Goal: Task Accomplishment & Management: Complete application form

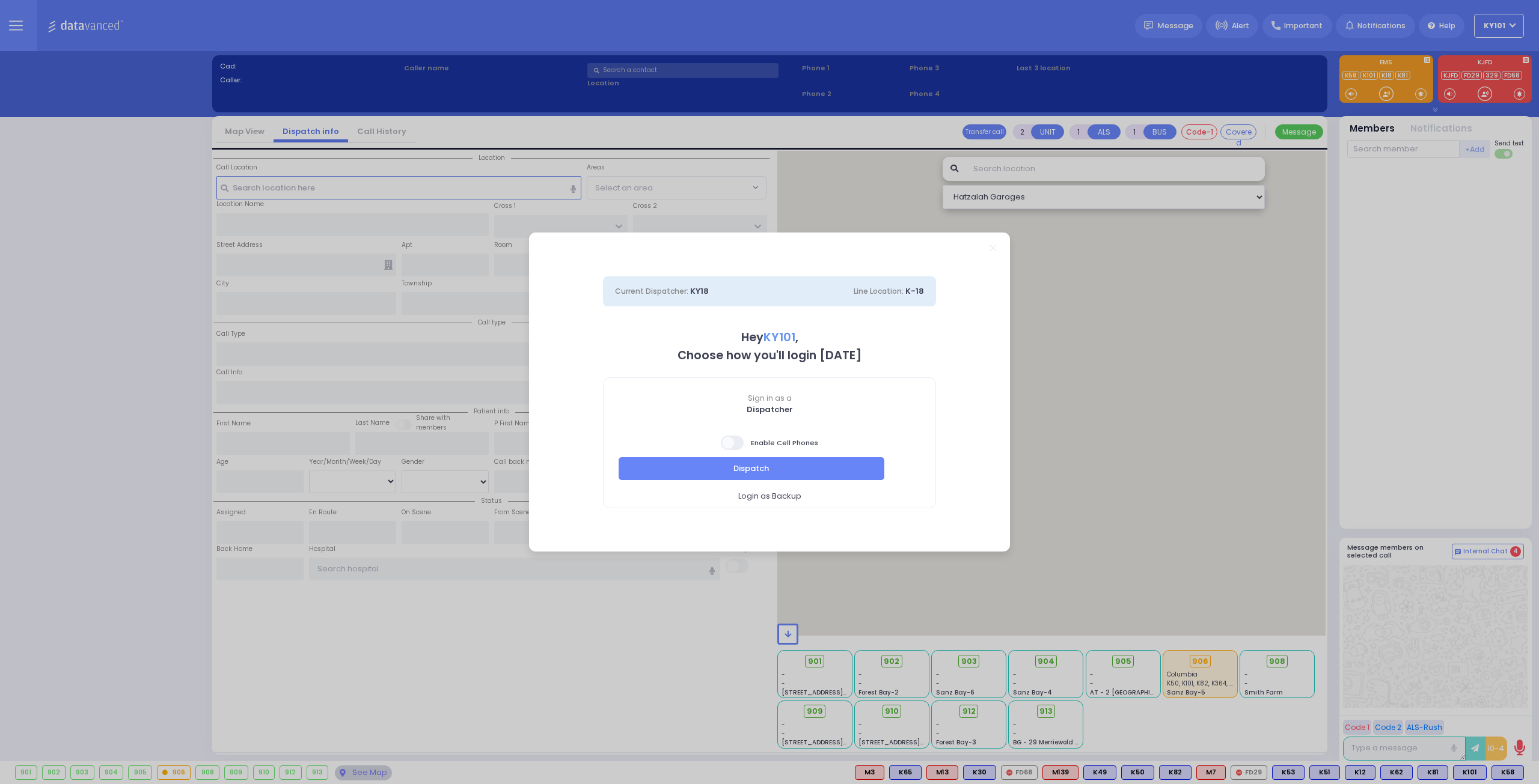
select select "14"
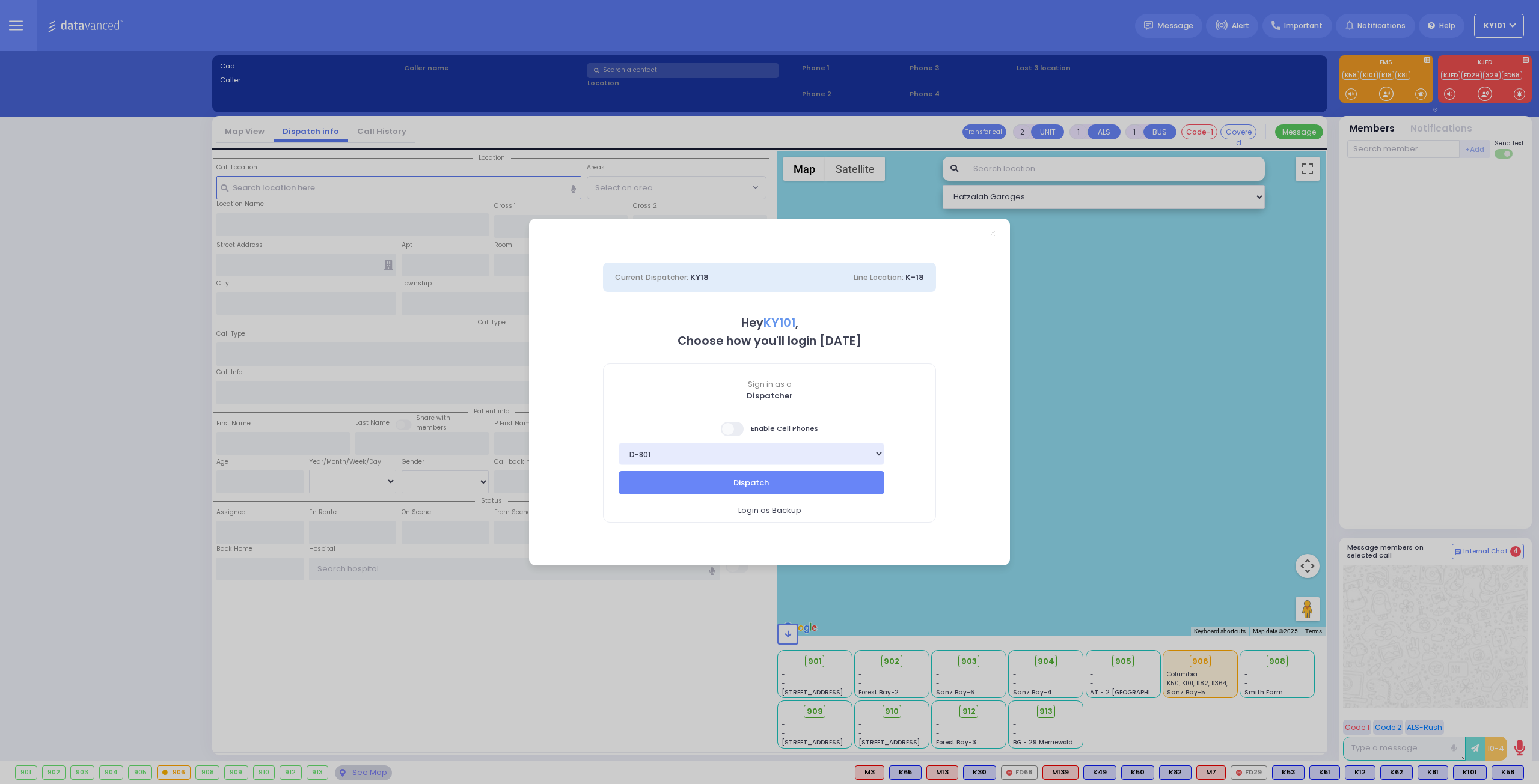
click at [742, 430] on span at bounding box center [732, 428] width 24 height 14
click at [120, 421] on input "checkbox" at bounding box center [120, 421] width 0 height 0
click at [792, 480] on button "Dispatch" at bounding box center [751, 482] width 266 height 23
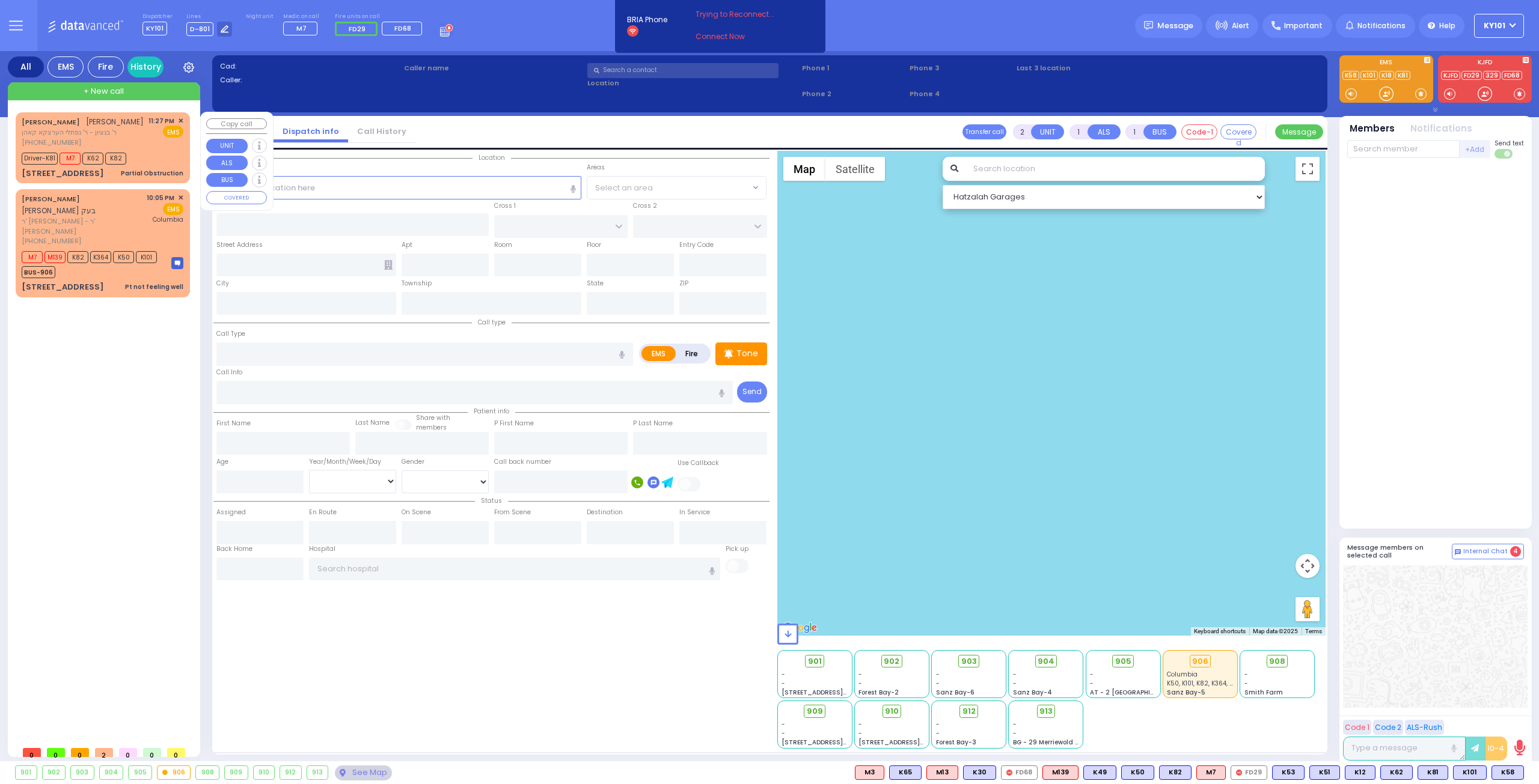
click at [86, 125] on span "יואל בערקאוויטש" at bounding box center [114, 122] width 58 height 10
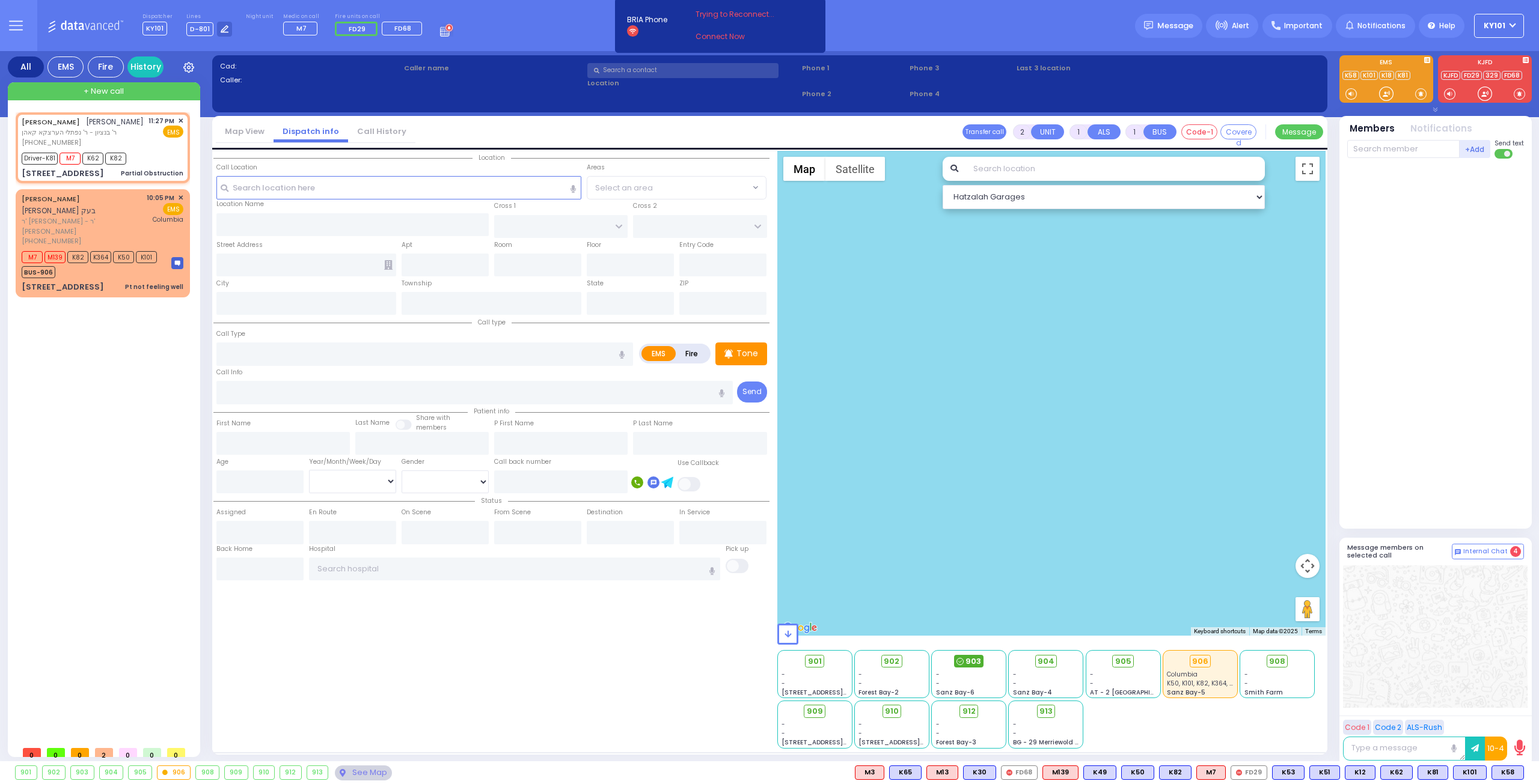
select select
type input "Partial Obstruction"
radio input "true"
type input "JOEL"
type input "BERKOWITZ"
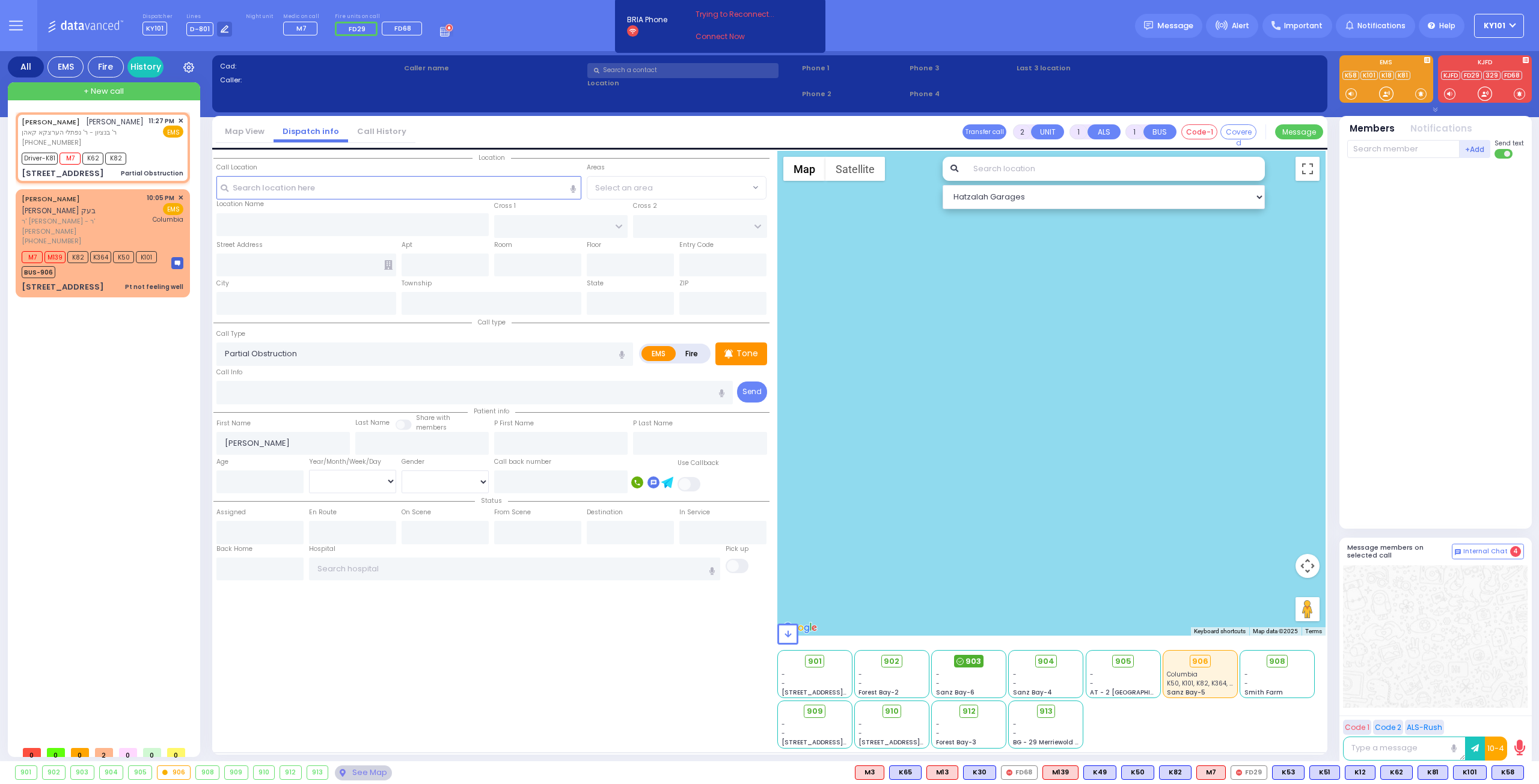
type input "1"
select select "Year"
type input "23:27"
type input "23:29"
select select "Hatzalah Garages"
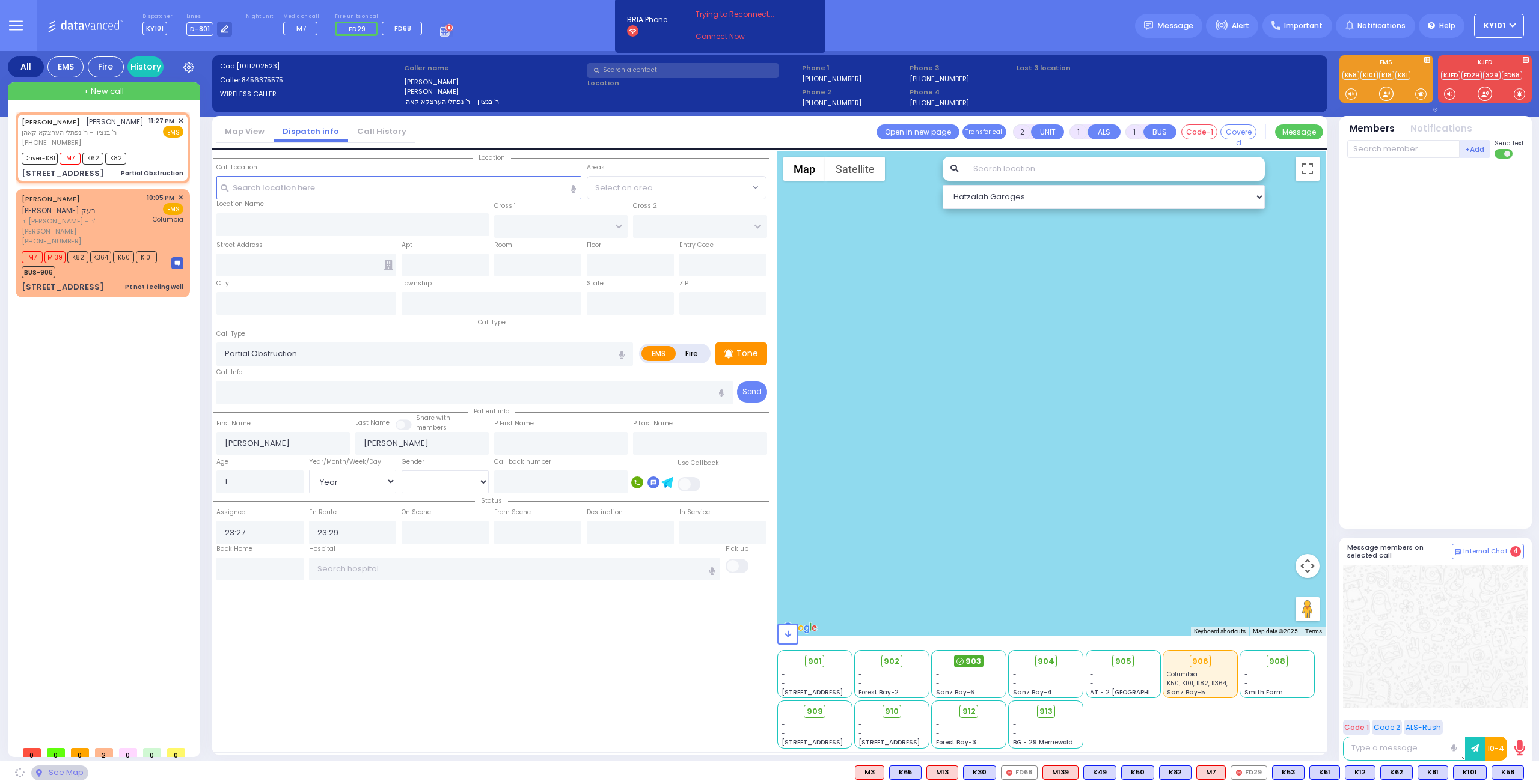
click at [964, 658] on div "903" at bounding box center [969, 661] width 30 height 13
type input "FILLMORE COURT"
type input "6 KALEV WAY"
type input "201"
type input "Monroe"
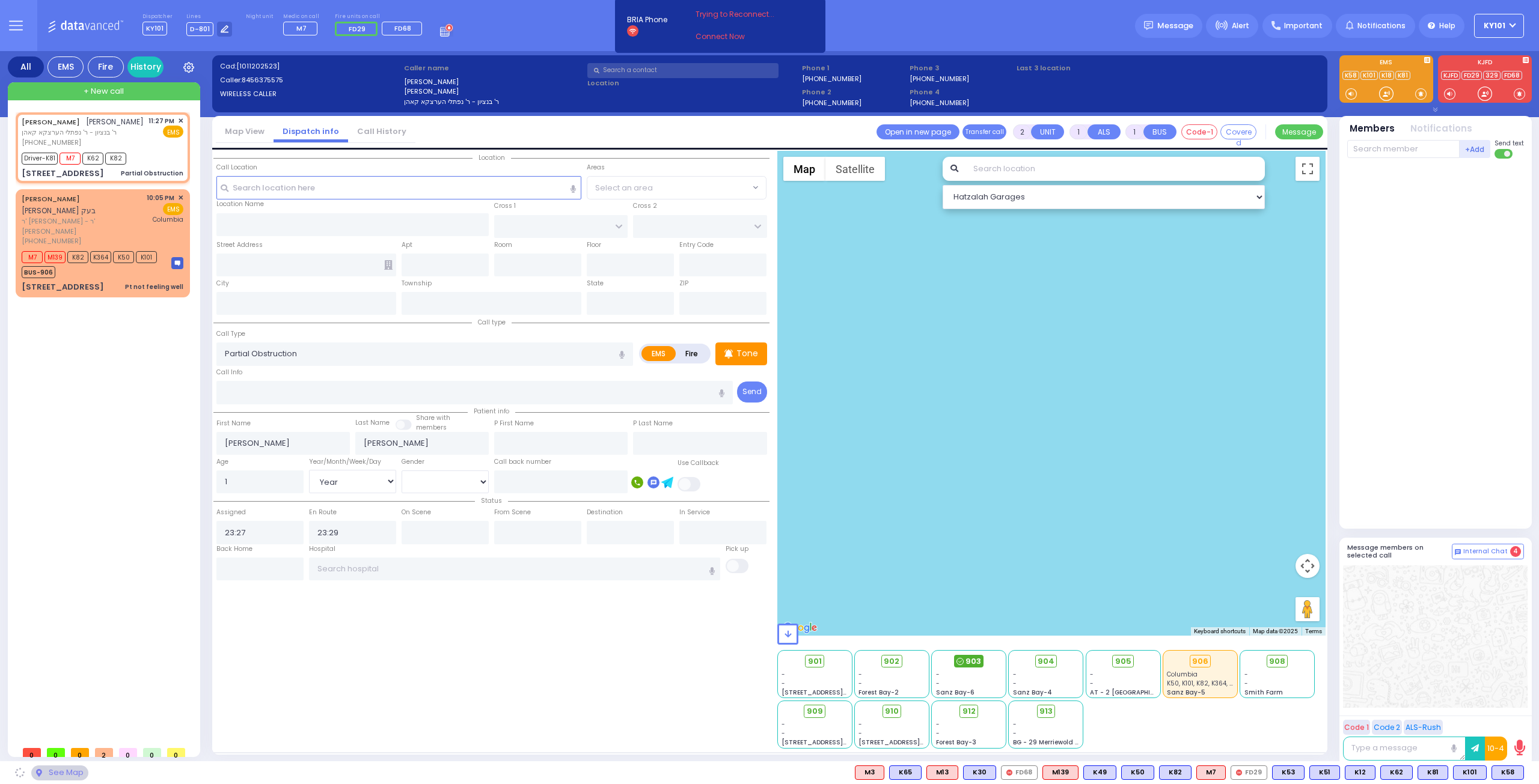
type input "[US_STATE]"
type input "10950"
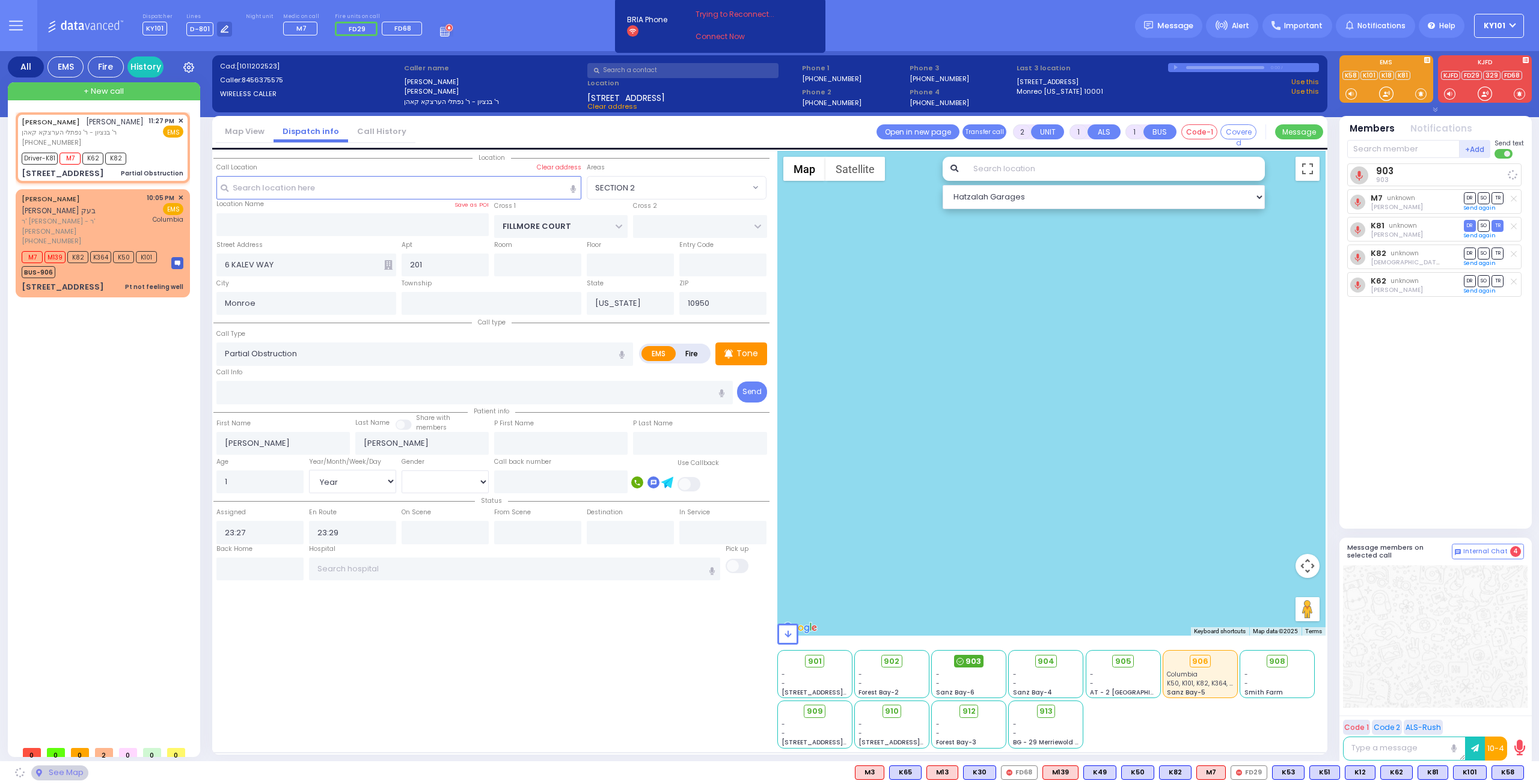
select select "SECTION 2"
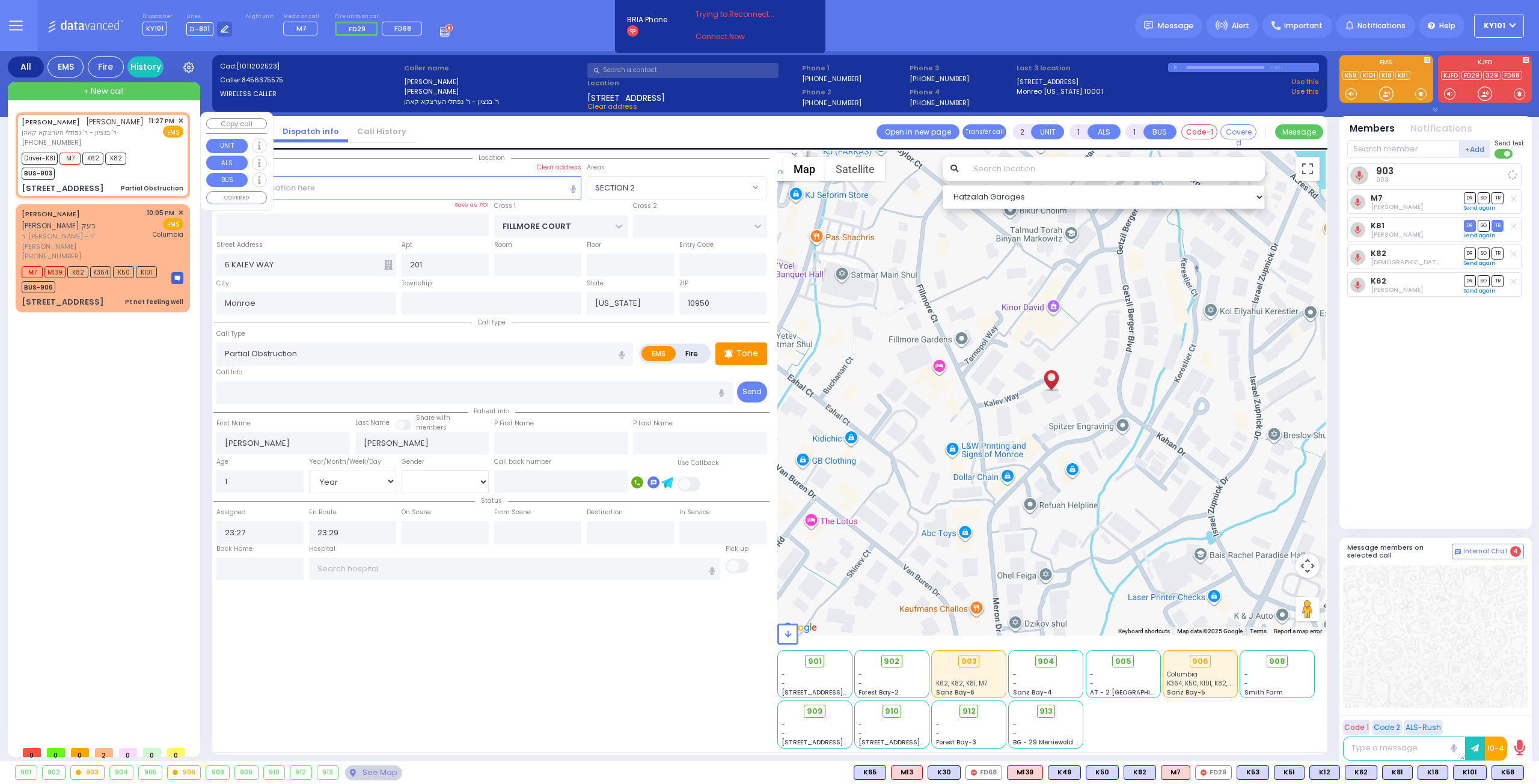
click at [180, 118] on span "✕" at bounding box center [181, 121] width 6 height 10
select select
radio input "true"
select select "Year"
select select "Hatzalah Garages"
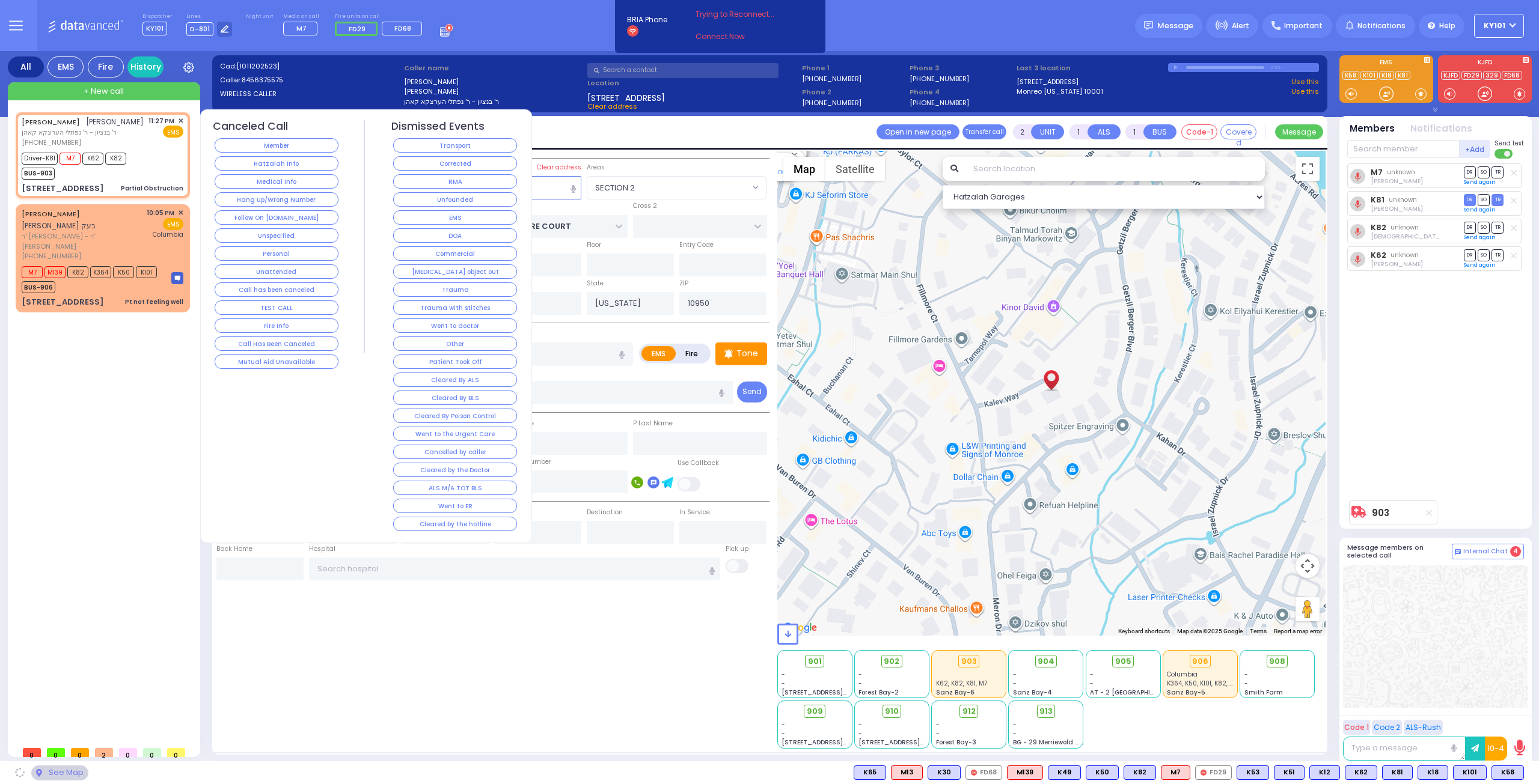
select select "SECTION 2"
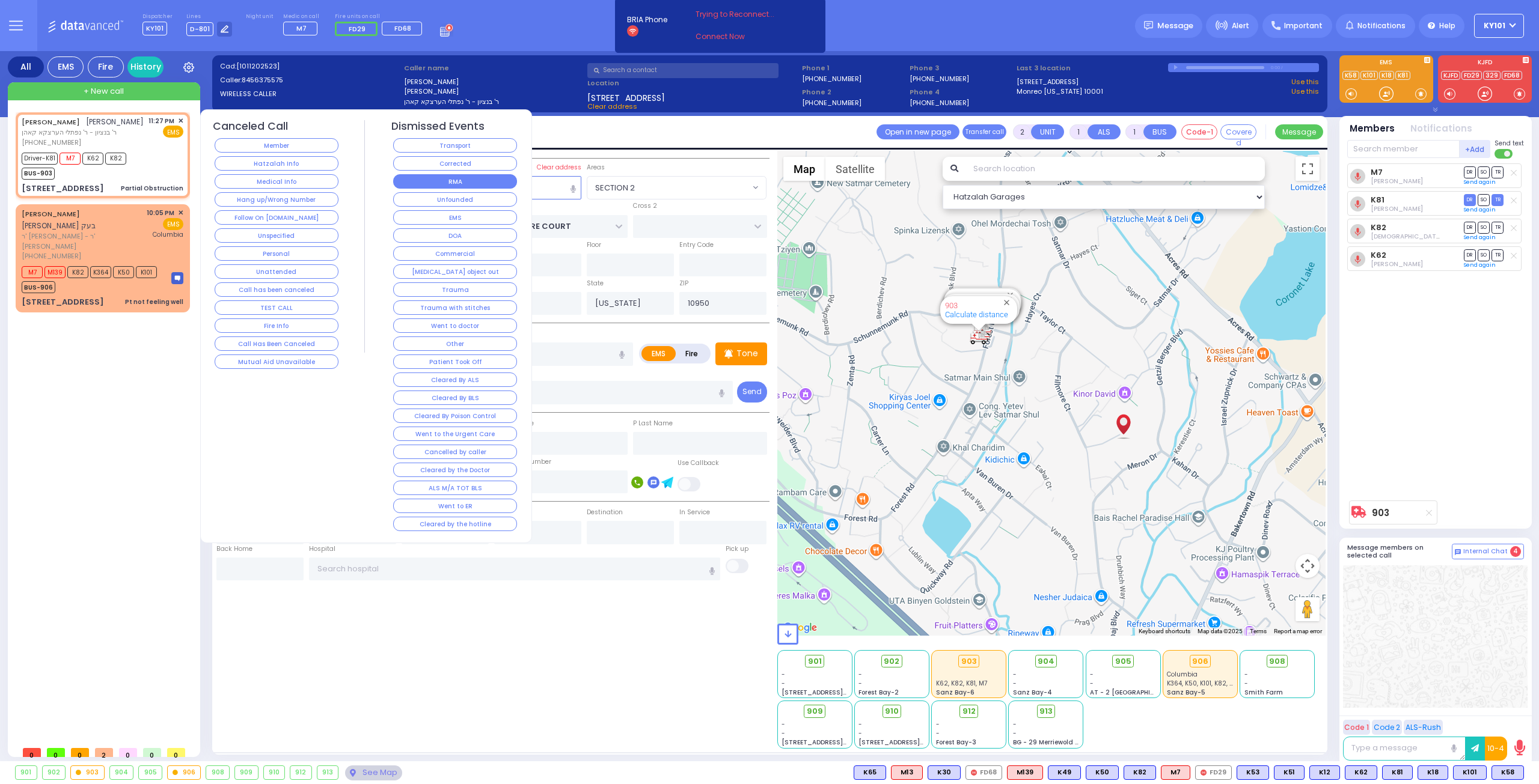
click at [479, 179] on button "RMA" at bounding box center [455, 181] width 124 height 14
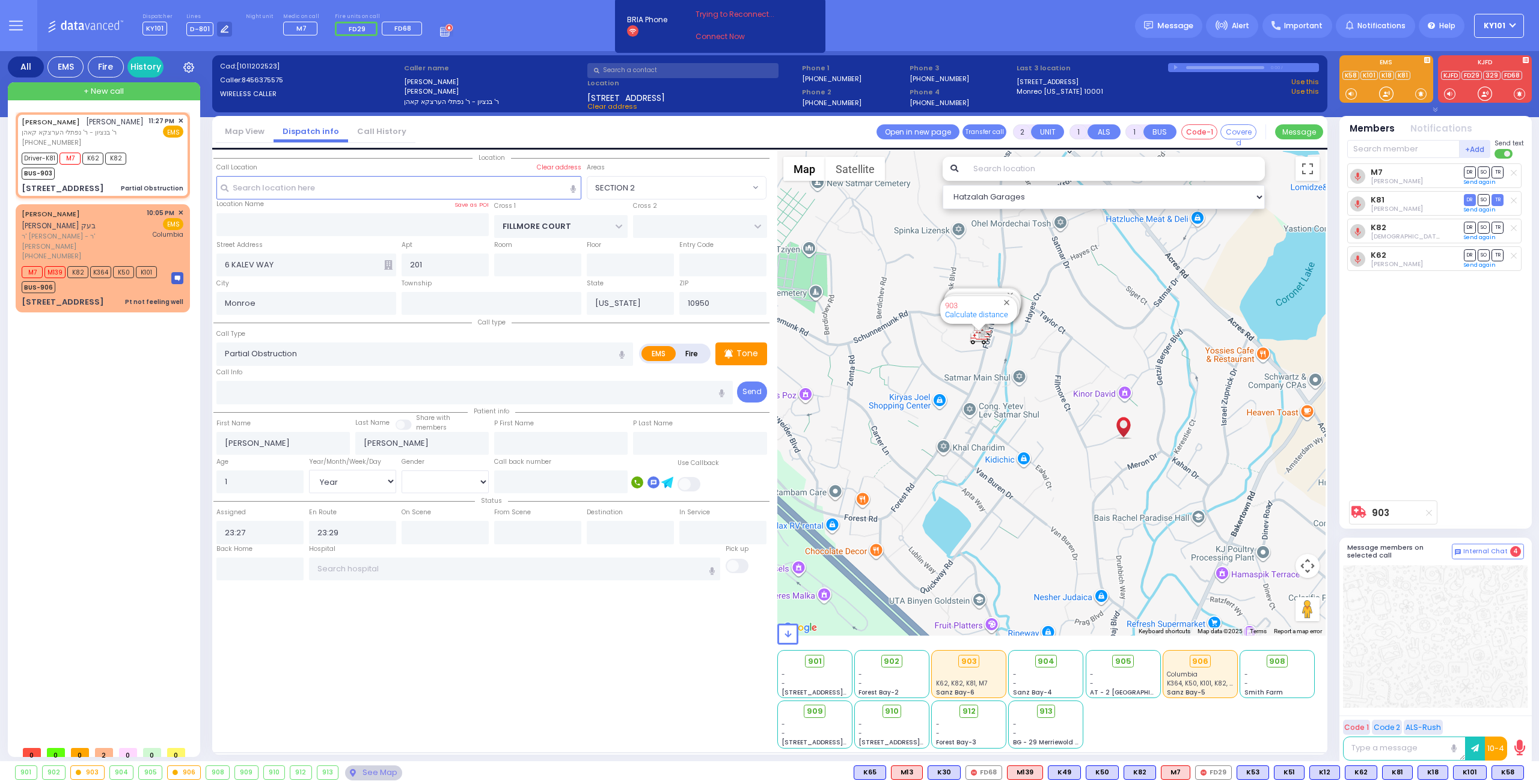
select select
radio input "true"
select select
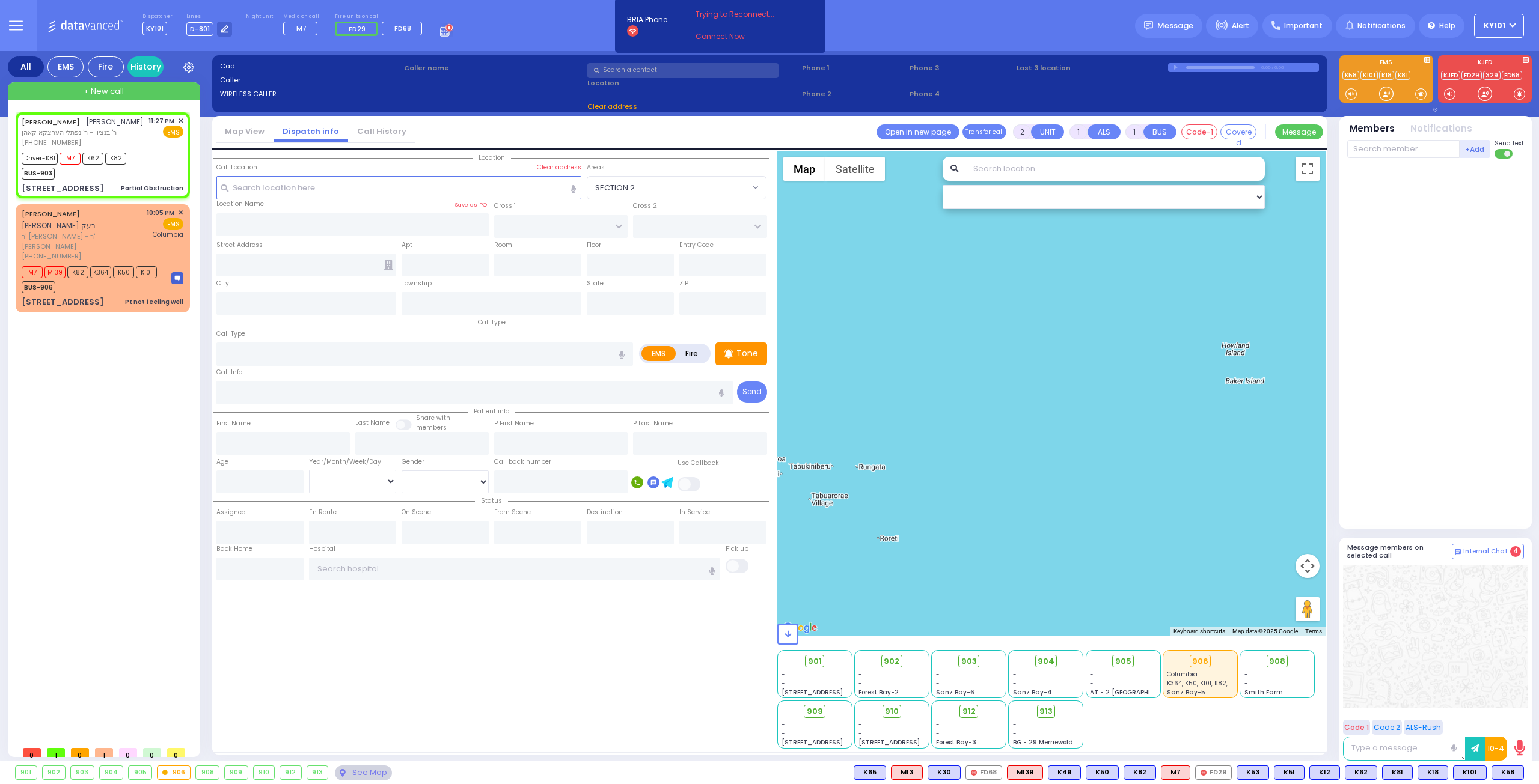
select select
type input "Partial Obstruction"
radio input "true"
type input "JOEL"
type input "BERKOWITZ"
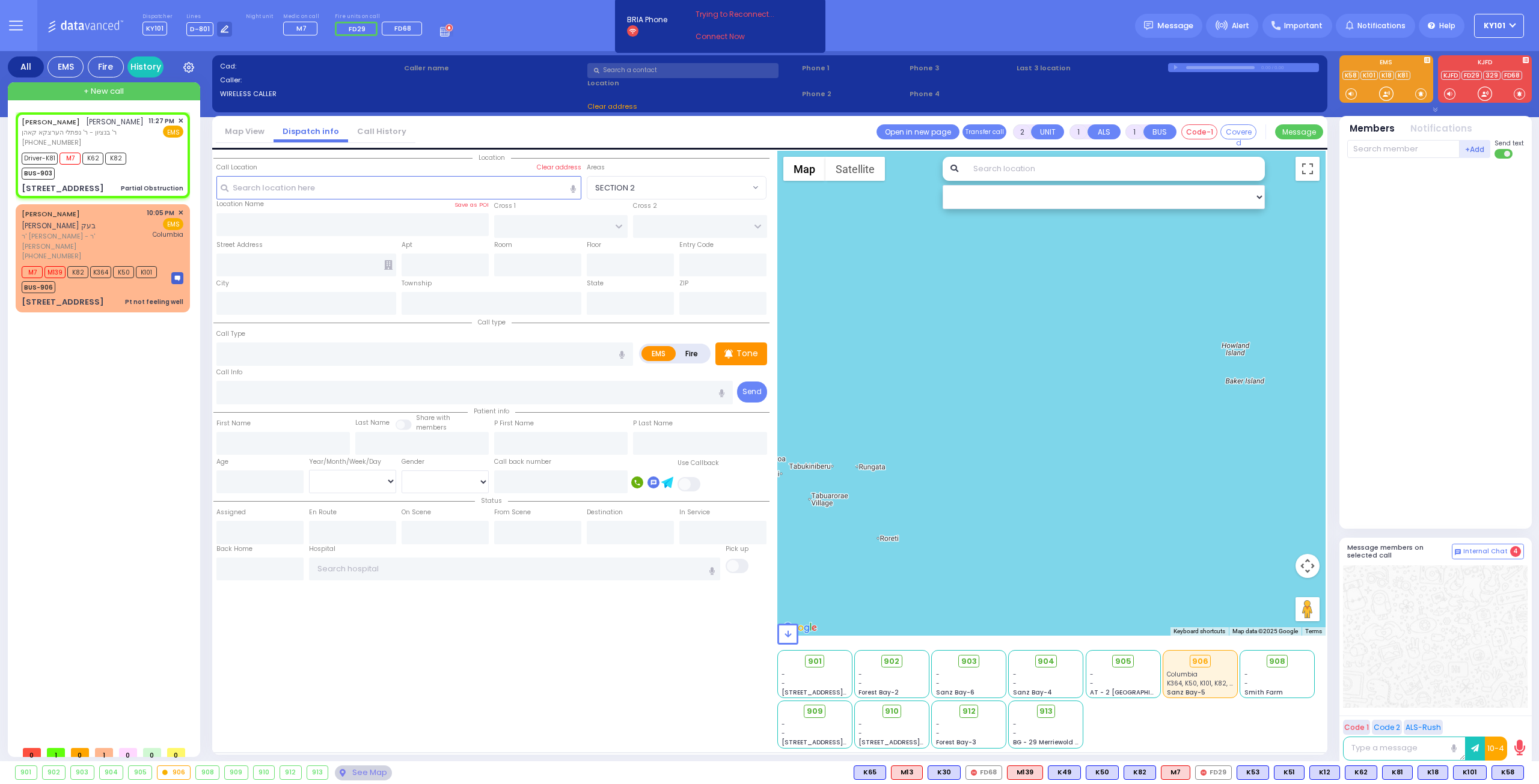
type input "1"
select select "Year"
type input "23:27"
type input "23:29"
select select "Hatzalah Garages"
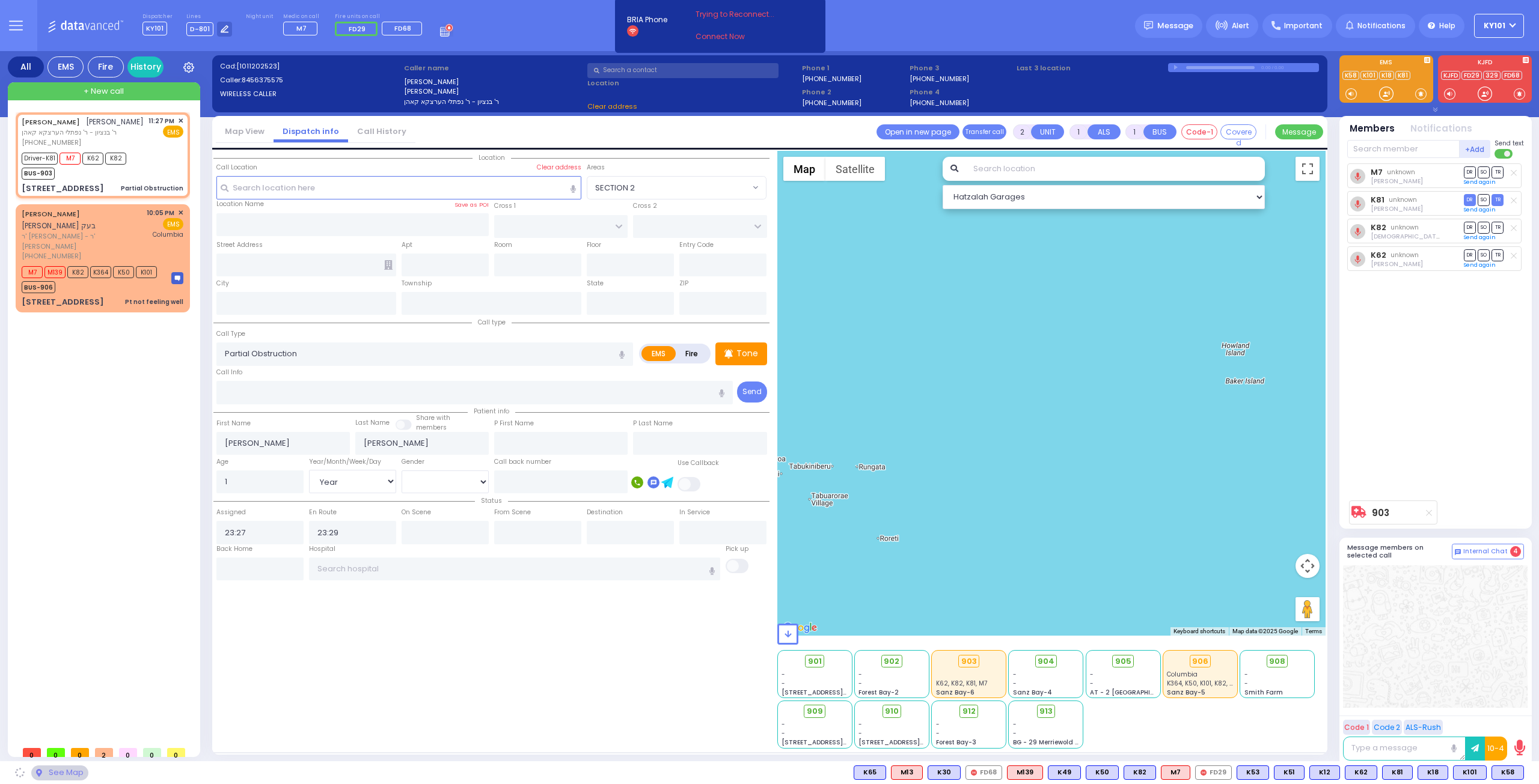
select select
radio input "true"
select select "Year"
select select "Hatzalah Garages"
type input "FILLMORE COURT"
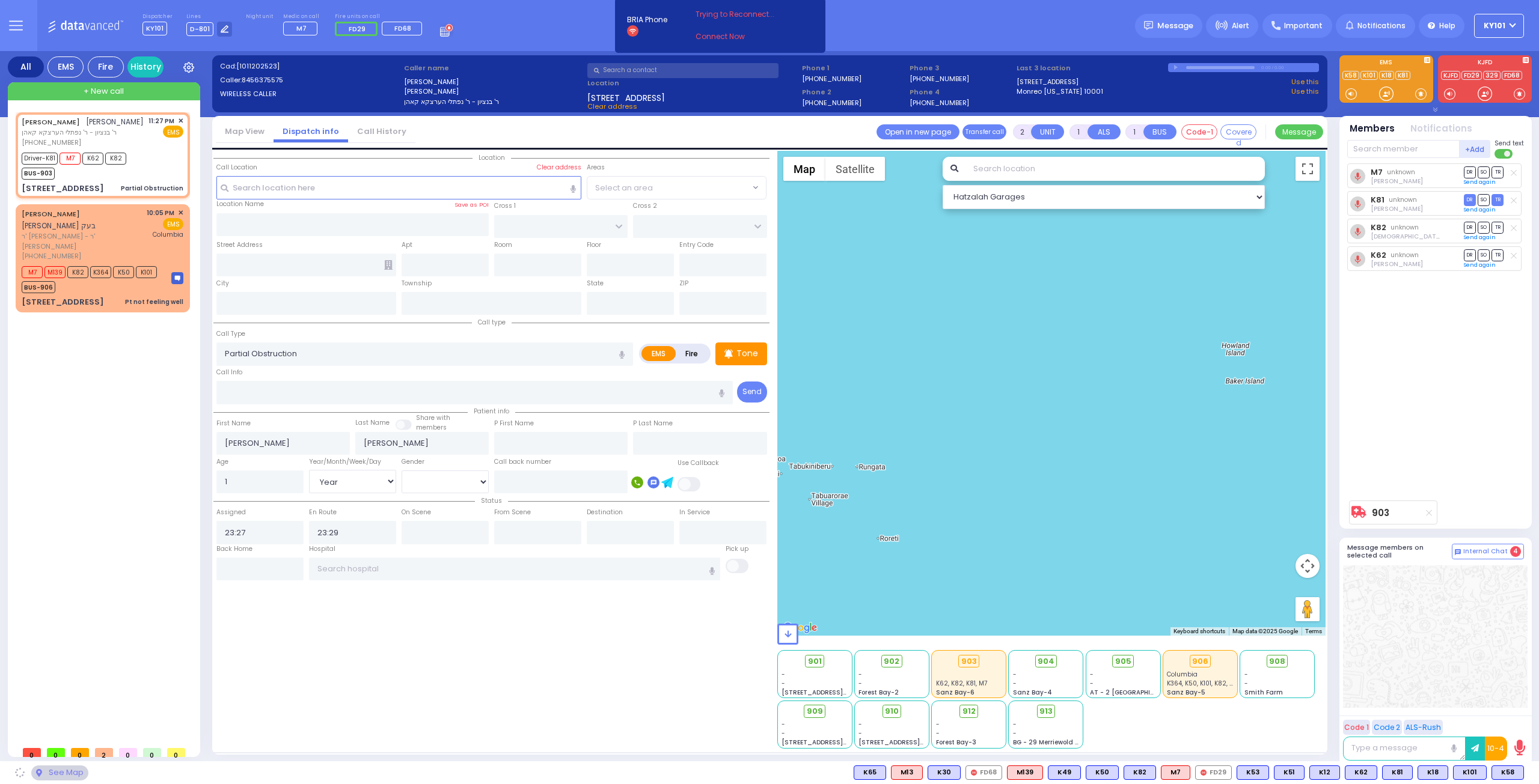
type input "6 KALEV WAY"
type input "201"
type input "Monroe"
type input "[US_STATE]"
type input "10950"
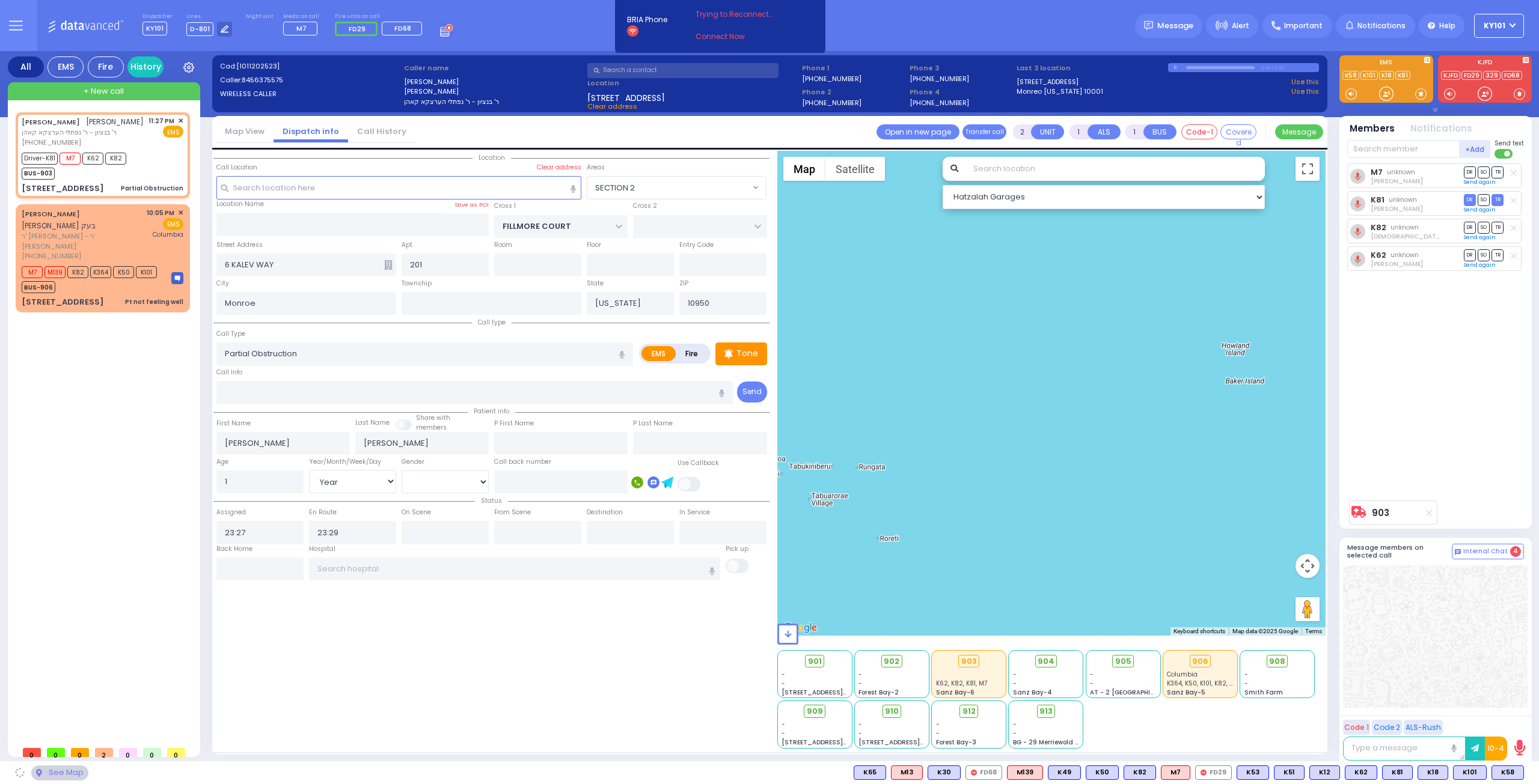
select select "SECTION 2"
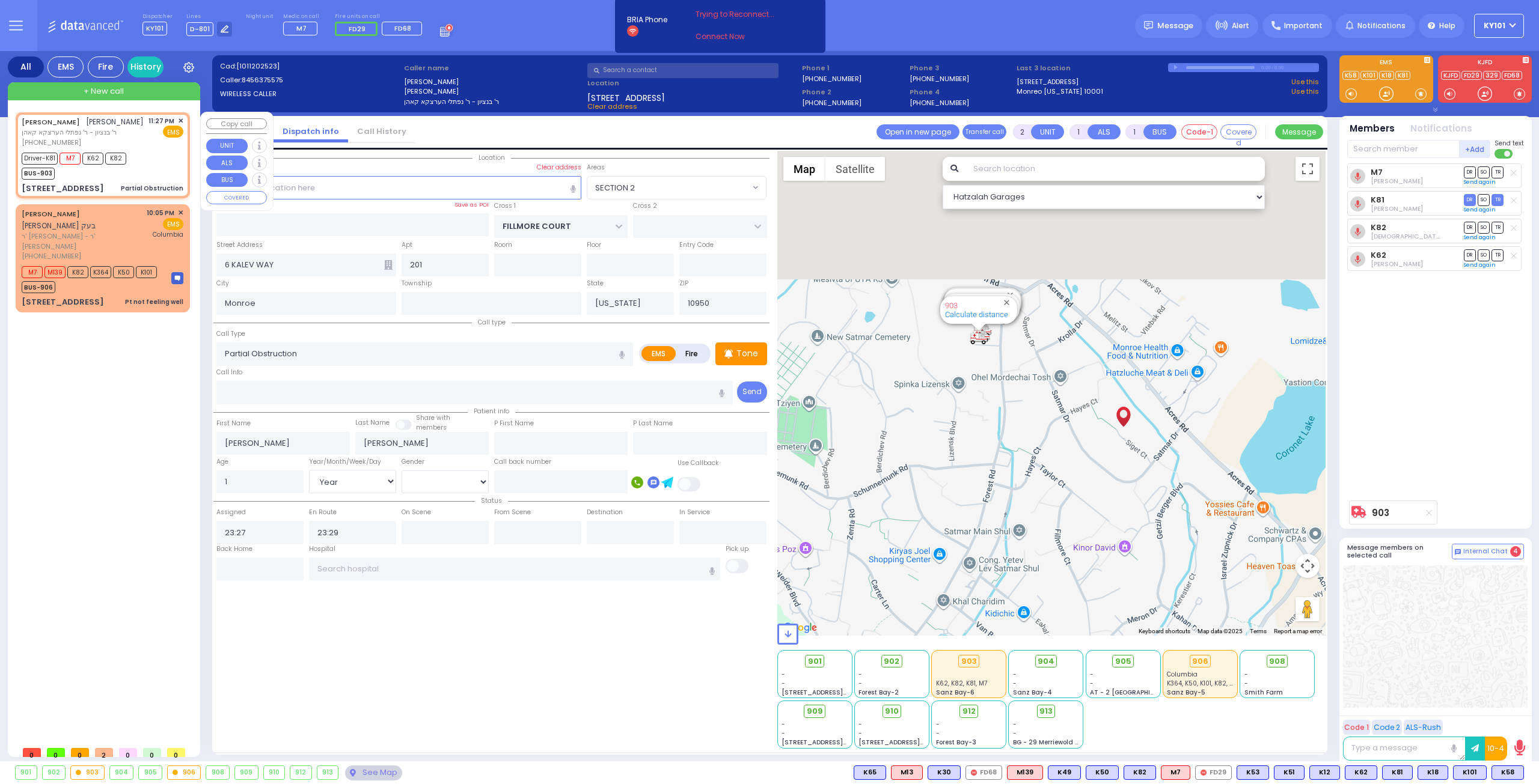
click at [179, 120] on span "✕" at bounding box center [181, 121] width 6 height 10
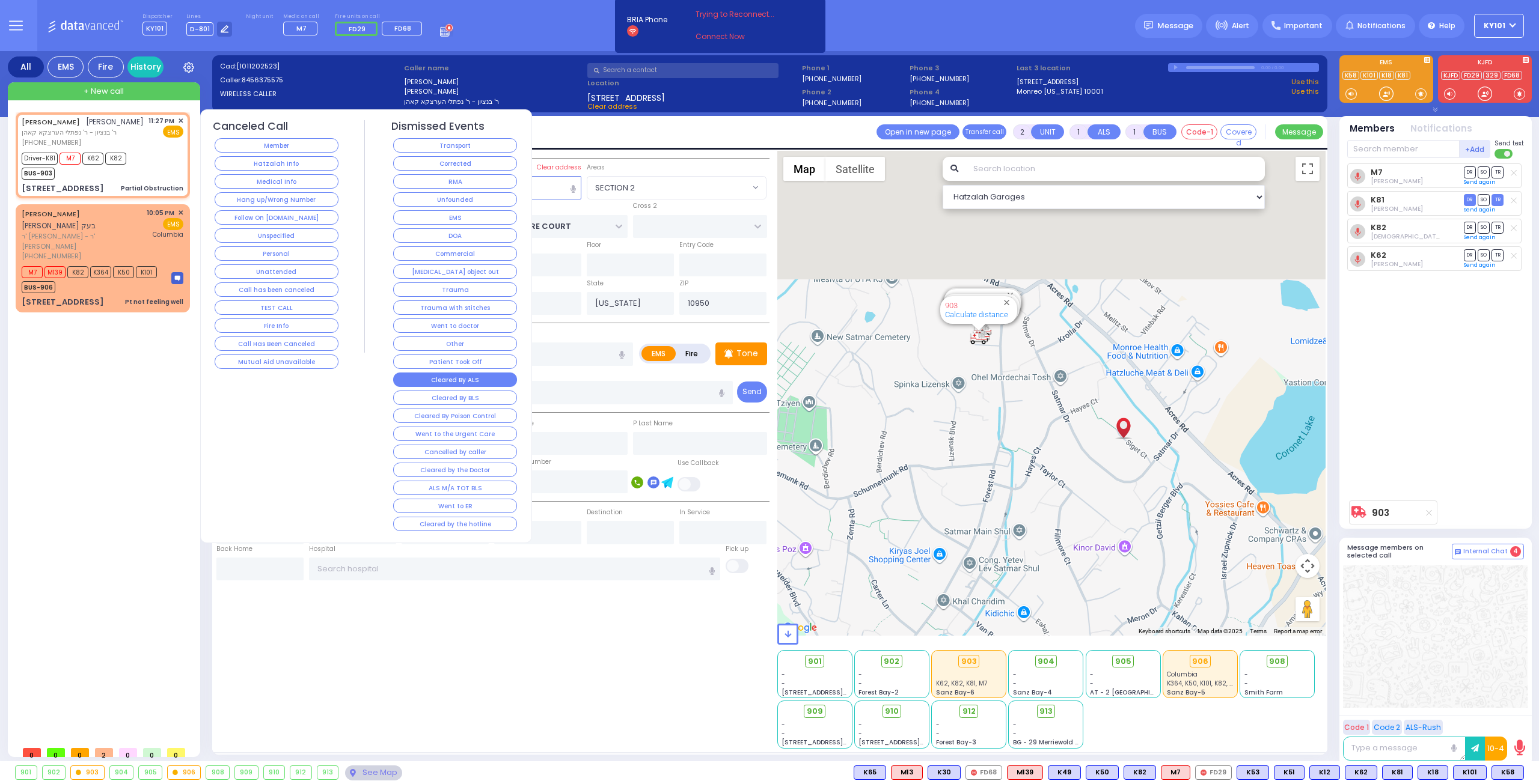
click at [489, 373] on button "Cleared By ALS" at bounding box center [455, 380] width 124 height 14
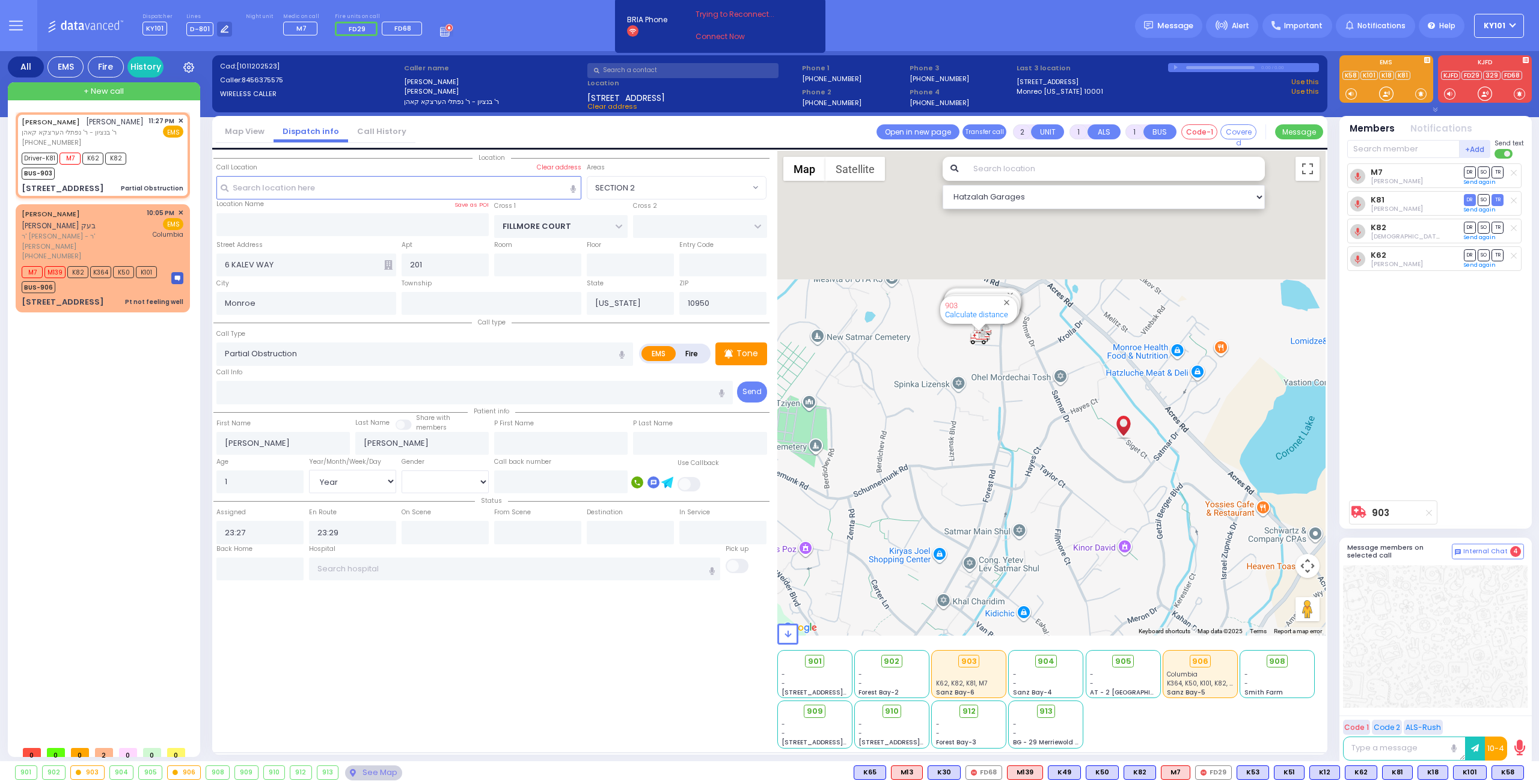
select select
radio input "true"
select select
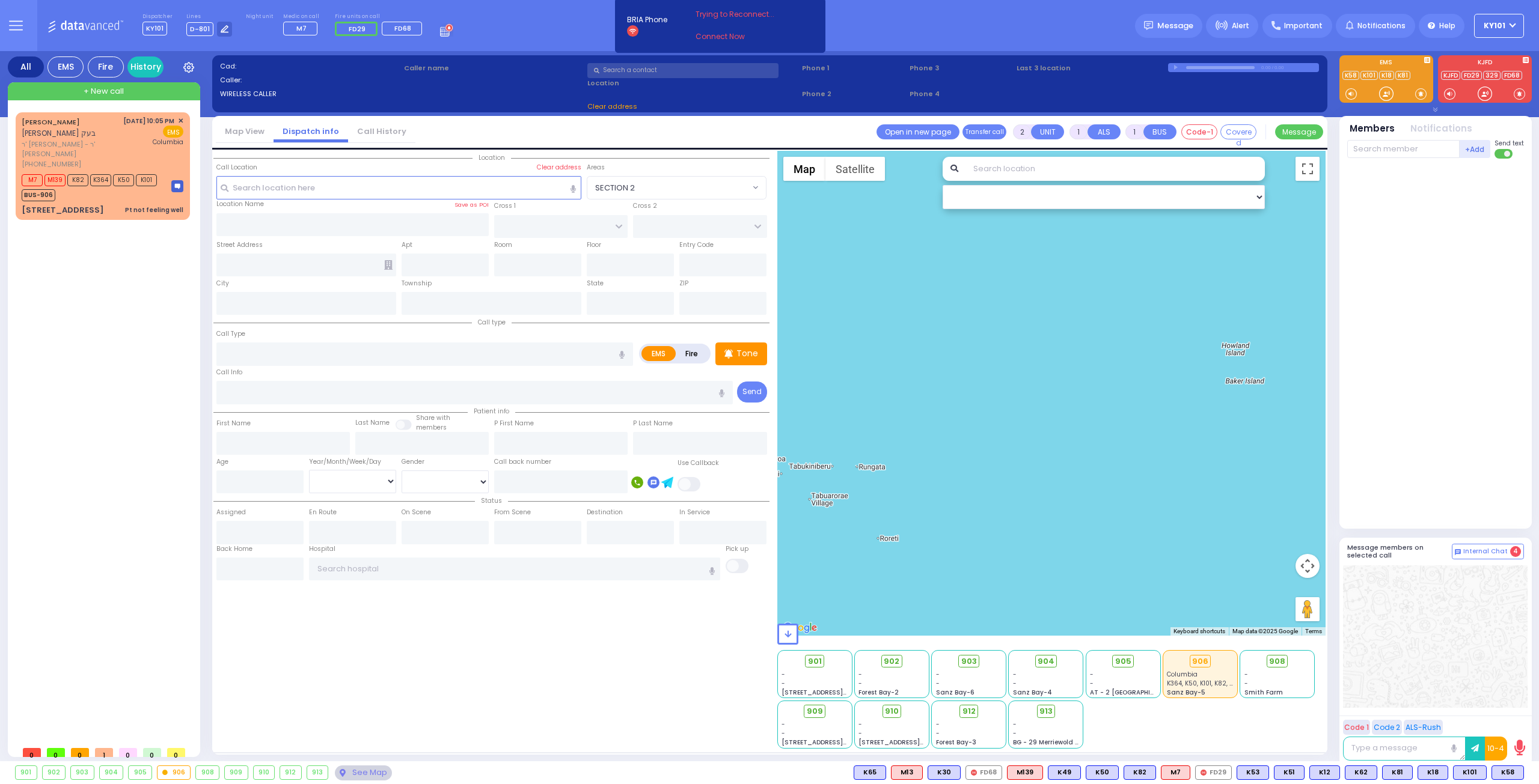
click at [440, 31] on icon at bounding box center [446, 30] width 13 height 13
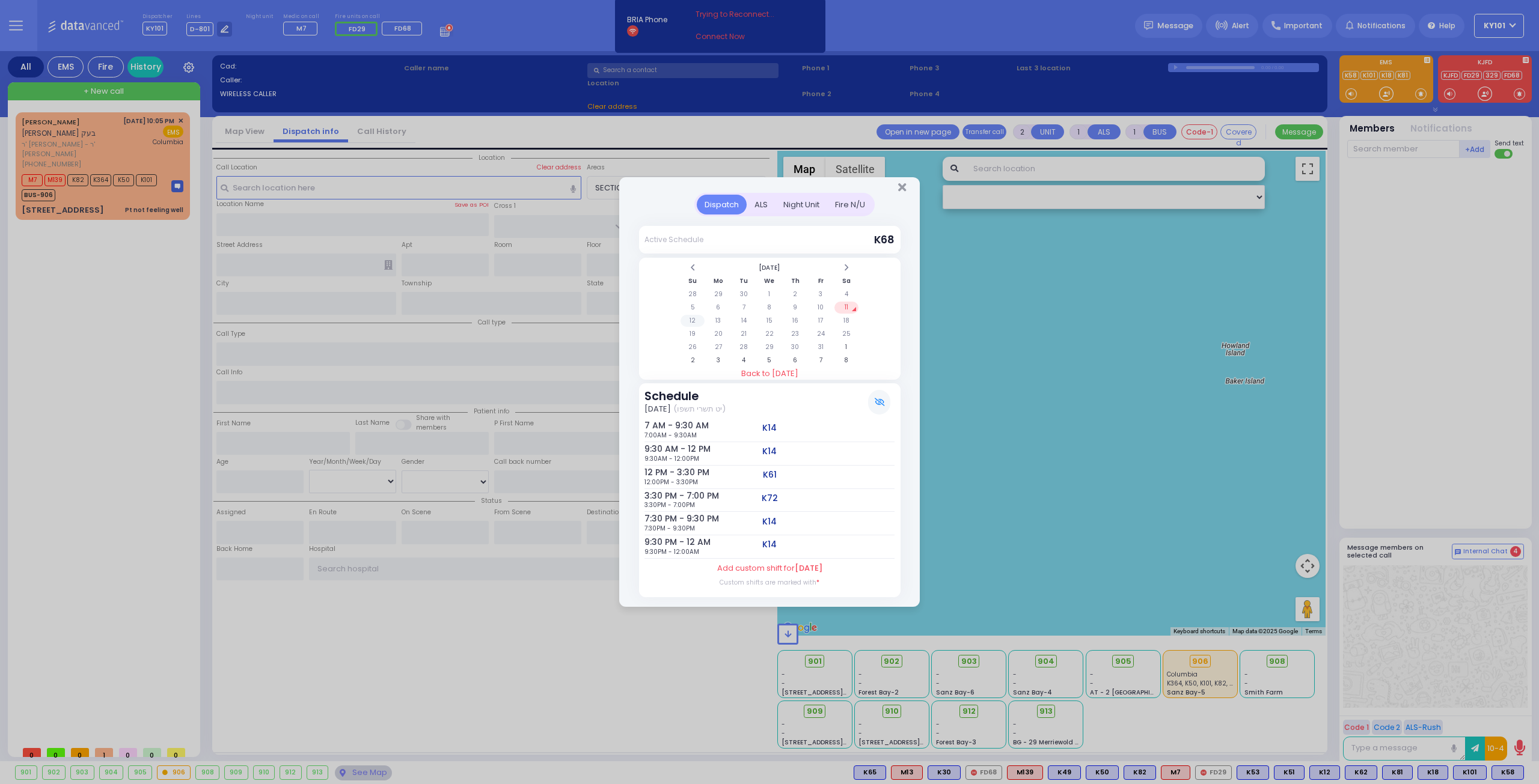
click at [693, 322] on td "12" at bounding box center [693, 321] width 25 height 12
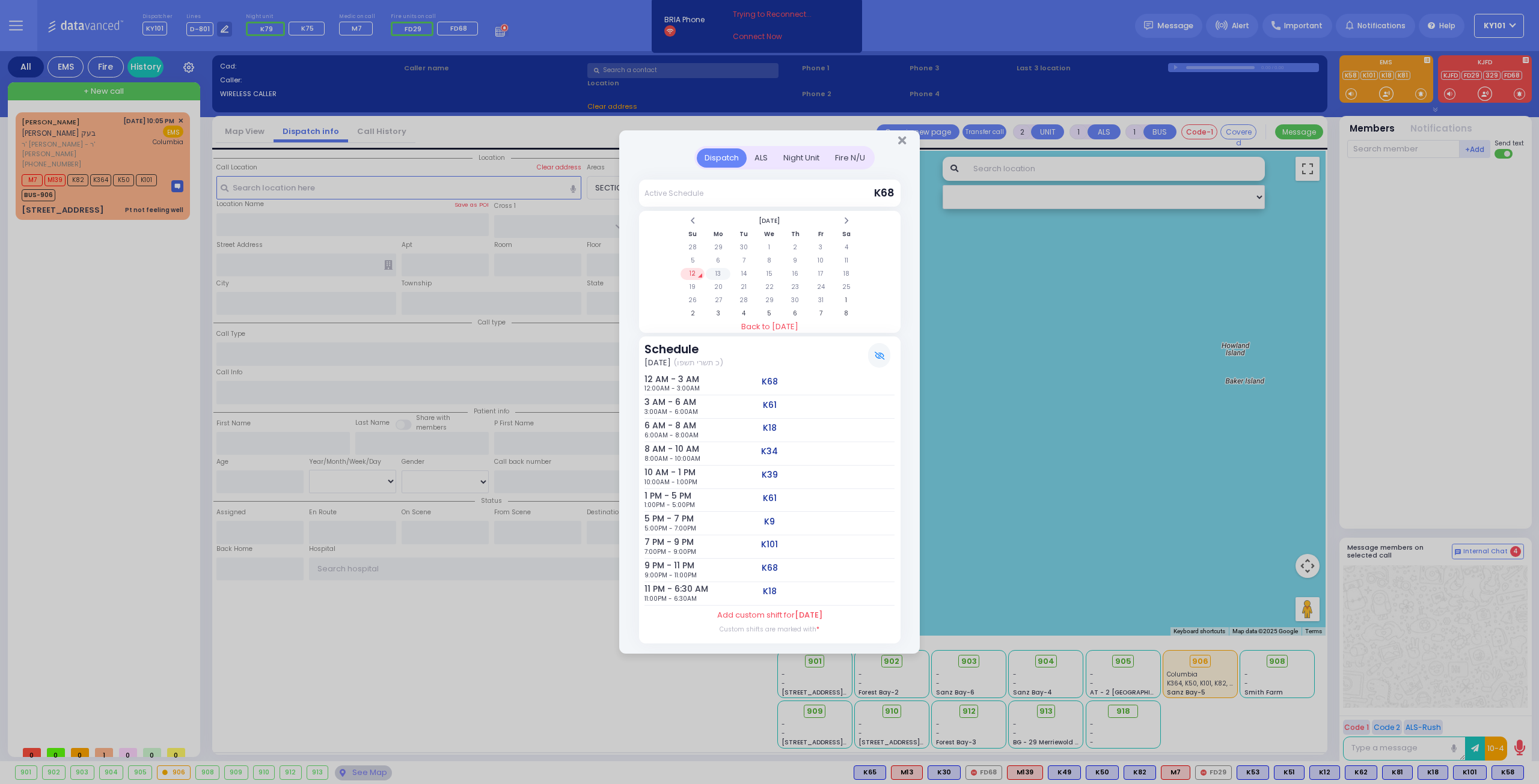
click at [721, 272] on td "13" at bounding box center [718, 274] width 25 height 12
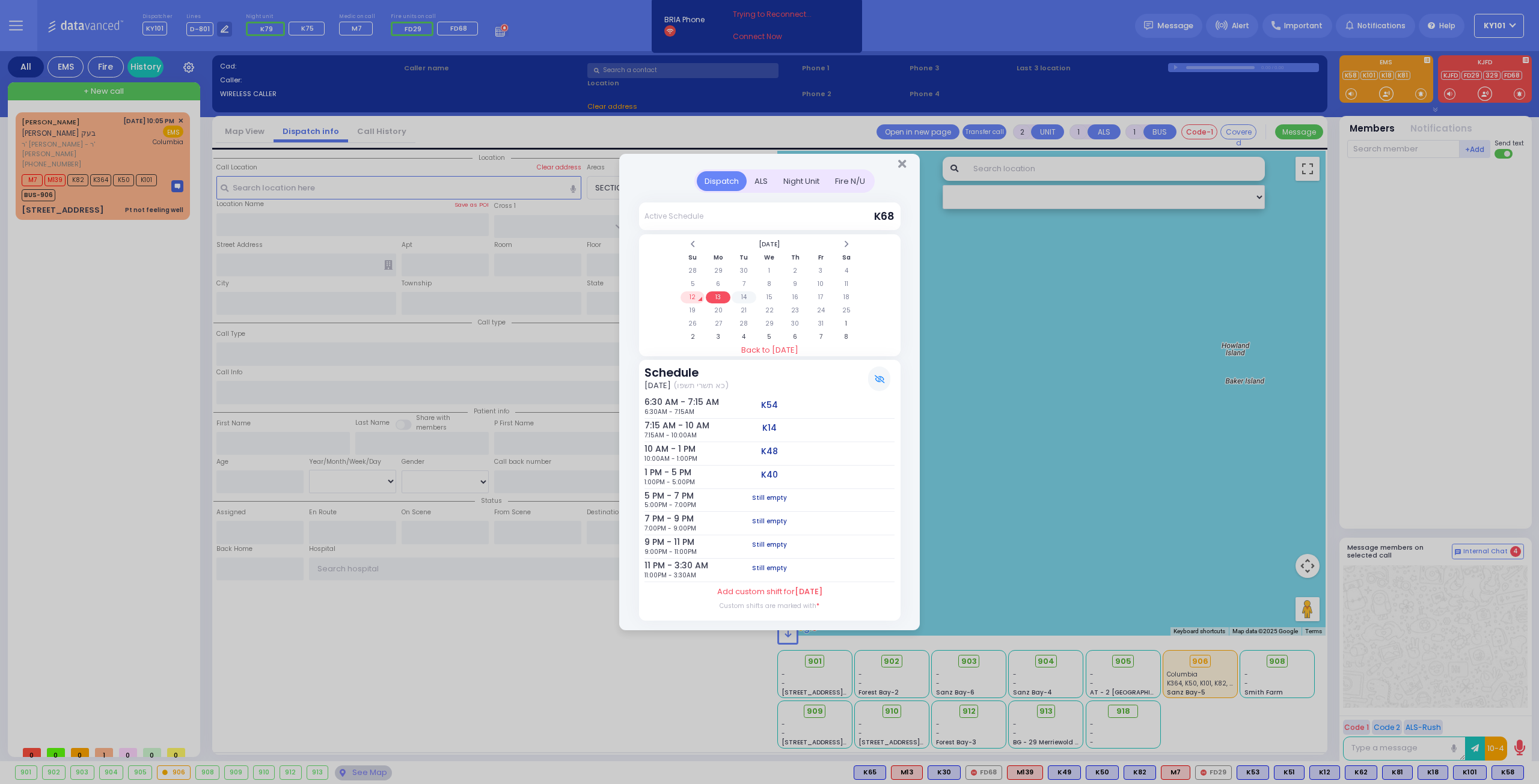
click at [746, 296] on td "14" at bounding box center [744, 297] width 25 height 12
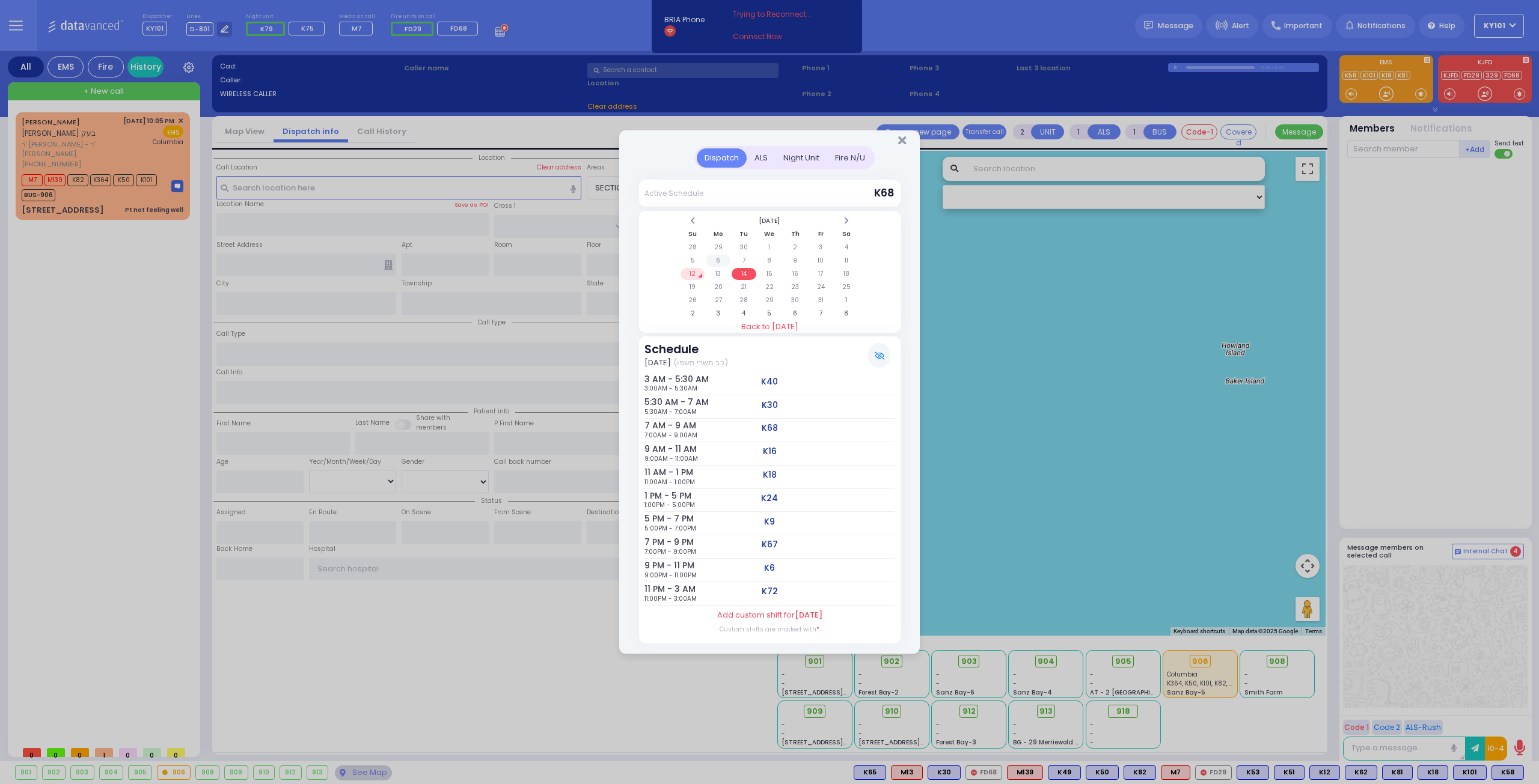
click at [715, 265] on td "6" at bounding box center [718, 261] width 25 height 12
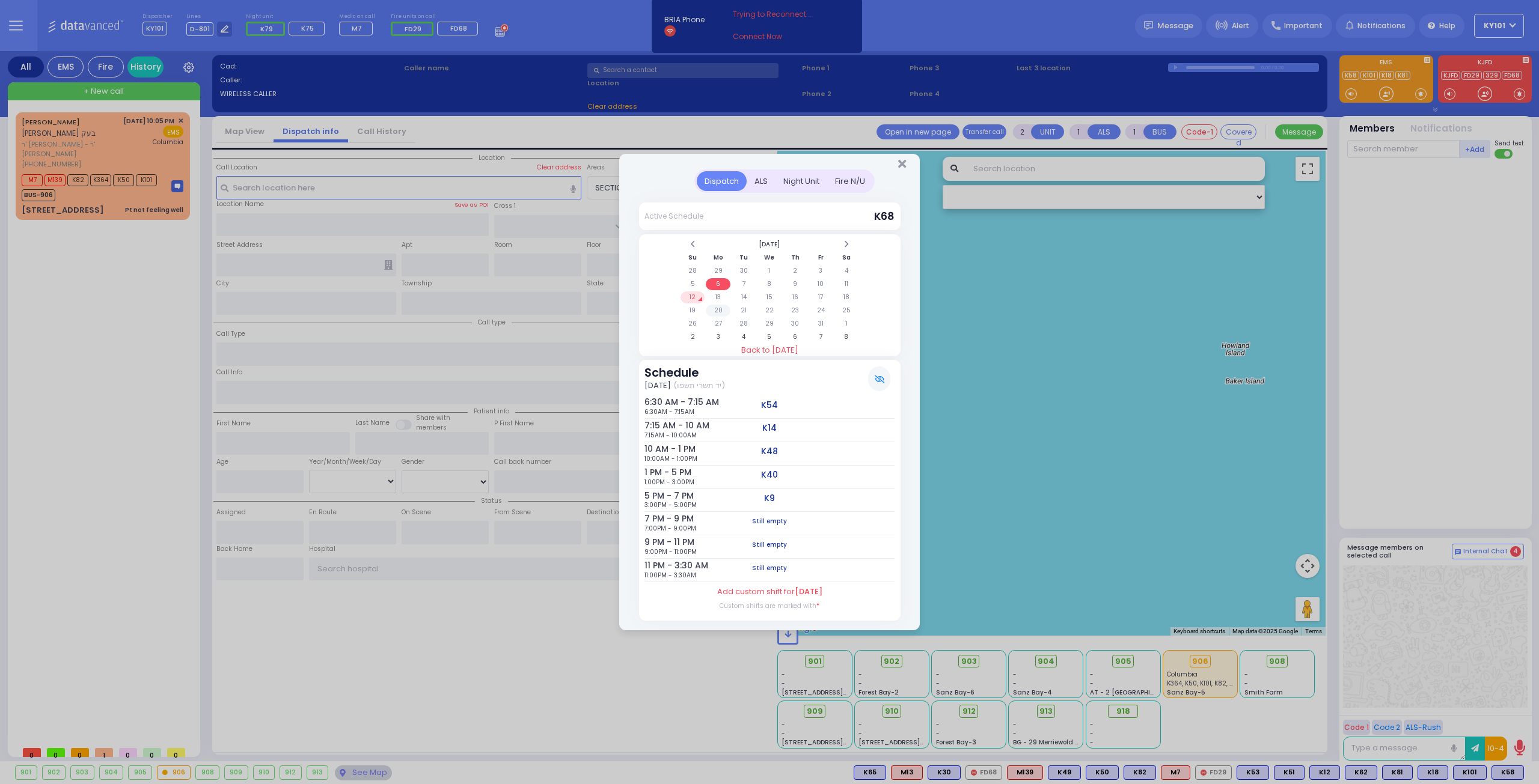
click at [717, 309] on td "20" at bounding box center [718, 310] width 25 height 12
click at [717, 295] on td "13" at bounding box center [718, 297] width 25 height 12
click at [749, 294] on td "14" at bounding box center [744, 297] width 25 height 12
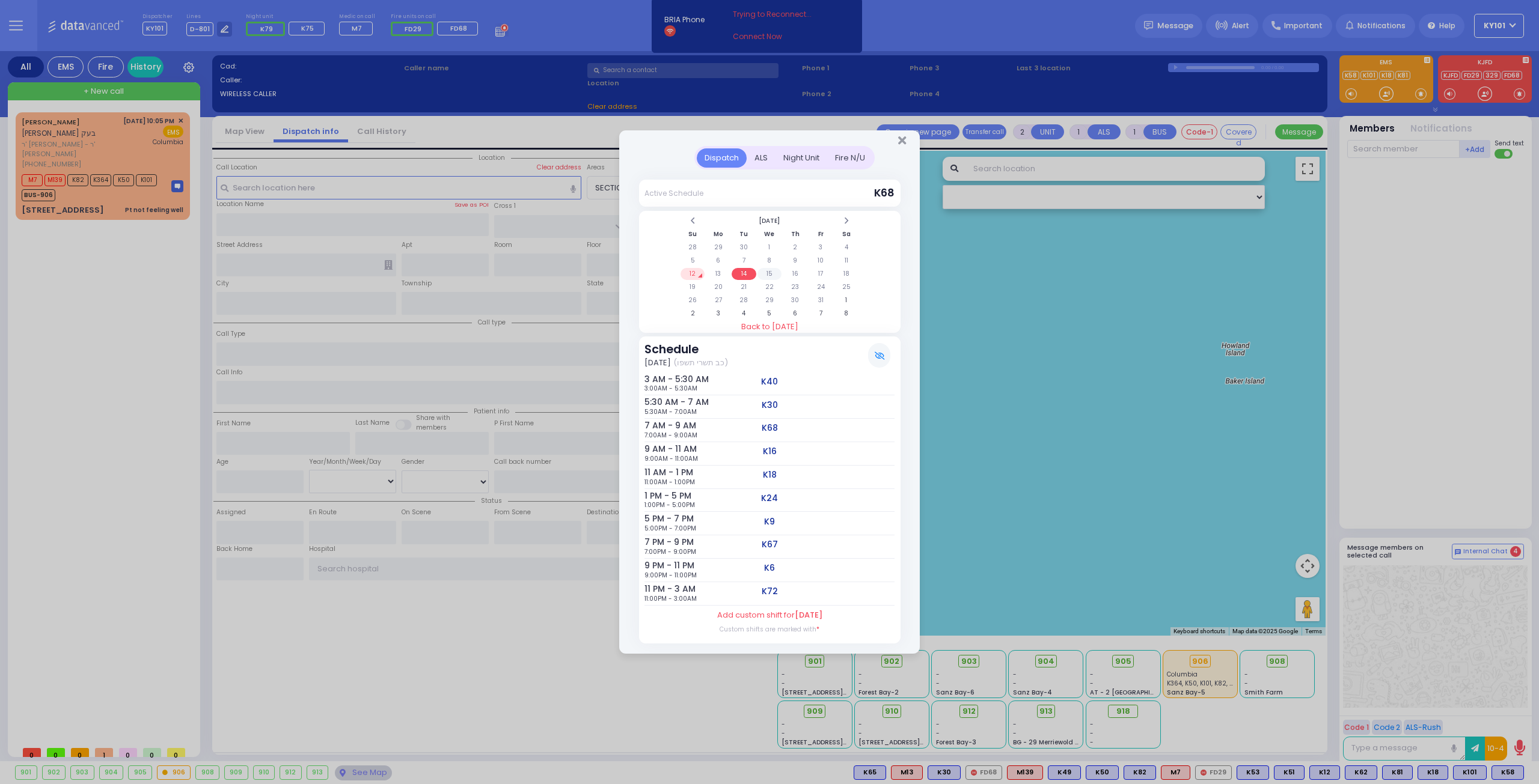
click at [772, 278] on td "15" at bounding box center [770, 274] width 25 height 12
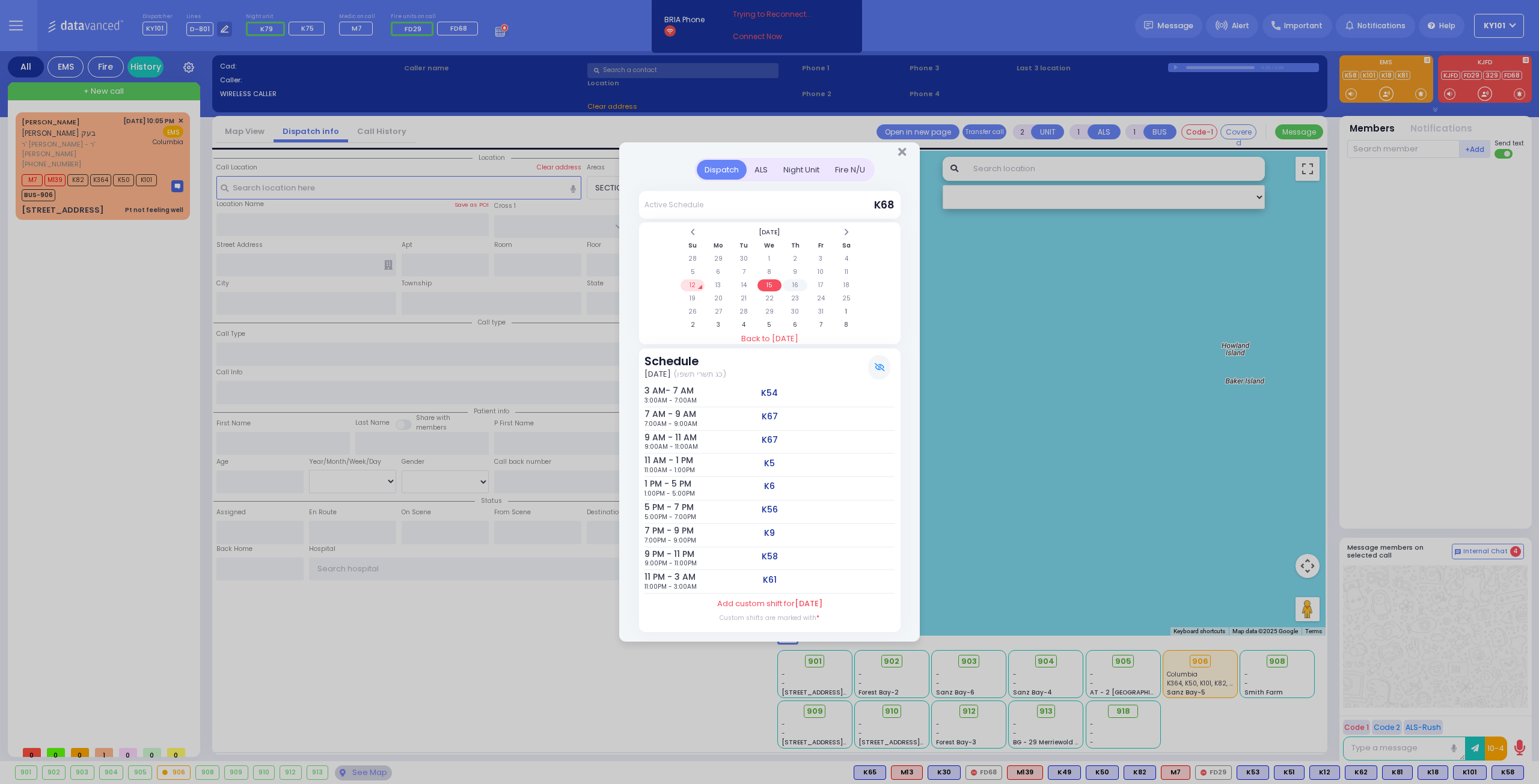
click at [784, 283] on td "16" at bounding box center [795, 285] width 25 height 12
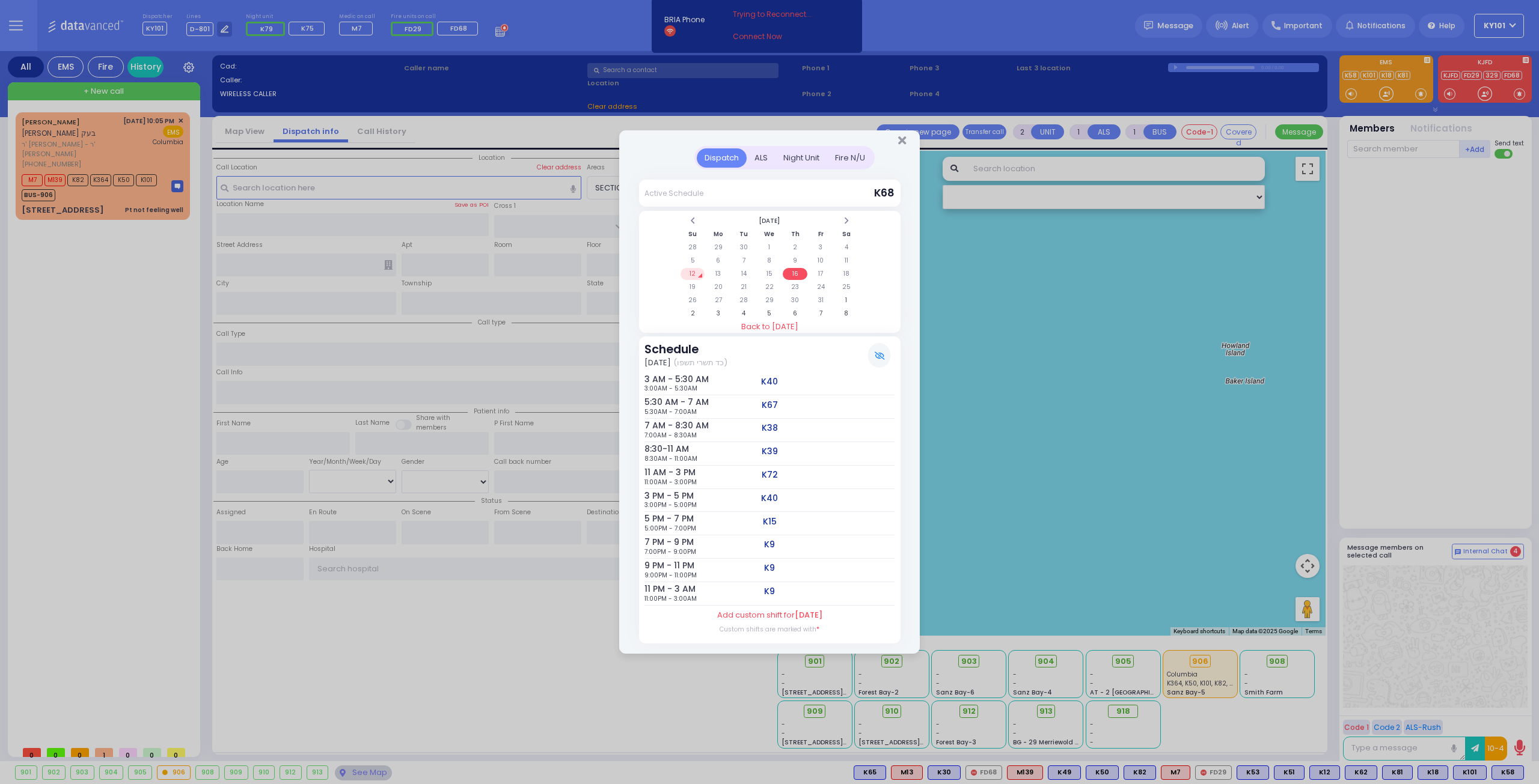
click at [694, 275] on td "12" at bounding box center [693, 274] width 25 height 12
click at [759, 164] on div "ALS" at bounding box center [760, 158] width 29 height 20
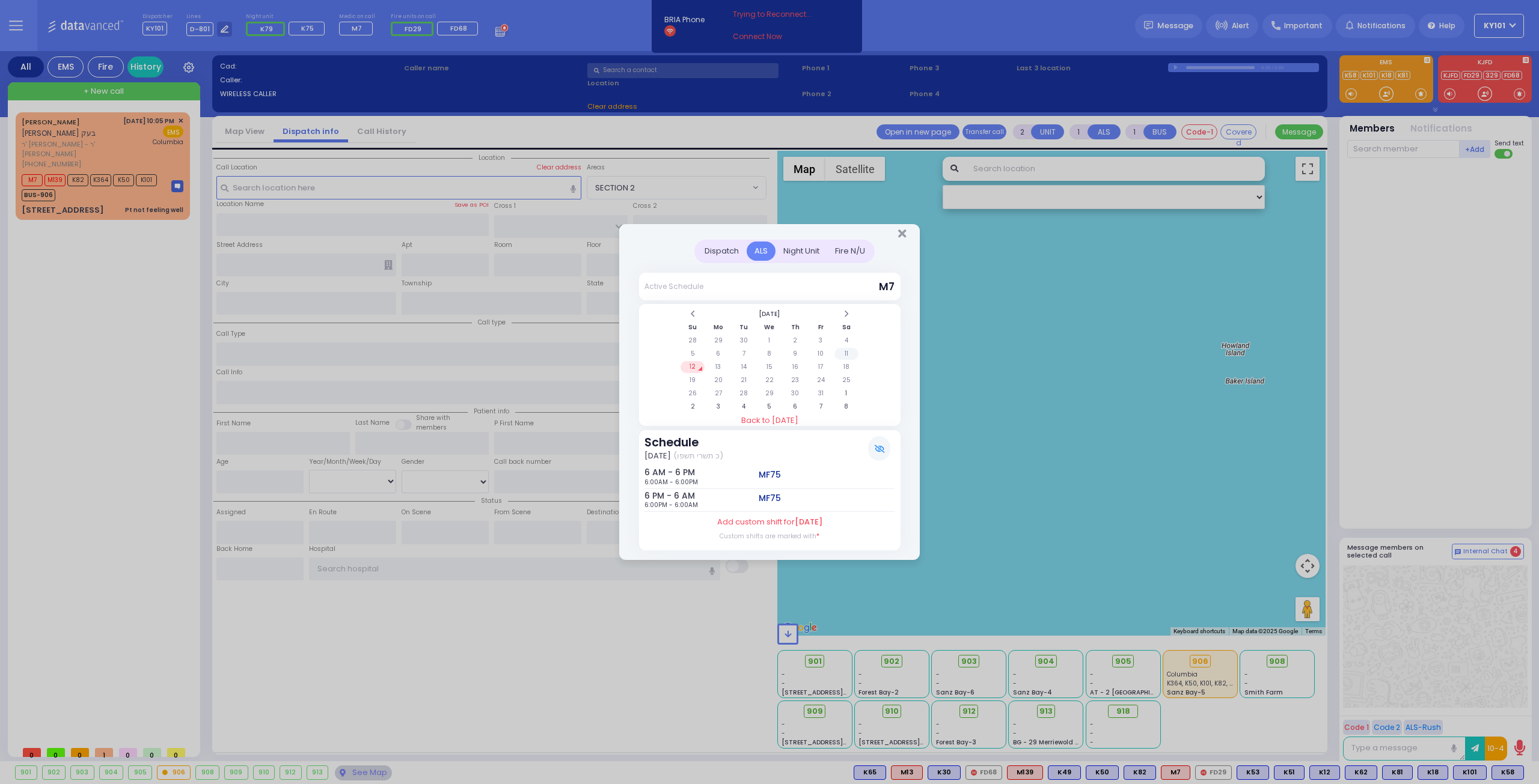
click at [849, 353] on td "11" at bounding box center [847, 354] width 25 height 12
click at [692, 364] on td "12" at bounding box center [693, 367] width 25 height 12
click at [795, 255] on div "Night Unit" at bounding box center [801, 251] width 51 height 20
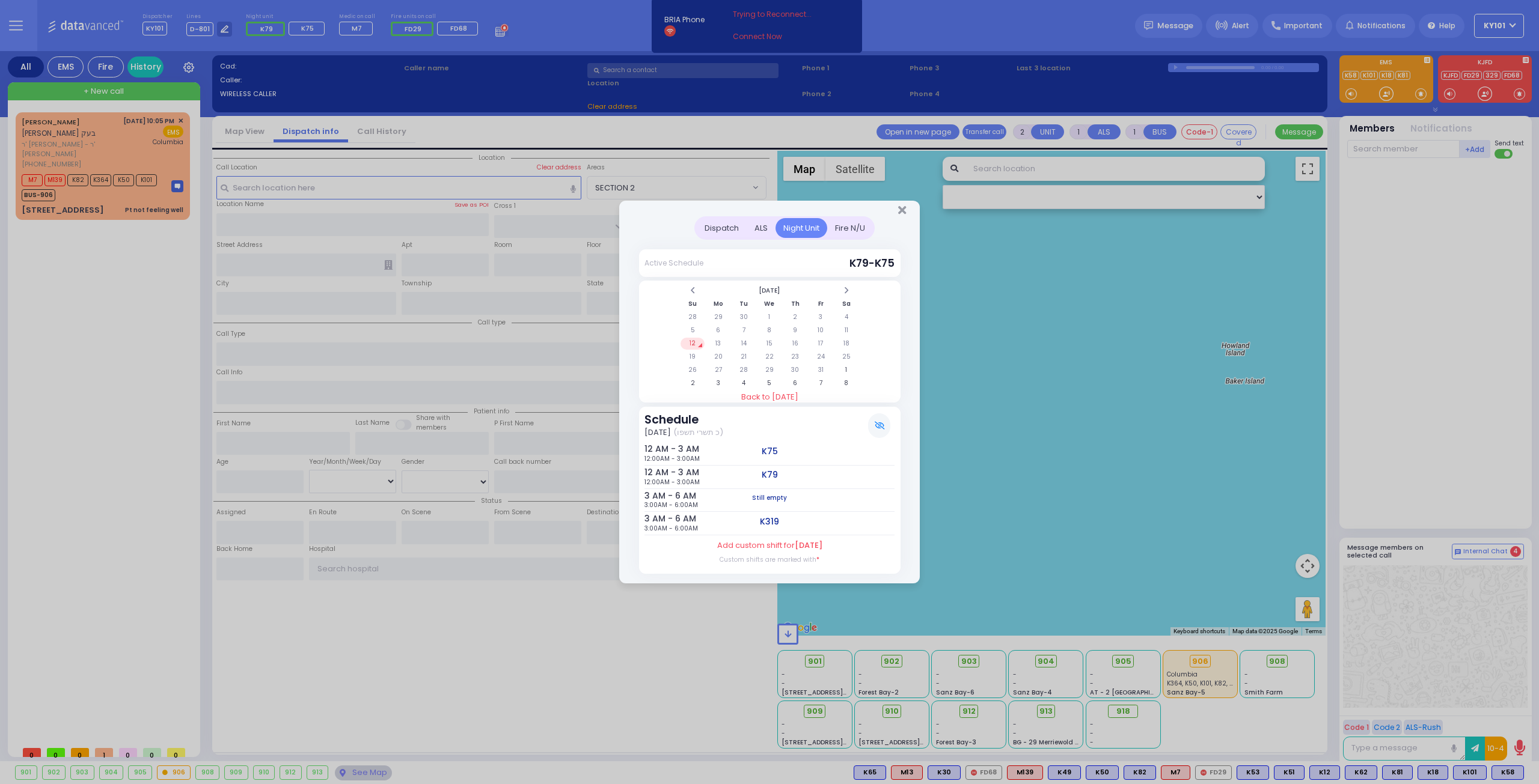
click at [835, 226] on div "Fire N/U" at bounding box center [850, 227] width 46 height 20
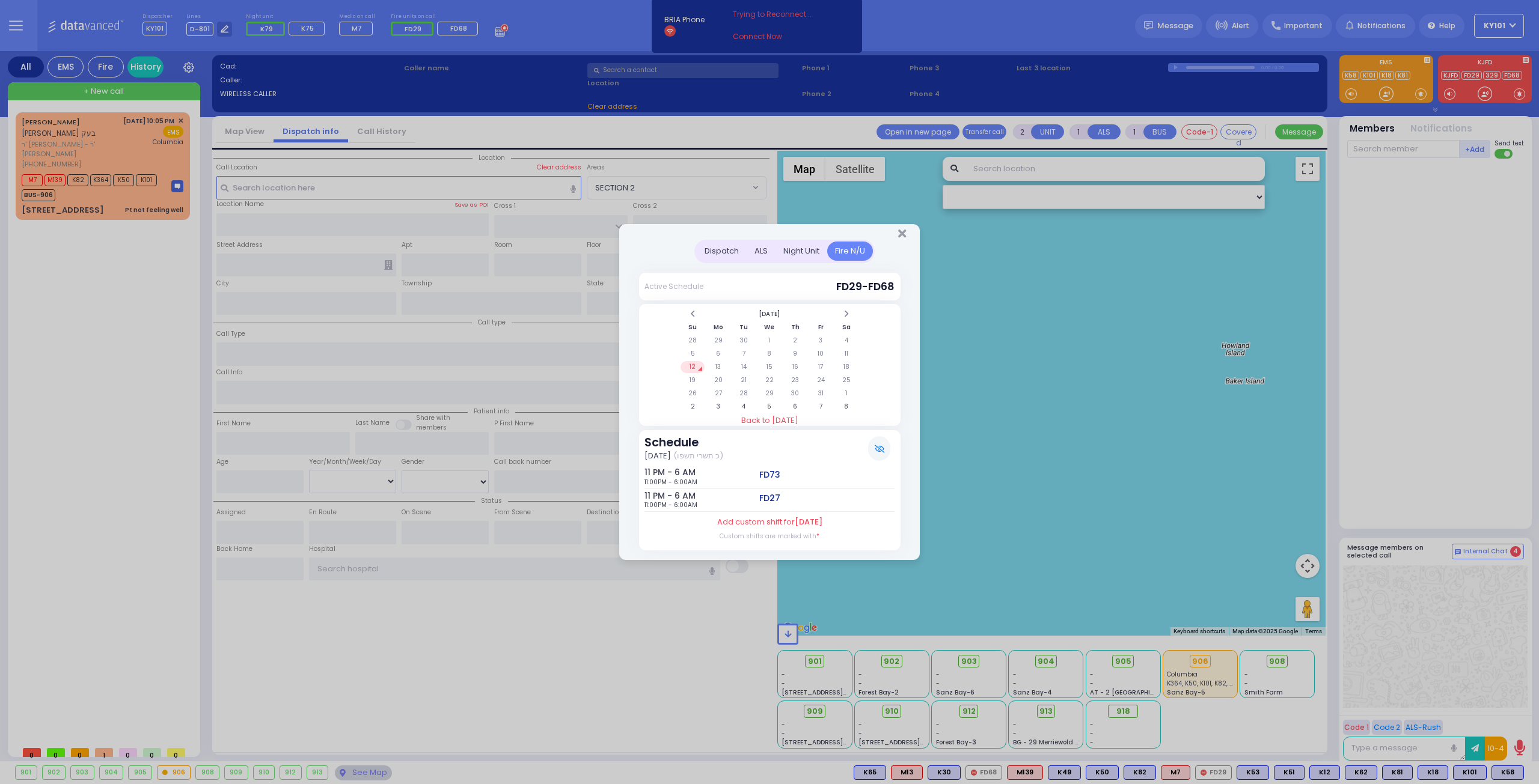
click at [725, 252] on div "Dispatch" at bounding box center [721, 251] width 49 height 20
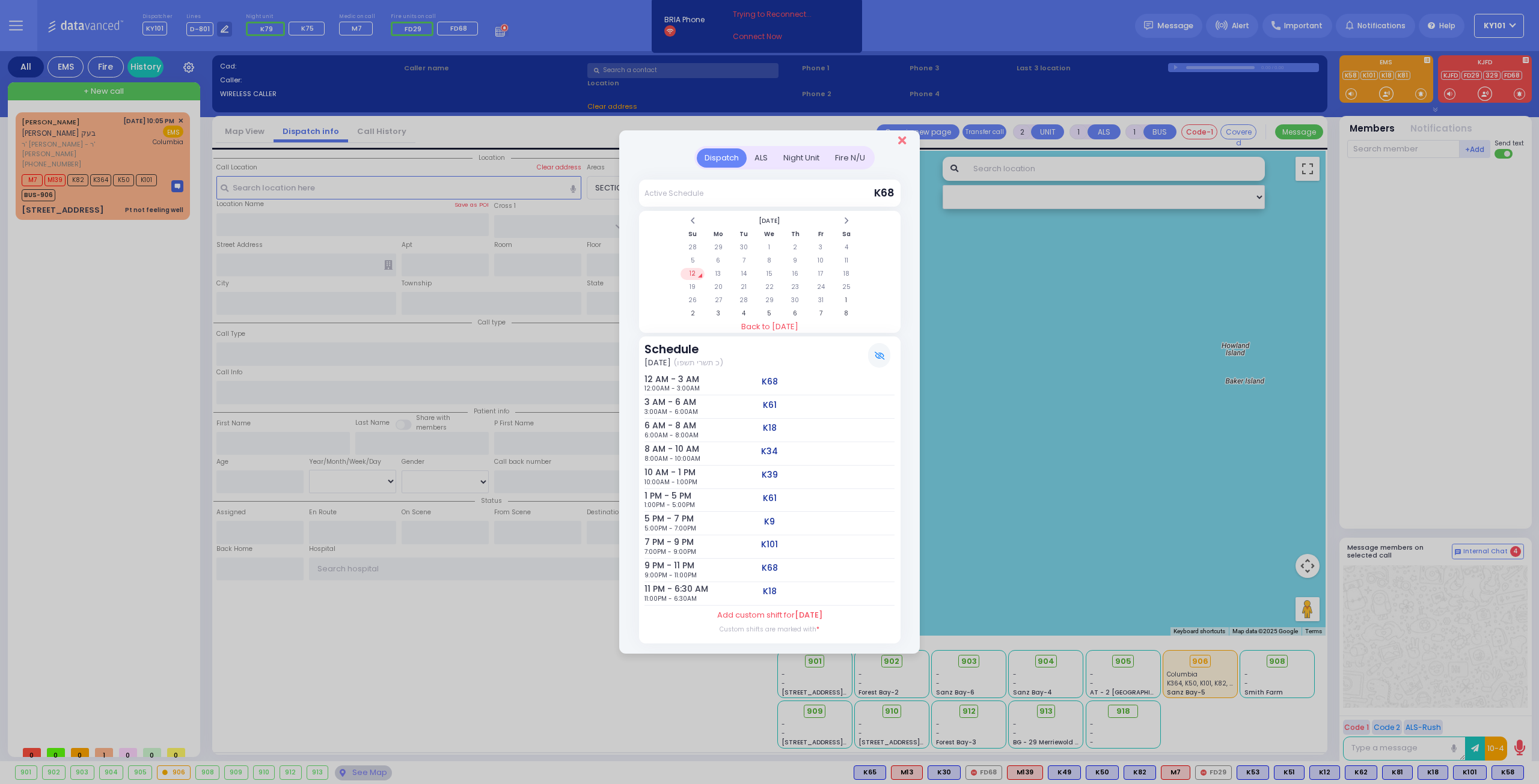
click at [901, 143] on icon "Close" at bounding box center [902, 140] width 8 height 12
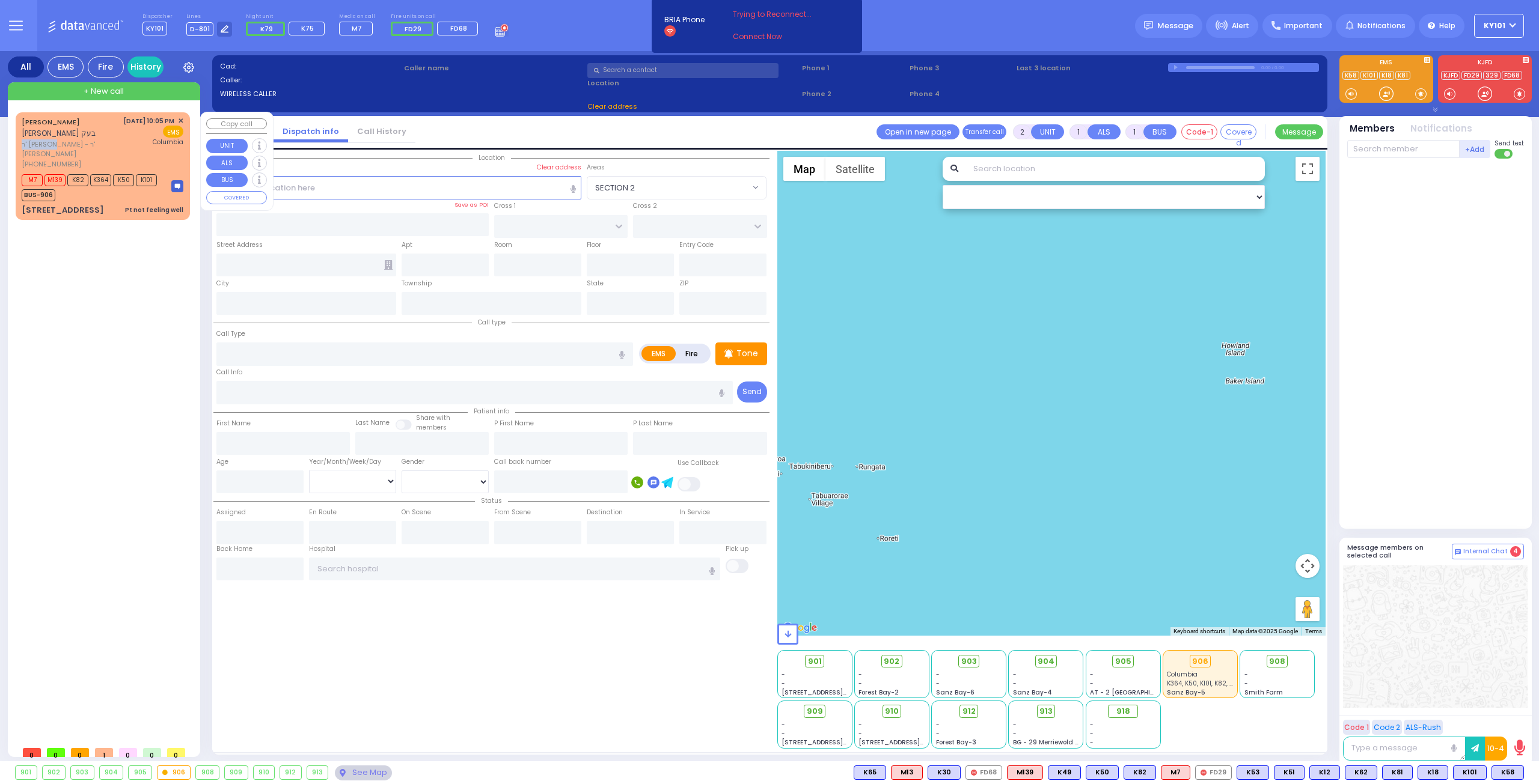
click at [73, 136] on div "MOSHE MENASHE BECK משה מנשה בעק ר' פנחס יעקב - ר' חיים טודרוס תפילינסקי (845) 7…" at bounding box center [70, 143] width 97 height 53
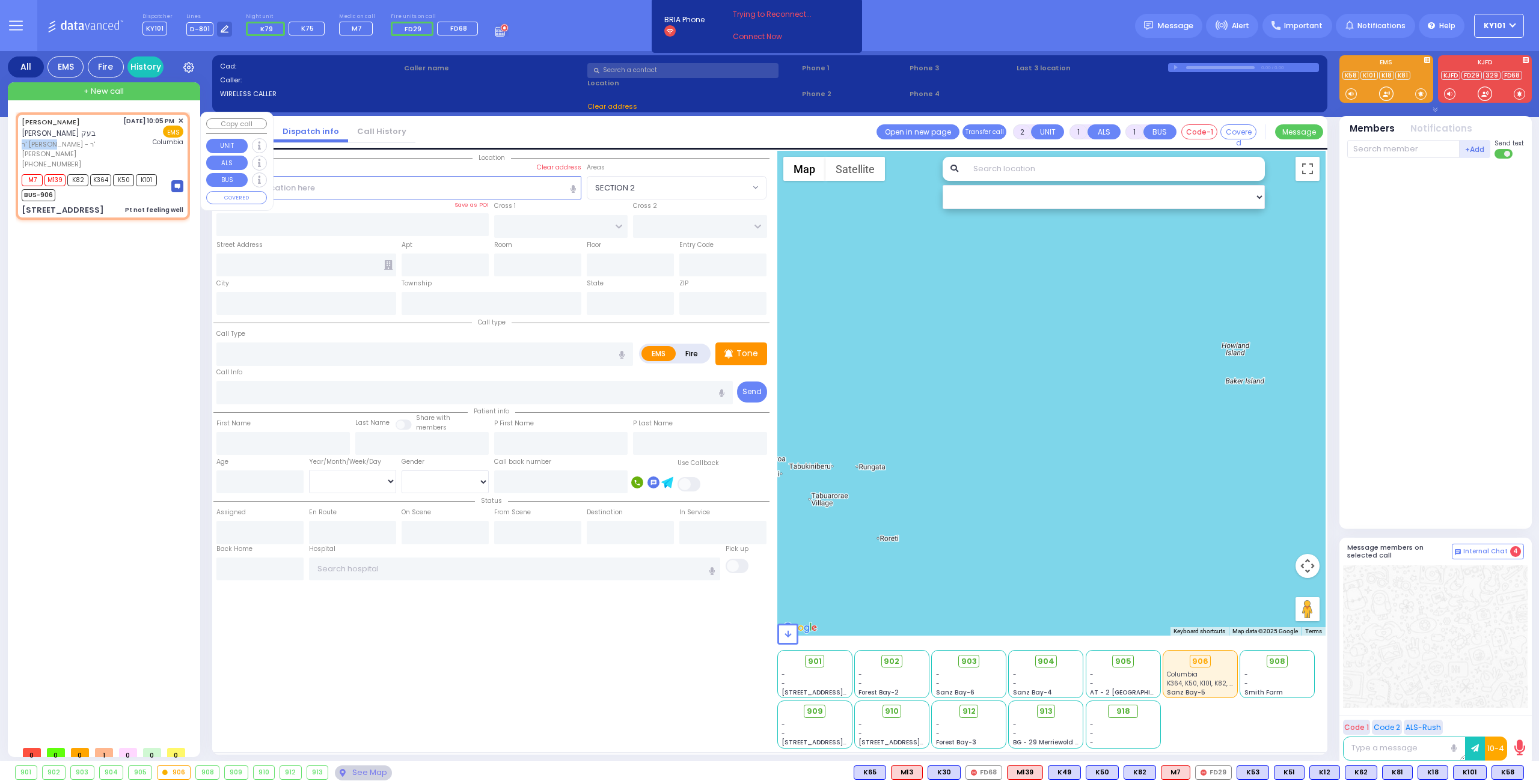
type input "6"
select select
type input "Pt not feeling well"
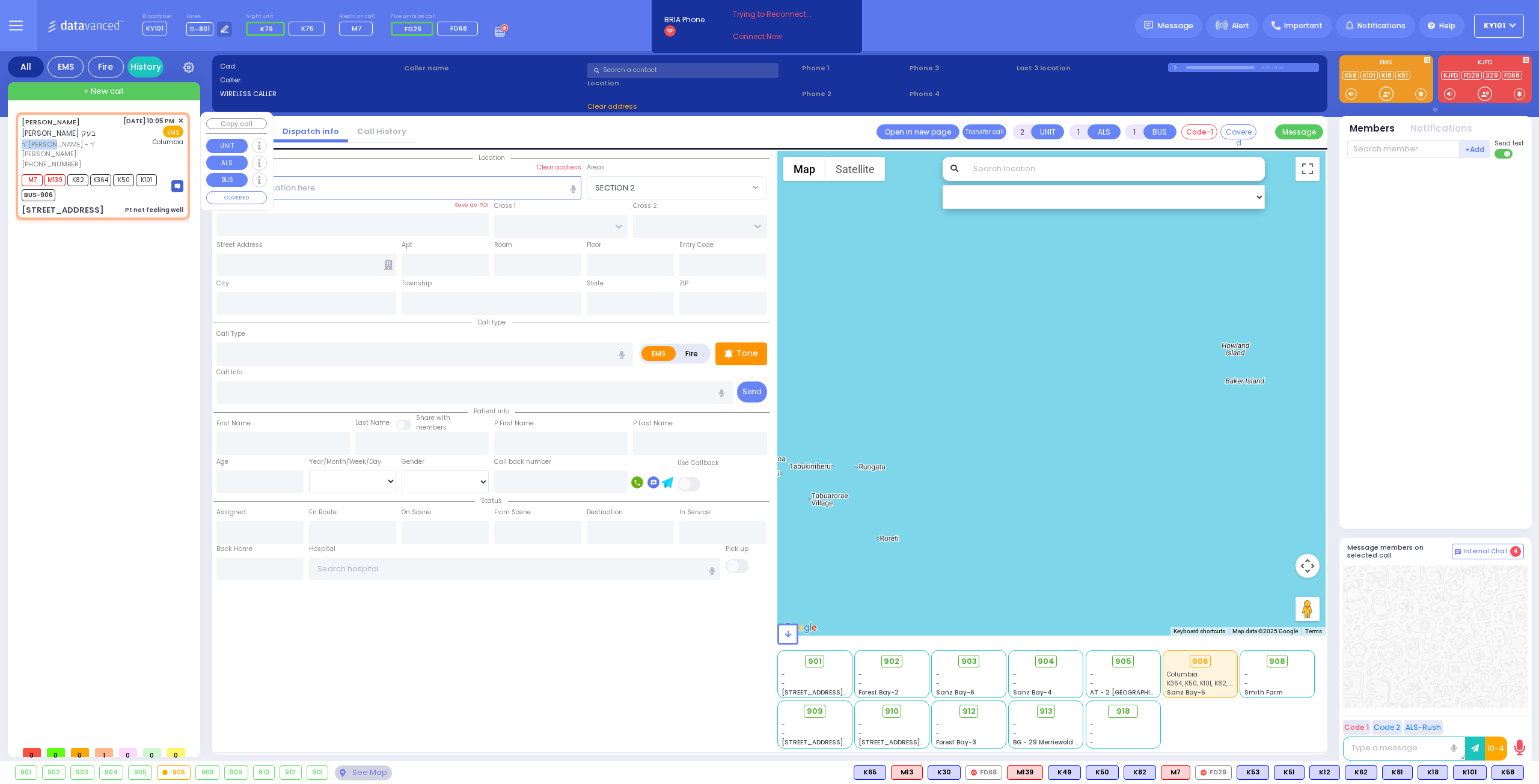
radio input "true"
type input "[PERSON_NAME]"
type input "Moshe"
type input "[PERSON_NAME]"
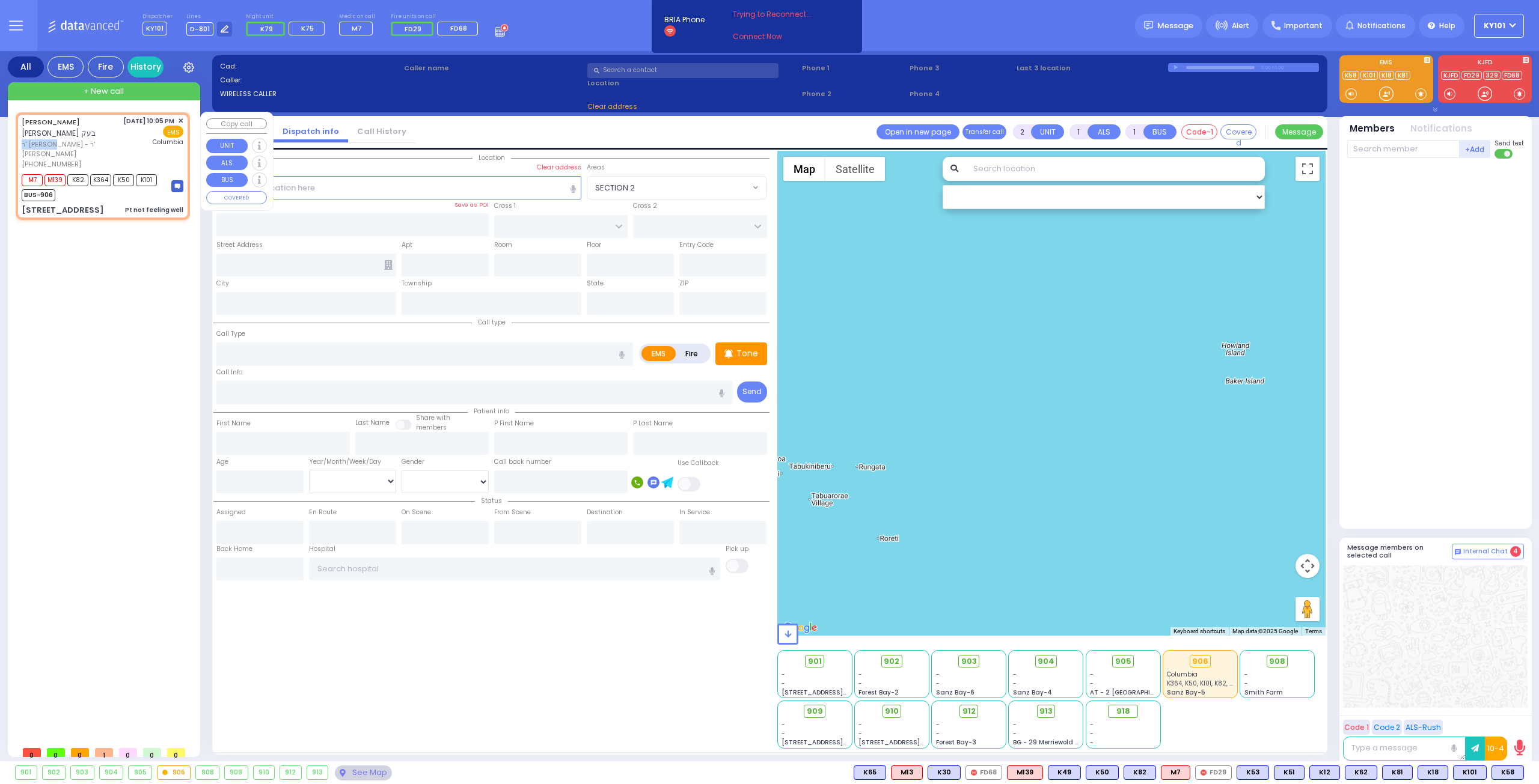
type input "43"
select select "Year"
select select "[DEMOGRAPHIC_DATA]"
type input "22:05"
type input "22:07"
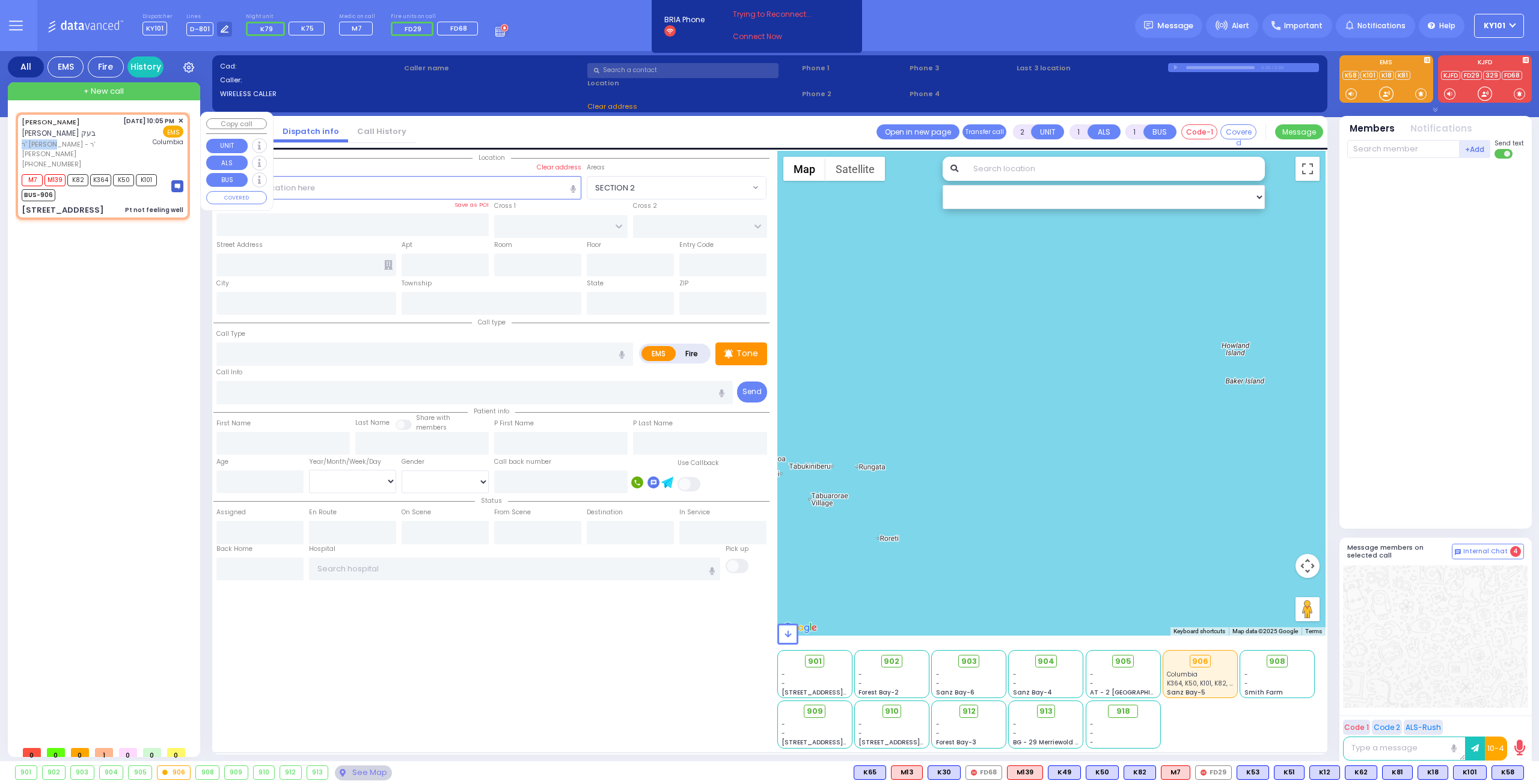
type input "[US_STATE][GEOGRAPHIC_DATA]- [GEOGRAPHIC_DATA]"
select select "Hatzalah Garages"
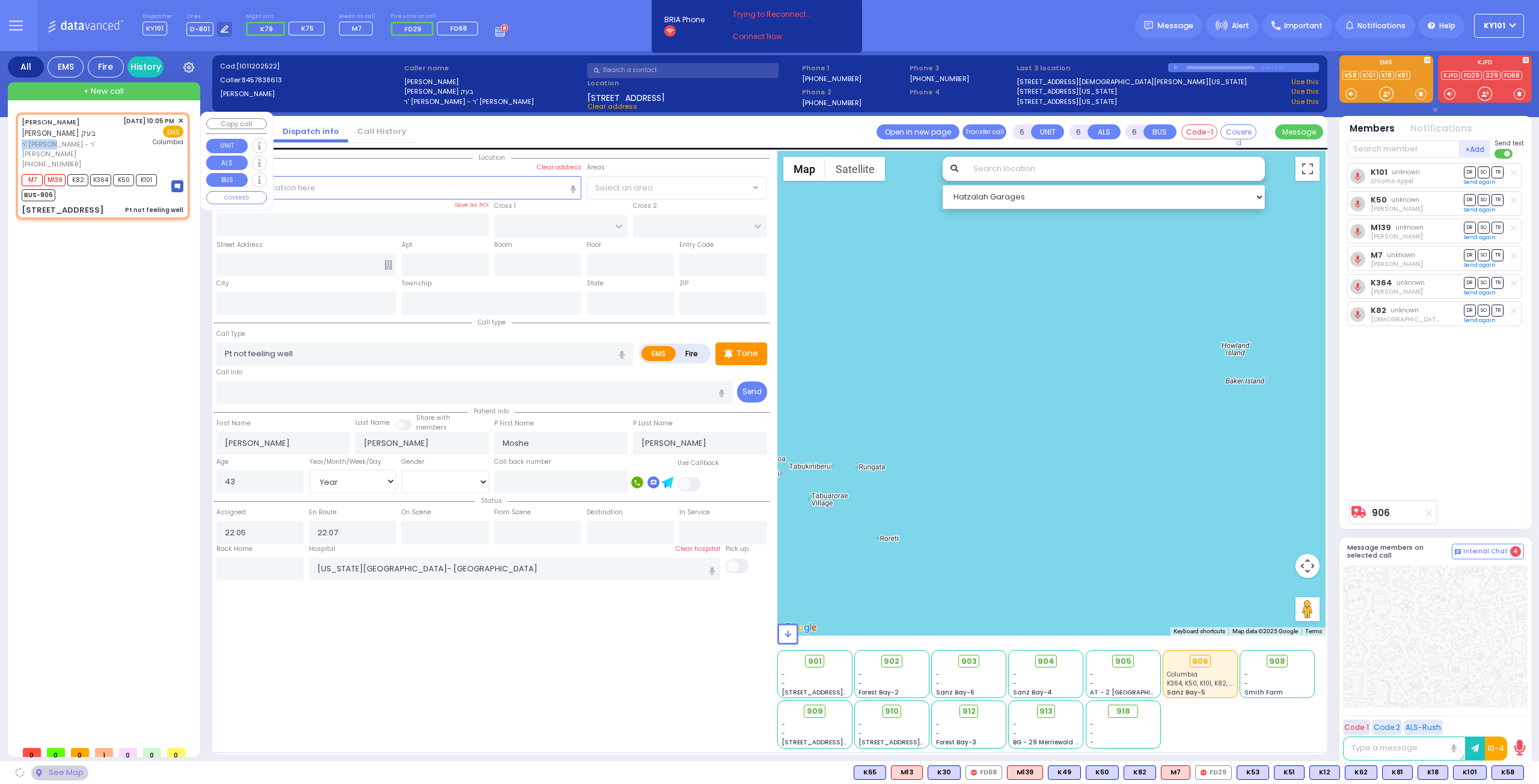
type input "GORLITZ COURT"
type input "SCHUNNEMUNK RD"
type input "[STREET_ADDRESS]"
type input "112"
type input "[PERSON_NAME]"
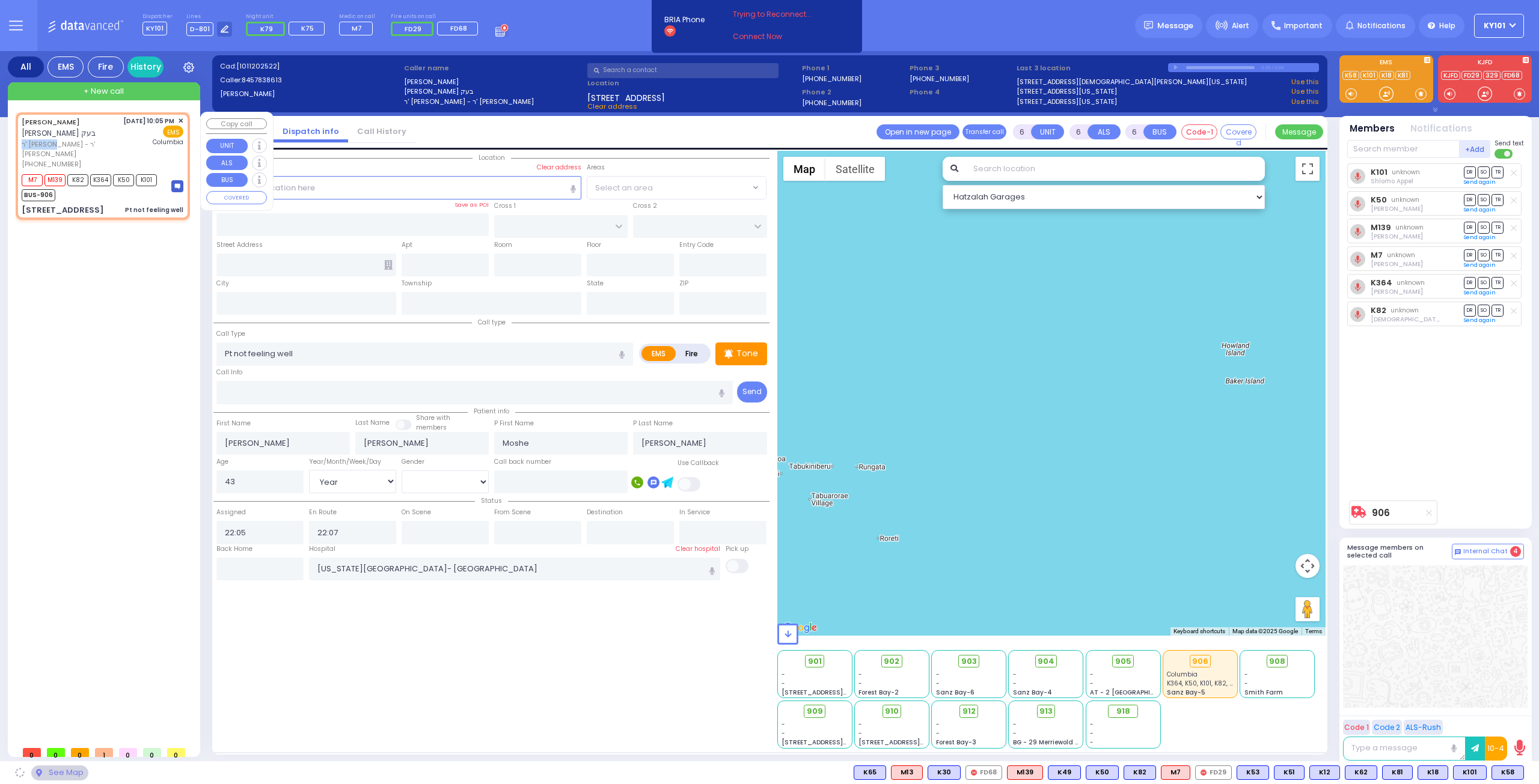
type input "[US_STATE]"
type input "10950"
select select "PALM TREE"
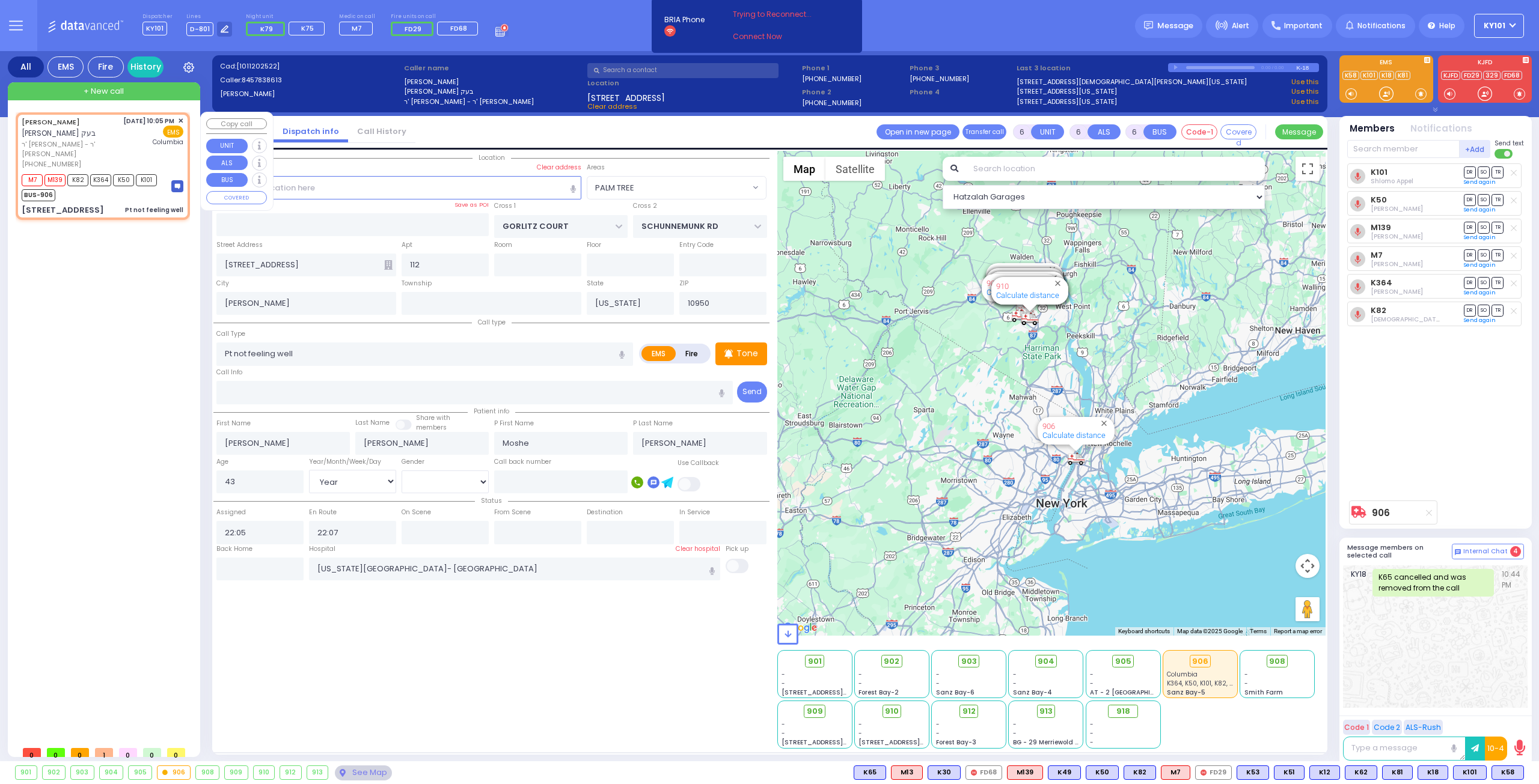
click at [125, 156] on div "10/11/2025 10:05 PM ✕ EMS Columbia" at bounding box center [153, 143] width 61 height 53
select select
radio input "true"
select select "Year"
select select "[DEMOGRAPHIC_DATA]"
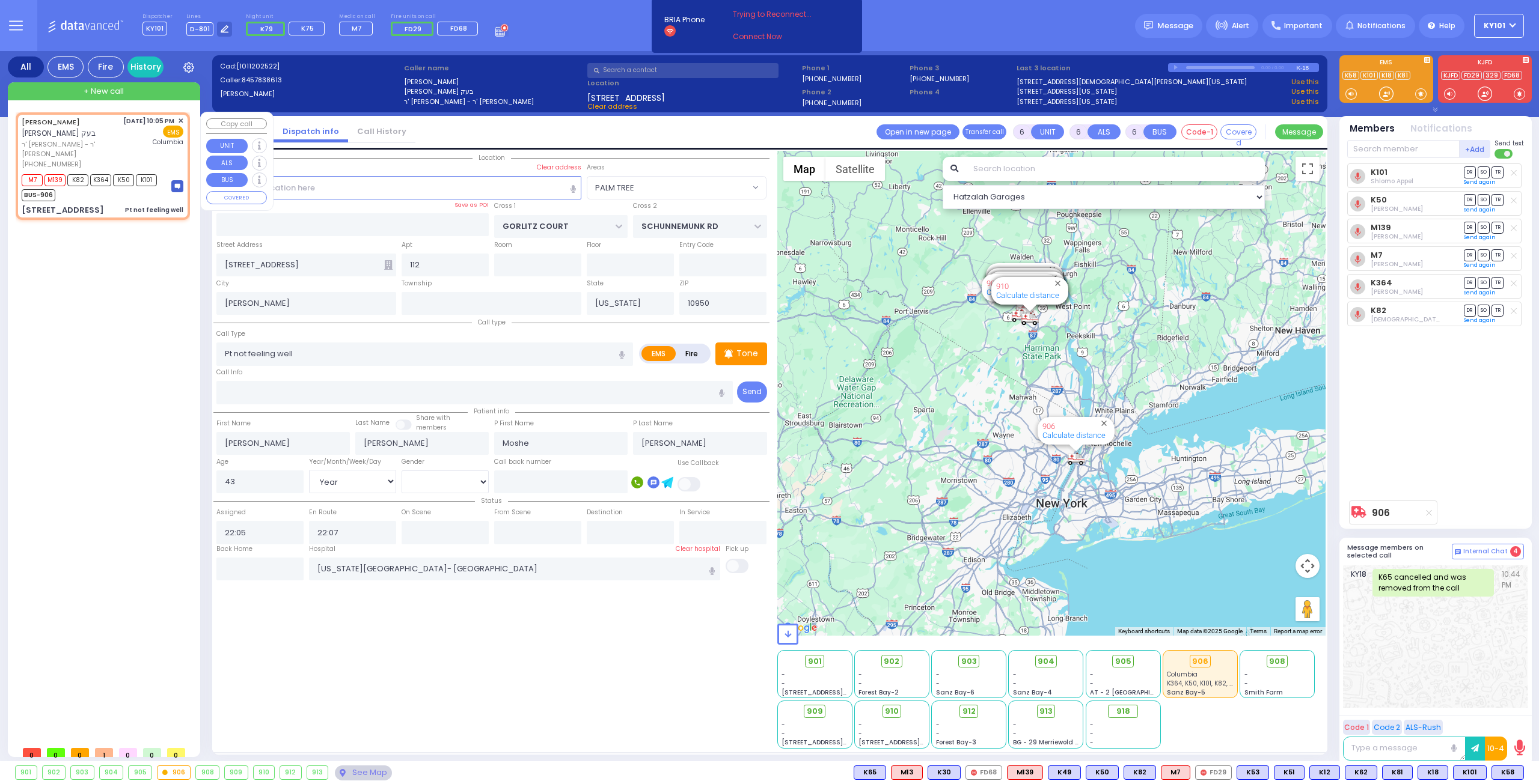
select select "Hatzalah Garages"
select select "PALM TREE"
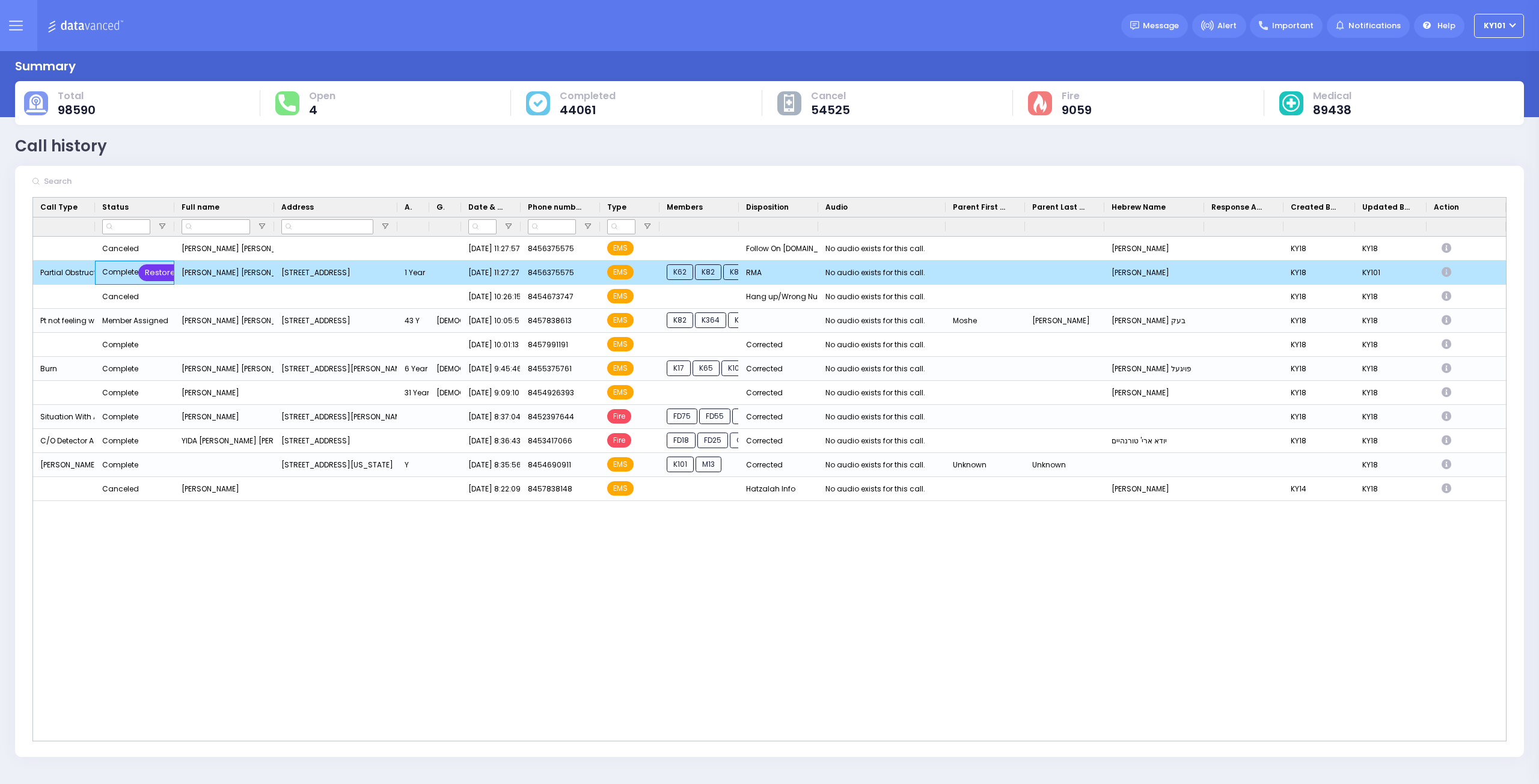
click at [163, 266] on div "Restore" at bounding box center [160, 273] width 44 height 17
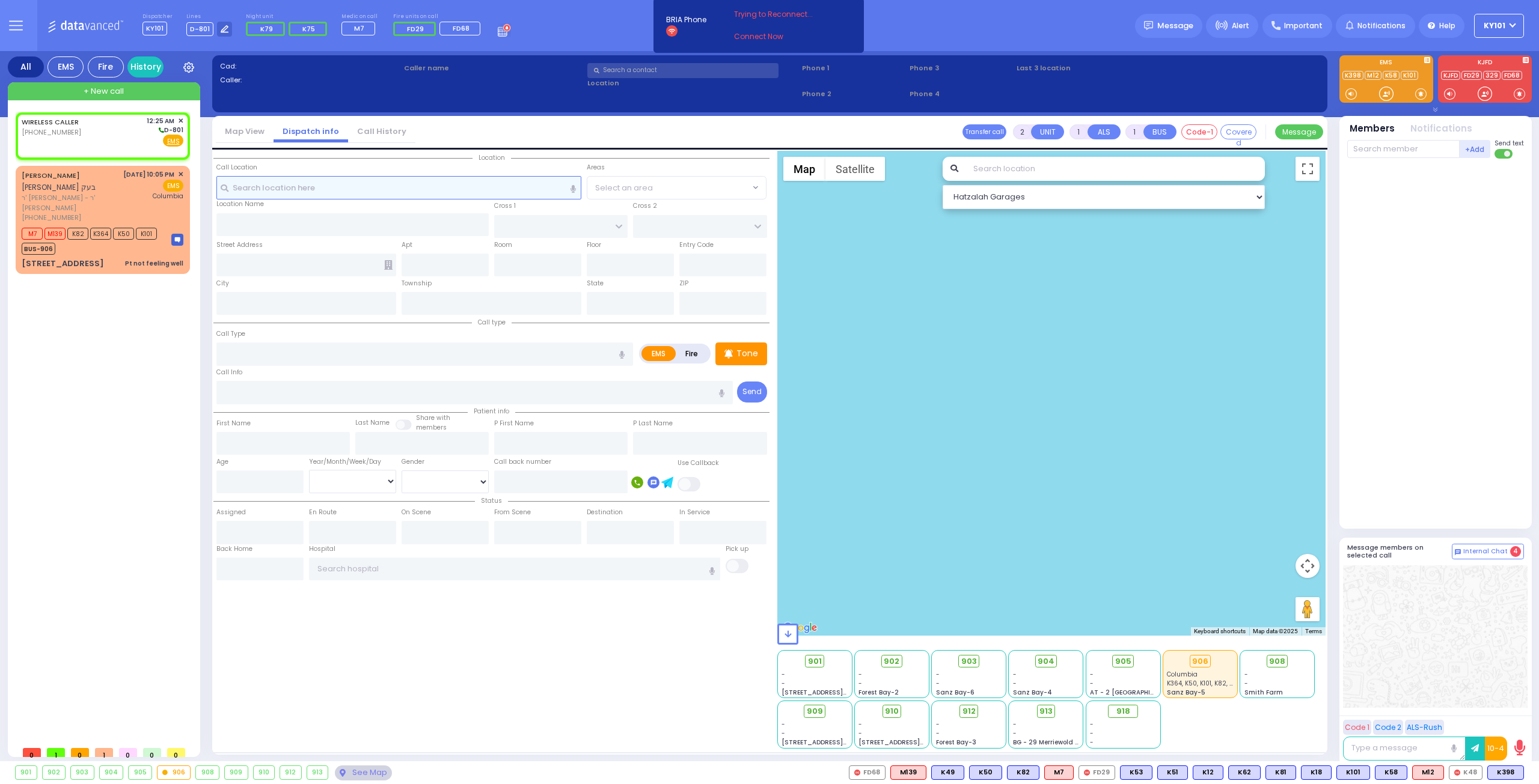
select select
radio input "true"
select select
type input "00:25"
select select "Hatzalah Garages"
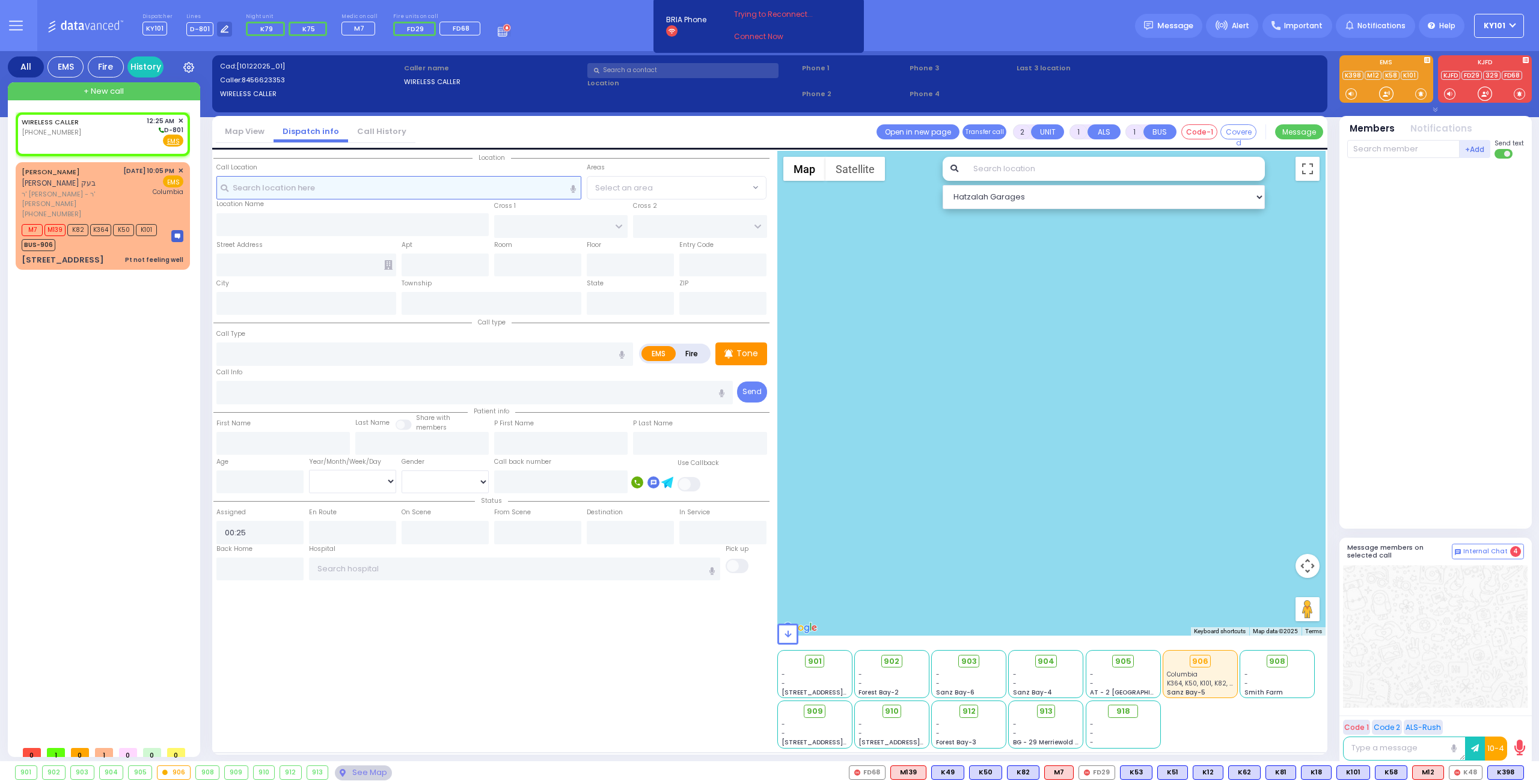
select select
radio input "true"
select select
select select "Hatzalah Garages"
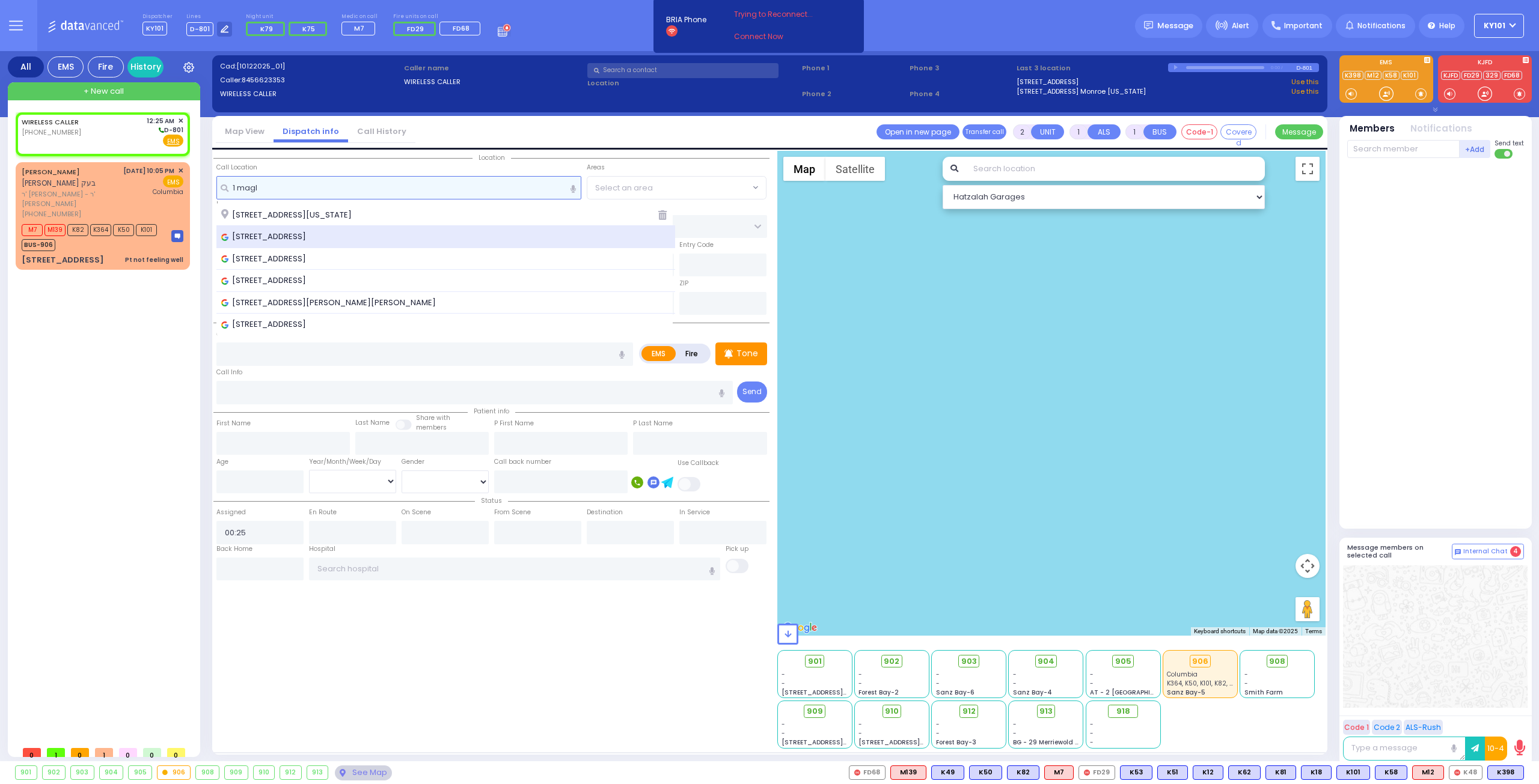
type input "1 magl"
click at [300, 232] on span "[STREET_ADDRESS]" at bounding box center [265, 237] width 89 height 12
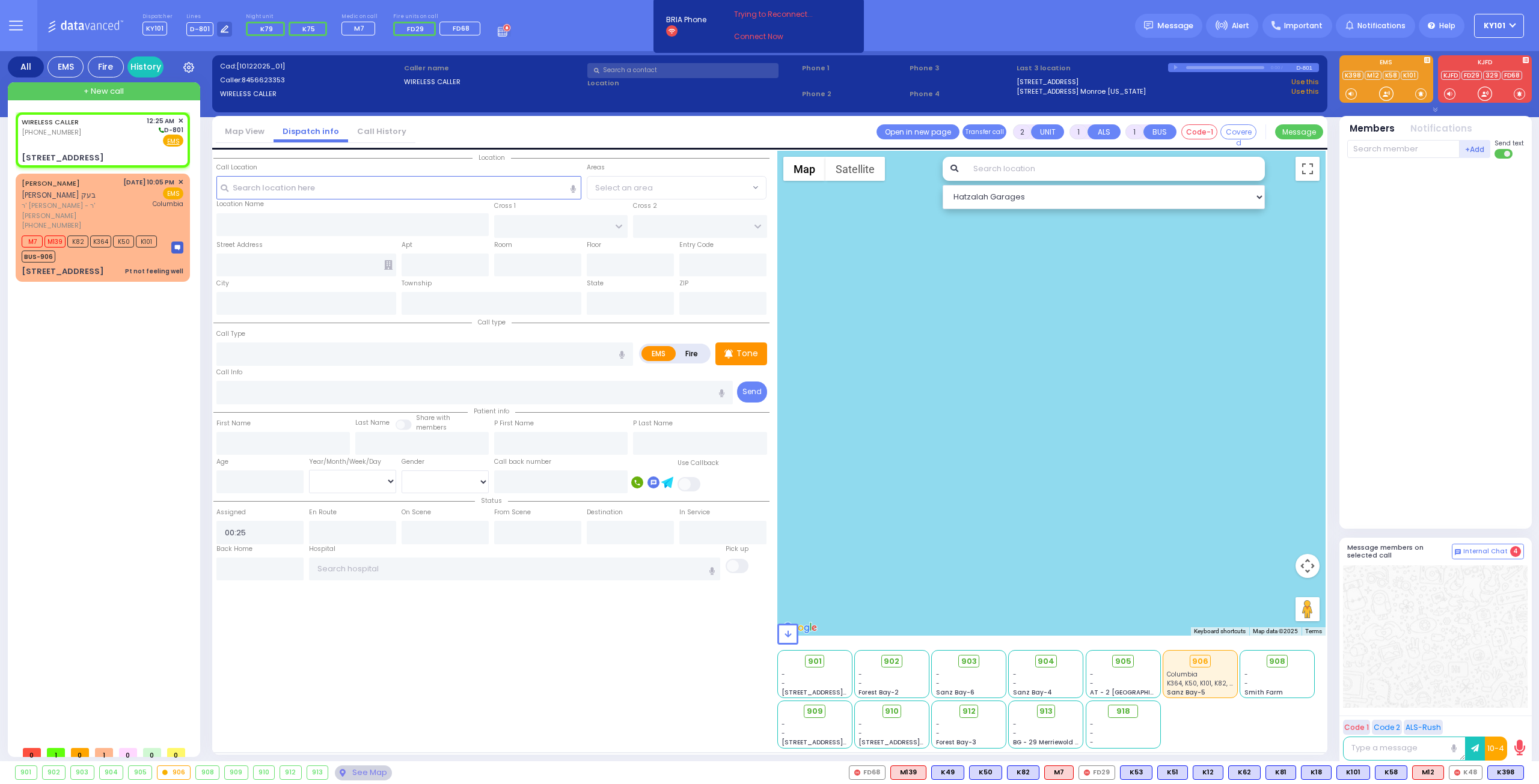
select select
radio input "true"
select select
select select "Hatzalah Garages"
click at [423, 261] on input "text" at bounding box center [445, 265] width 88 height 23
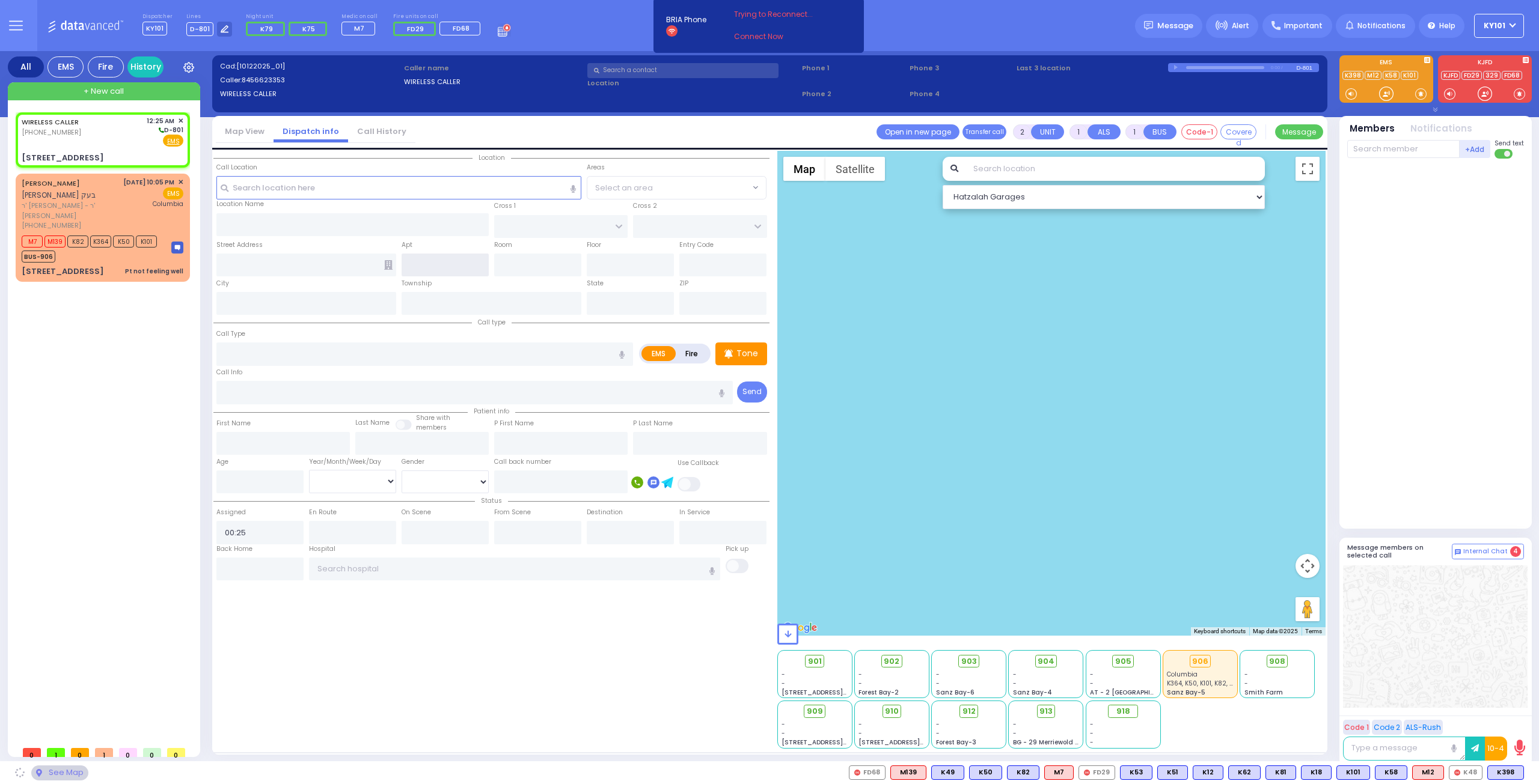
type input "S.M. ROSMER RD"
type input "PILNUA RD"
type input "1 Maglenitz St"
type input "Monroe"
type input "[US_STATE]"
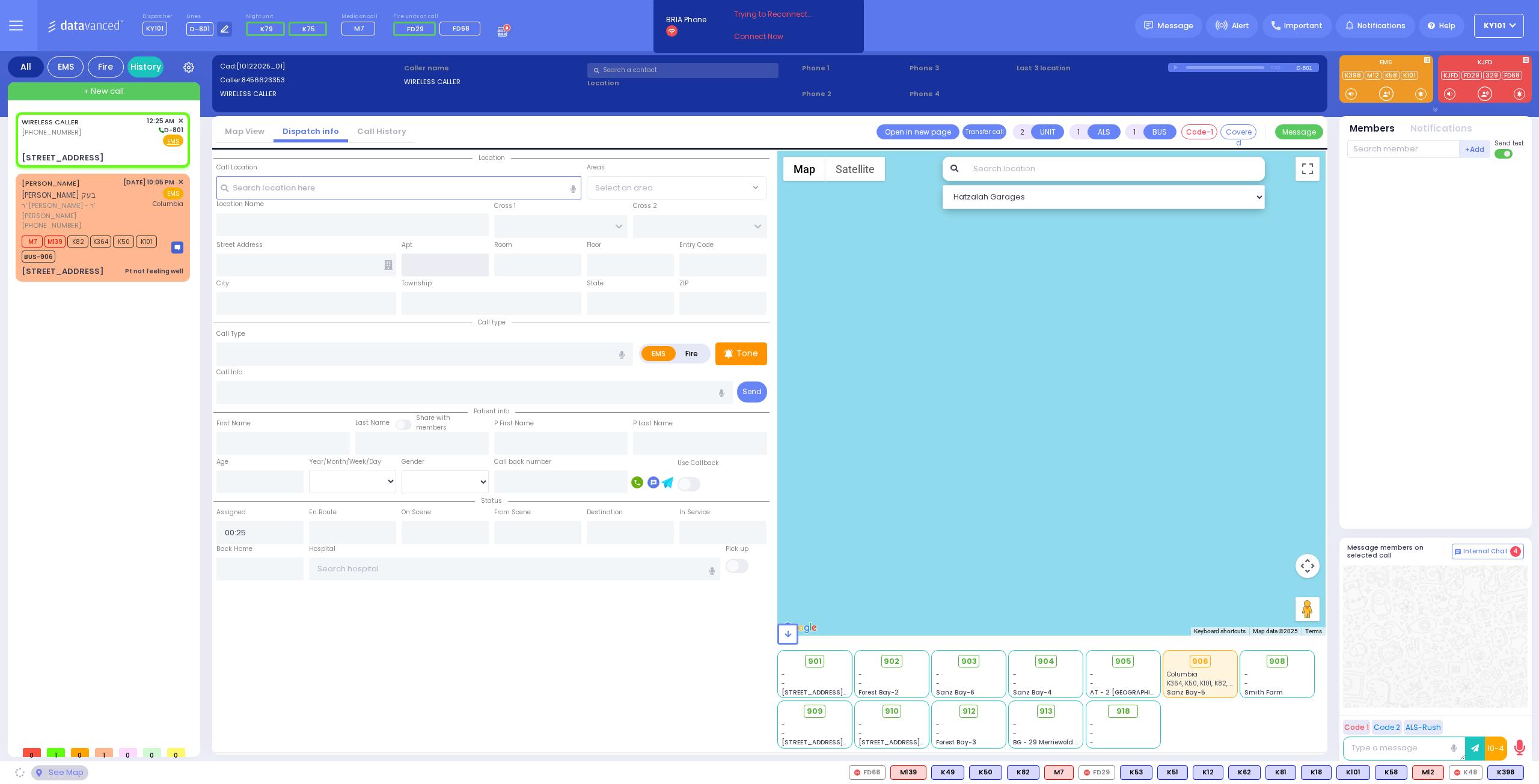
type input "10950"
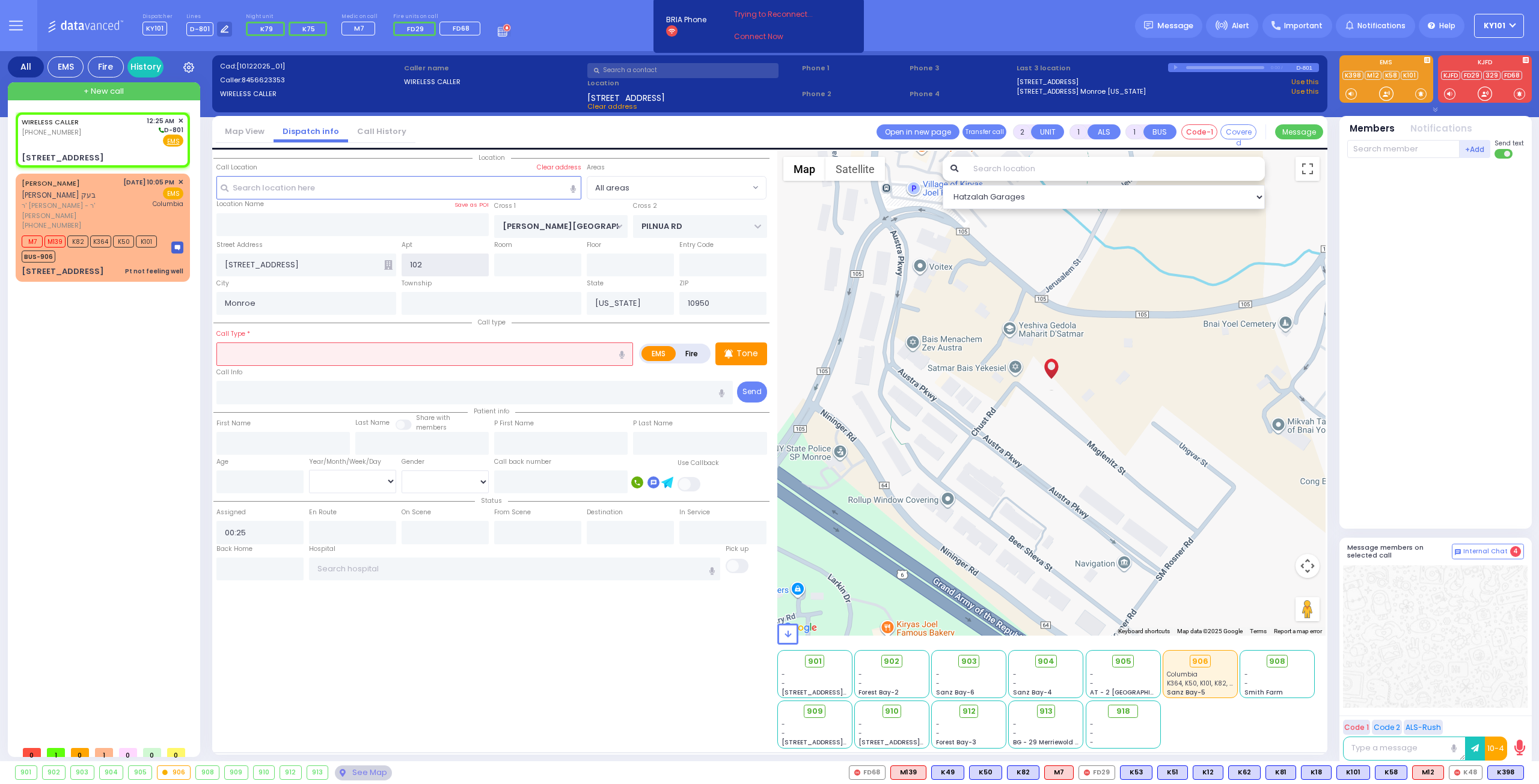
type input "102"
click at [366, 345] on input "text" at bounding box center [424, 354] width 417 height 23
select select
radio input "true"
select select
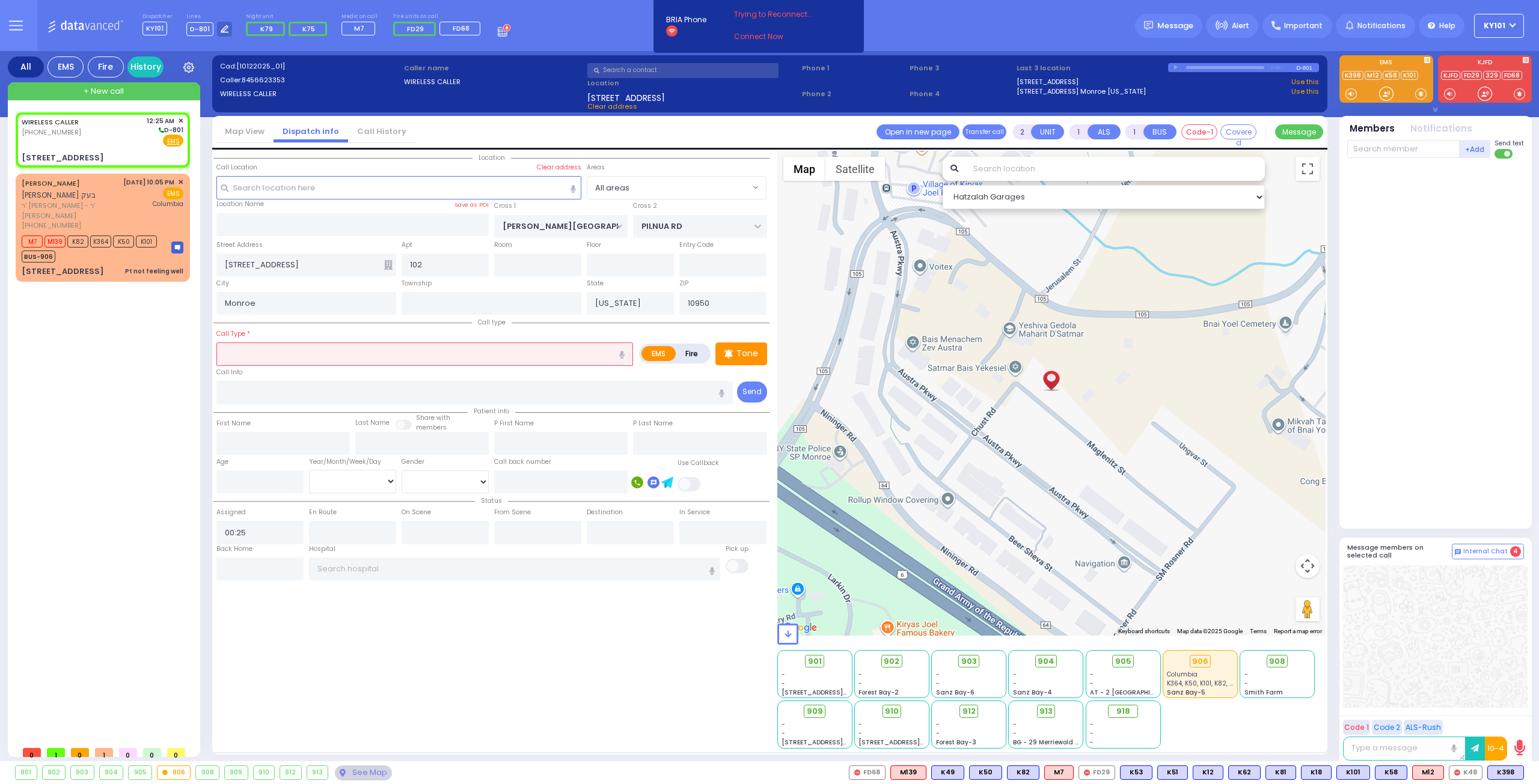
select select "Hatzalah Garages"
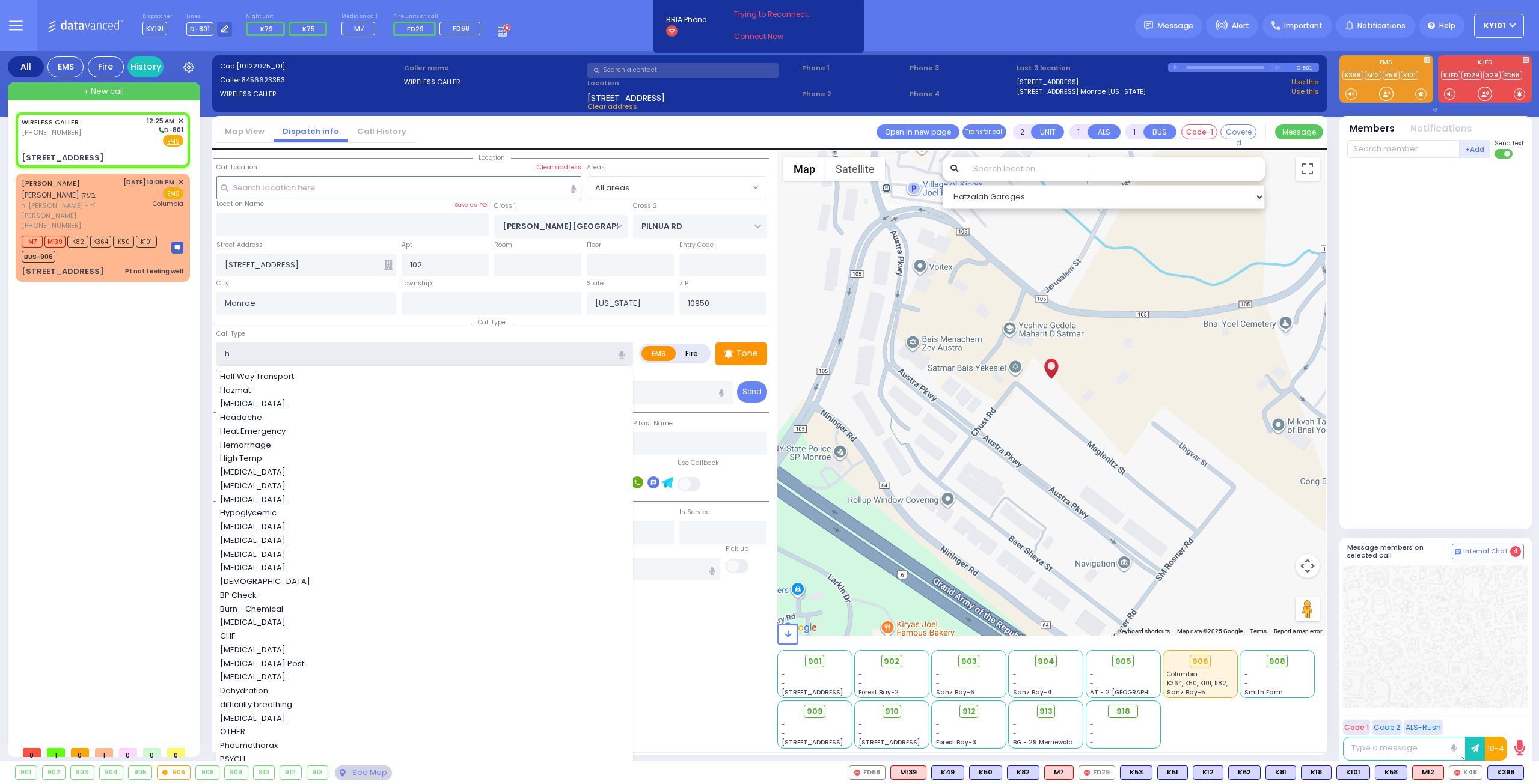
type input "he"
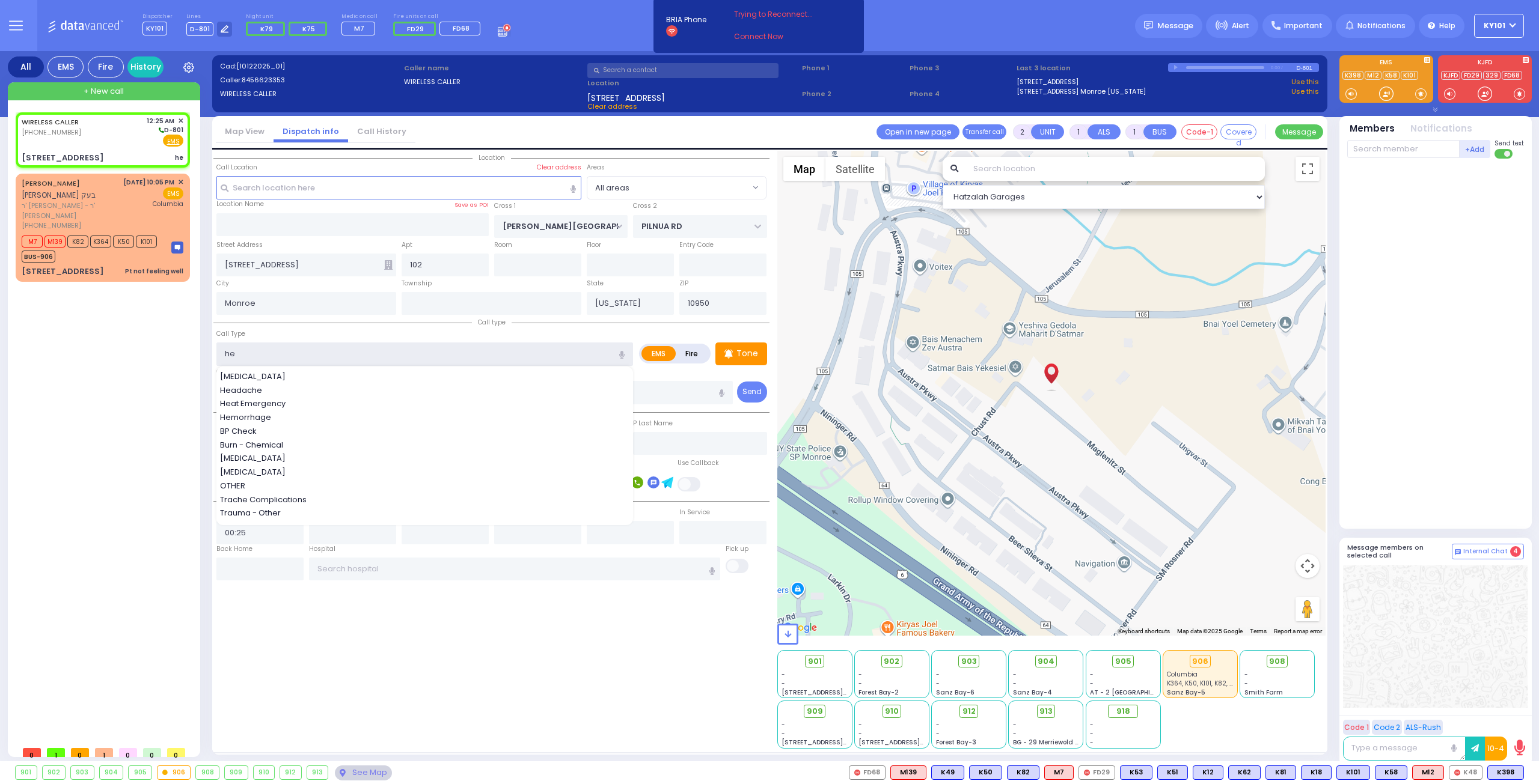
select select
radio input "true"
select select
select select "Hatzalah Garages"
drag, startPoint x: 355, startPoint y: 413, endPoint x: 358, endPoint y: 407, distance: 6.7
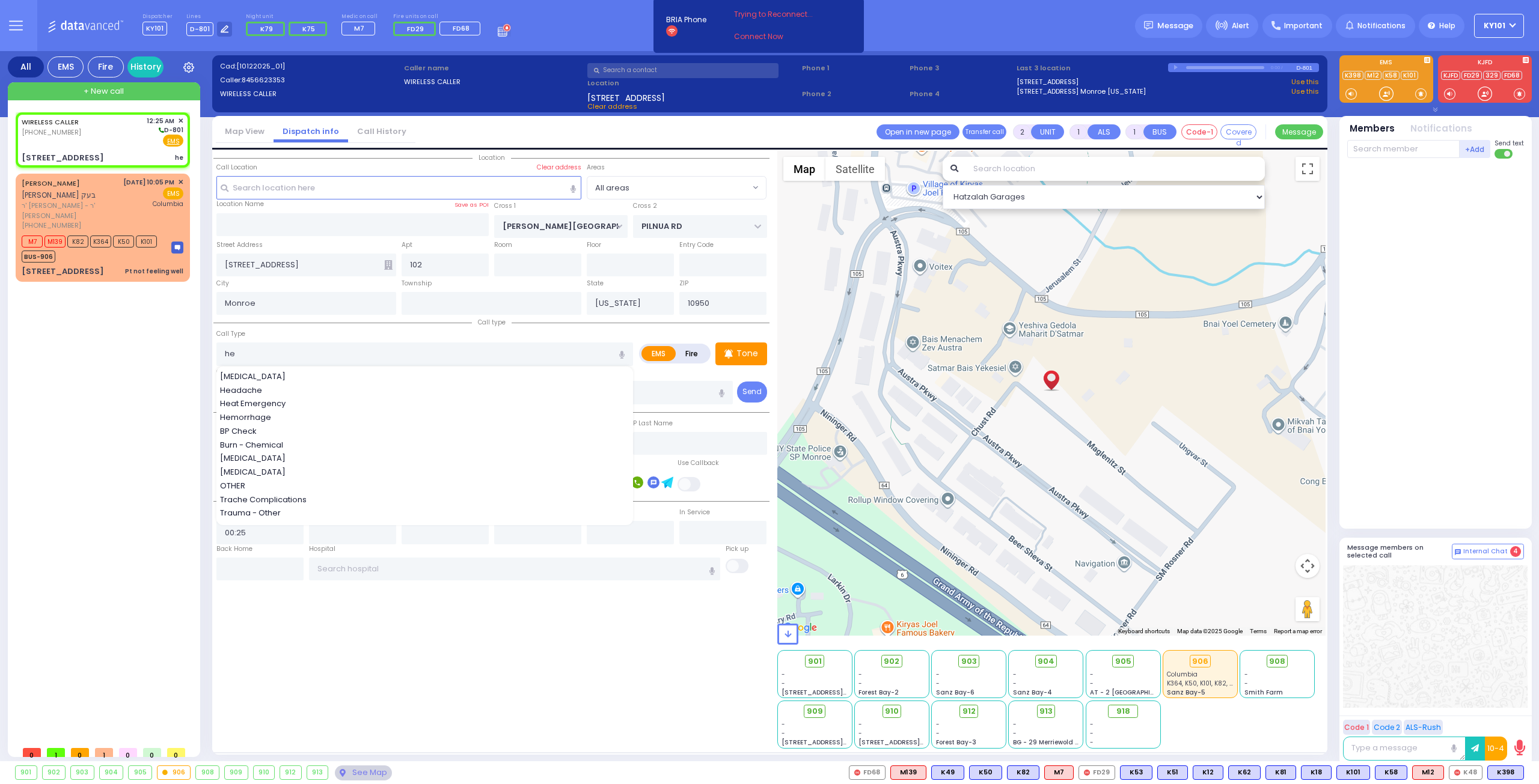
click at [355, 412] on div "Hemorrhage" at bounding box center [424, 418] width 410 height 12
type input "Hemorrhage"
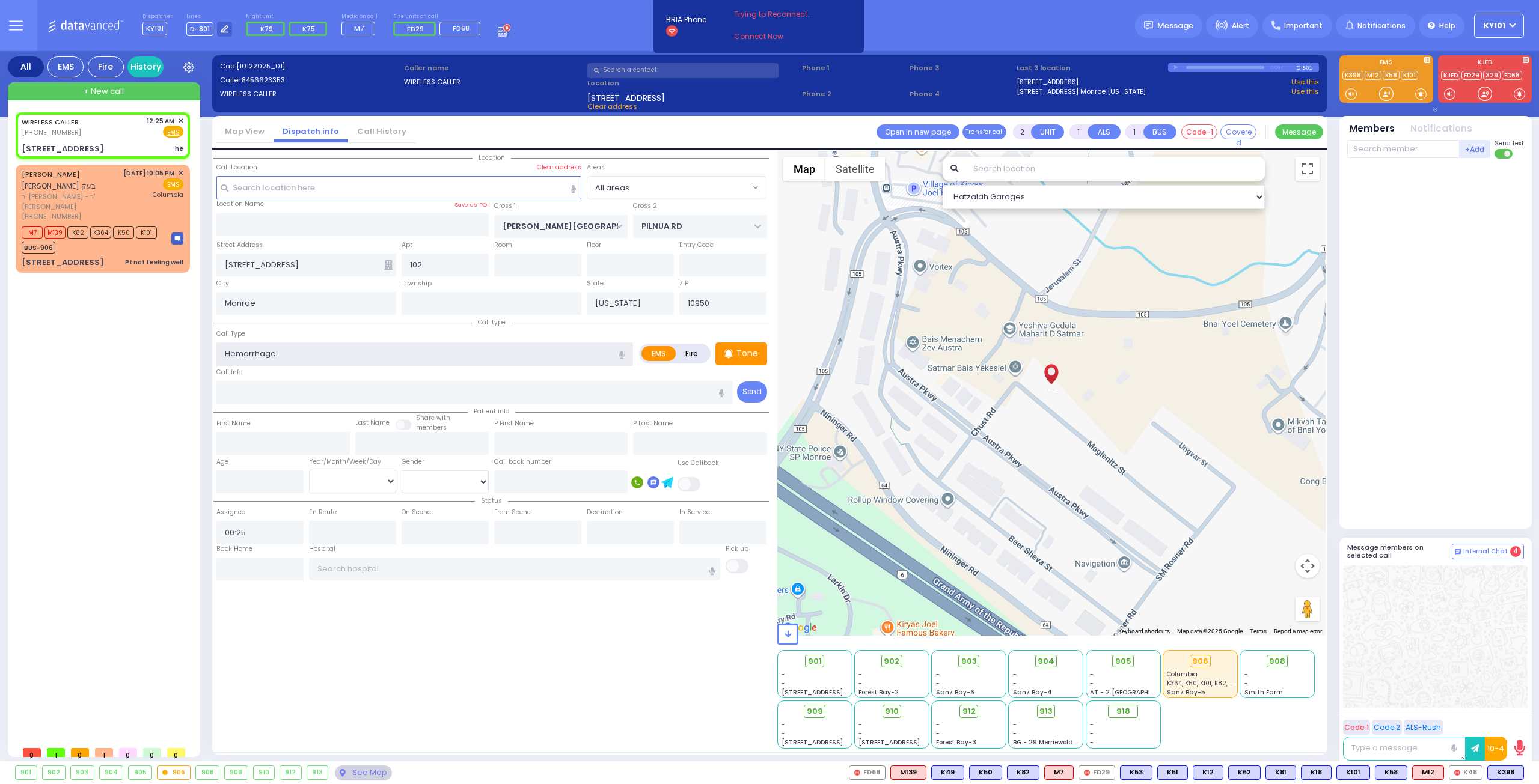
select select
radio input "true"
select select
select select "Hatzalah Garages"
click at [407, 332] on div "Call Type Hemorrhage Hemorrhage" at bounding box center [424, 346] width 417 height 38
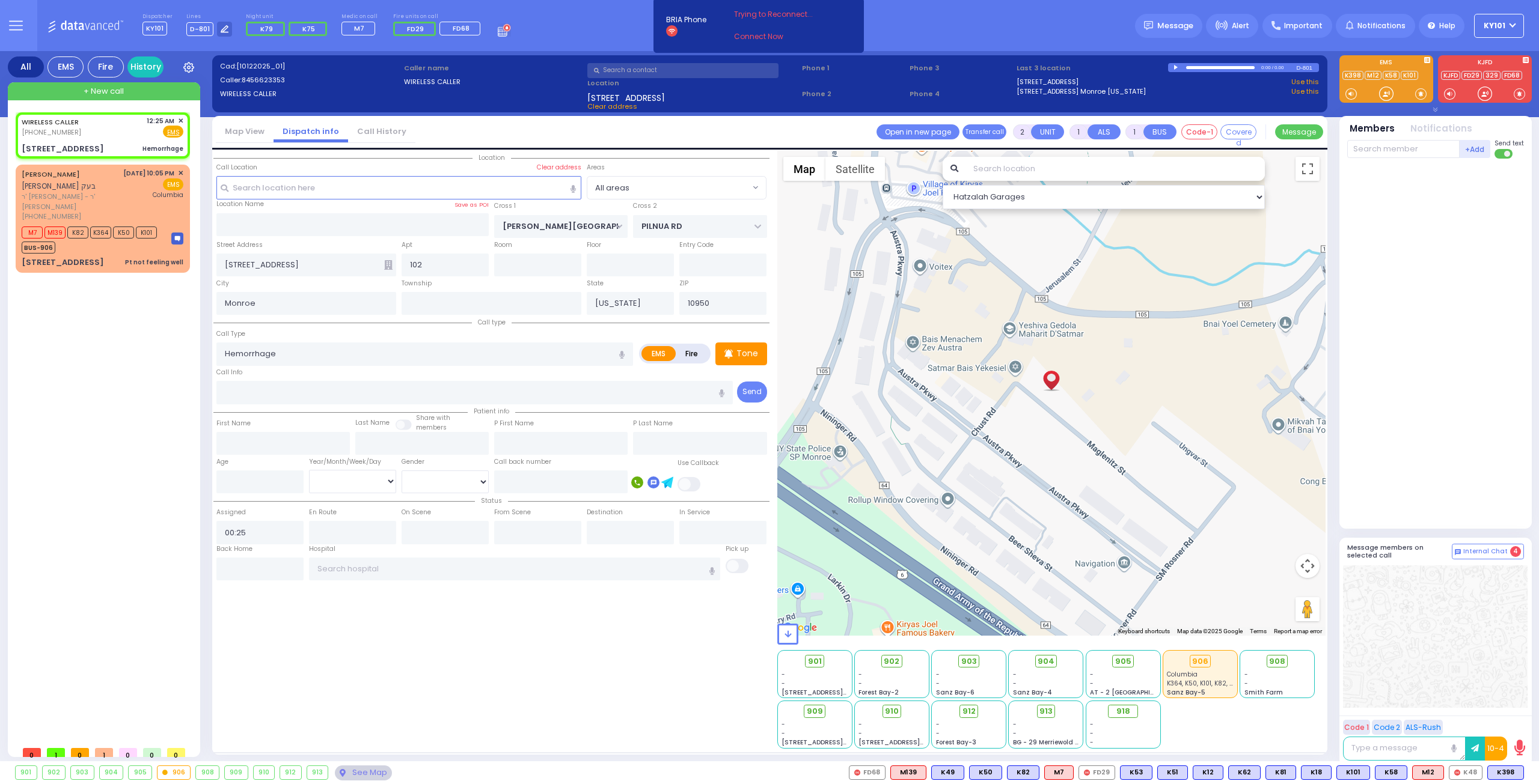
select select
radio input "true"
select select
select select "Hatzalah Garages"
click at [1476, 769] on span "K62" at bounding box center [1471, 773] width 31 height 13
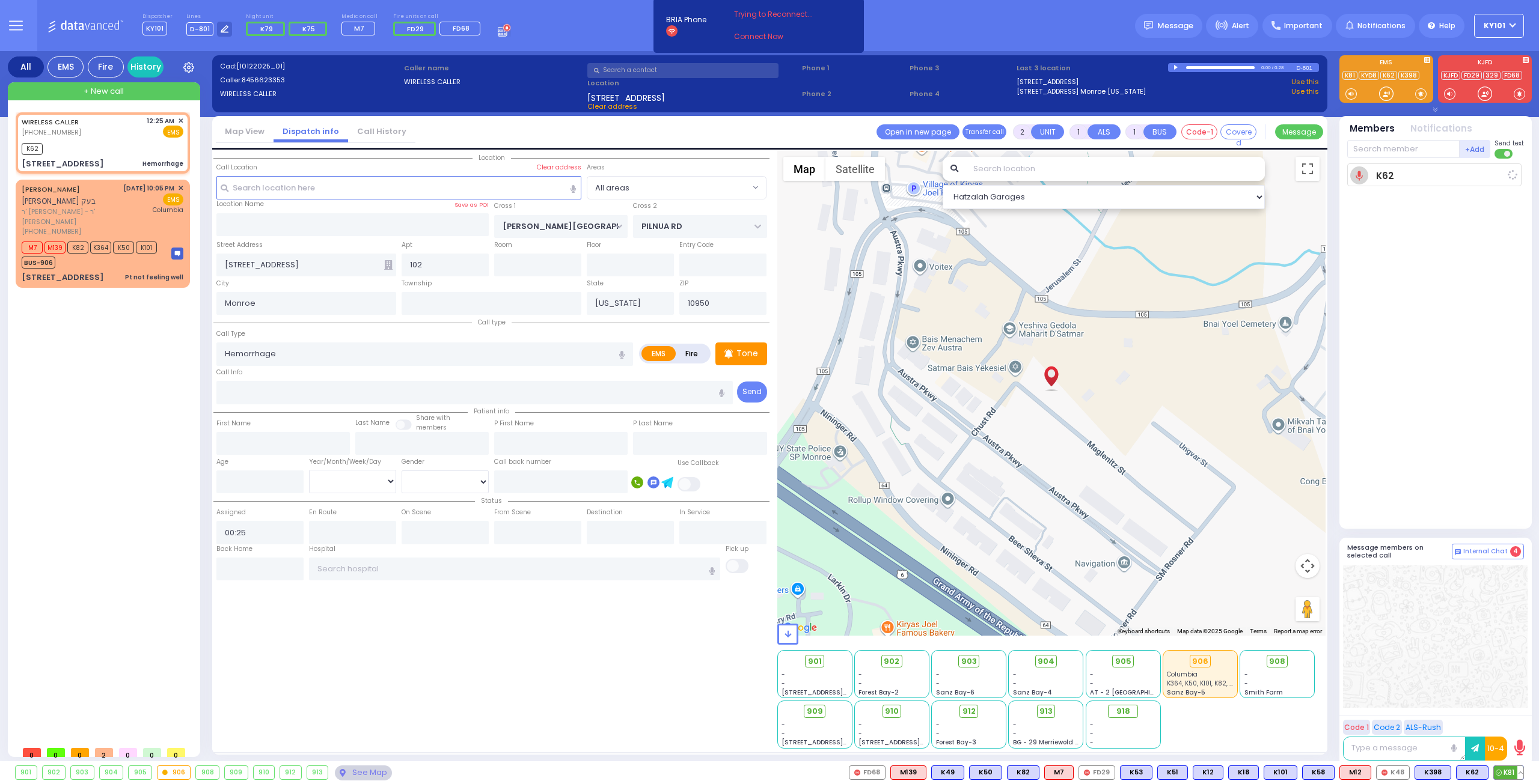
click at [1499, 771] on icon at bounding box center [1498, 773] width 6 height 6
select select
radio input "true"
select select
type input "00:27"
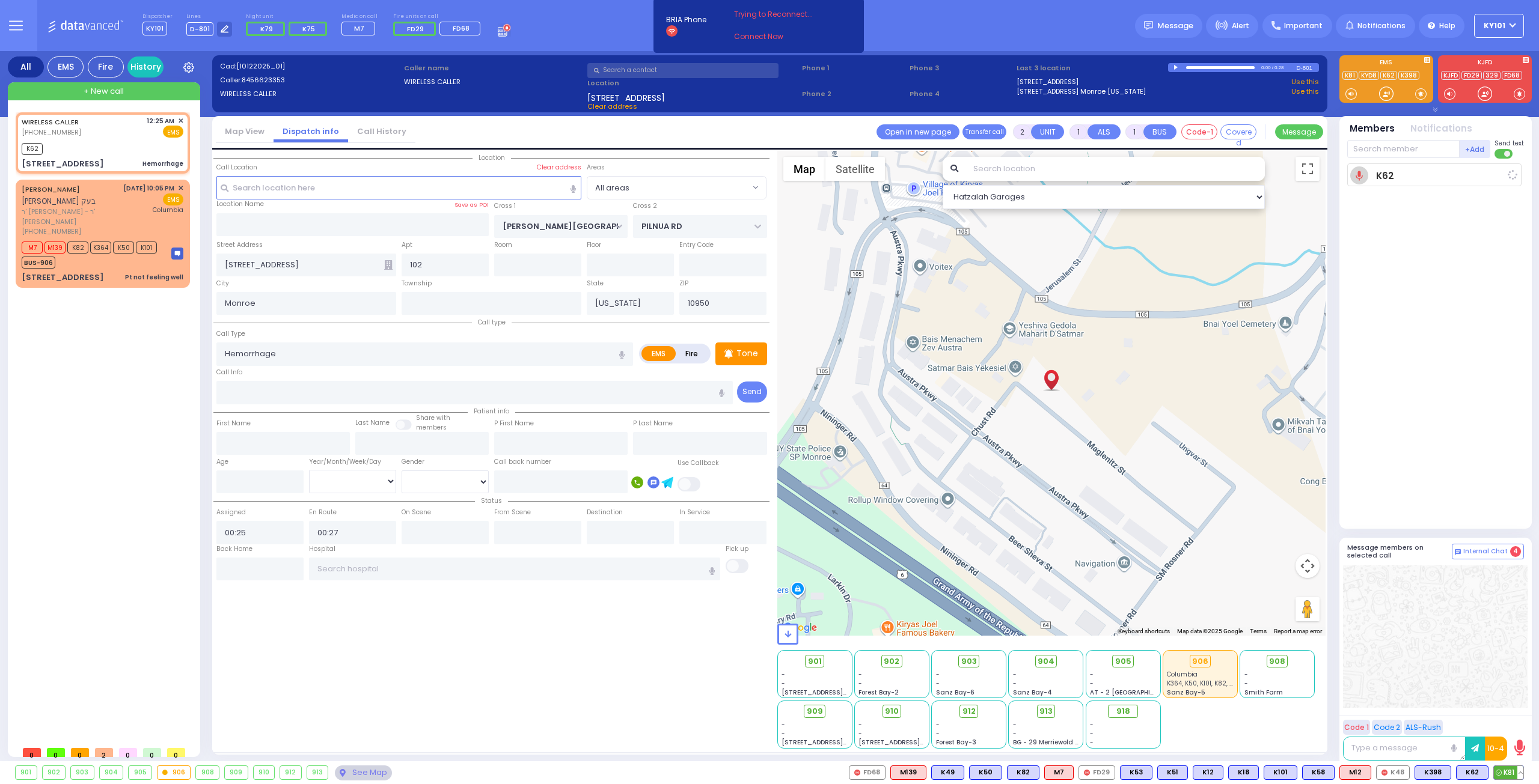
select select "Hatzalah Garages"
select select
radio input "true"
select select
select select "Hatzalah Garages"
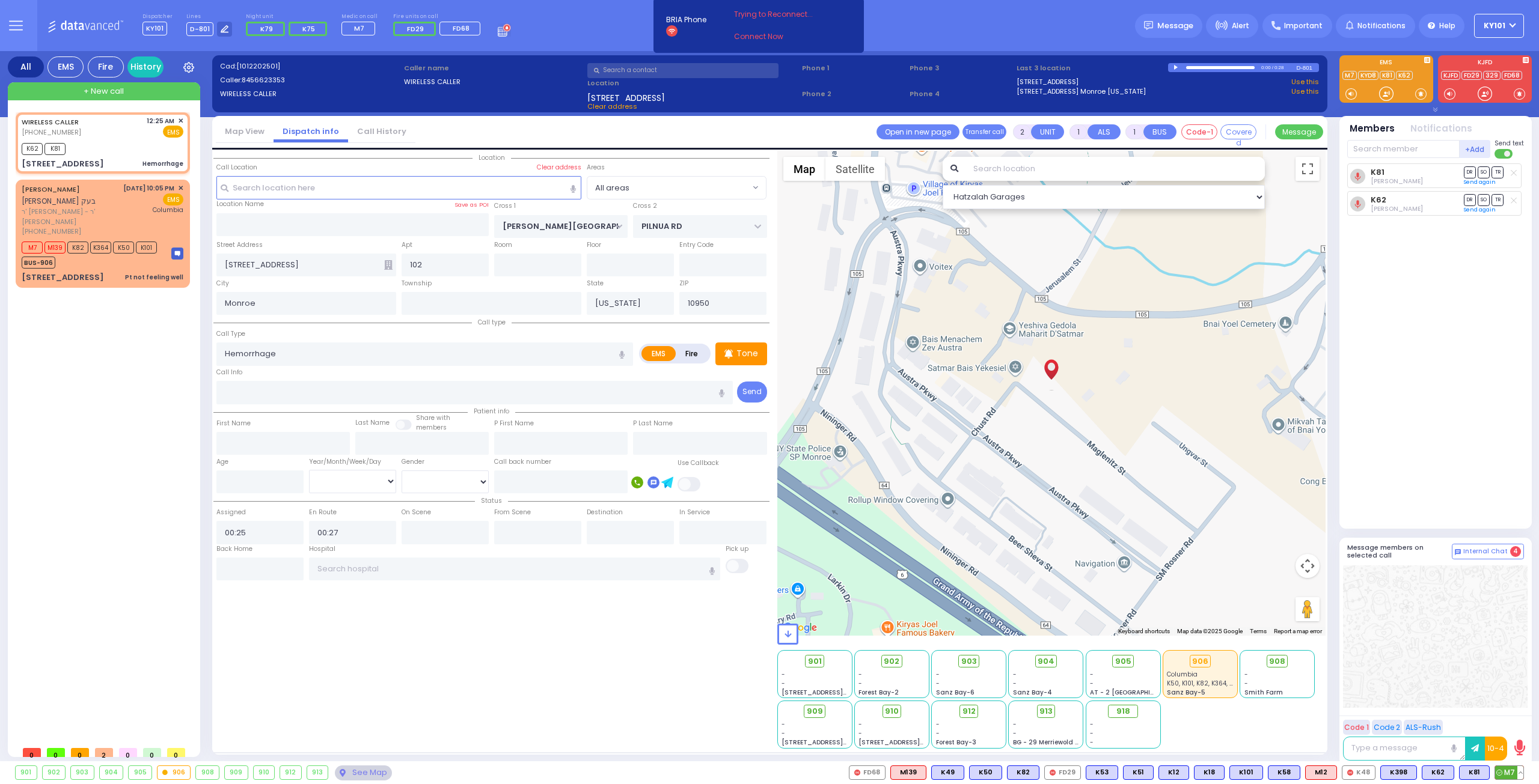
click at [1504, 769] on span "M7" at bounding box center [1509, 773] width 29 height 13
select select
radio input "true"
select select
select select "Hatzalah Garages"
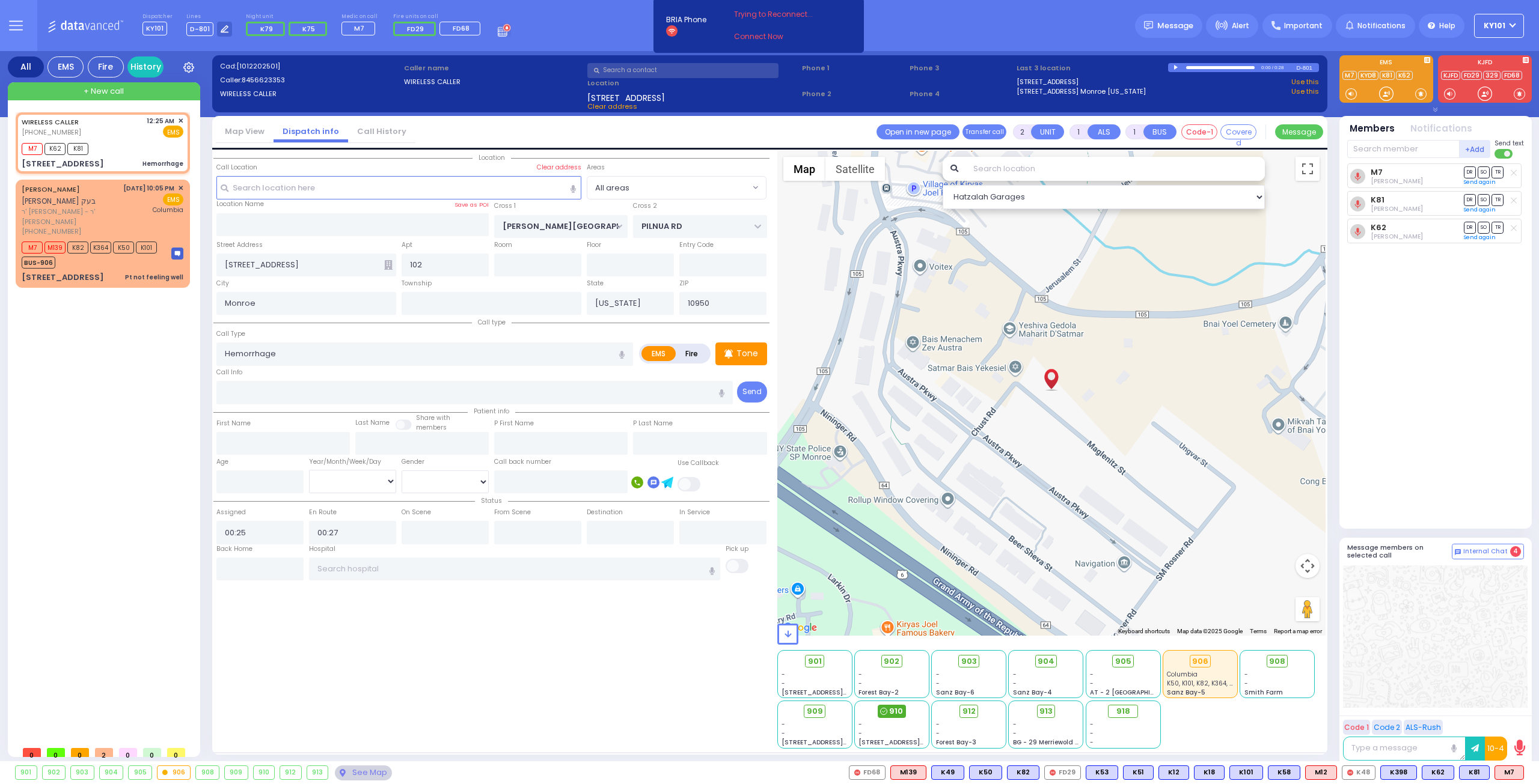
click at [890, 711] on span "910" at bounding box center [896, 711] width 14 height 12
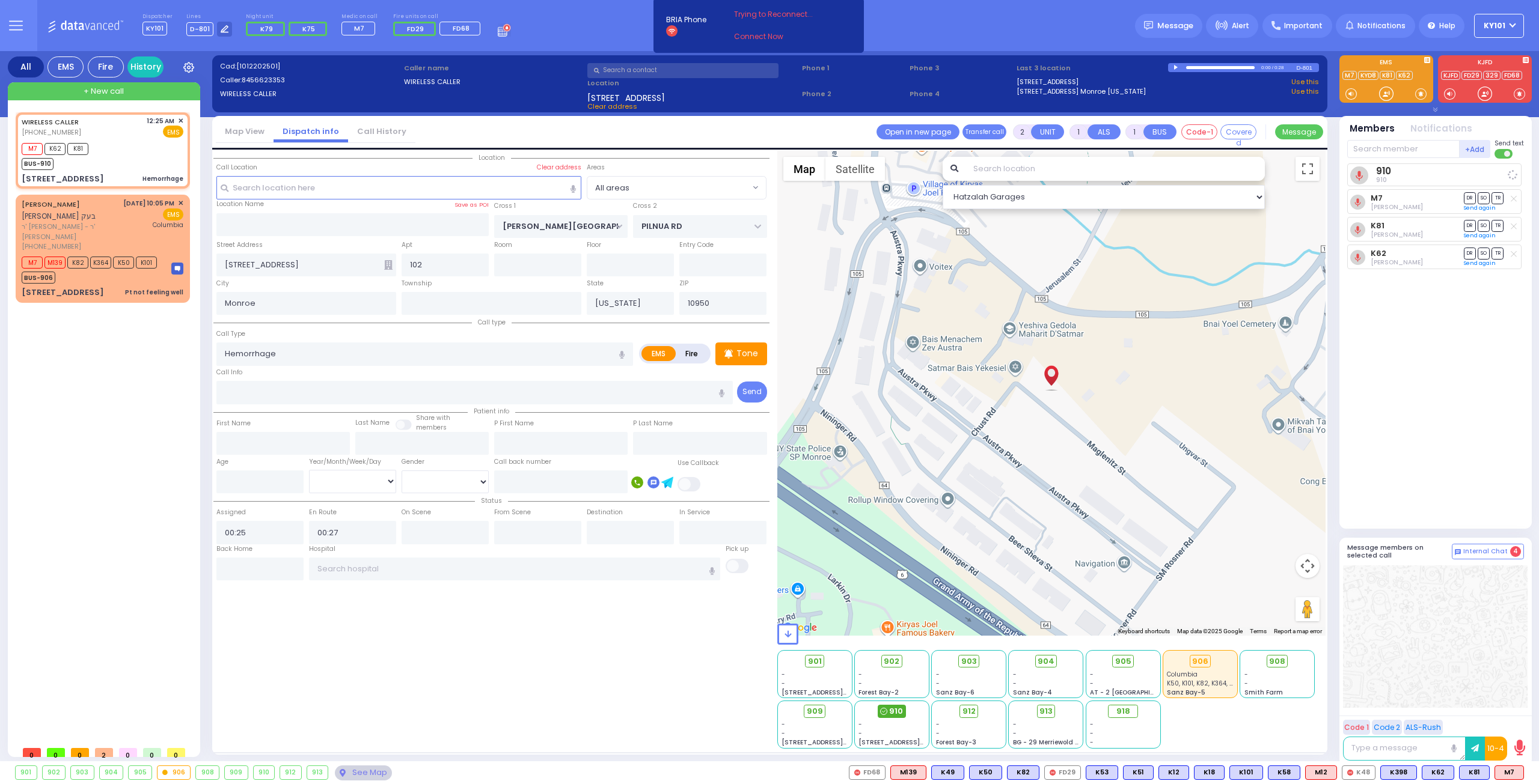
select select
radio input "true"
select select
select select "Hatzalah Garages"
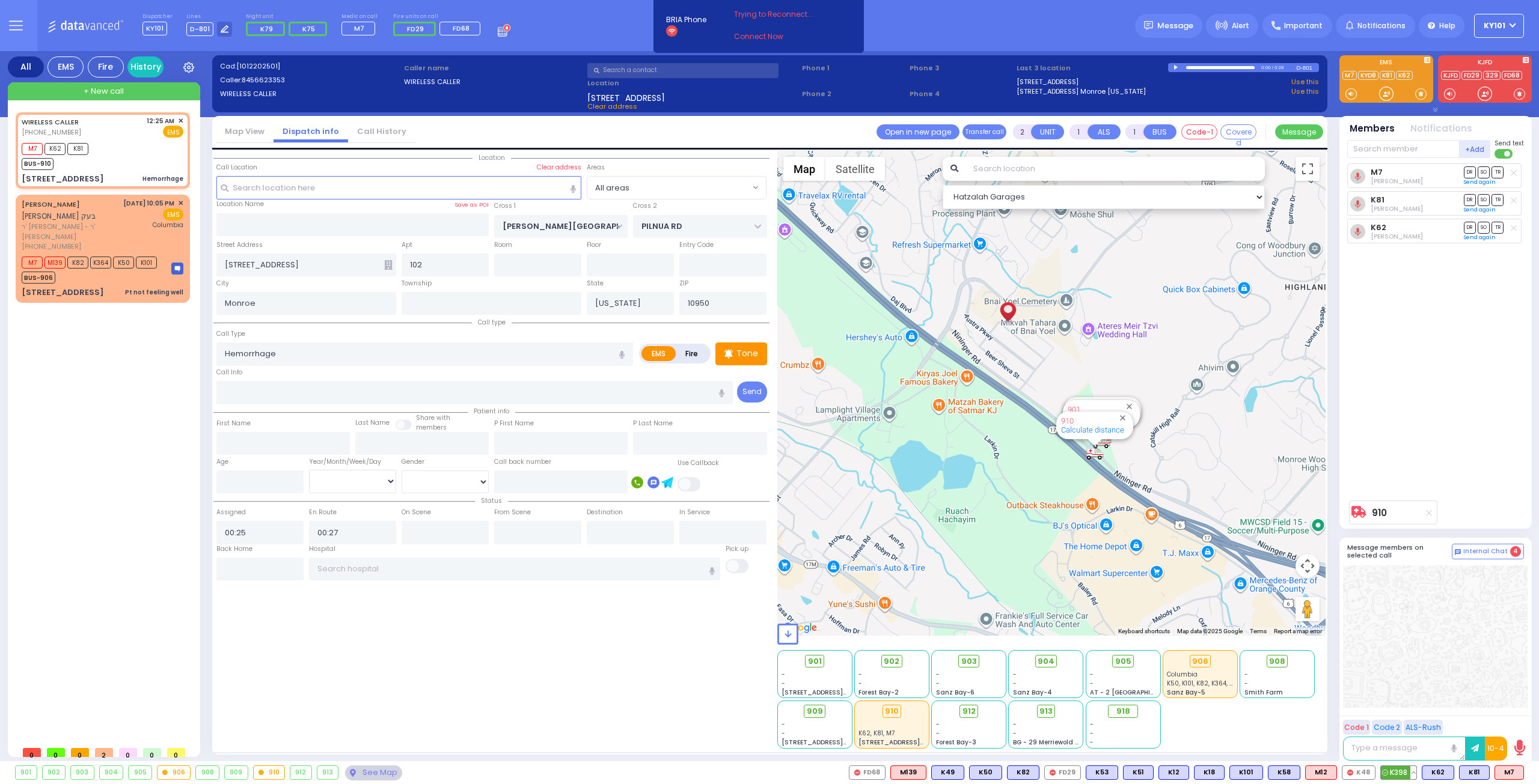
click at [1416, 774] on button at bounding box center [1413, 773] width 6 height 13
click at [1441, 650] on div at bounding box center [1435, 637] width 185 height 143
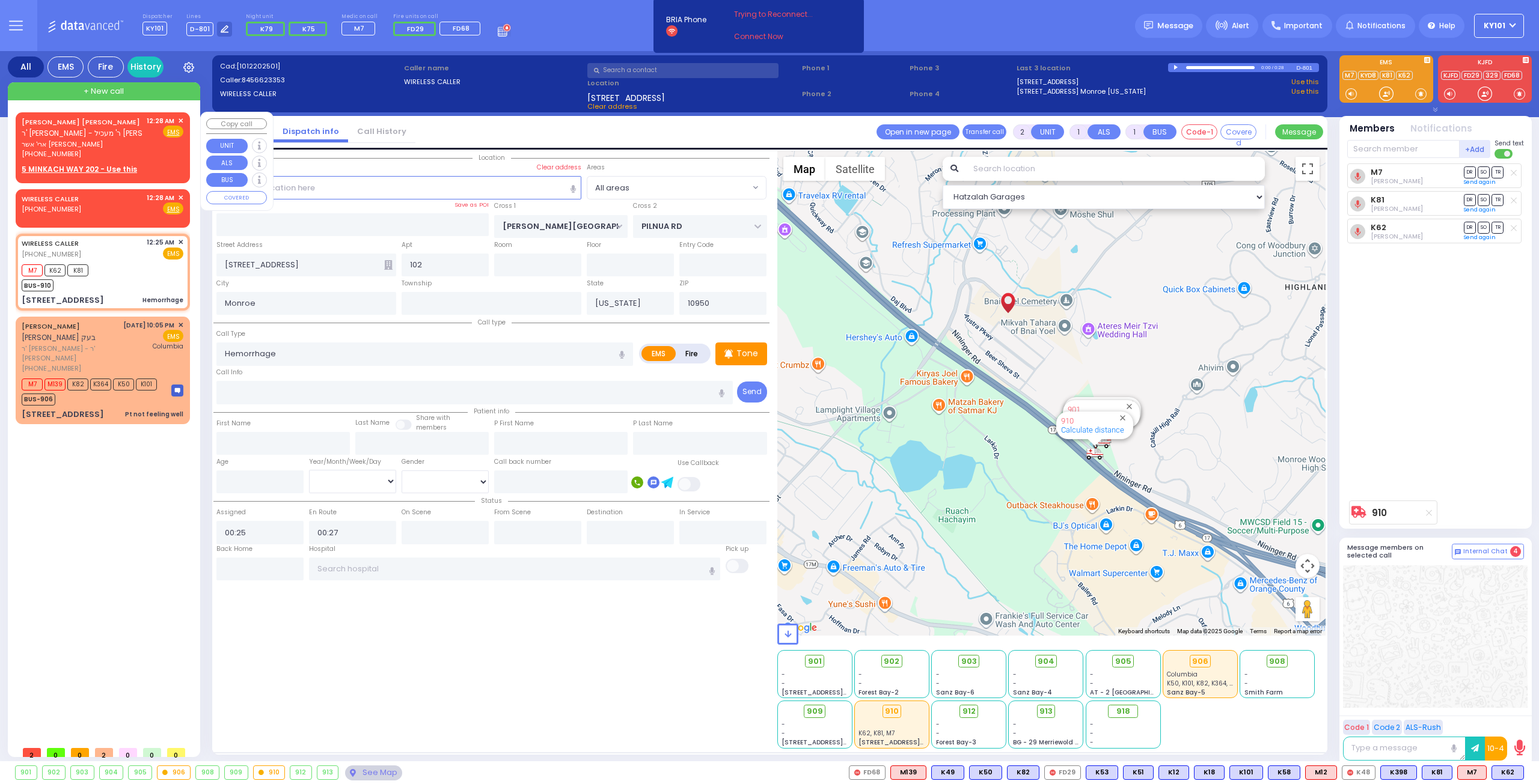
click at [113, 141] on span "ארי' אשר [PERSON_NAME]" at bounding box center [82, 145] width 121 height 10
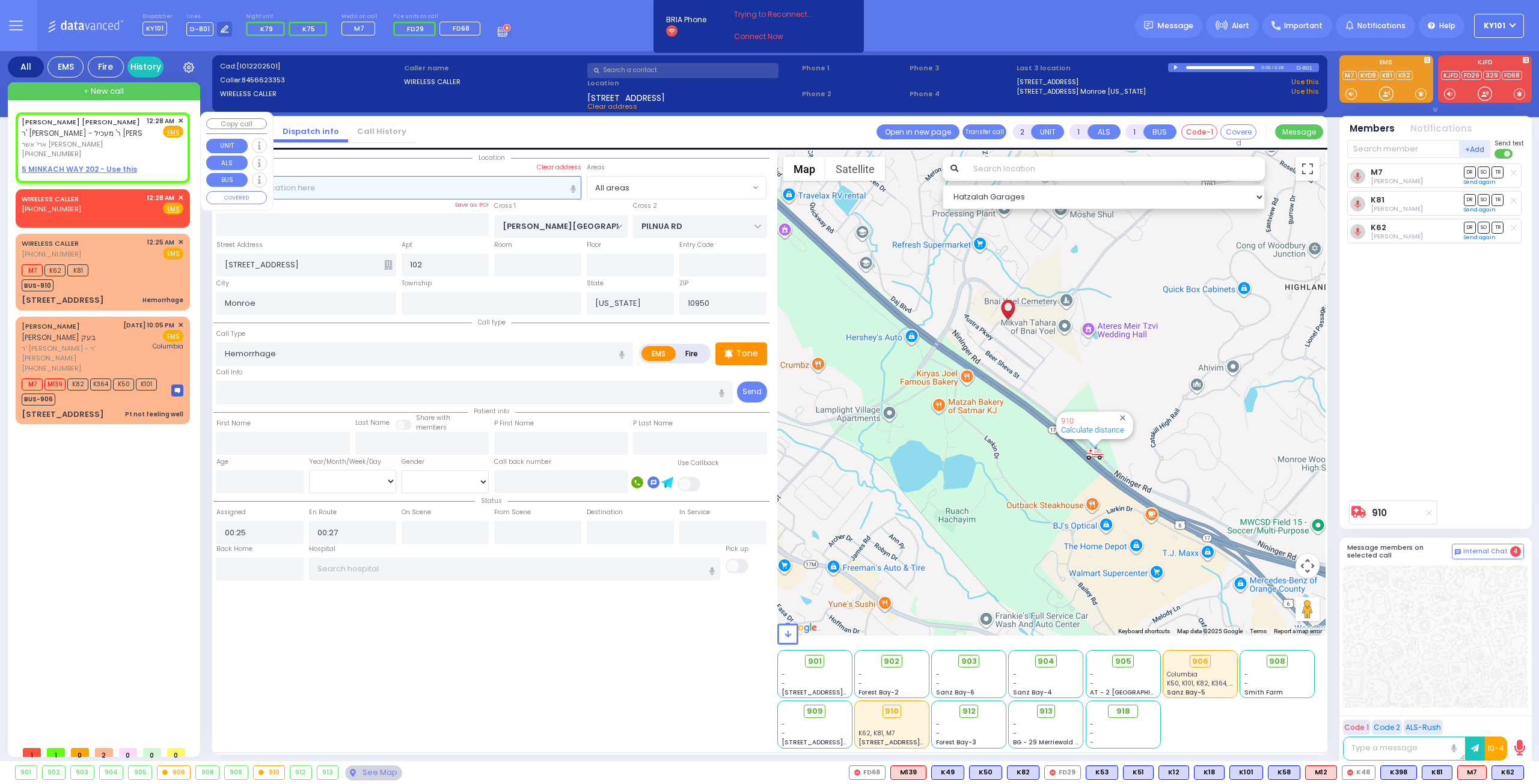
select select
radio input "true"
type input "[PERSON_NAME]"
select select
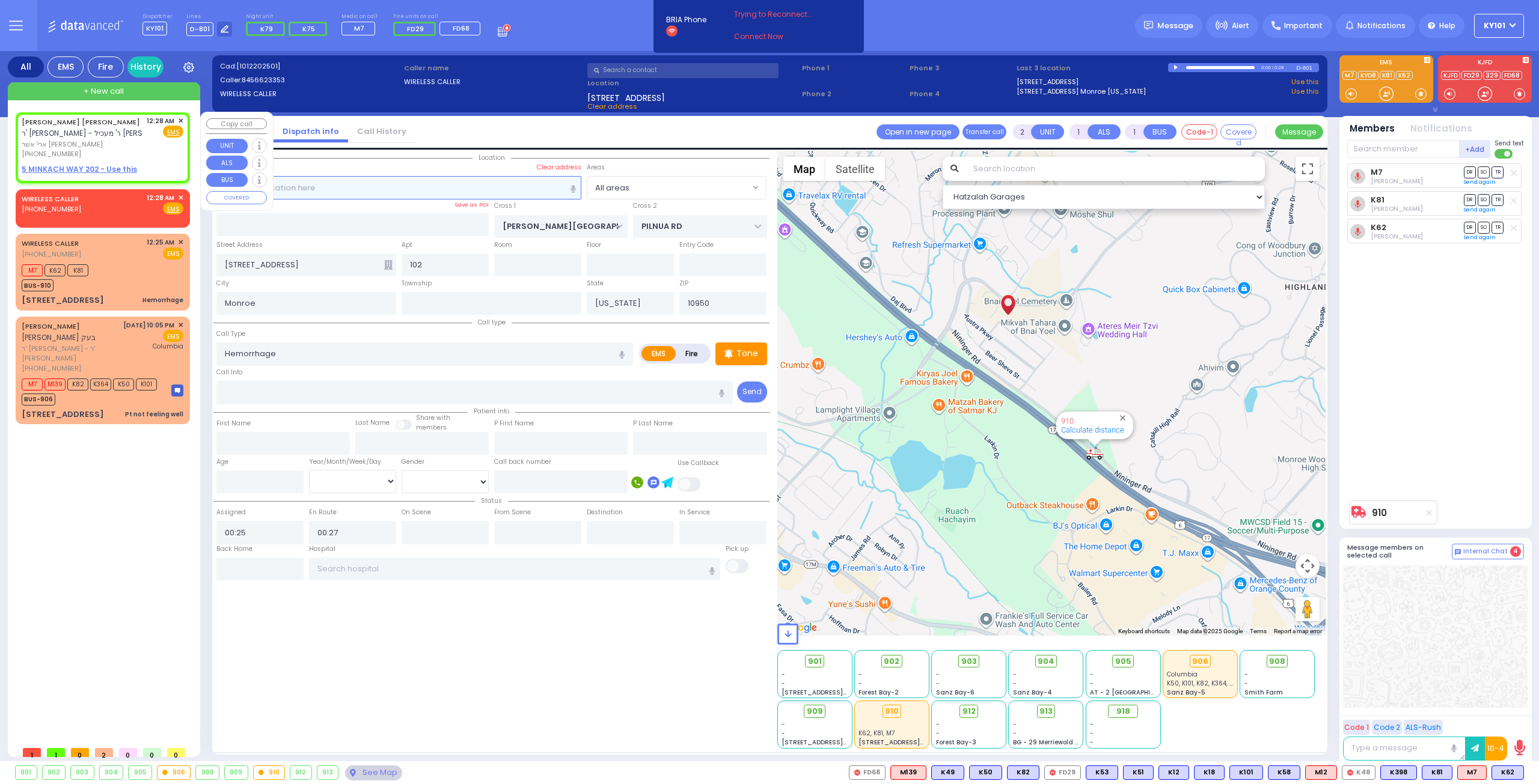
type input "00:28"
select select "Hatzalah Garages"
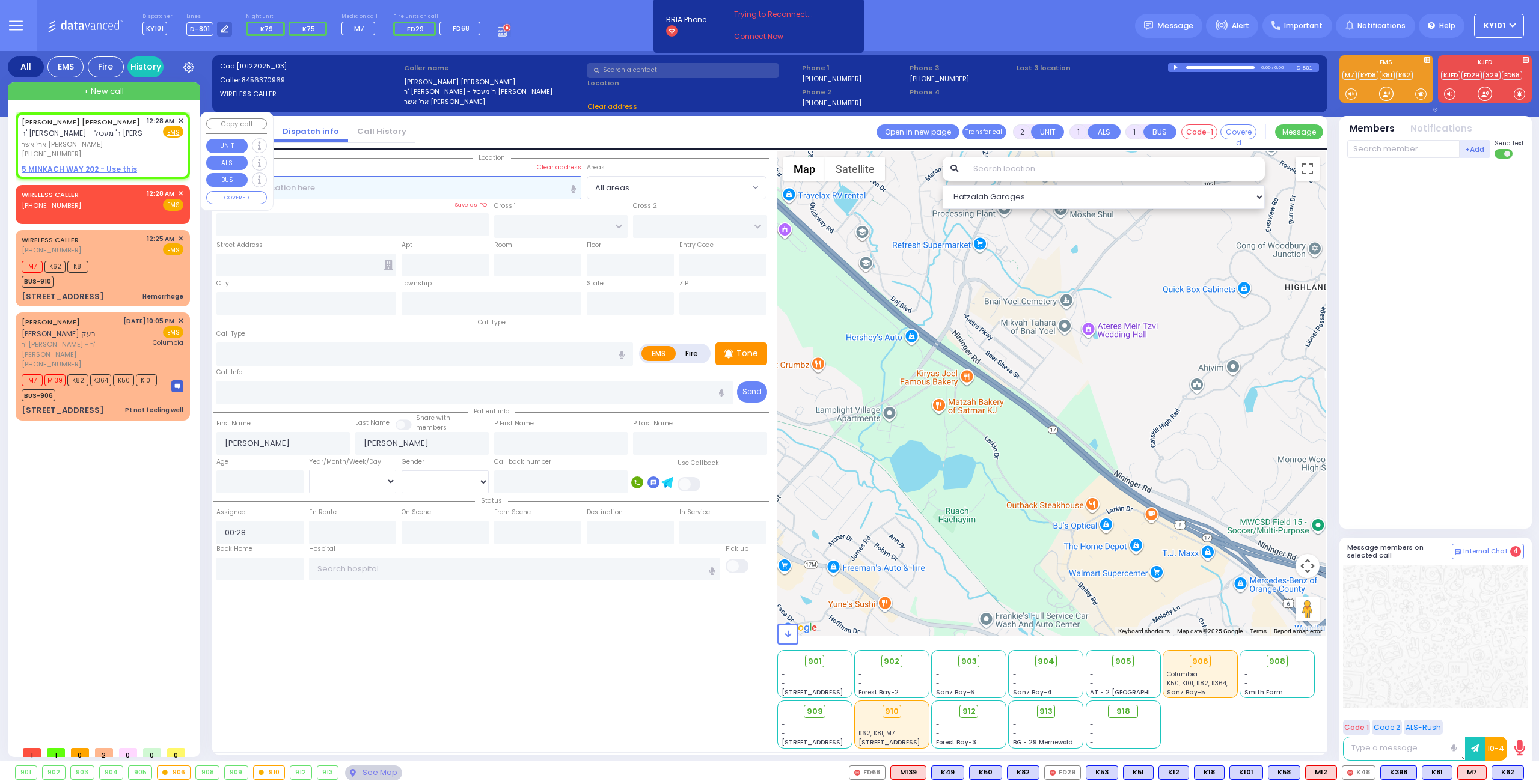
select select
radio input "true"
select select
select select "Hatzalah Garages"
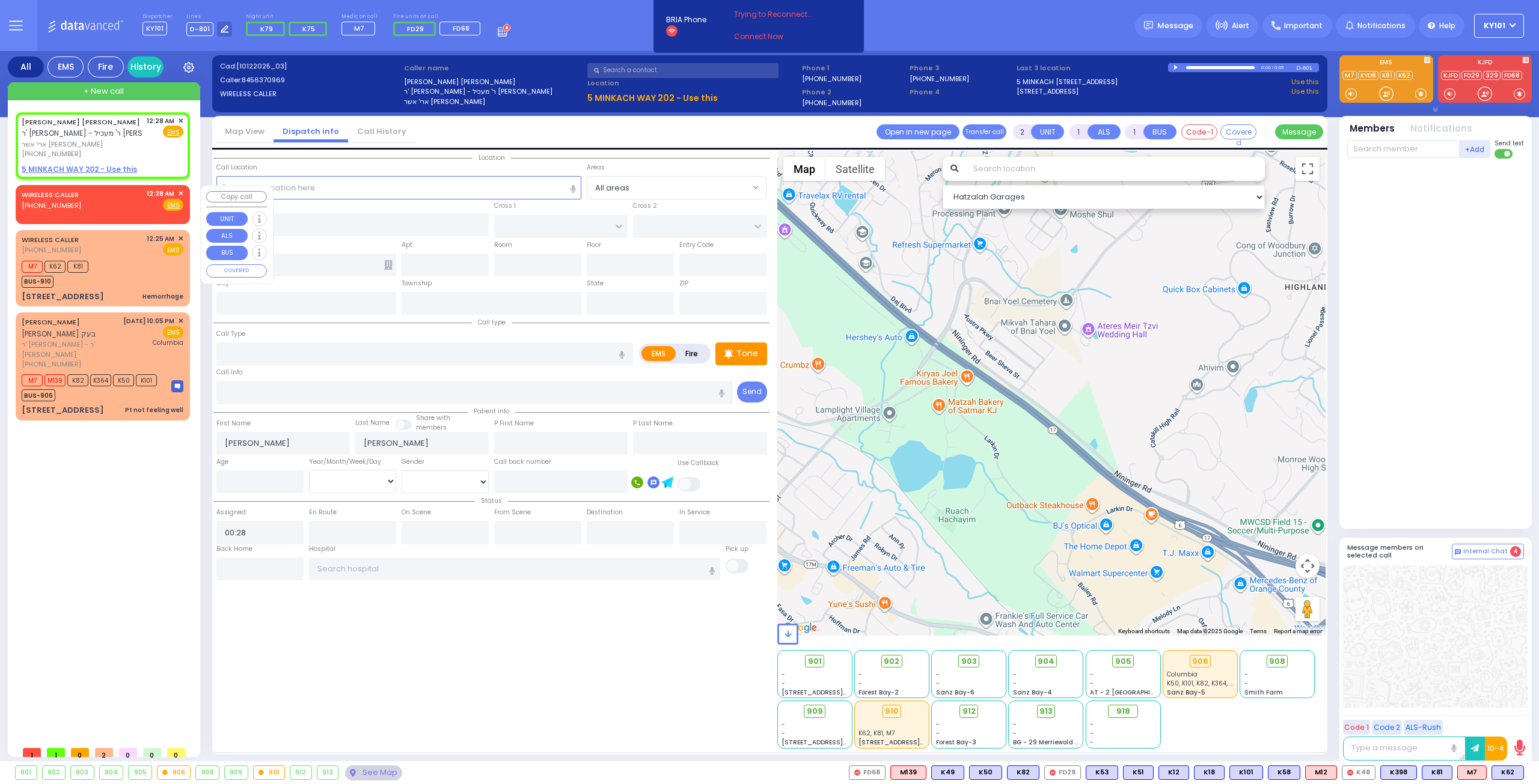
click at [110, 200] on div "WIRELESS CALLER (845) 248-3157 12:28 AM ✕ Fire EMS" at bounding box center [103, 199] width 162 height 22
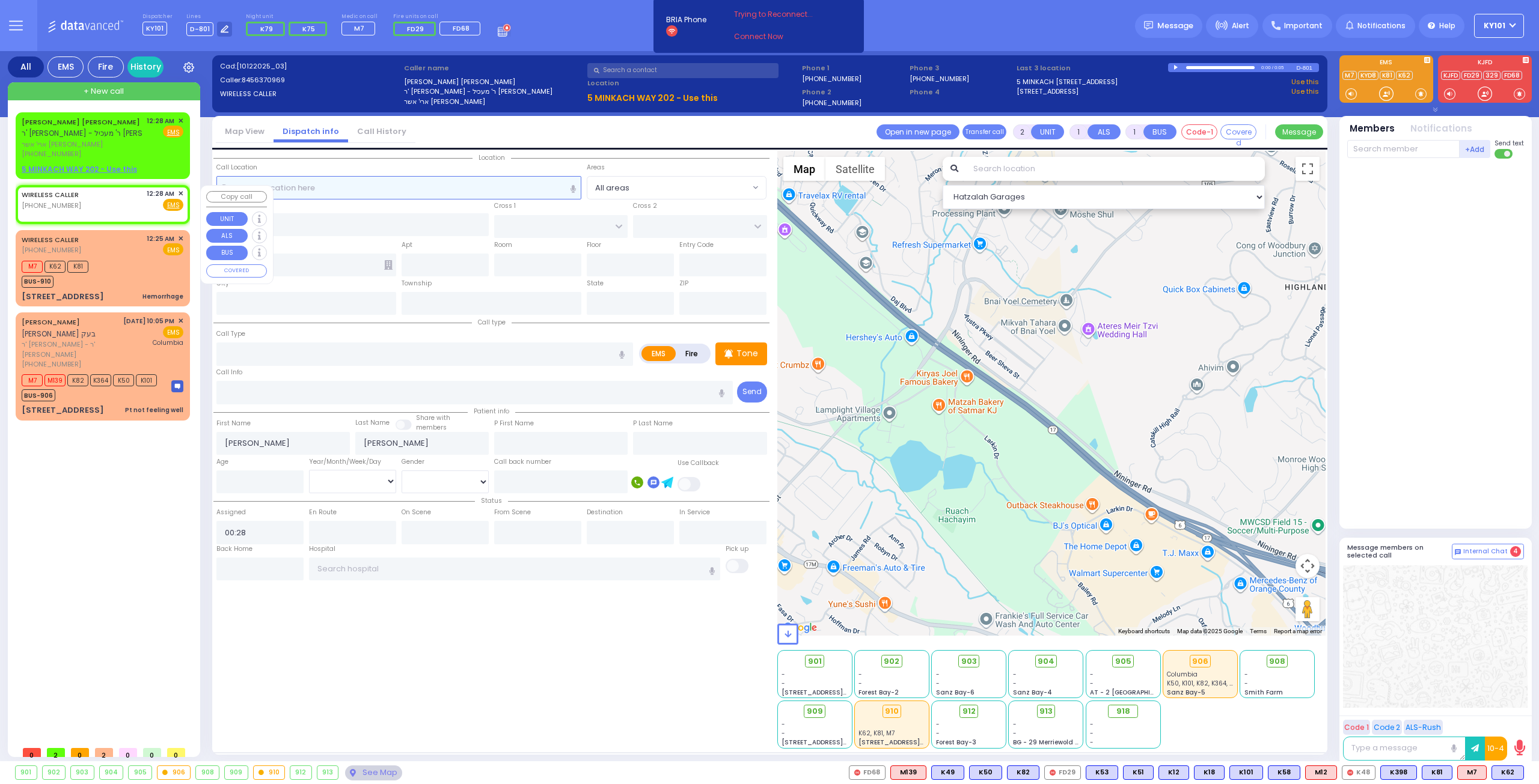
select select
radio input "true"
select select
select select "Hatzalah Garages"
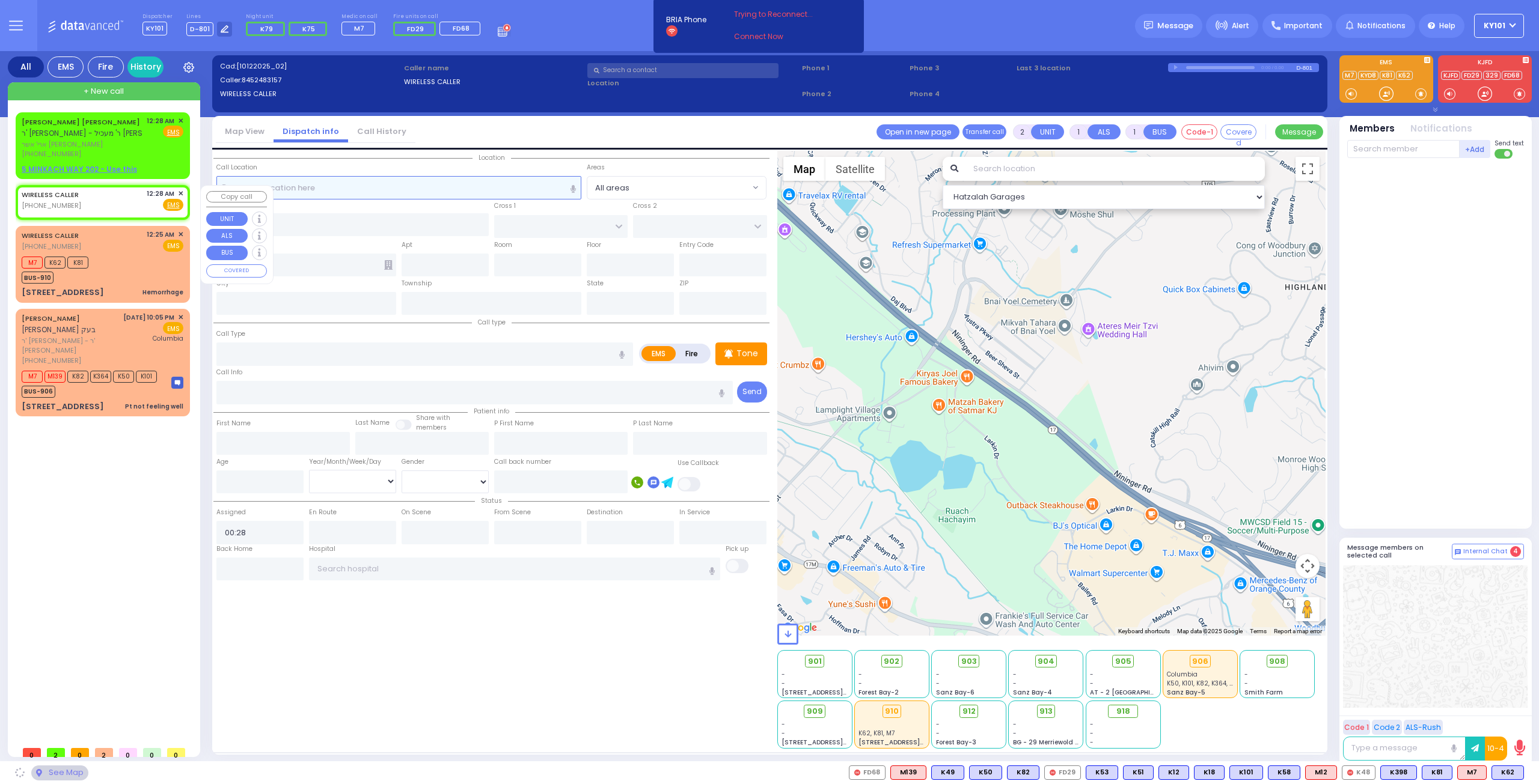
select select
radio input "true"
select select
select select "Hatzalah Garages"
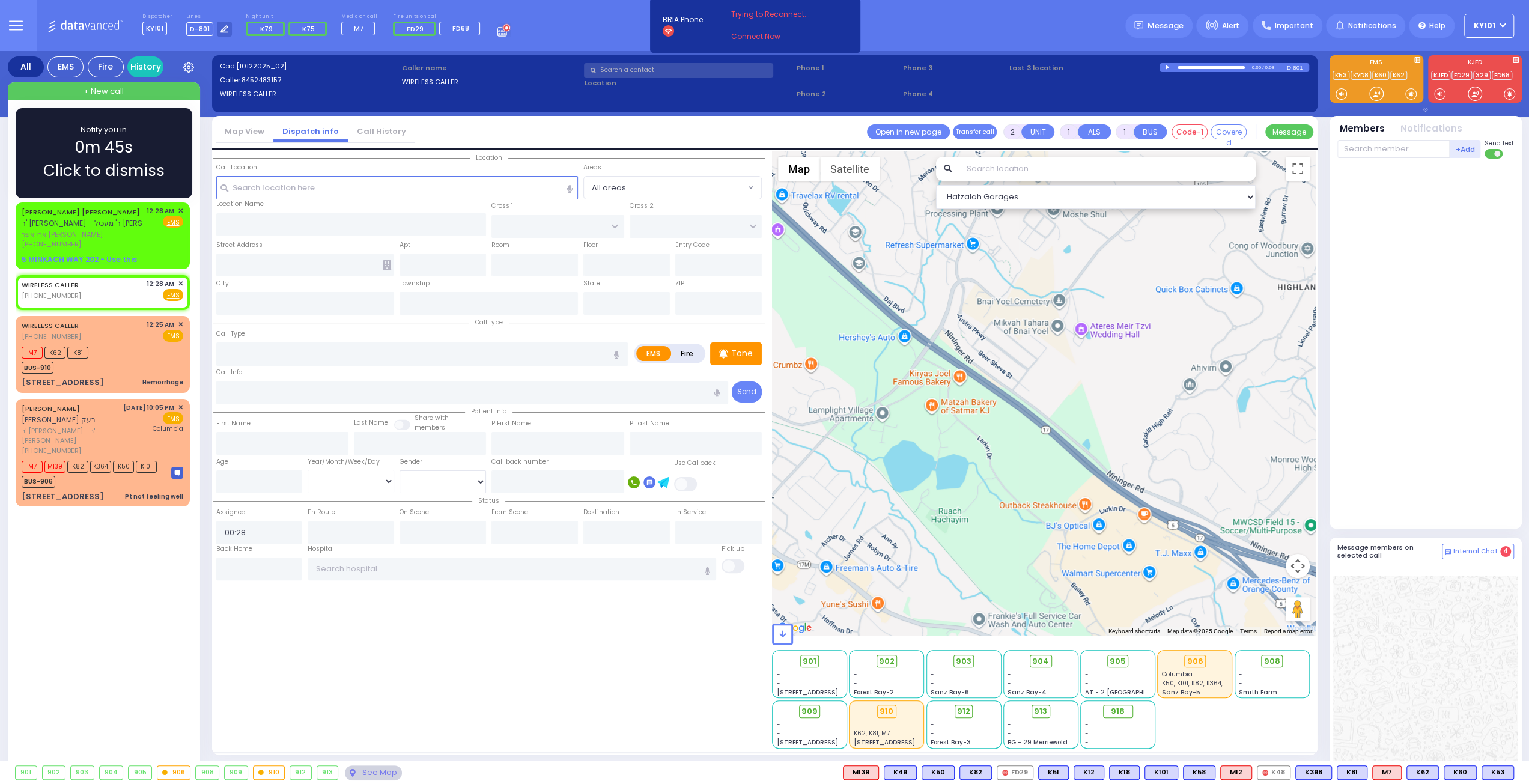
click at [55, 144] on div "Notify you in 0m 45s Click to dismiss" at bounding box center [104, 153] width 142 height 59
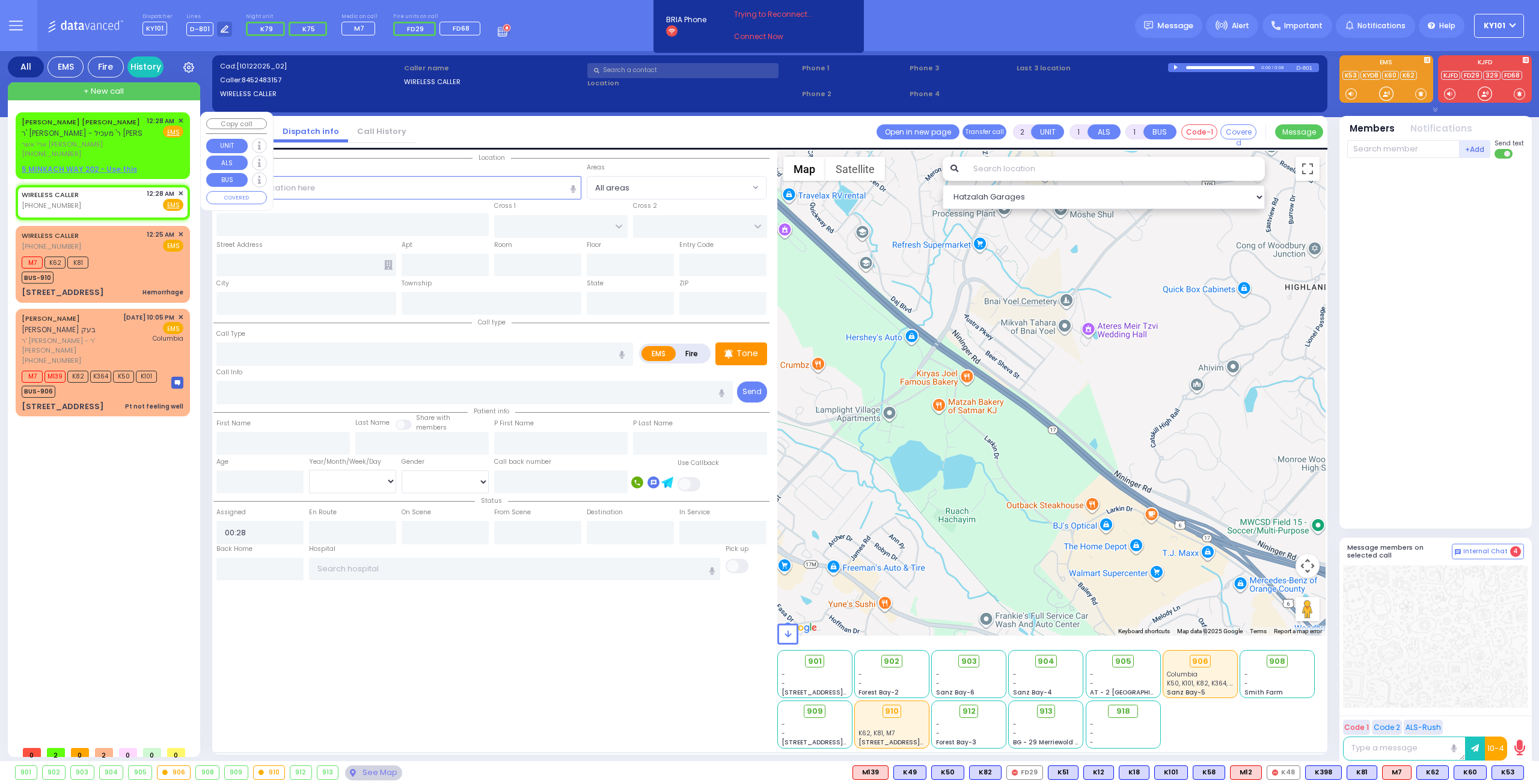
click at [182, 120] on span "✕" at bounding box center [181, 121] width 6 height 10
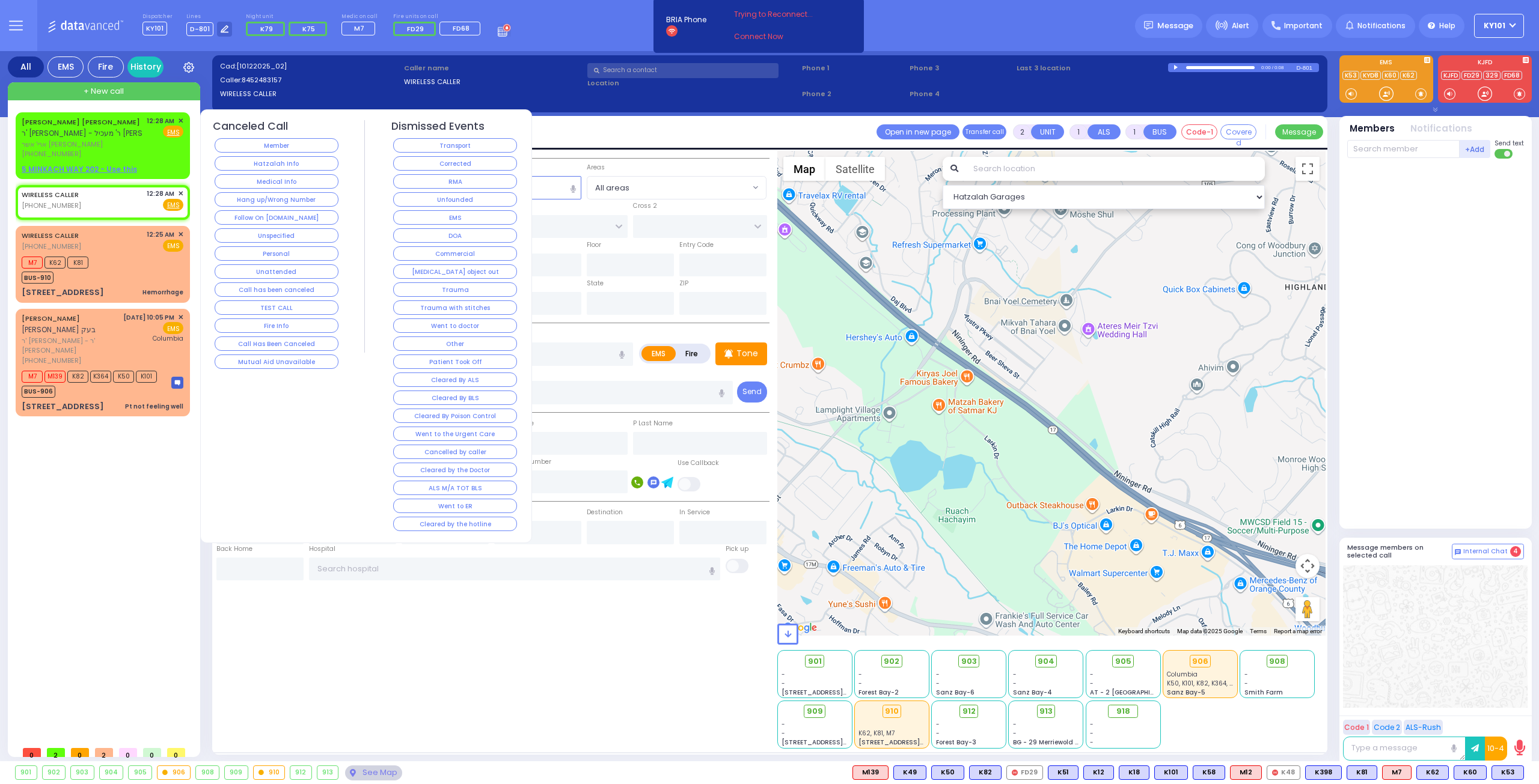
click at [268, 210] on button "Follow On [DOMAIN_NAME]" at bounding box center [276, 217] width 124 height 14
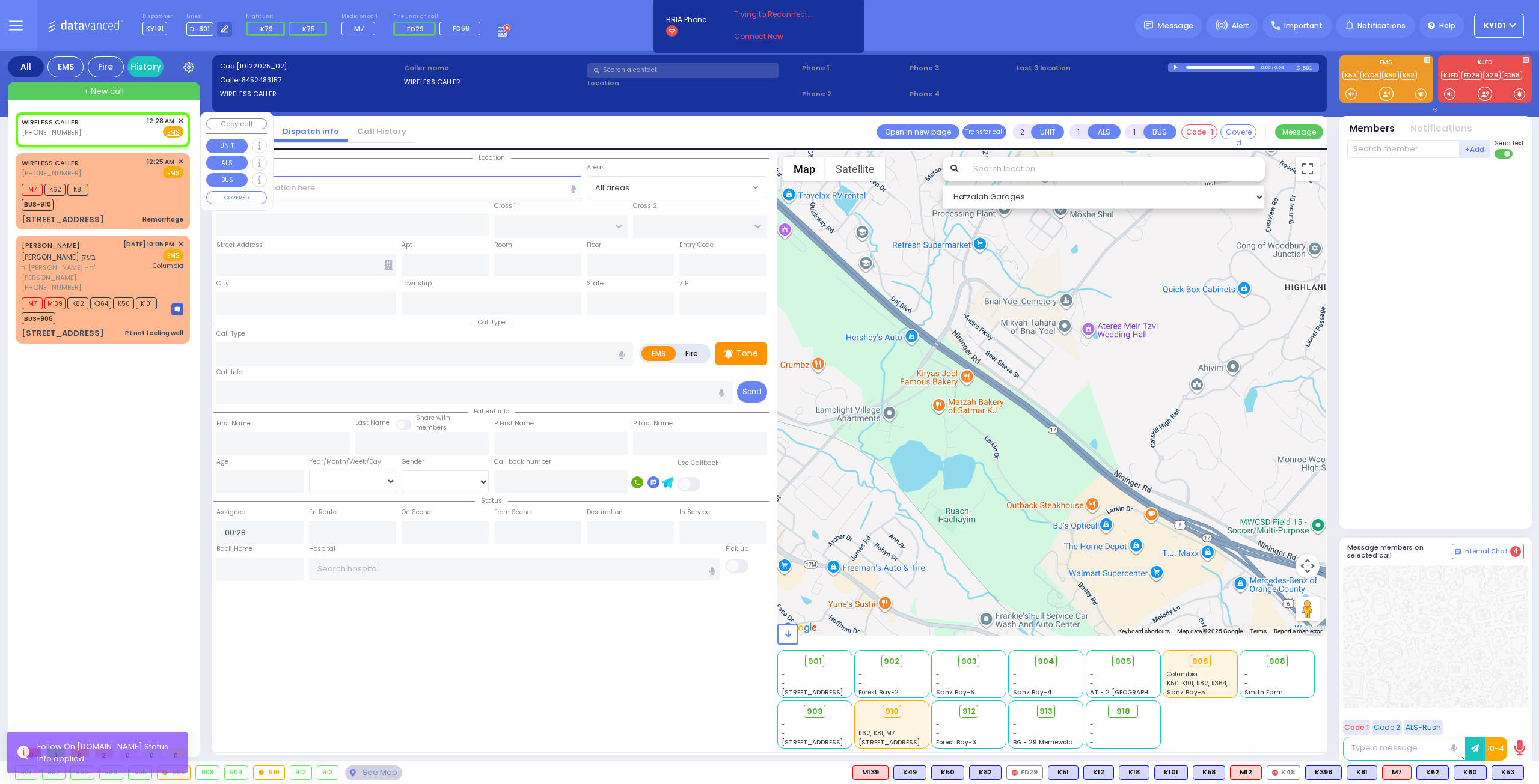
click at [182, 120] on span "✕" at bounding box center [181, 121] width 6 height 10
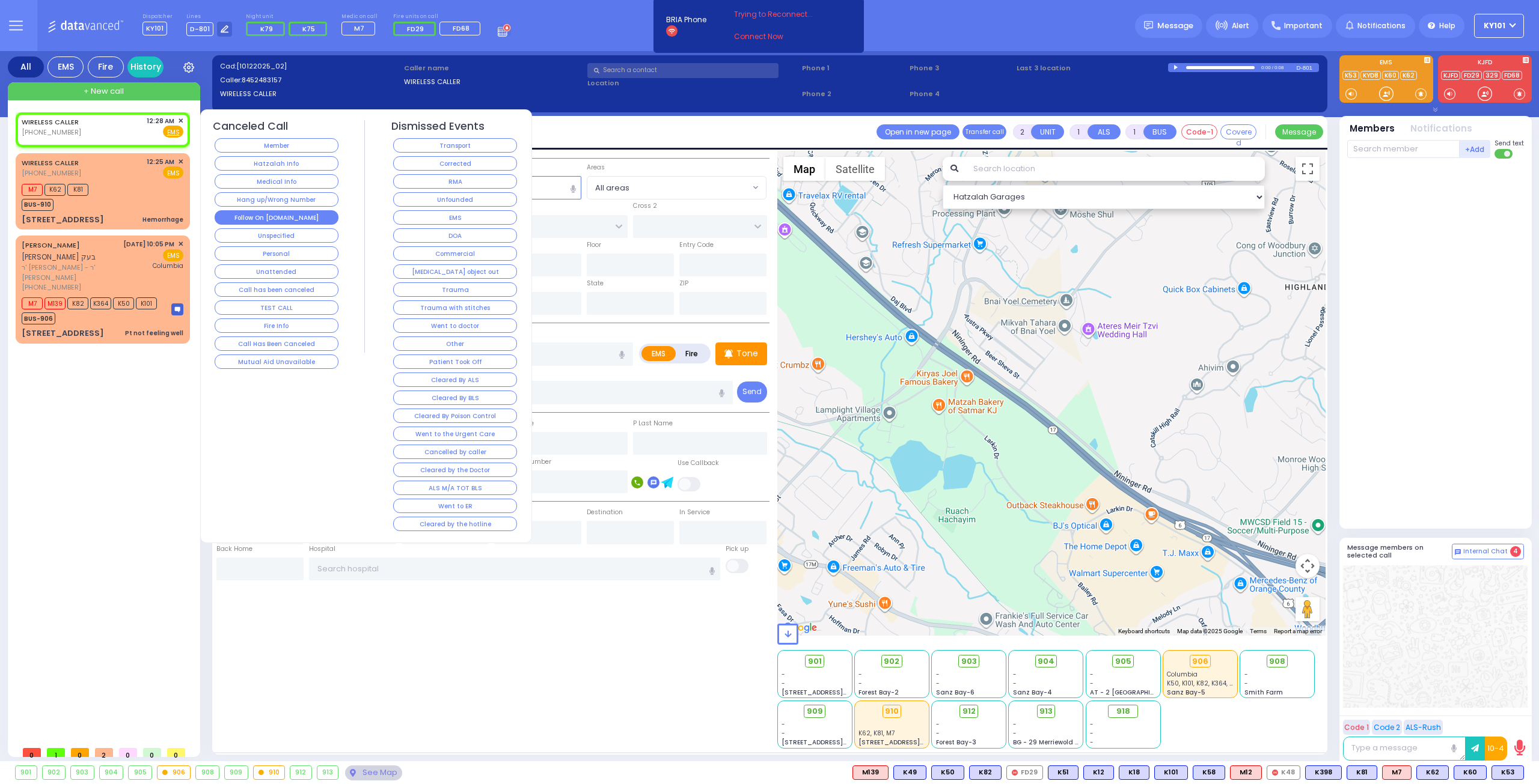
click at [272, 210] on button "Follow On [DOMAIN_NAME]" at bounding box center [276, 217] width 124 height 14
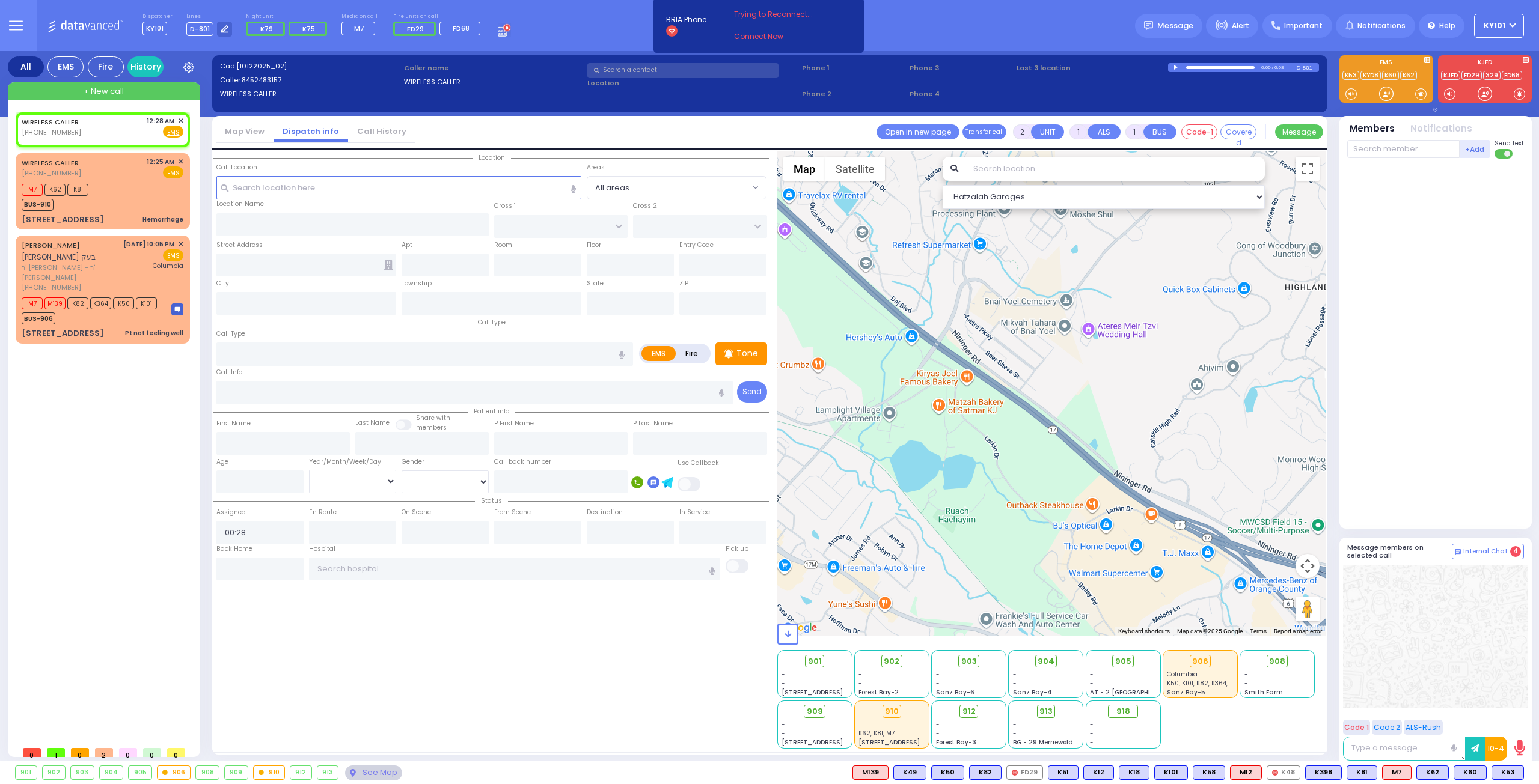
select select
radio input "true"
select select
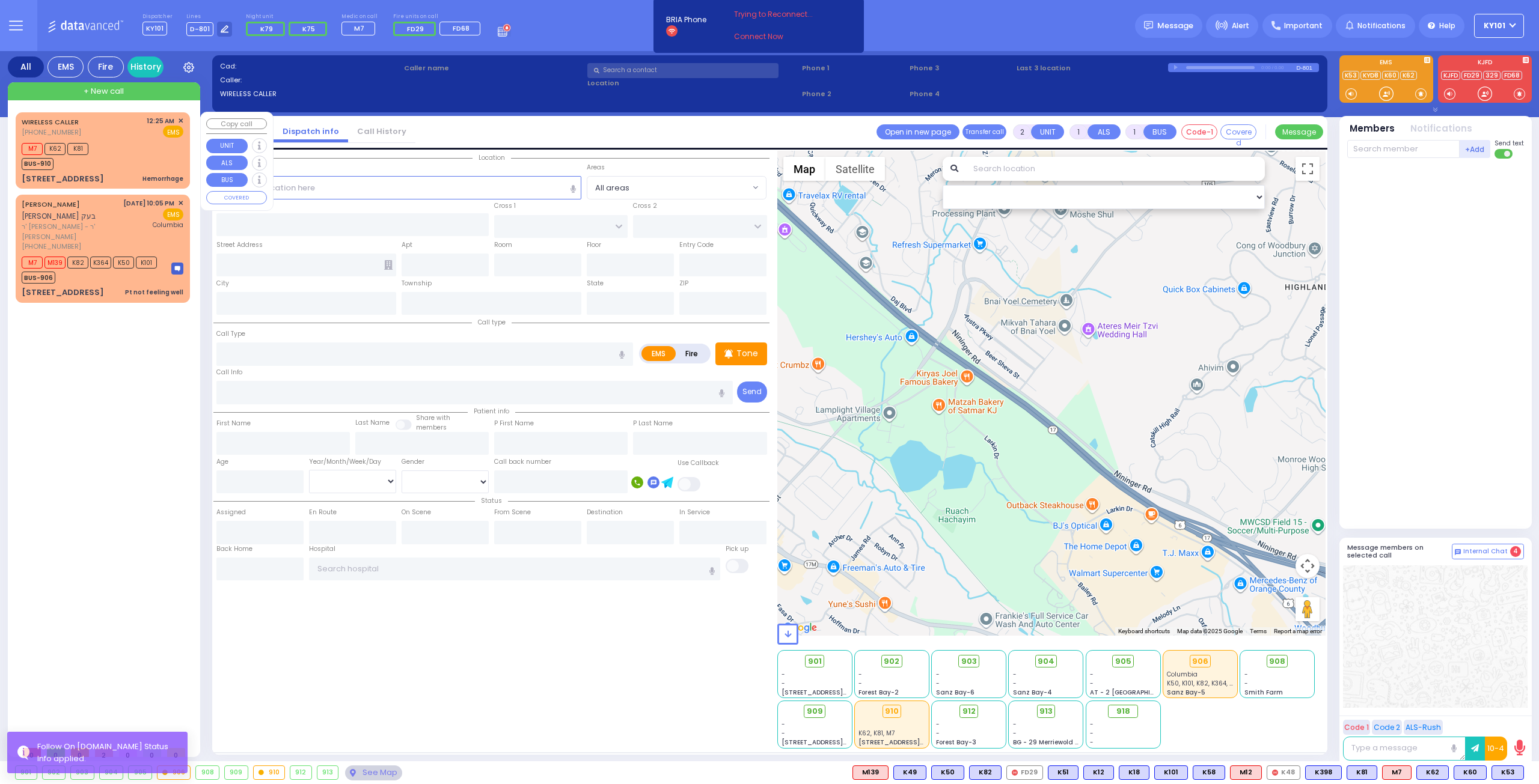
click at [122, 145] on div "M7 K62 K81 BUS-910" at bounding box center [103, 155] width 162 height 30
select select
type input "Hemorrhage"
radio input "true"
select select
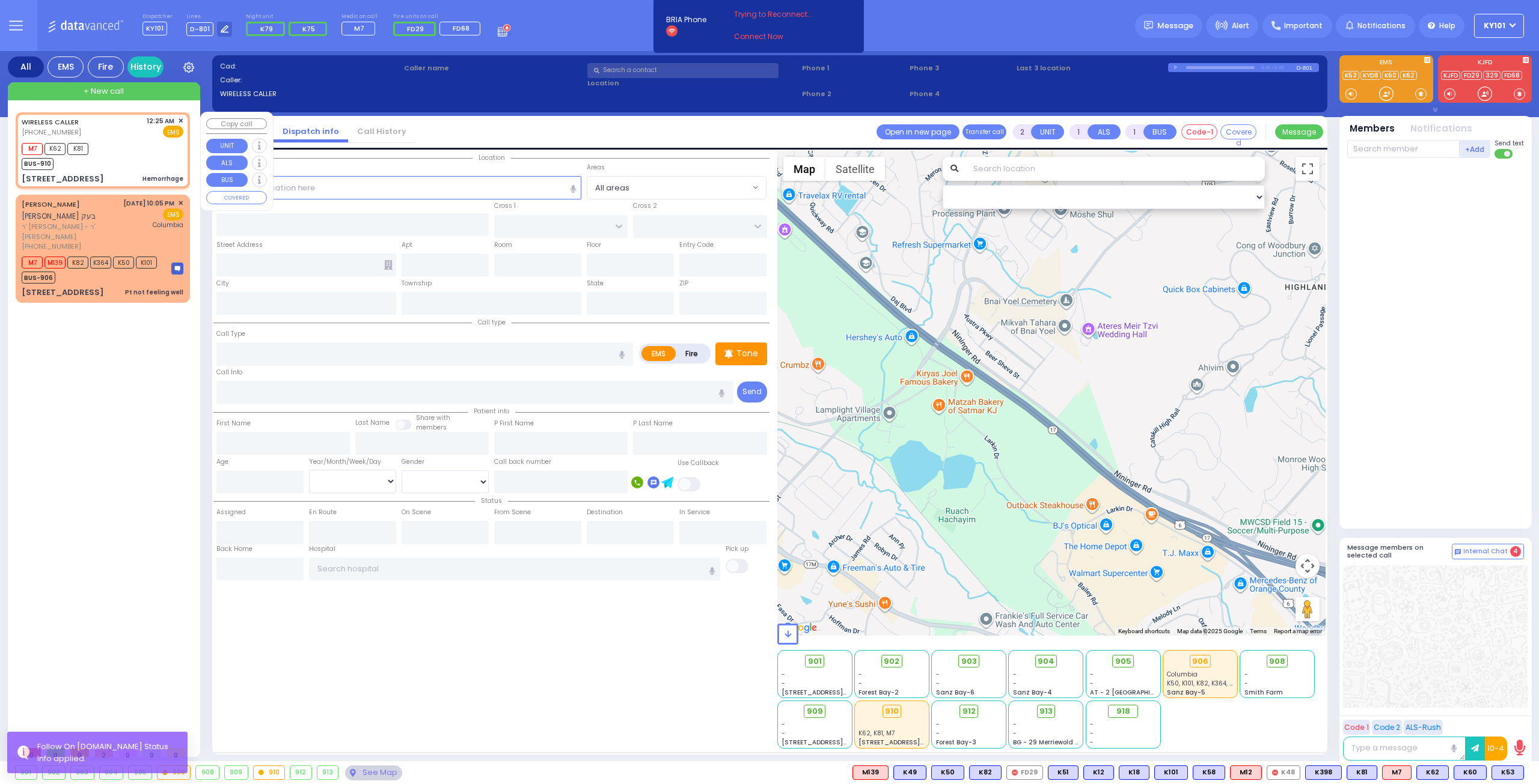
type input "00:25"
type input "00:27"
select select "Hatzalah Garages"
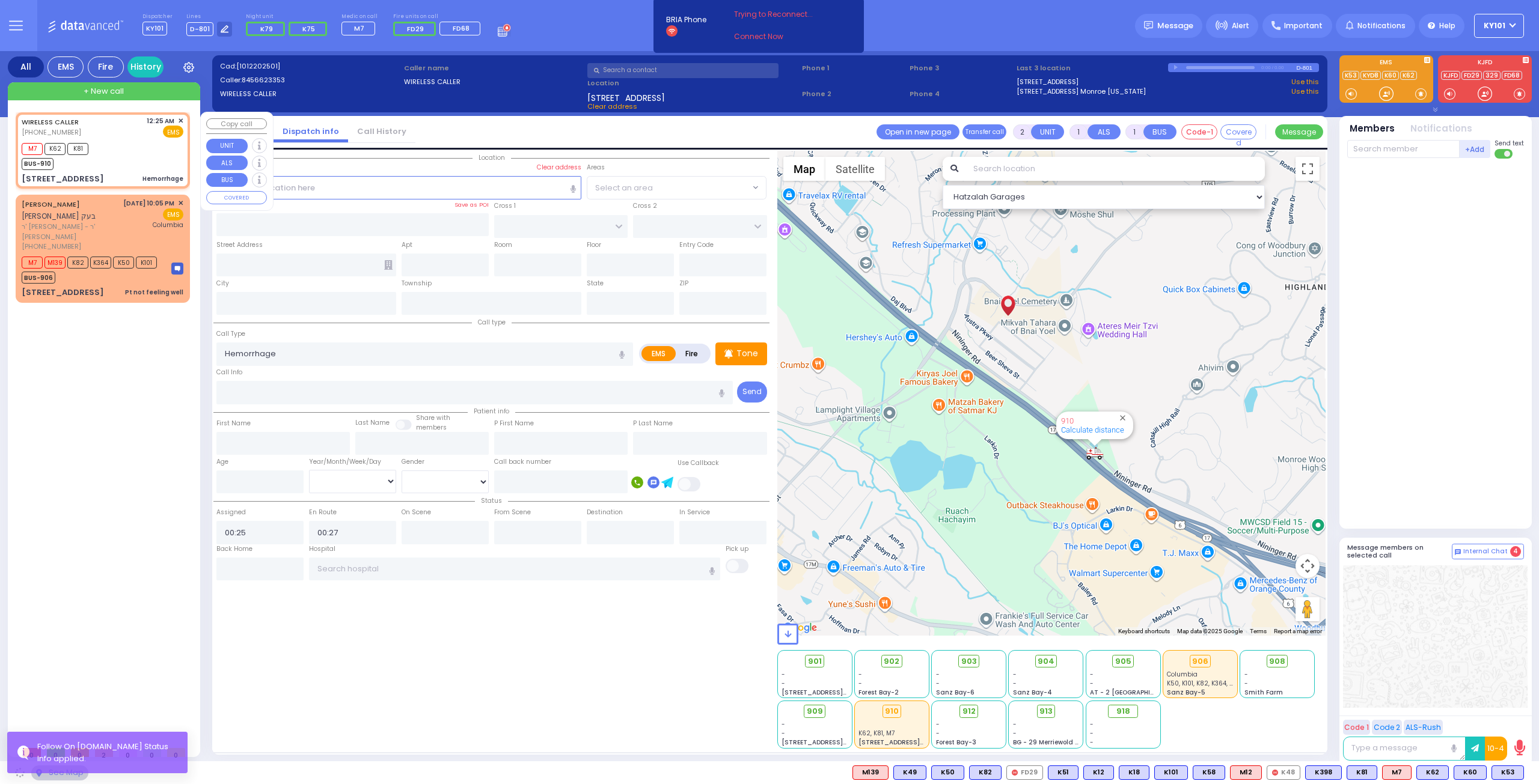
type input "S.M. ROSMER RD"
type input "PILNUA RD"
type input "1 Maglenitz St"
type input "102"
type input "Monroe"
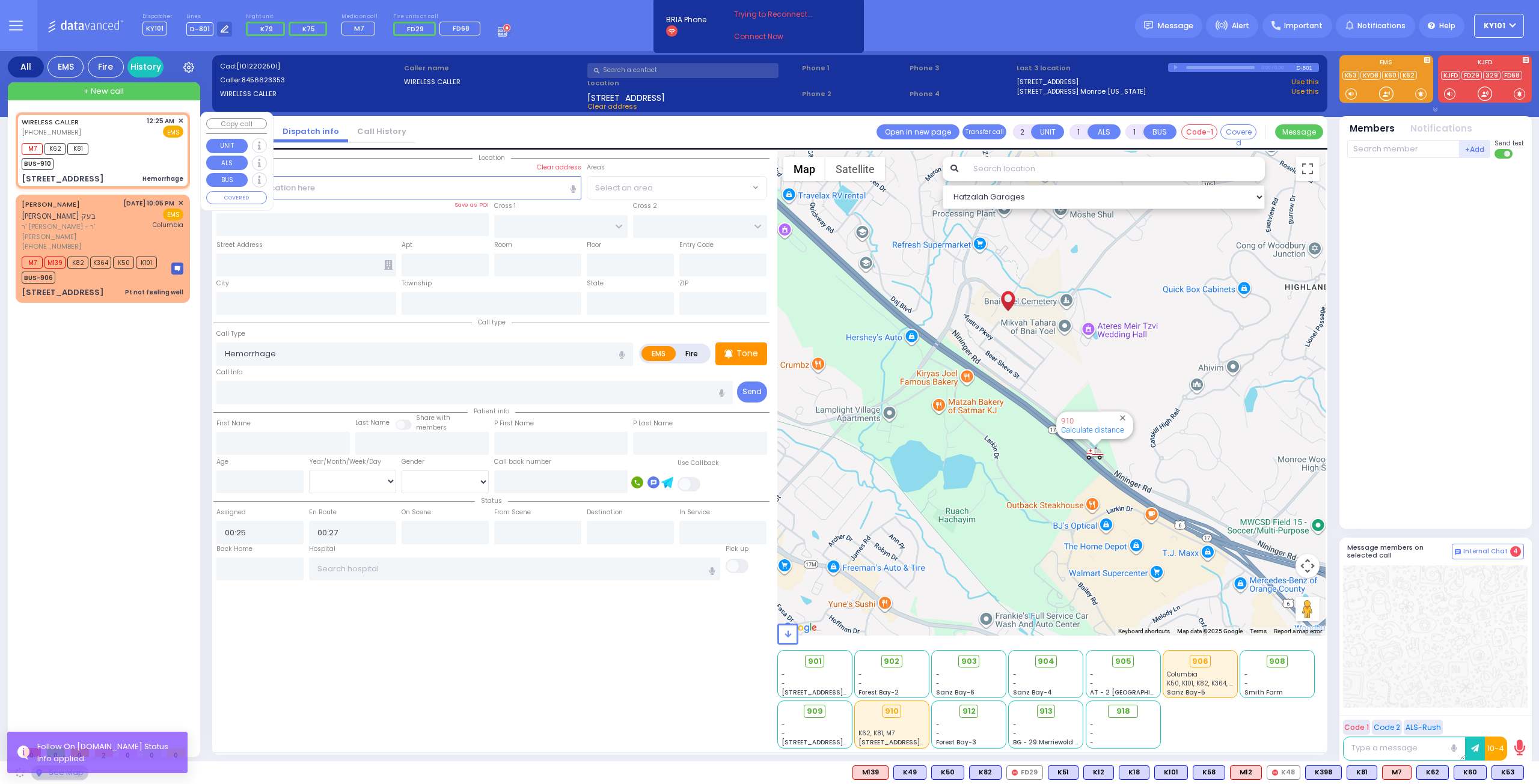
type input "[US_STATE]"
type input "10950"
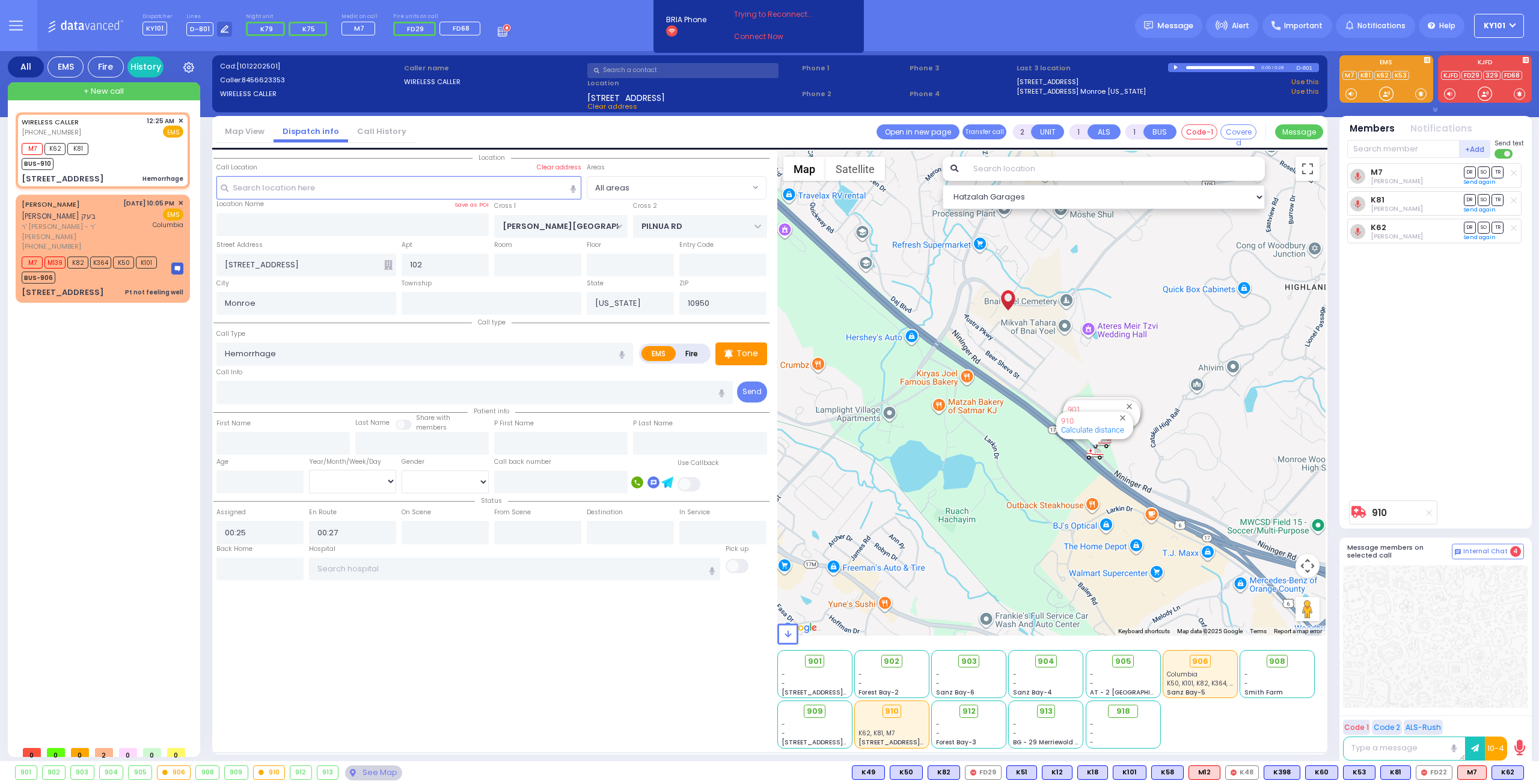
click at [389, 262] on icon at bounding box center [388, 265] width 9 height 10
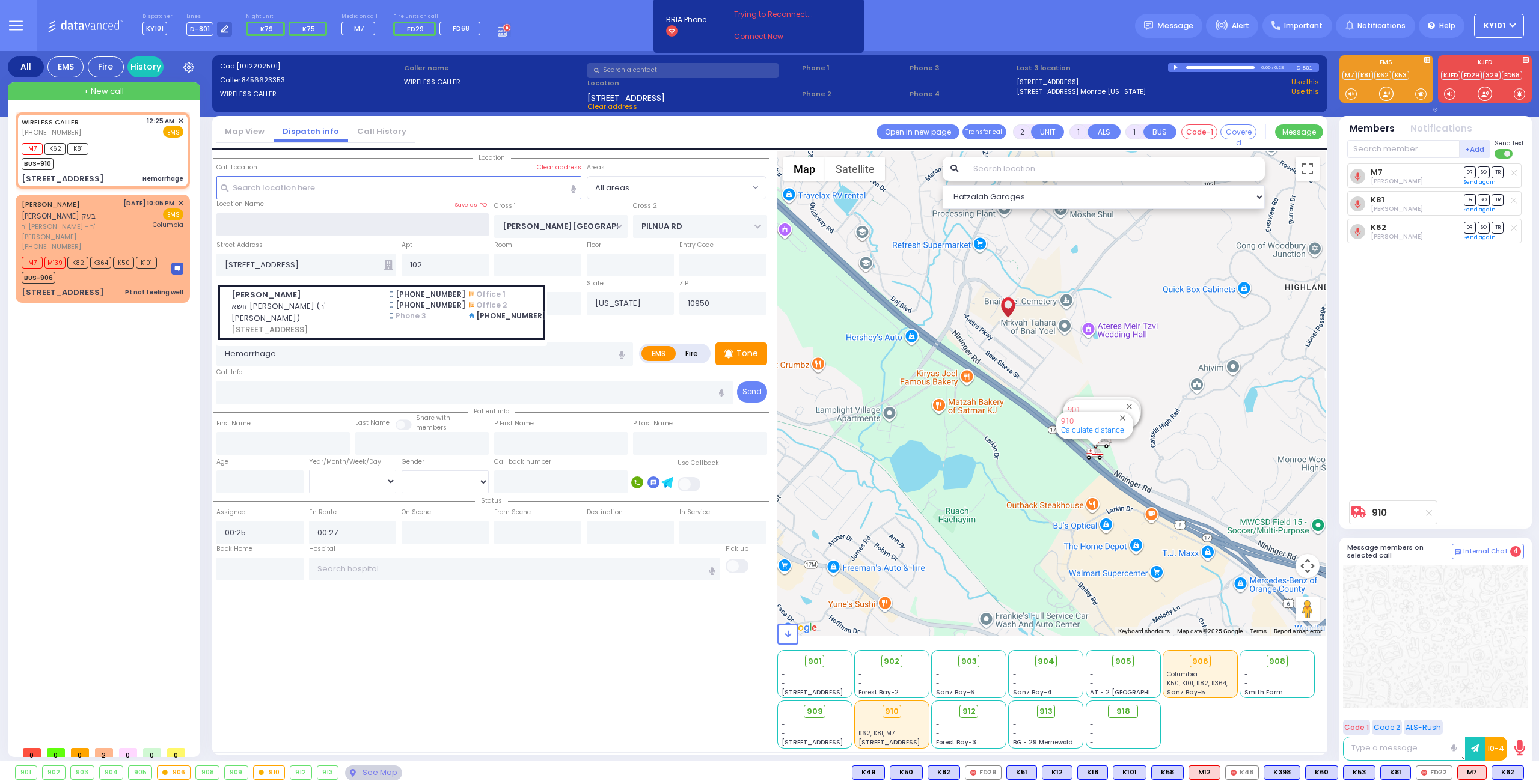
click at [337, 227] on input "text" at bounding box center [352, 225] width 273 height 23
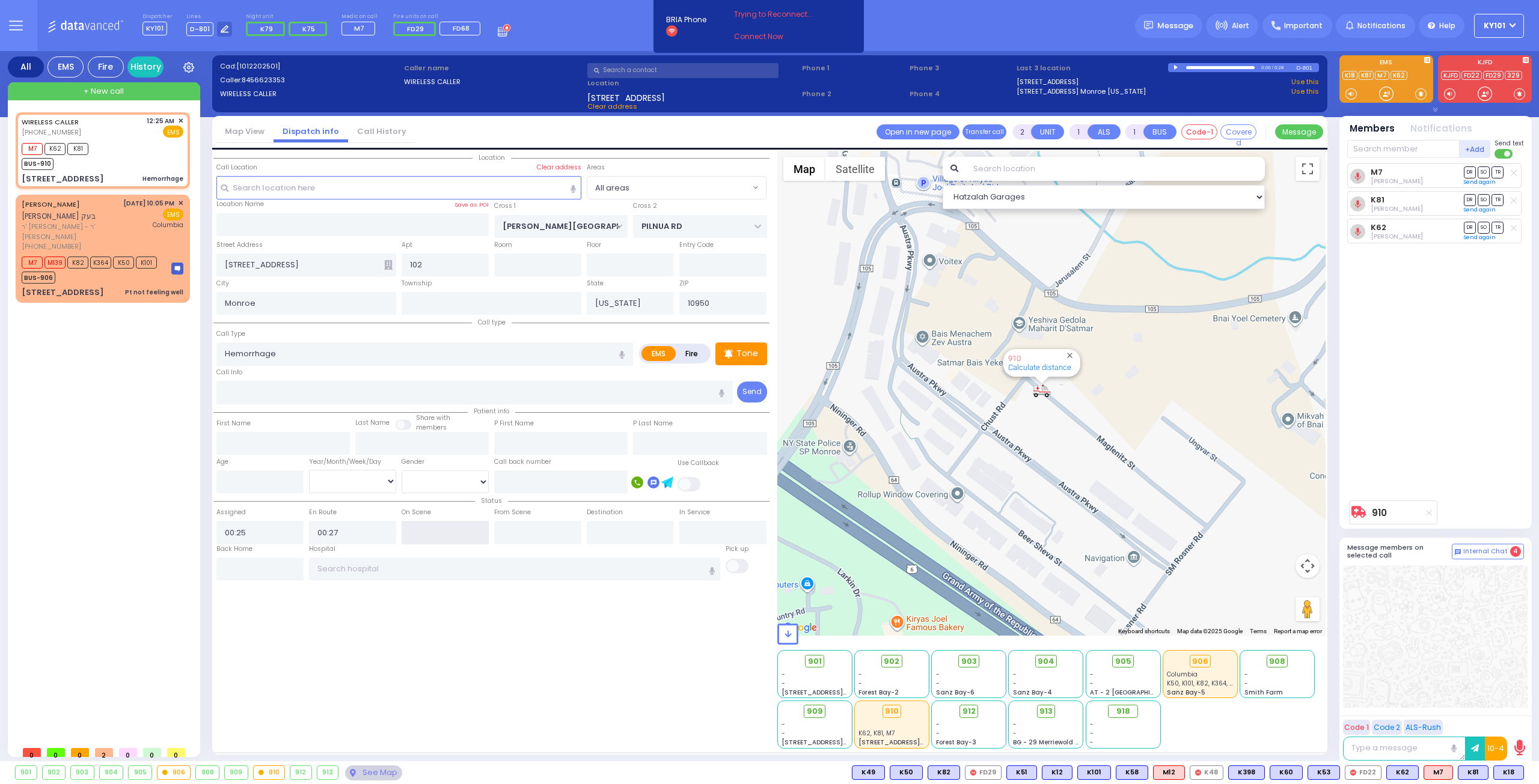
click at [424, 526] on input "text" at bounding box center [445, 533] width 88 height 23
type input "00:28"
select select
radio input "true"
select select
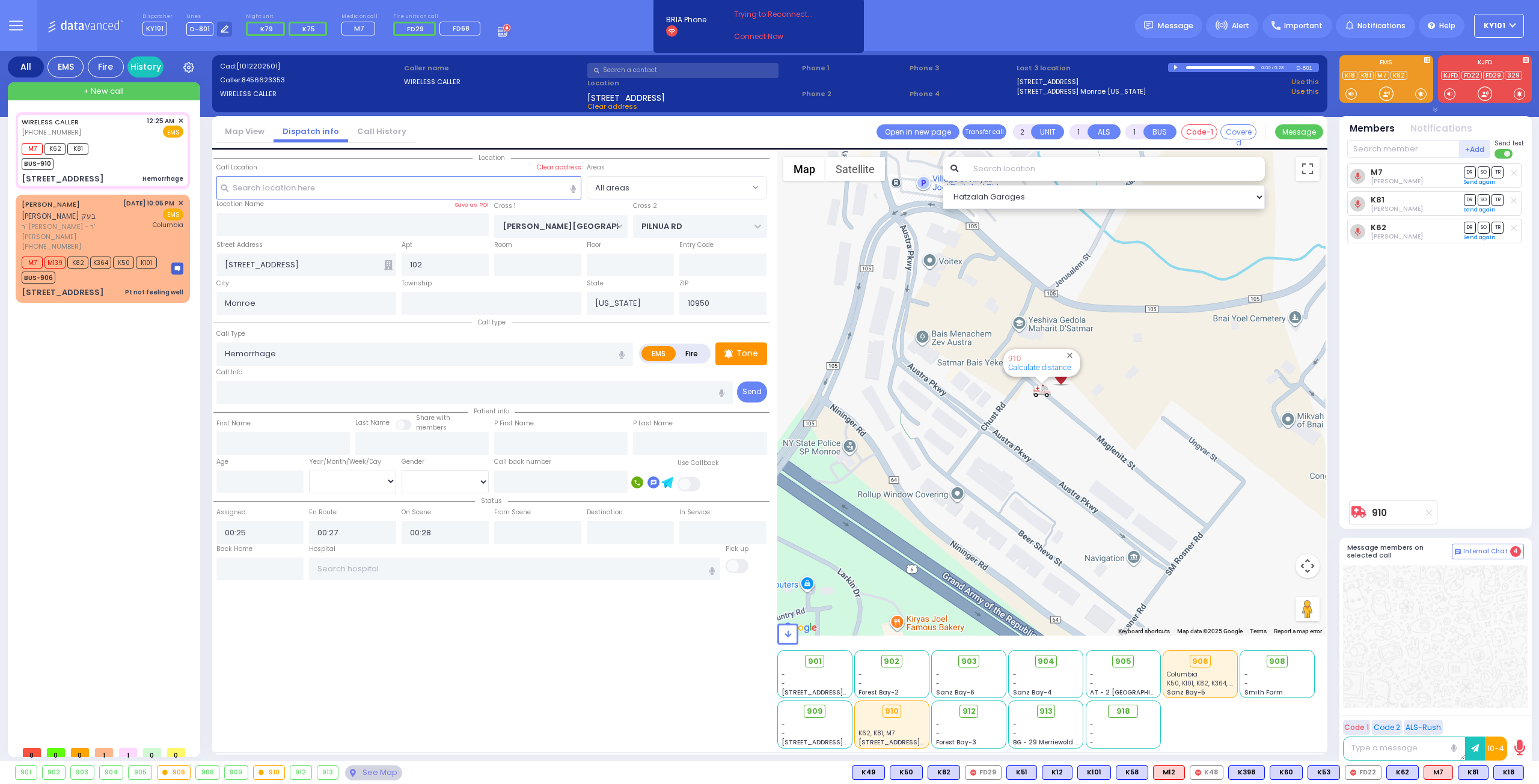
select select "Hatzalah Garages"
click at [431, 564] on input "text" at bounding box center [515, 569] width 412 height 23
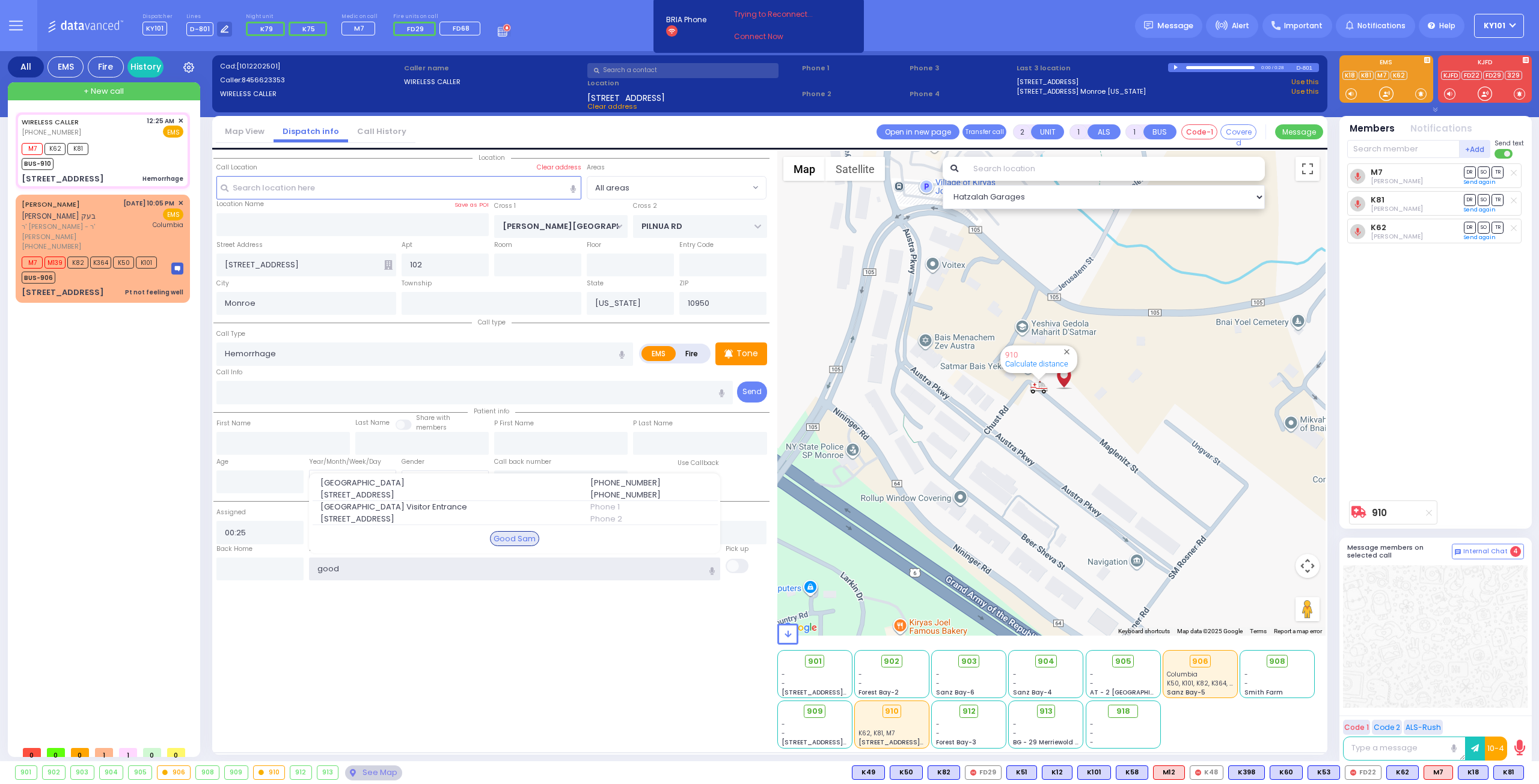
type input "good"
click at [435, 489] on span "[STREET_ADDRESS]" at bounding box center [448, 495] width 255 height 12
select select
radio input "true"
select select
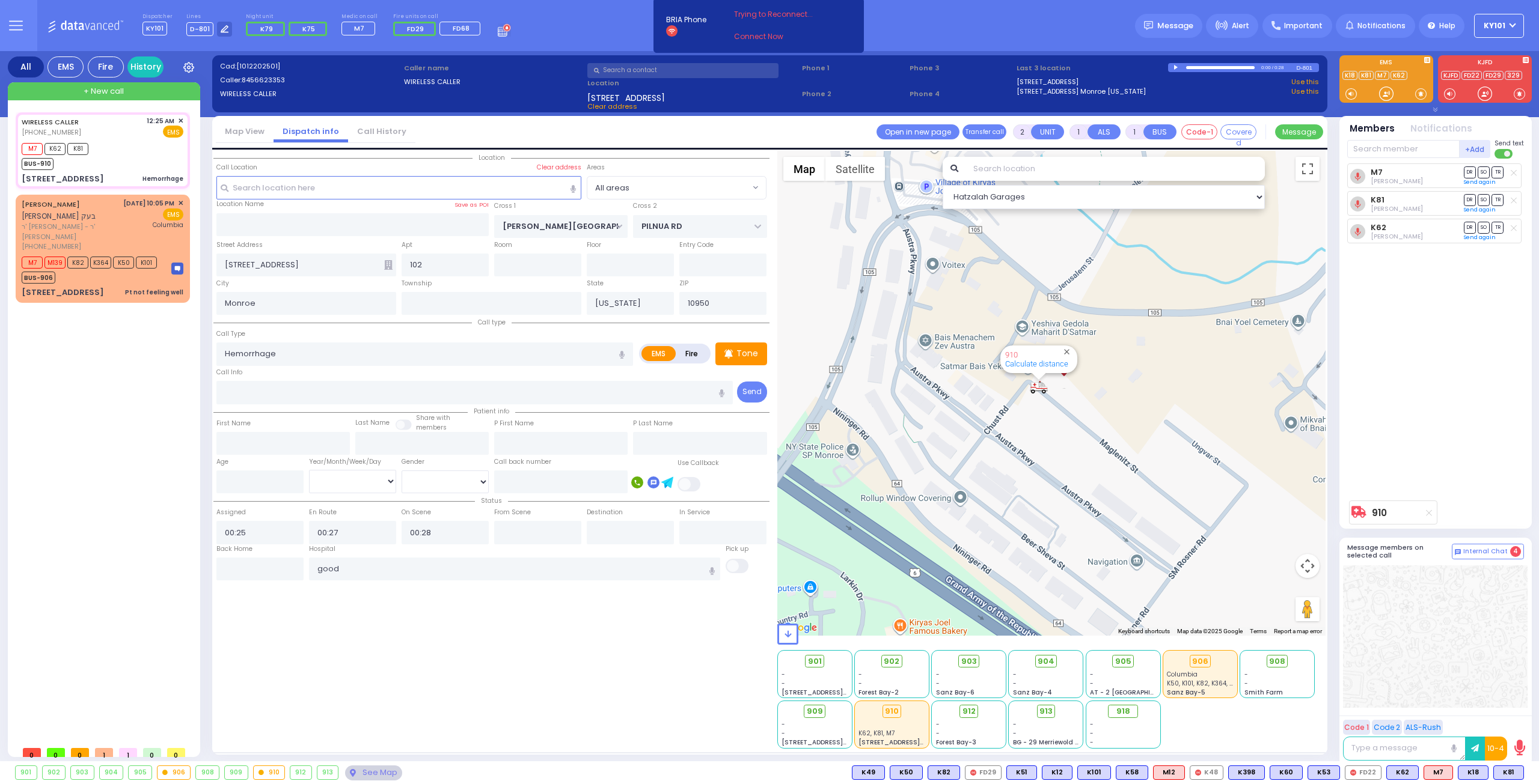
type input "[GEOGRAPHIC_DATA]"
select select "Hatzalah Garages"
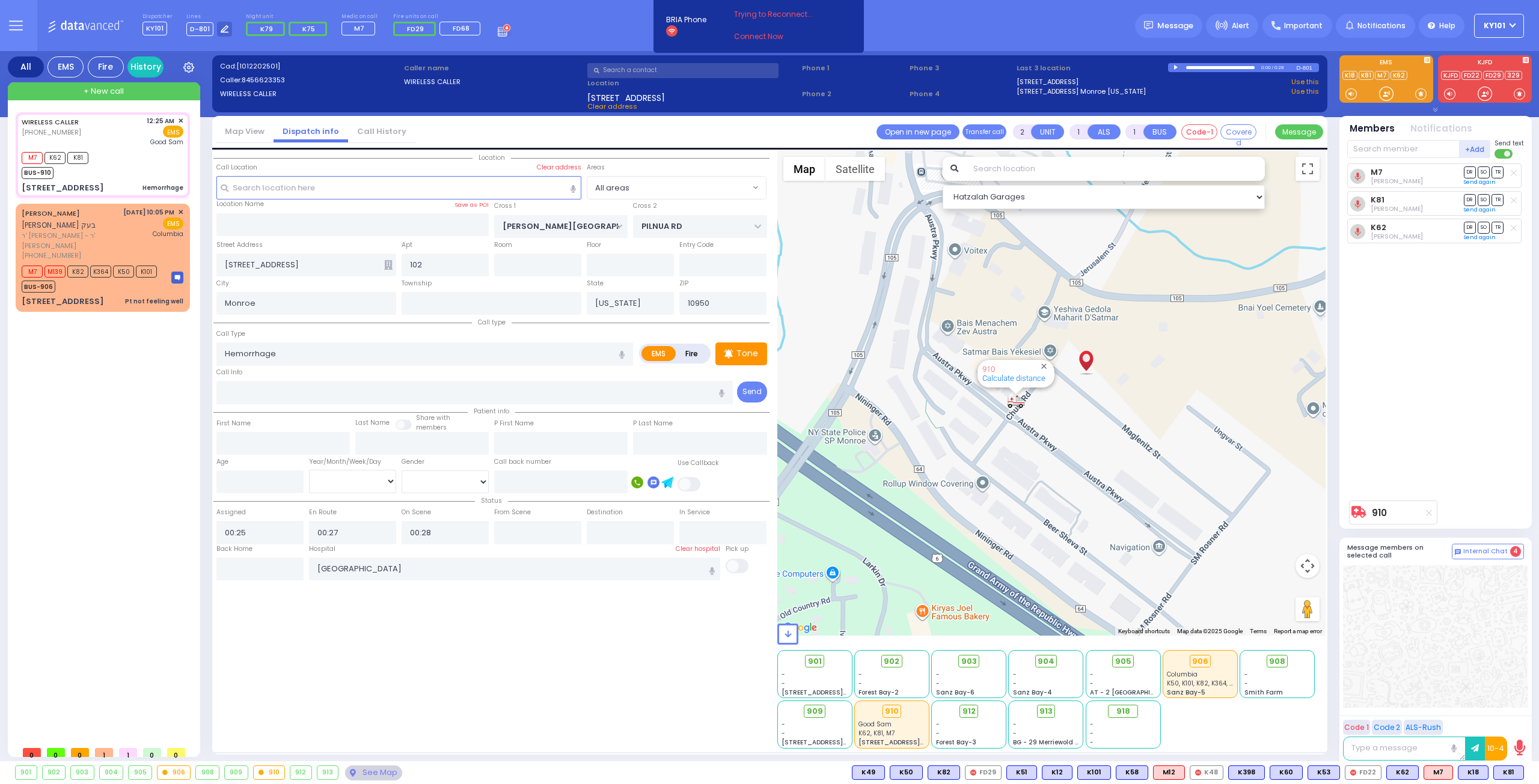
click at [525, 516] on div "From Scene" at bounding box center [537, 525] width 92 height 38
click at [521, 522] on input "text" at bounding box center [538, 533] width 88 height 23
type input "00:39"
select select
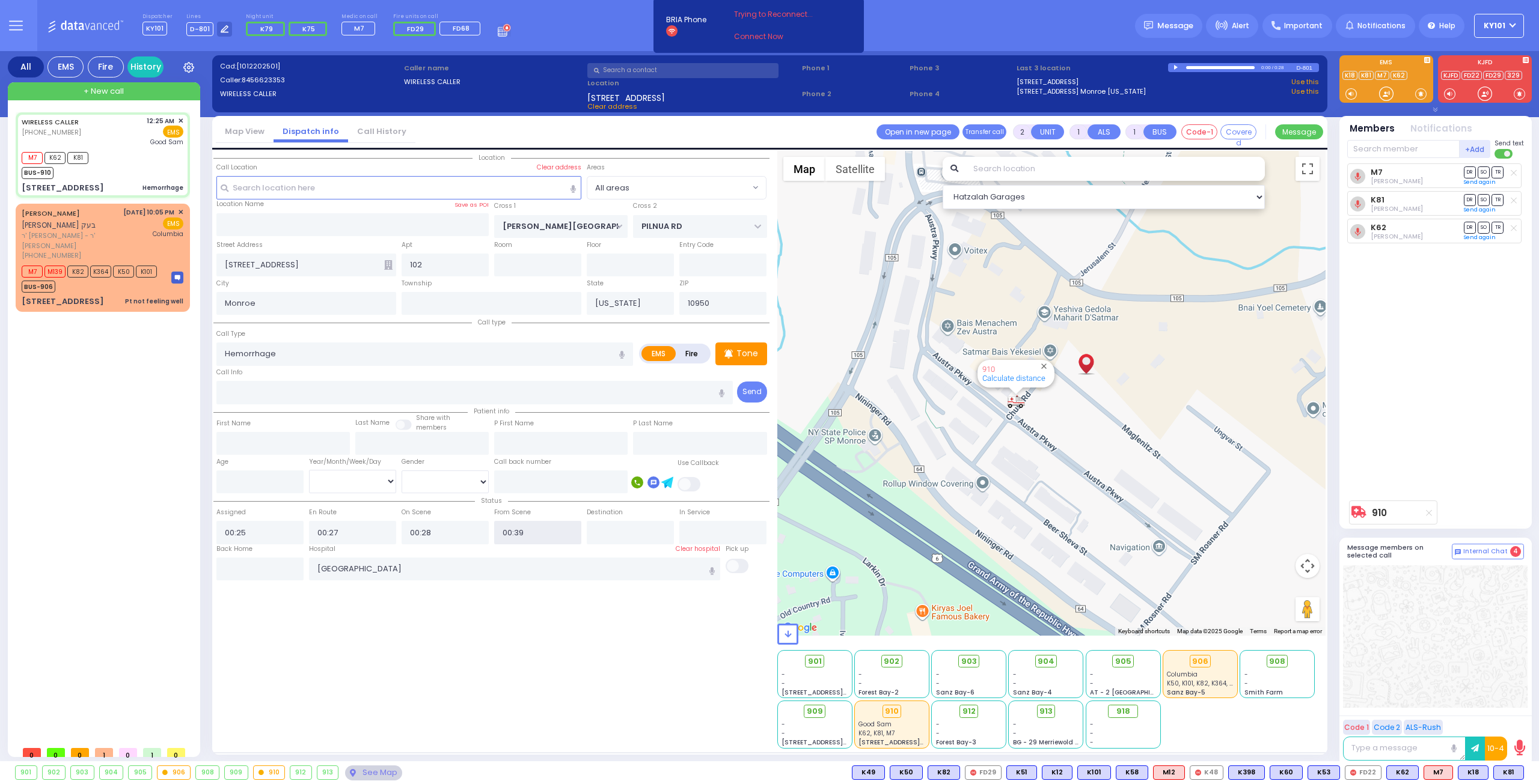
radio input "true"
select select
select select "Hatzalah Garages"
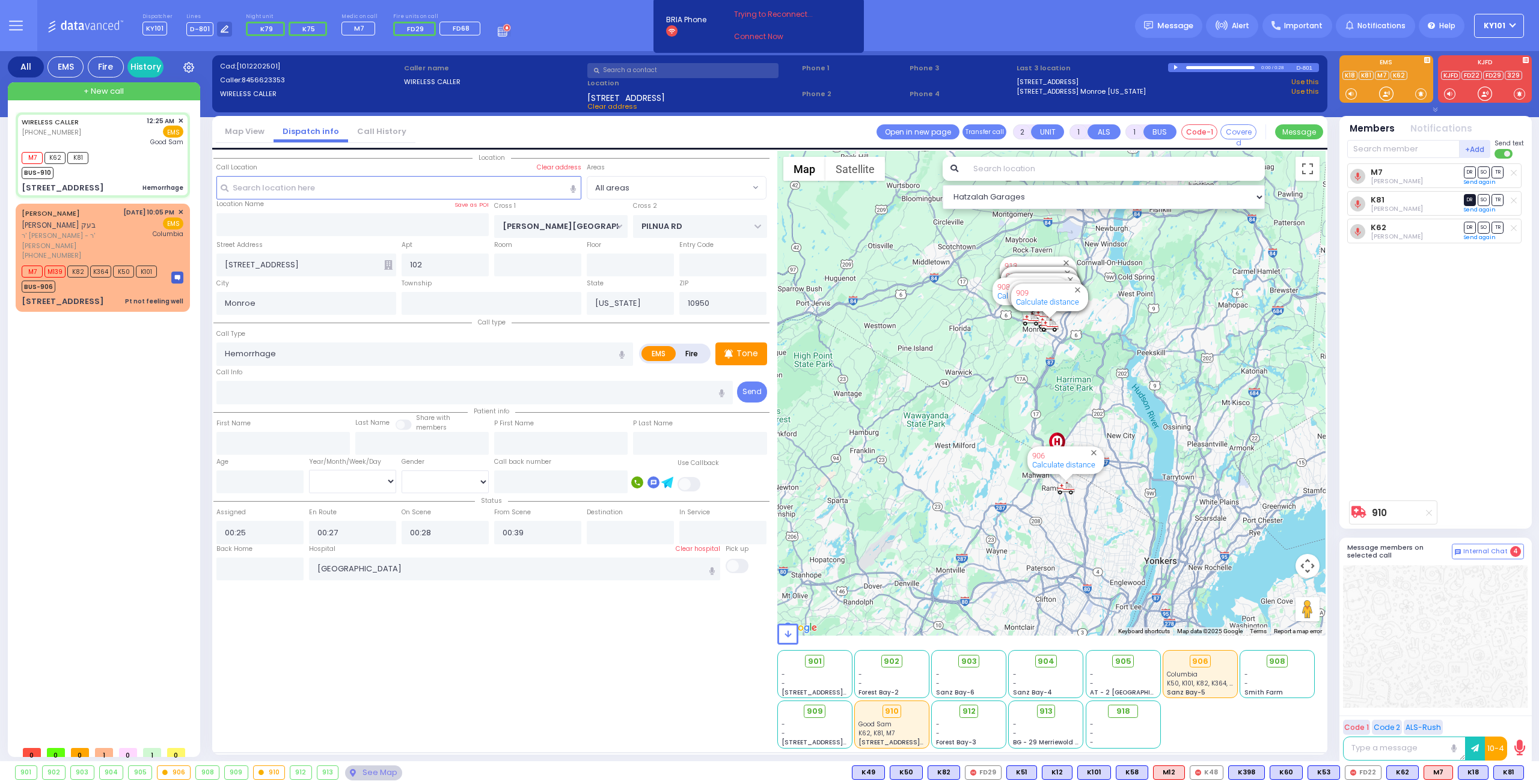
click at [1468, 197] on span "DR" at bounding box center [1470, 200] width 12 height 11
click at [1503, 170] on span "TR" at bounding box center [1497, 172] width 12 height 11
select select
radio input "true"
select select
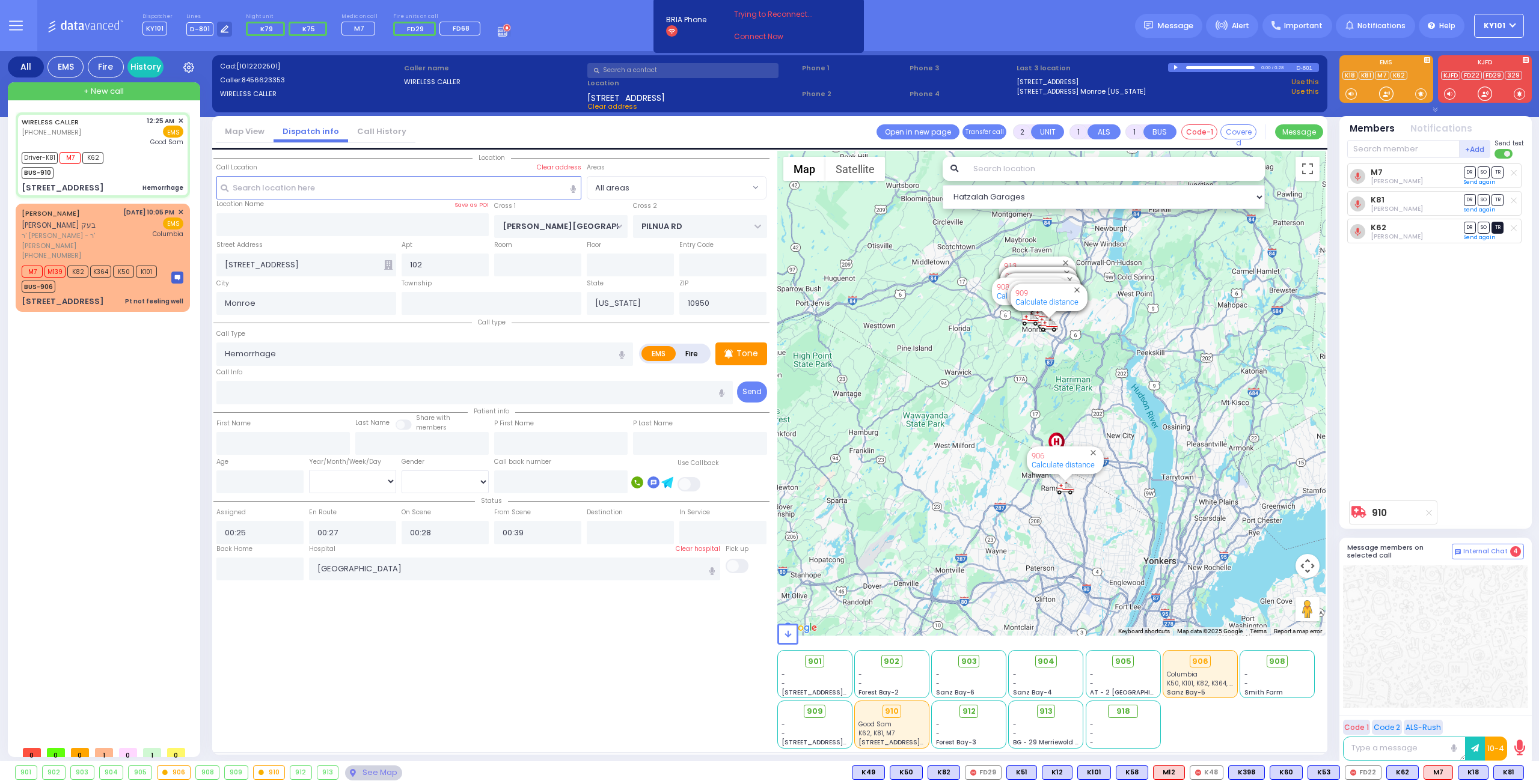
select select "Hatzalah Garages"
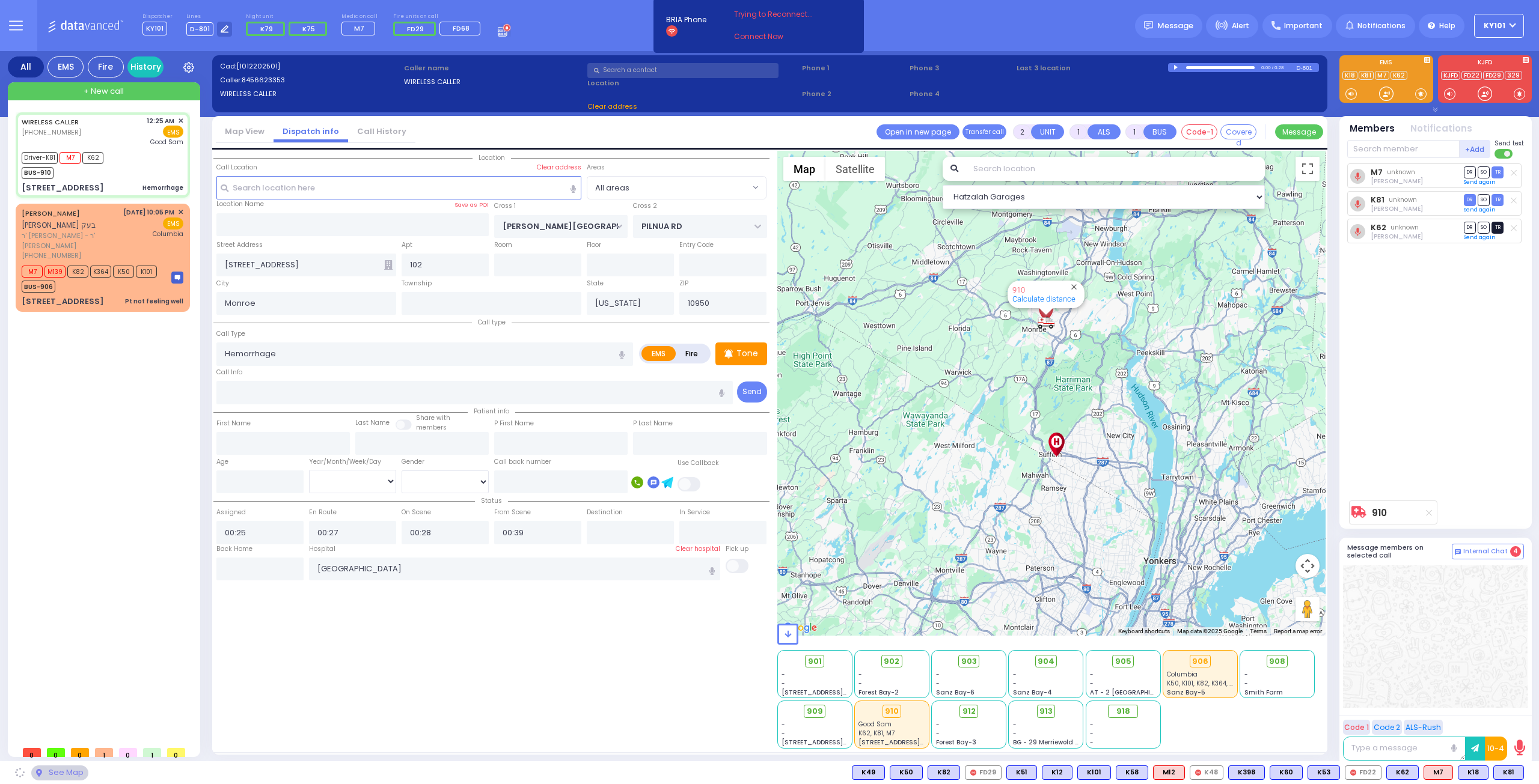
click at [1495, 225] on span "TR" at bounding box center [1497, 227] width 12 height 11
select select
radio input "true"
select select
select select "Hatzalah Garages"
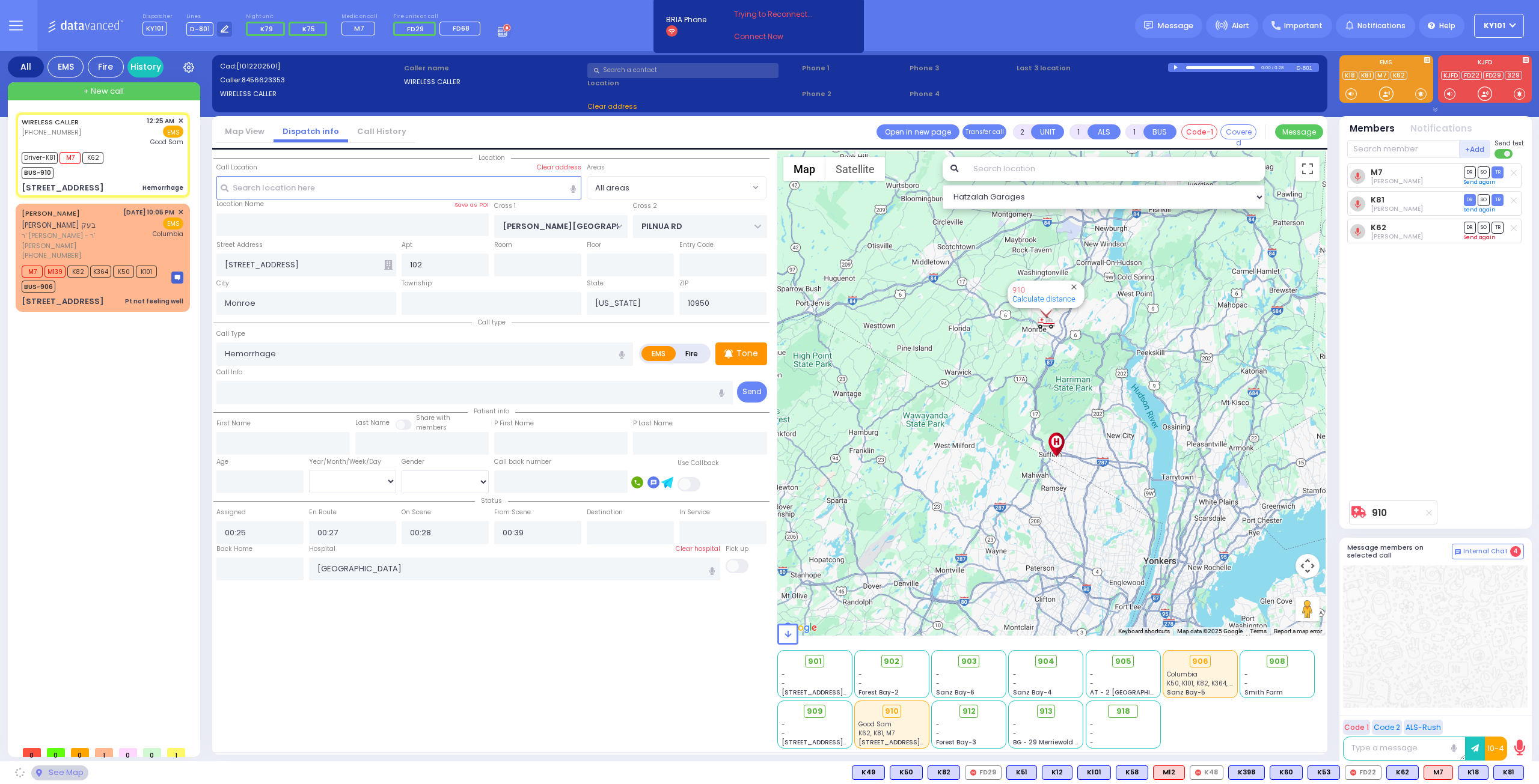
select select "All areas"
radio input "true"
select select
select select "Hatzalah Garages"
select select
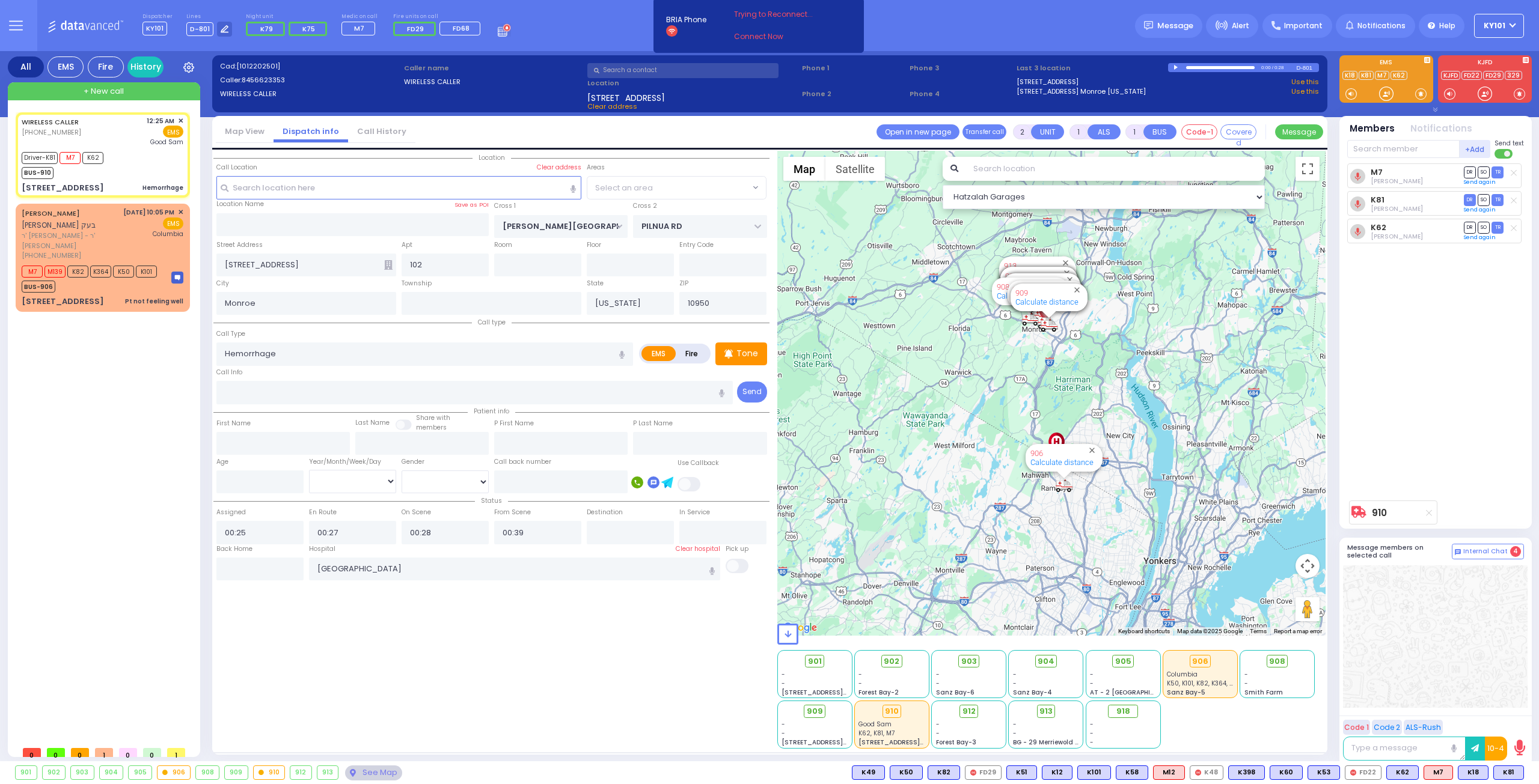
radio input "true"
select select
select select "All areas"
select select "Hatzalah Garages"
select select
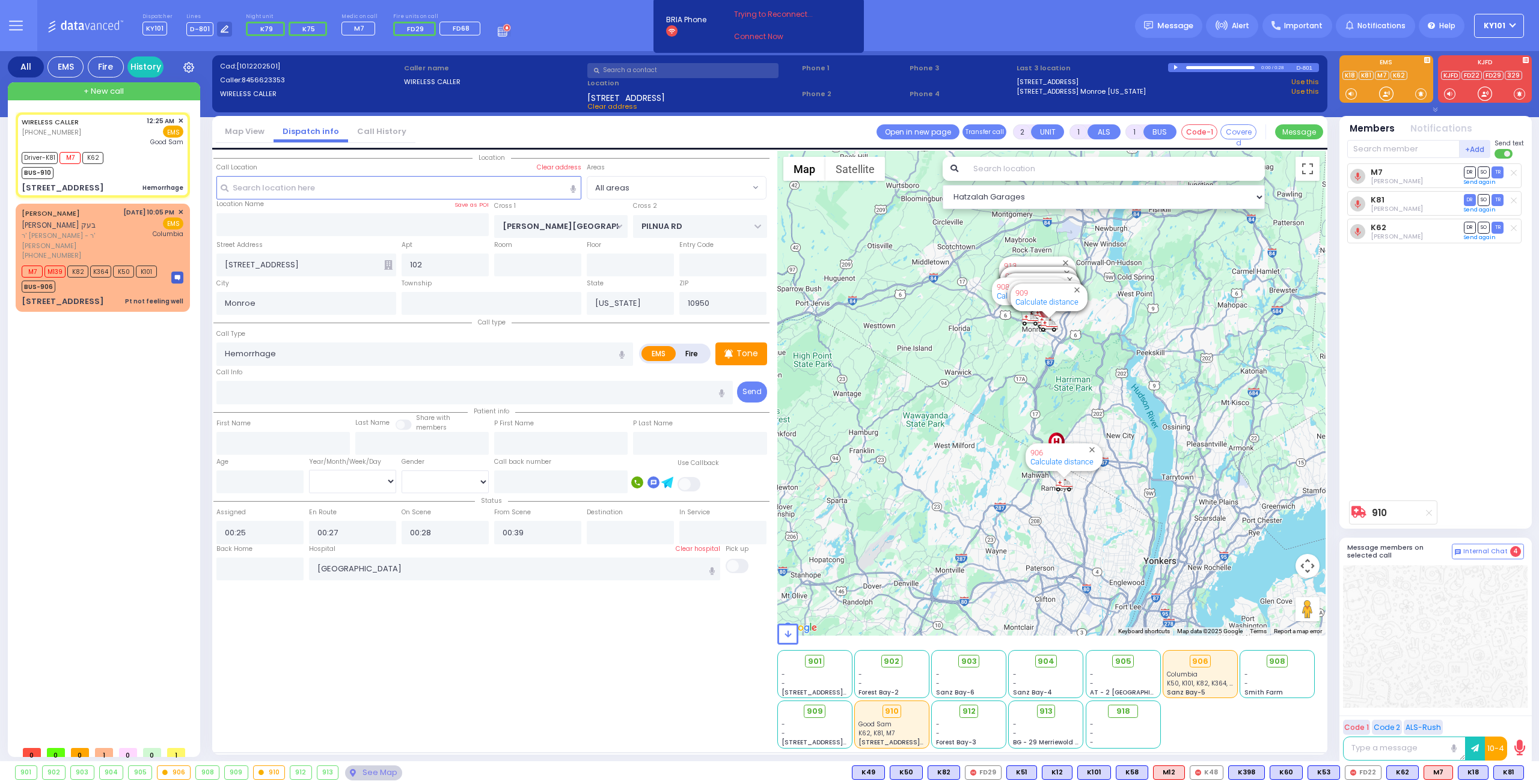
type input "6"
select select
radio input "true"
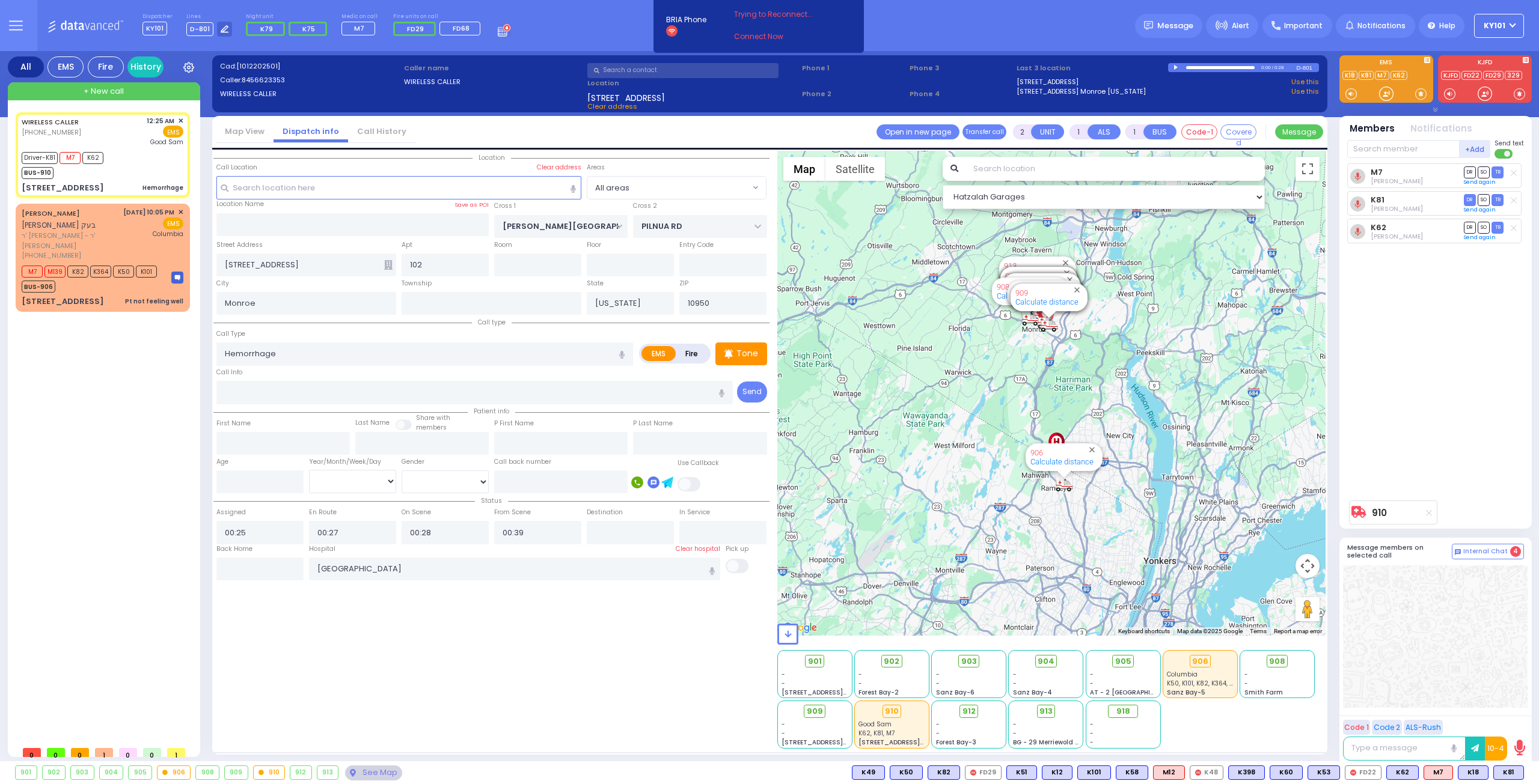
type input "Unknown"
select select "Year"
select select "Hatzalah Garages"
select select
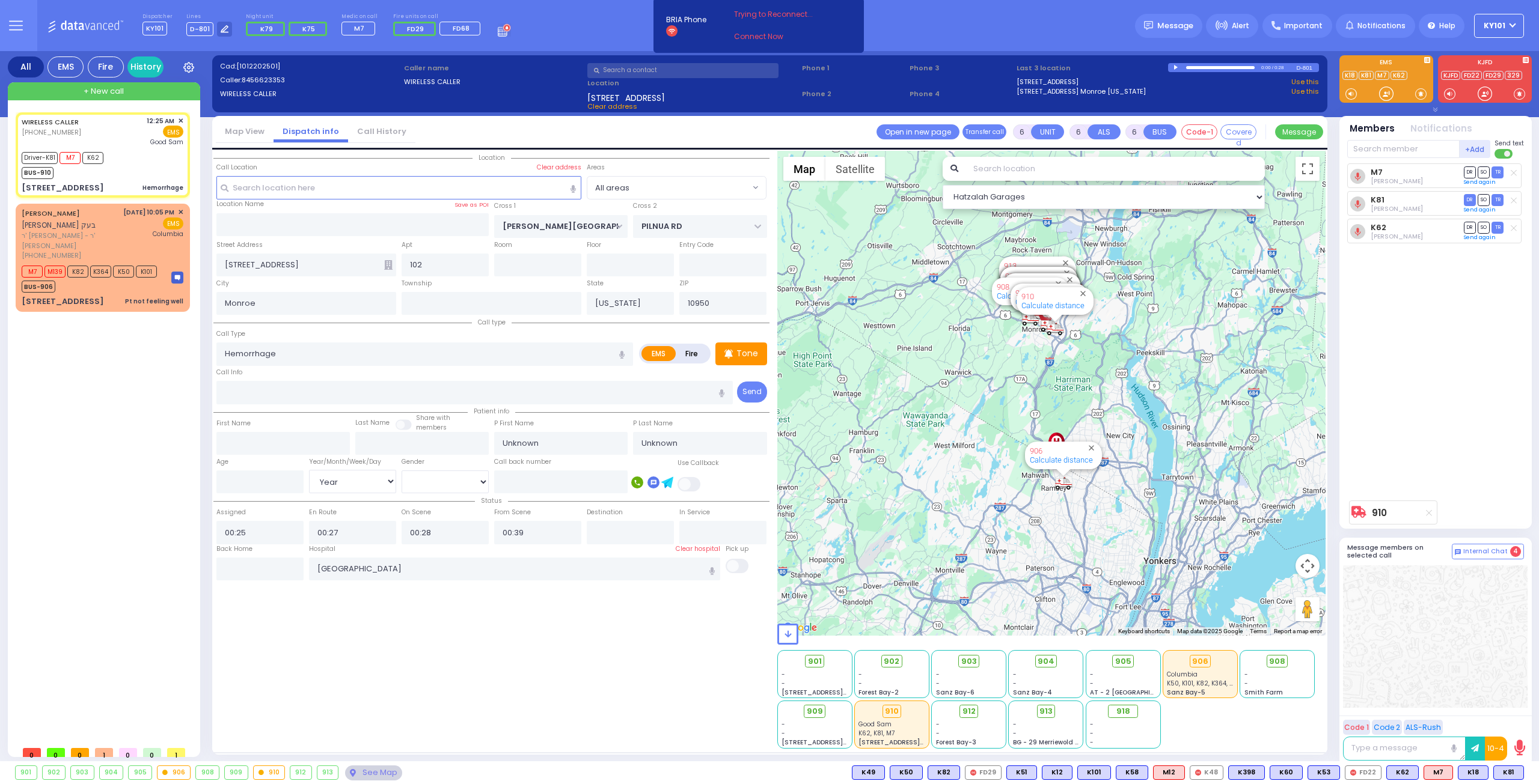
radio input "true"
type input "Devorah"
type input "Kohn"
type input "24"
select select "Year"
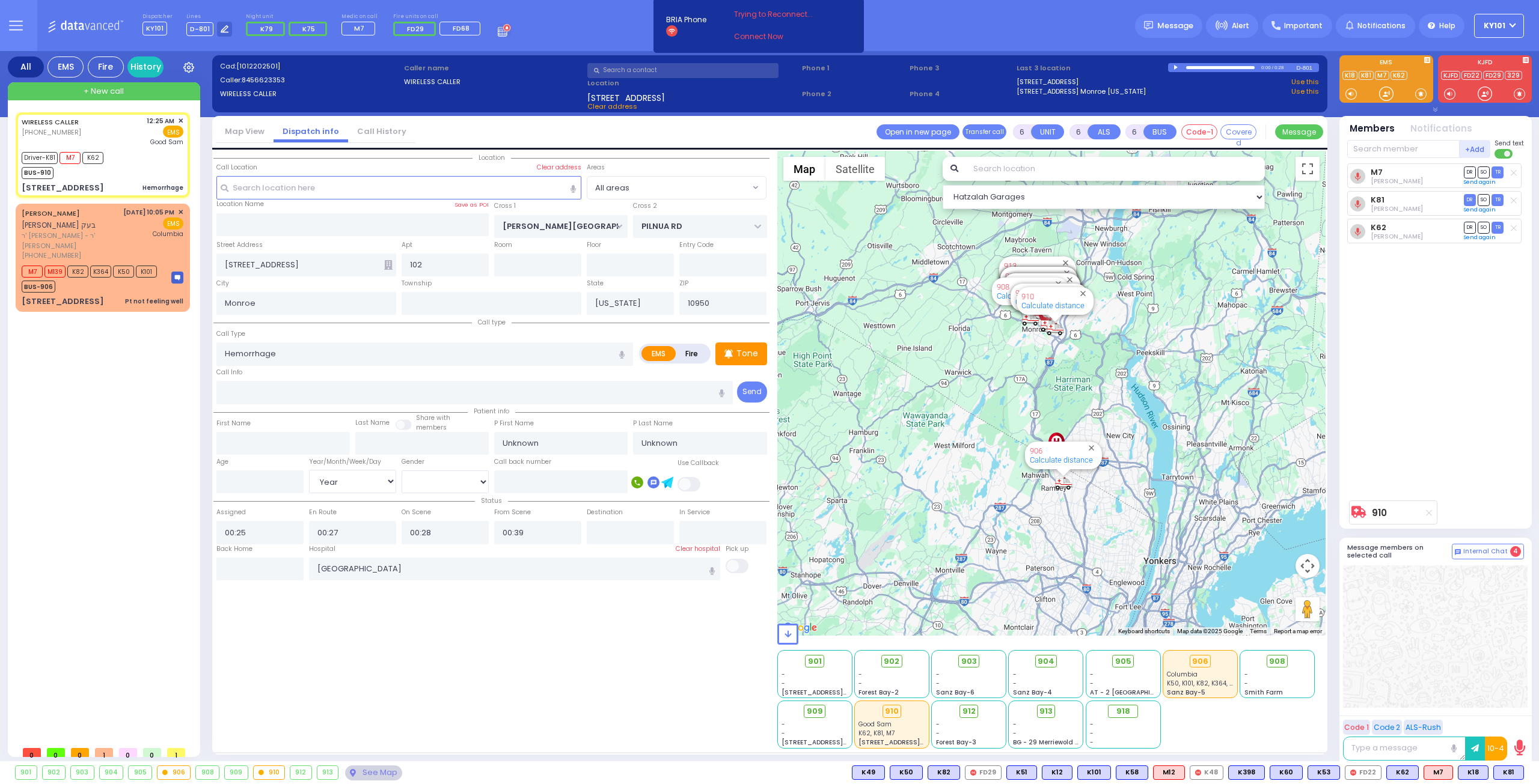
select select "[DEMOGRAPHIC_DATA]"
select select "Hatzalah Garages"
select select
radio input "true"
select select "Year"
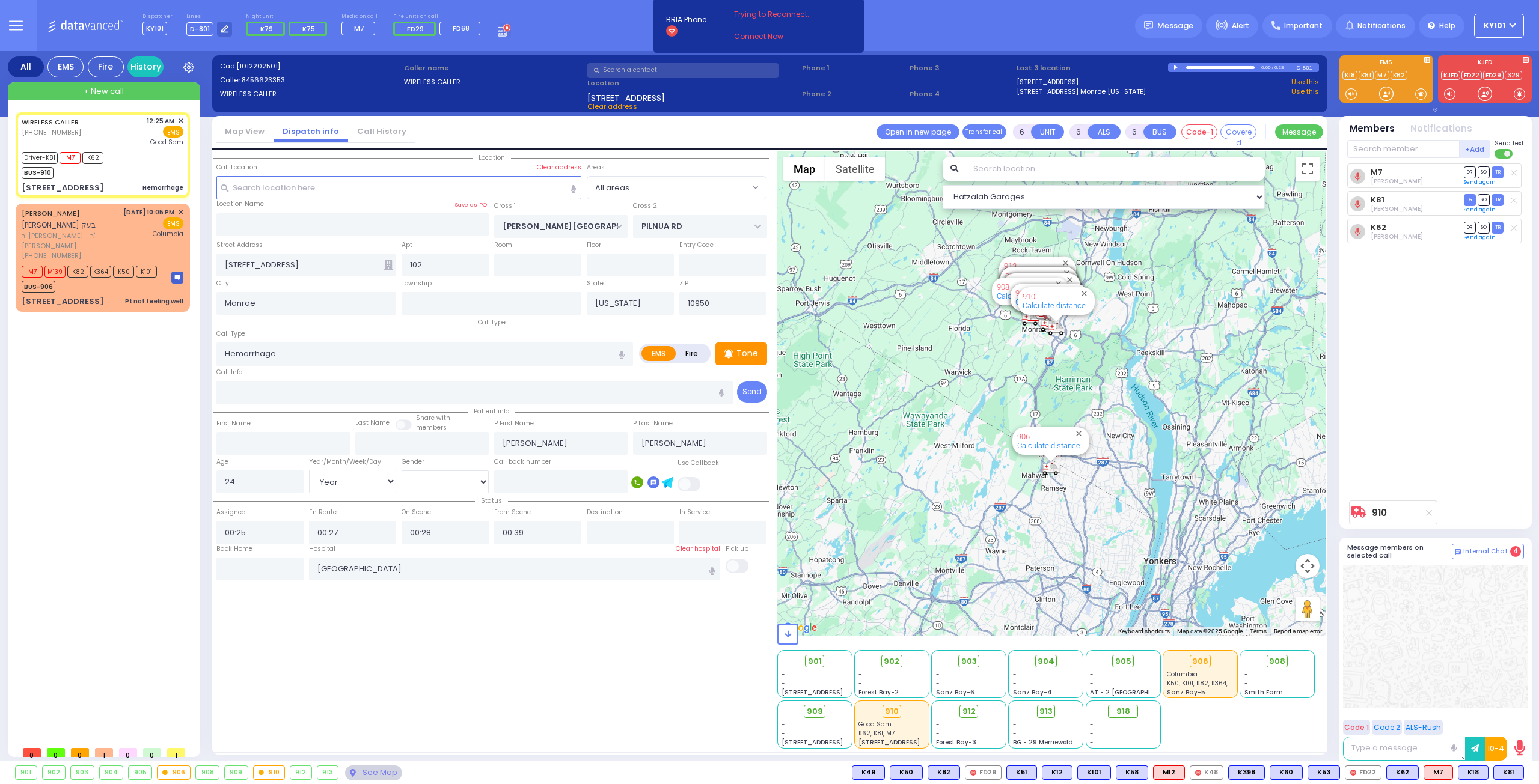
select select "[DEMOGRAPHIC_DATA]"
select select "Hatzalah Garages"
select select
radio input "true"
select select "Year"
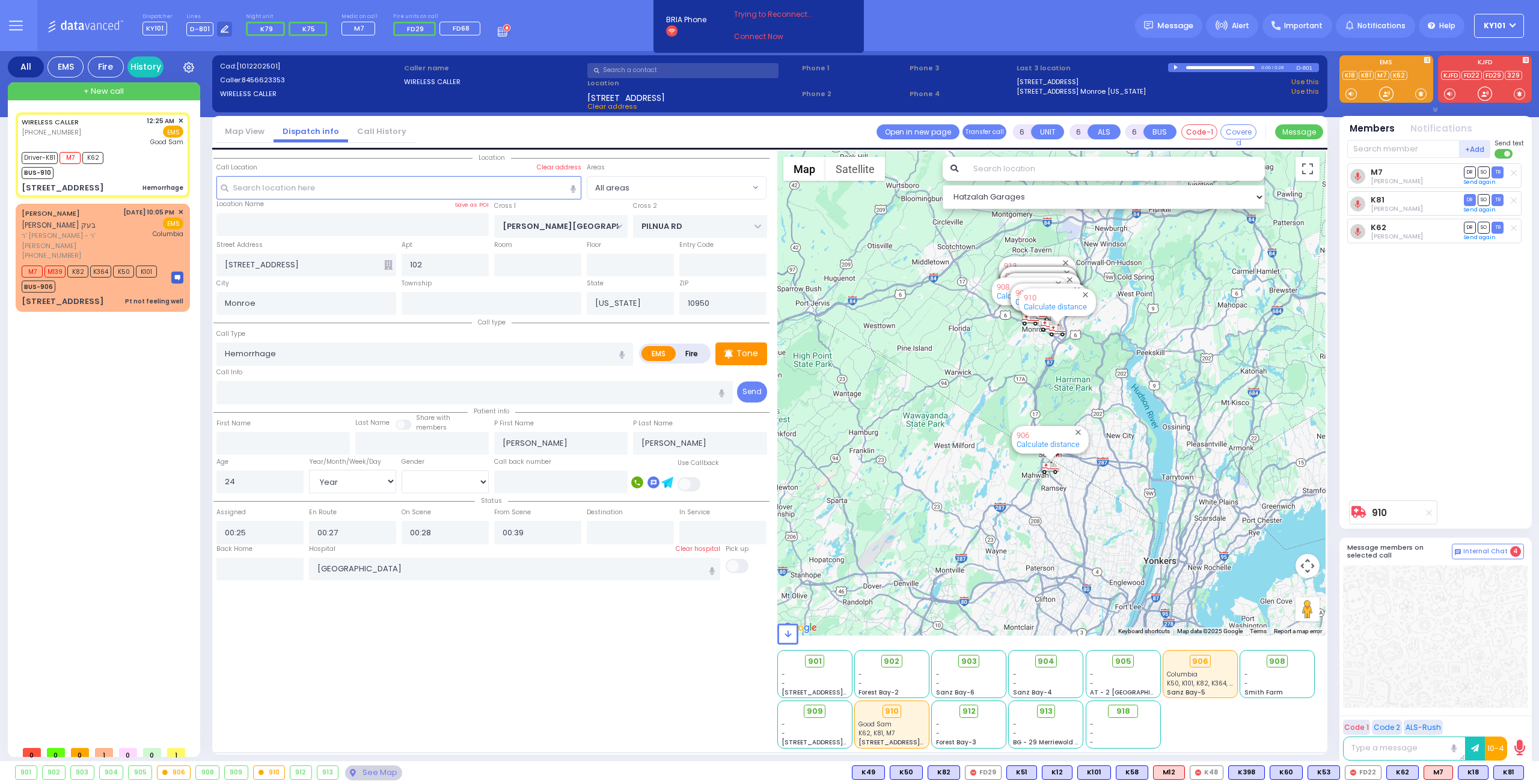
select select "[DEMOGRAPHIC_DATA]"
select select "Hatzalah Garages"
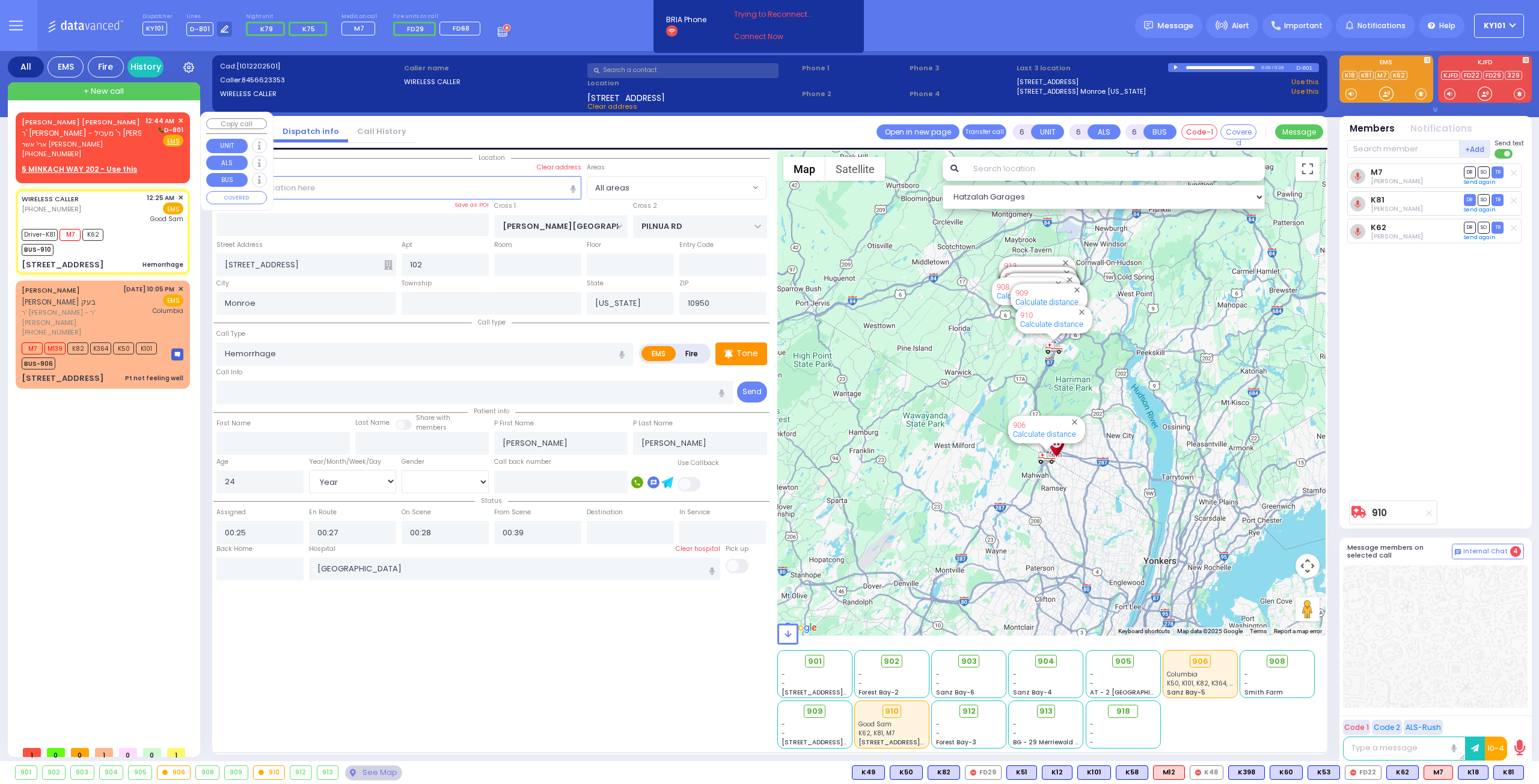
click at [88, 132] on span "ר' [PERSON_NAME] - ר' מעכיל [PERSON_NAME]" at bounding box center [101, 133] width 159 height 10
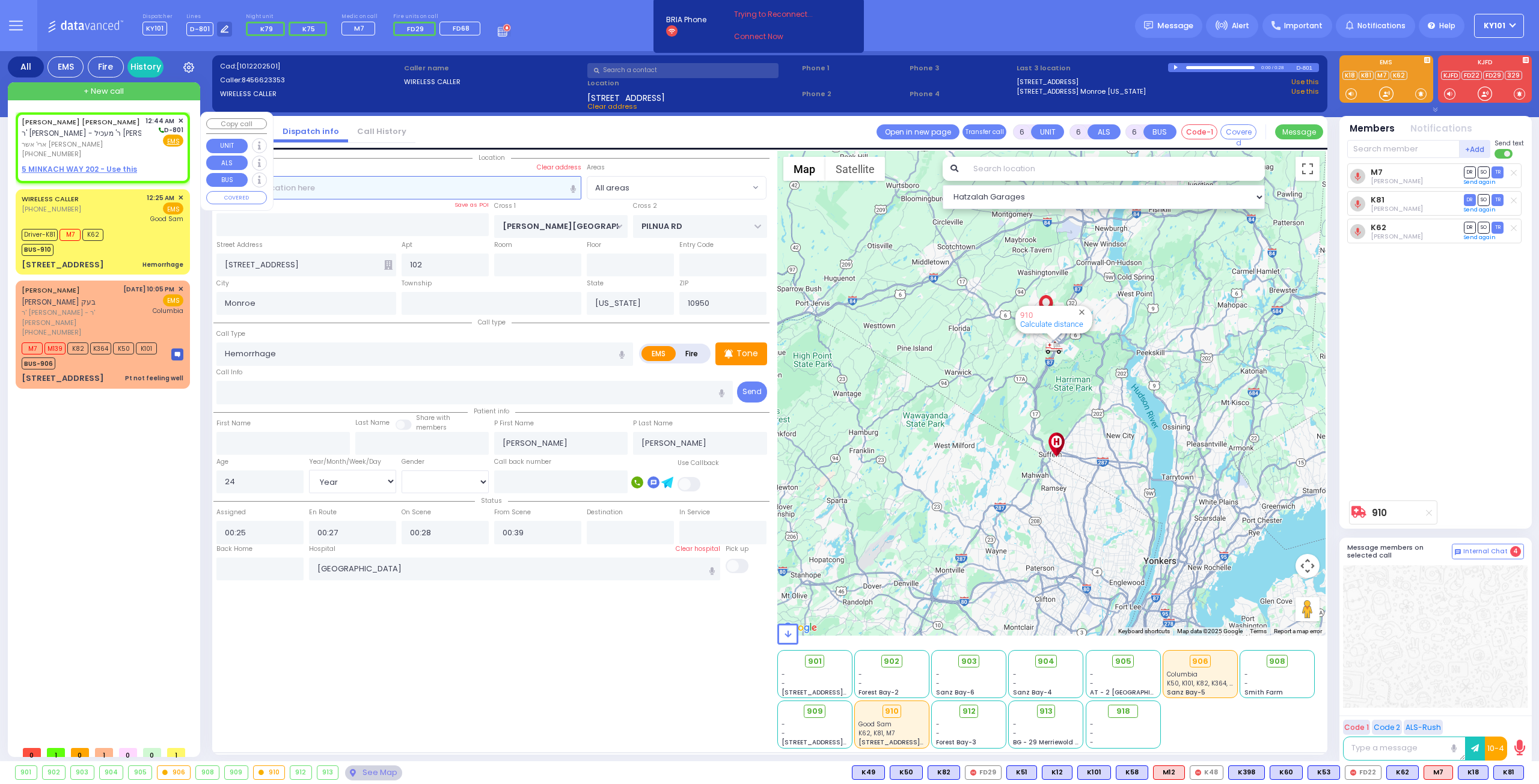
type input "2"
type input "1"
select select
radio input "true"
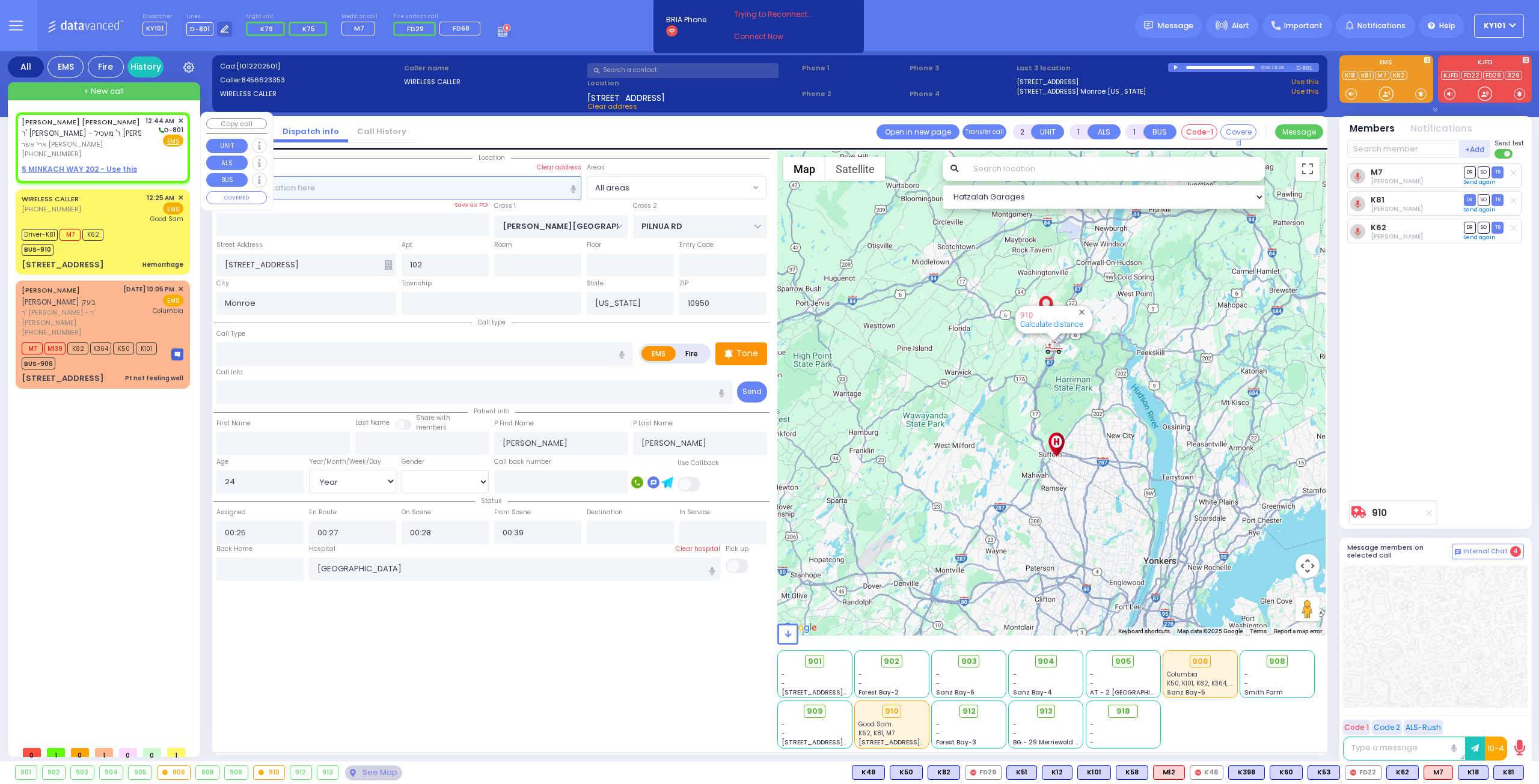
type input "[PERSON_NAME]"
select select
type input "00:44"
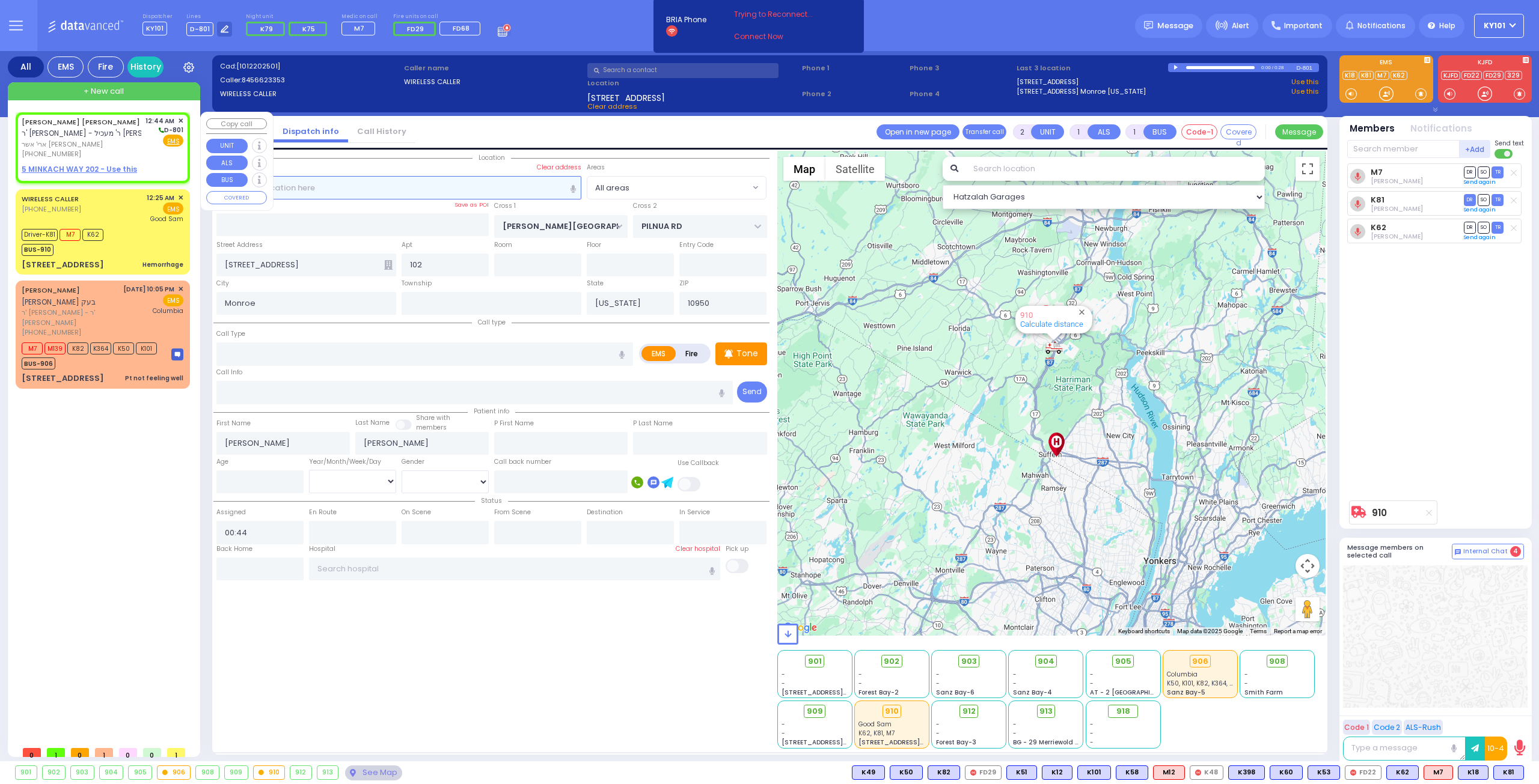
select select "Hatzalah Garages"
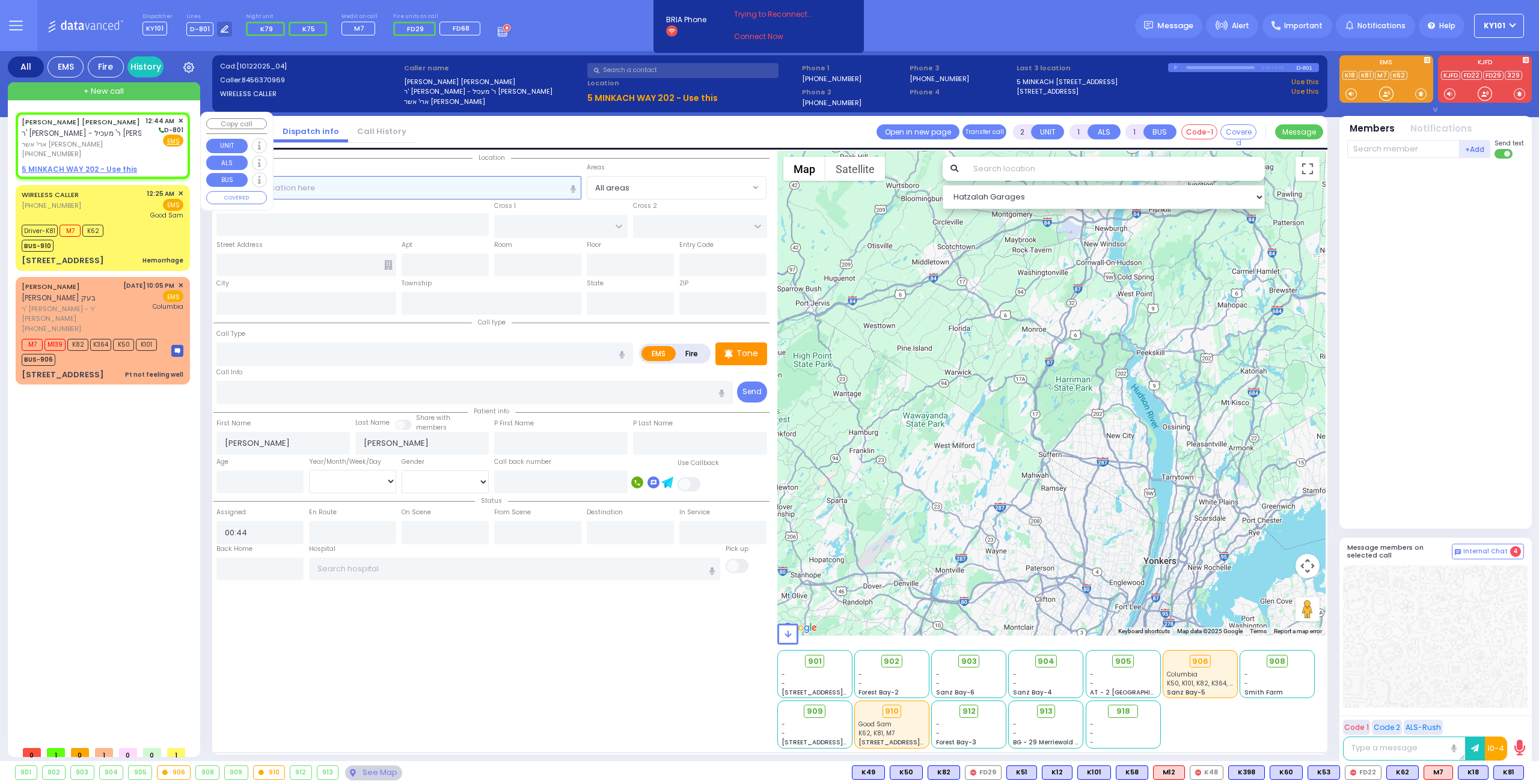
select select
radio input "true"
select select
select select "Hatzalah Garages"
click at [79, 167] on u "5 MINKACH WAY 202 - Use this" at bounding box center [79, 168] width 115 height 10
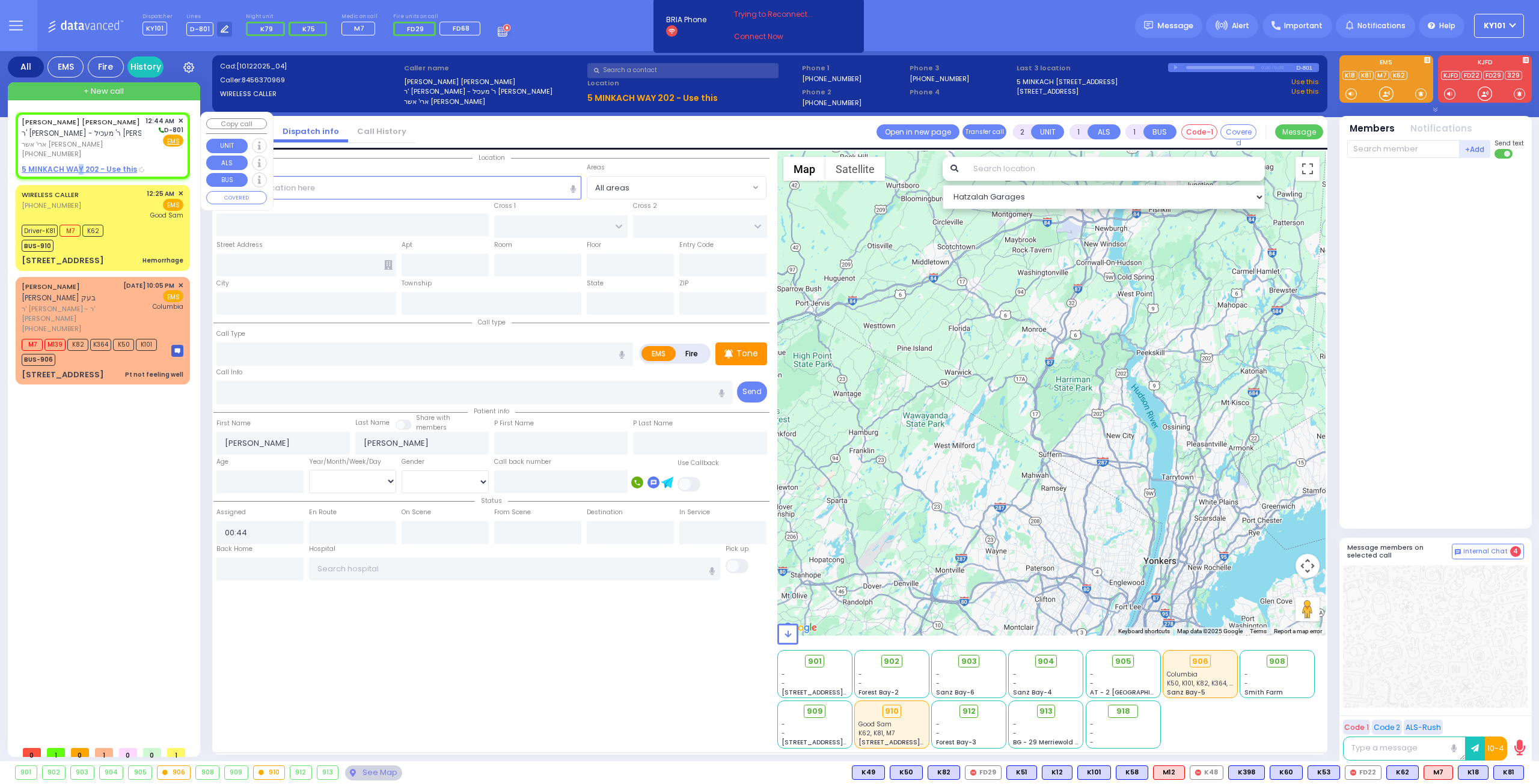
select select
radio input "true"
select select
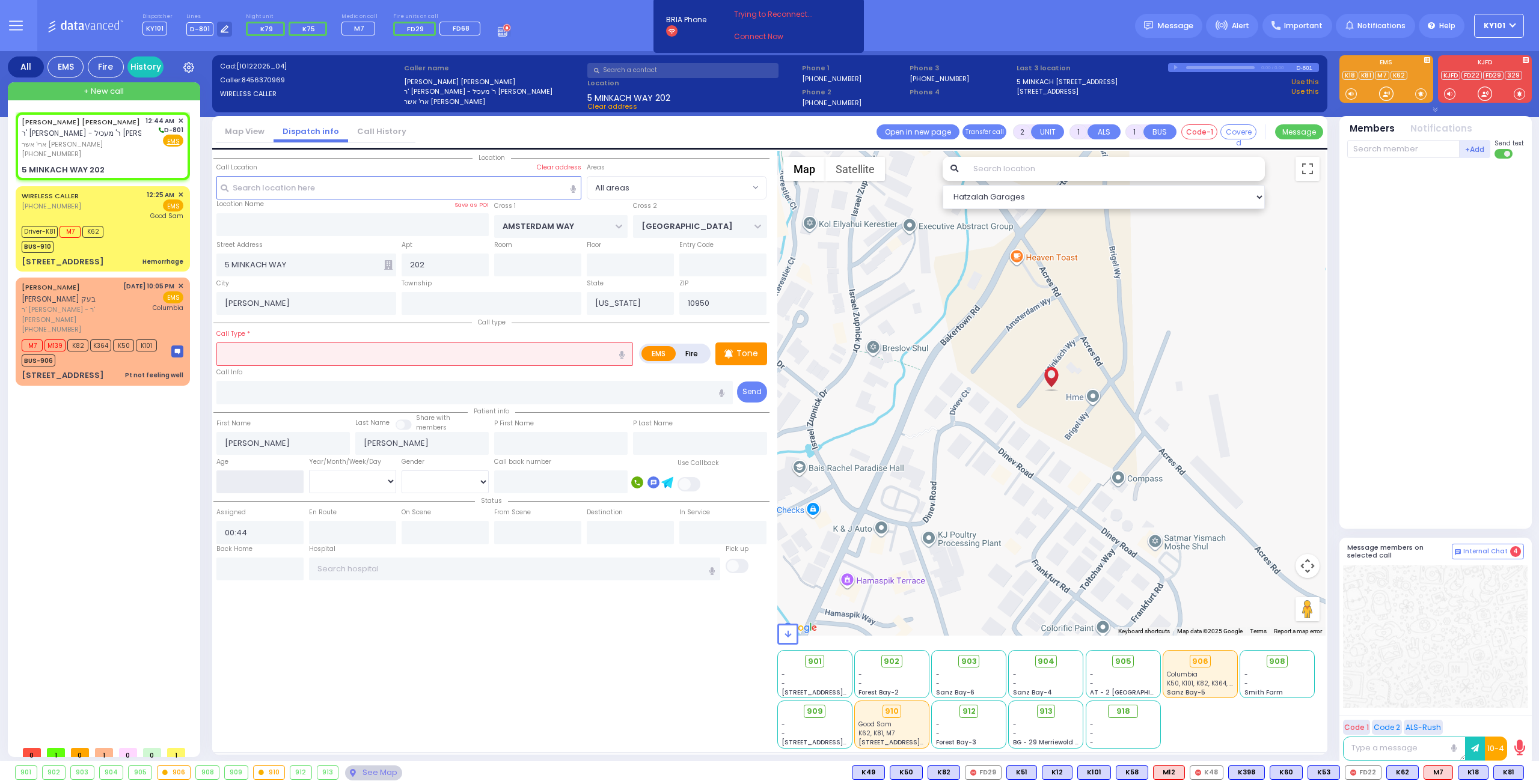
click at [243, 471] on input "number" at bounding box center [260, 482] width 88 height 23
click at [328, 477] on select "Year Month Week Day" at bounding box center [353, 481] width 88 height 23
click at [309, 470] on select "Year Month Week Day" at bounding box center [353, 481] width 88 height 23
click at [416, 477] on select "Male Female" at bounding box center [445, 482] width 88 height 23
click at [402, 471] on select "Male Female" at bounding box center [445, 482] width 88 height 23
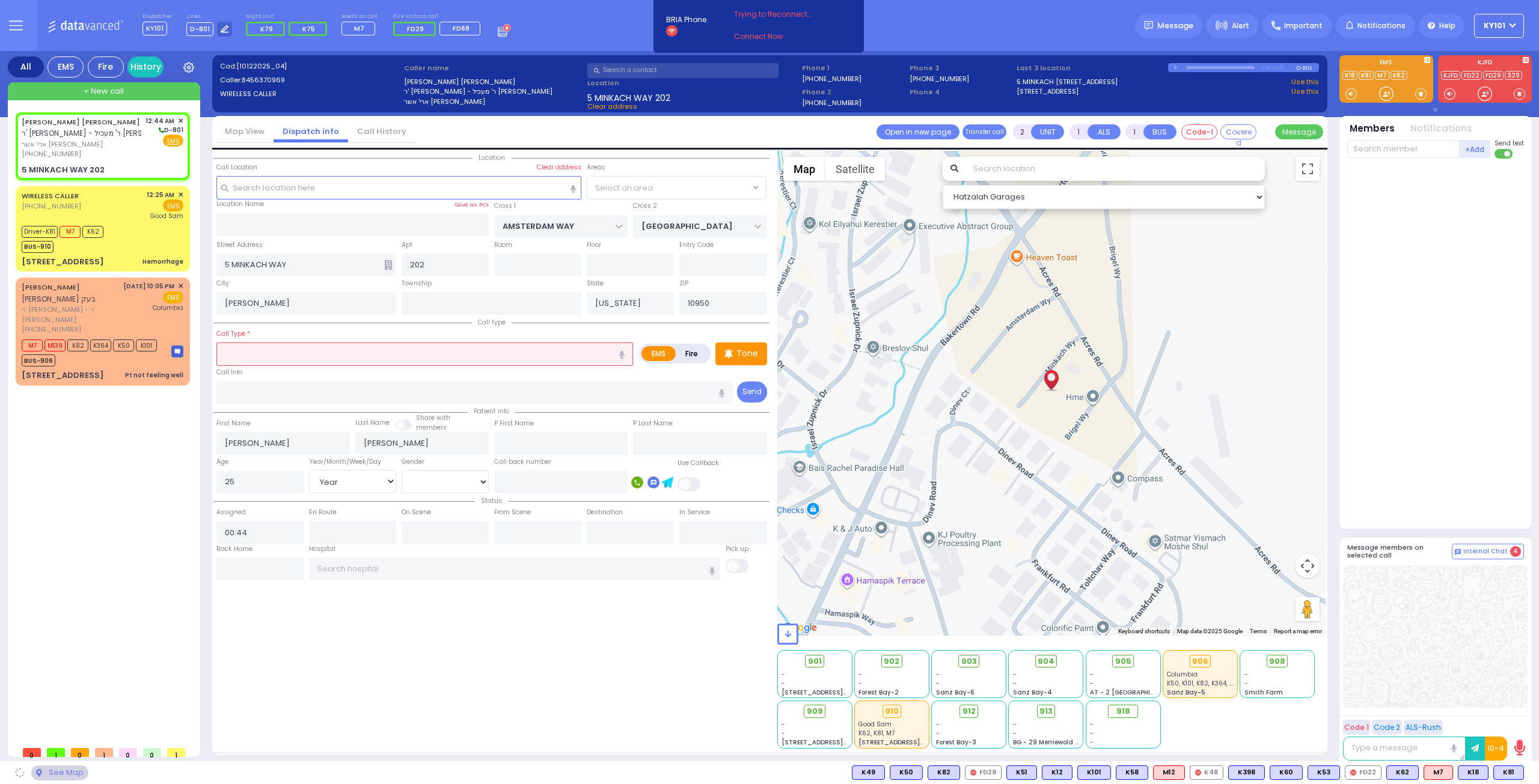
click at [322, 352] on input "text" at bounding box center [424, 354] width 417 height 23
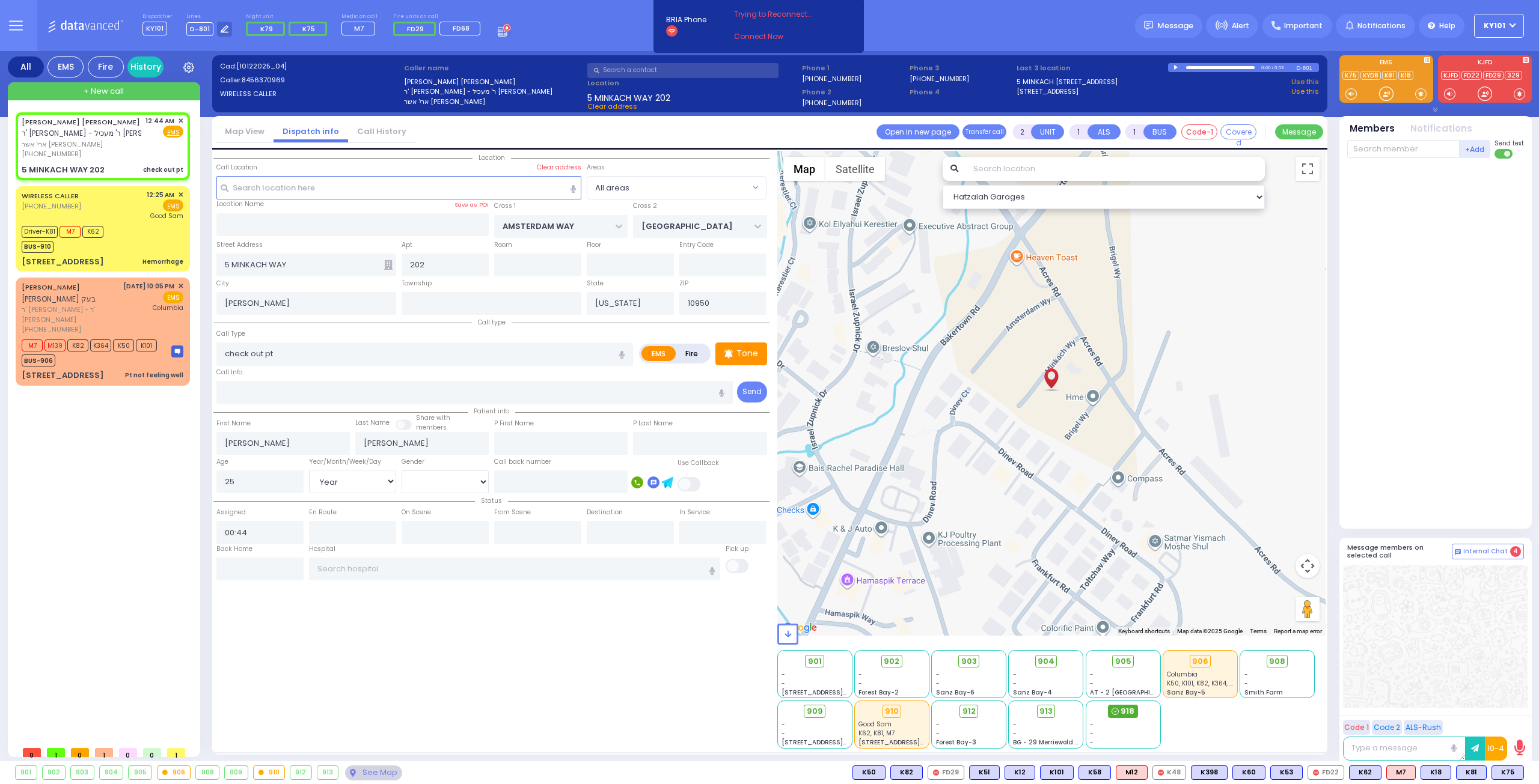
click at [1122, 705] on span "918" at bounding box center [1127, 711] width 14 height 12
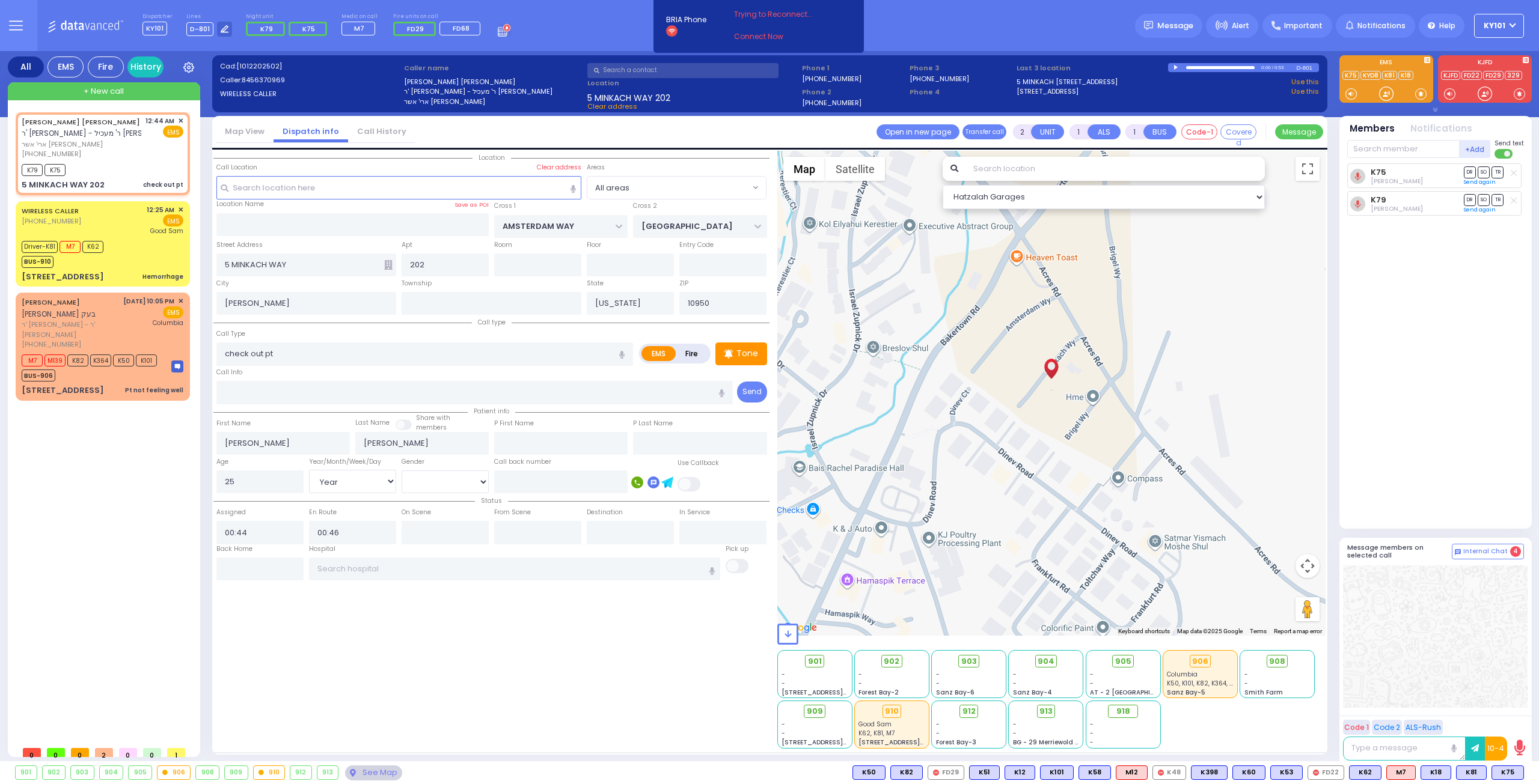
select select "Year"
select select "[DEMOGRAPHIC_DATA]"
click at [89, 216] on div "WIRELESS CALLER (845) 662-3353 12:25 AM ✕ EMS Good Sam" at bounding box center [103, 220] width 162 height 31
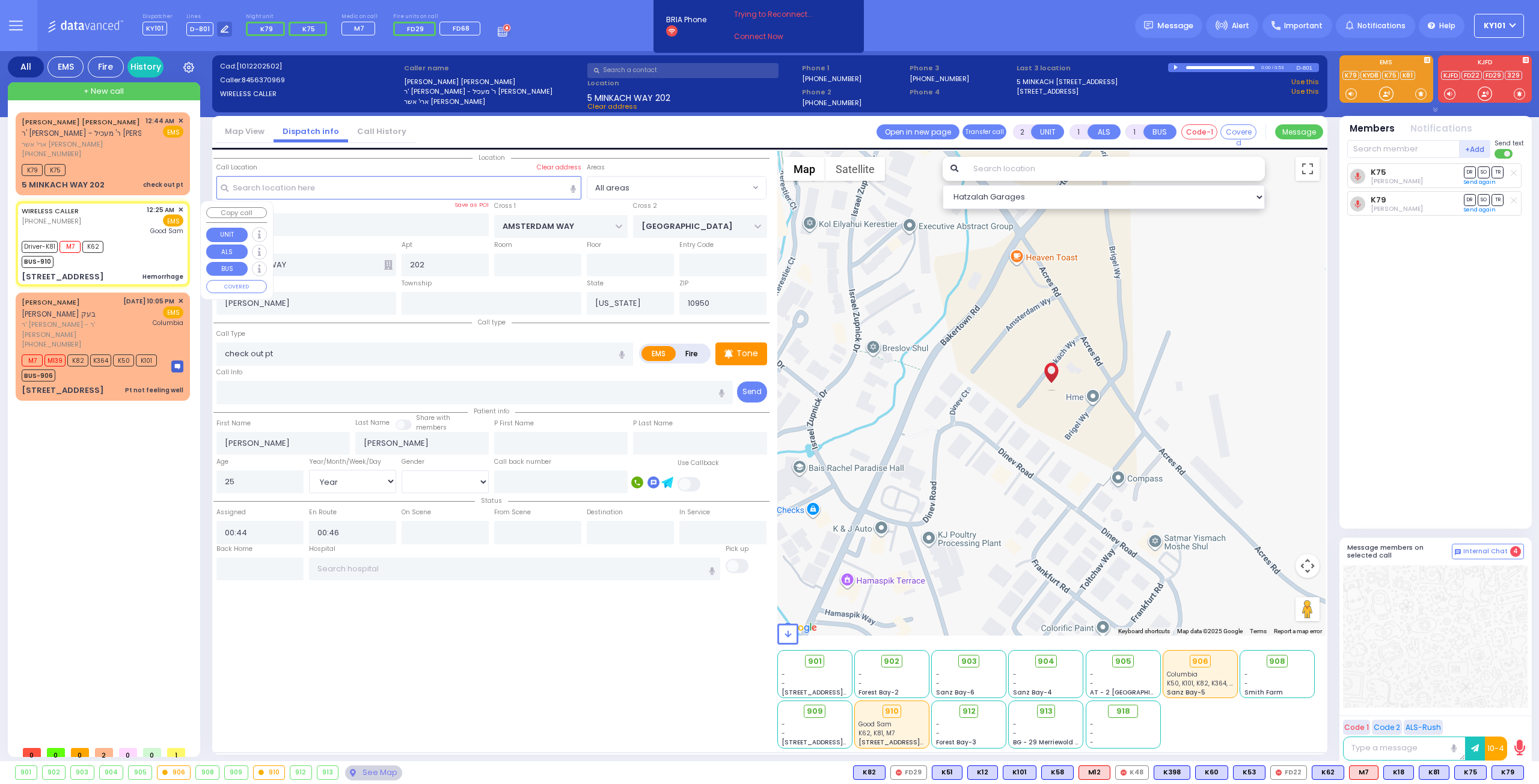
type input "6"
select select
type input "Hemorrhage"
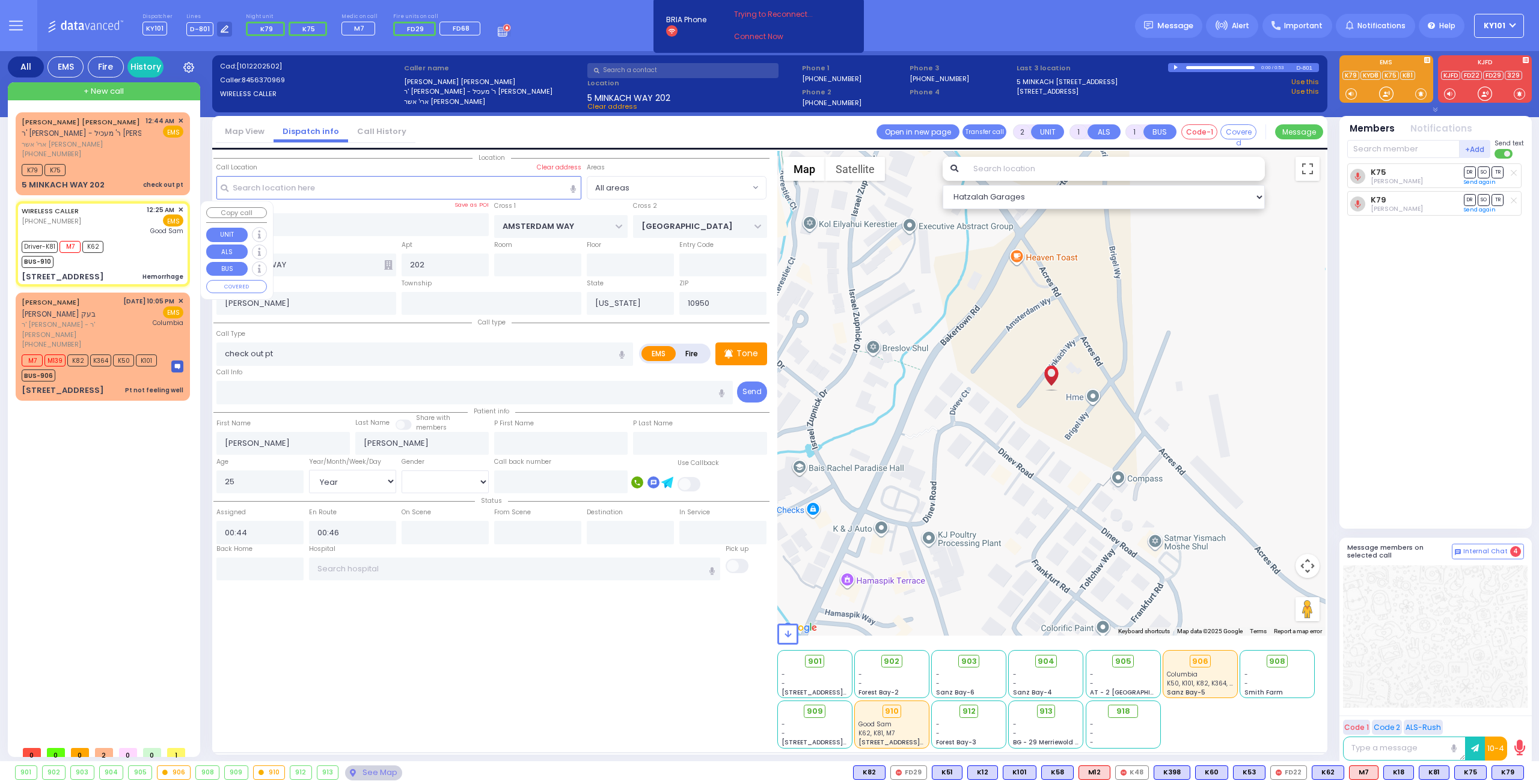
radio input "true"
type input "Devorah"
type input "Kohn"
type input "24"
select select "Year"
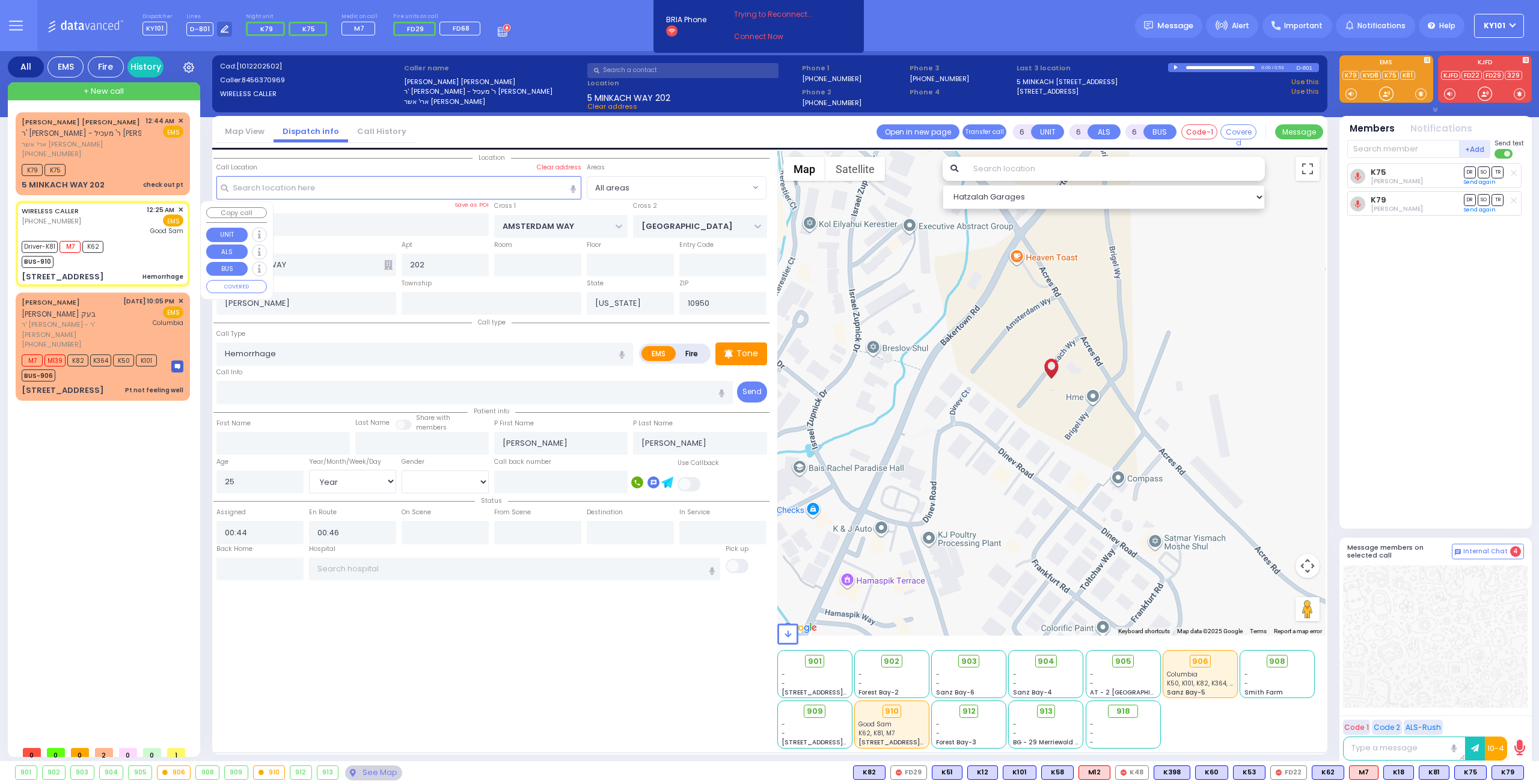
select select "[DEMOGRAPHIC_DATA]"
type input "00:25"
type input "00:27"
type input "00:28"
type input "00:39"
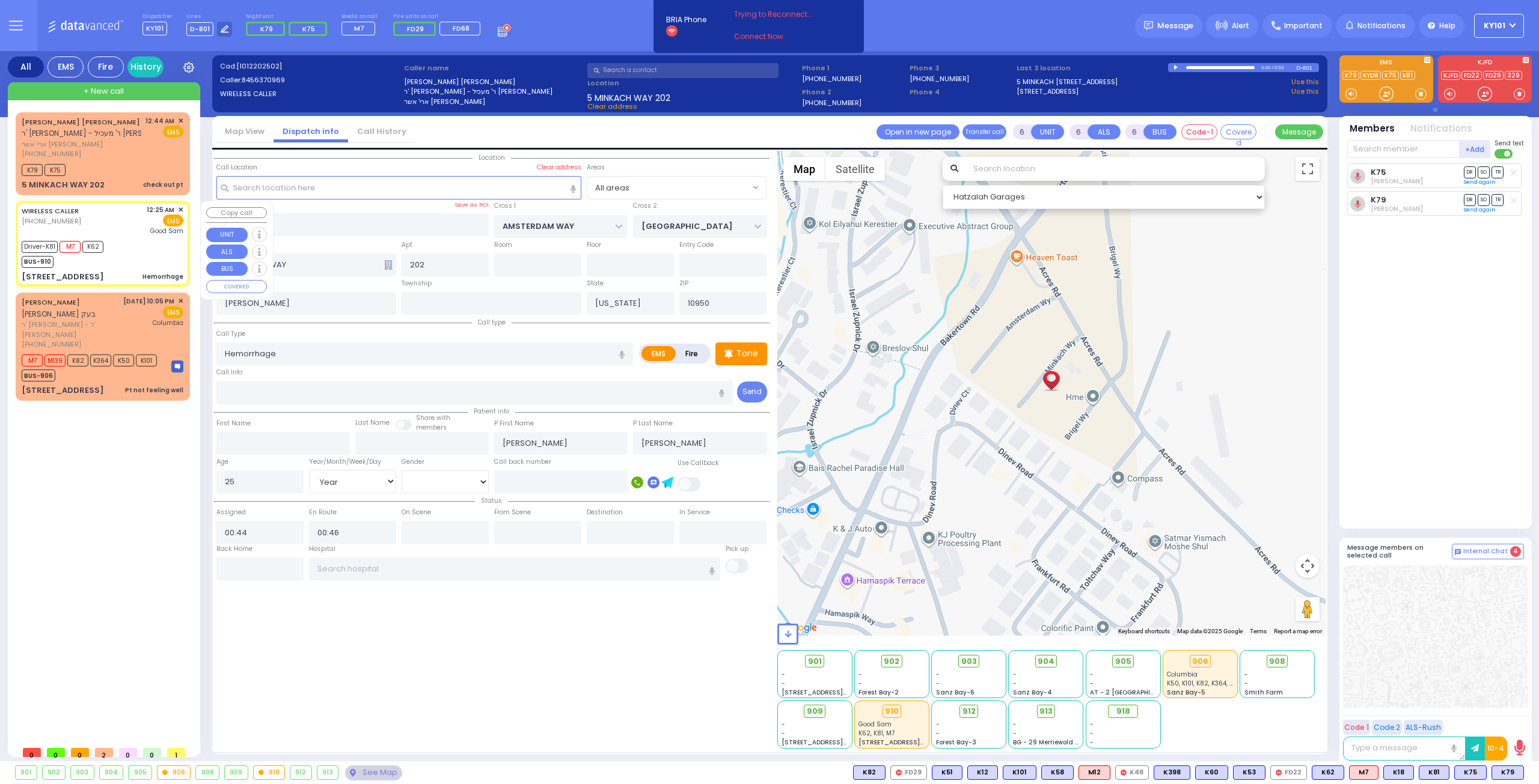
type input "[GEOGRAPHIC_DATA]"
select select "Hatzalah Garages"
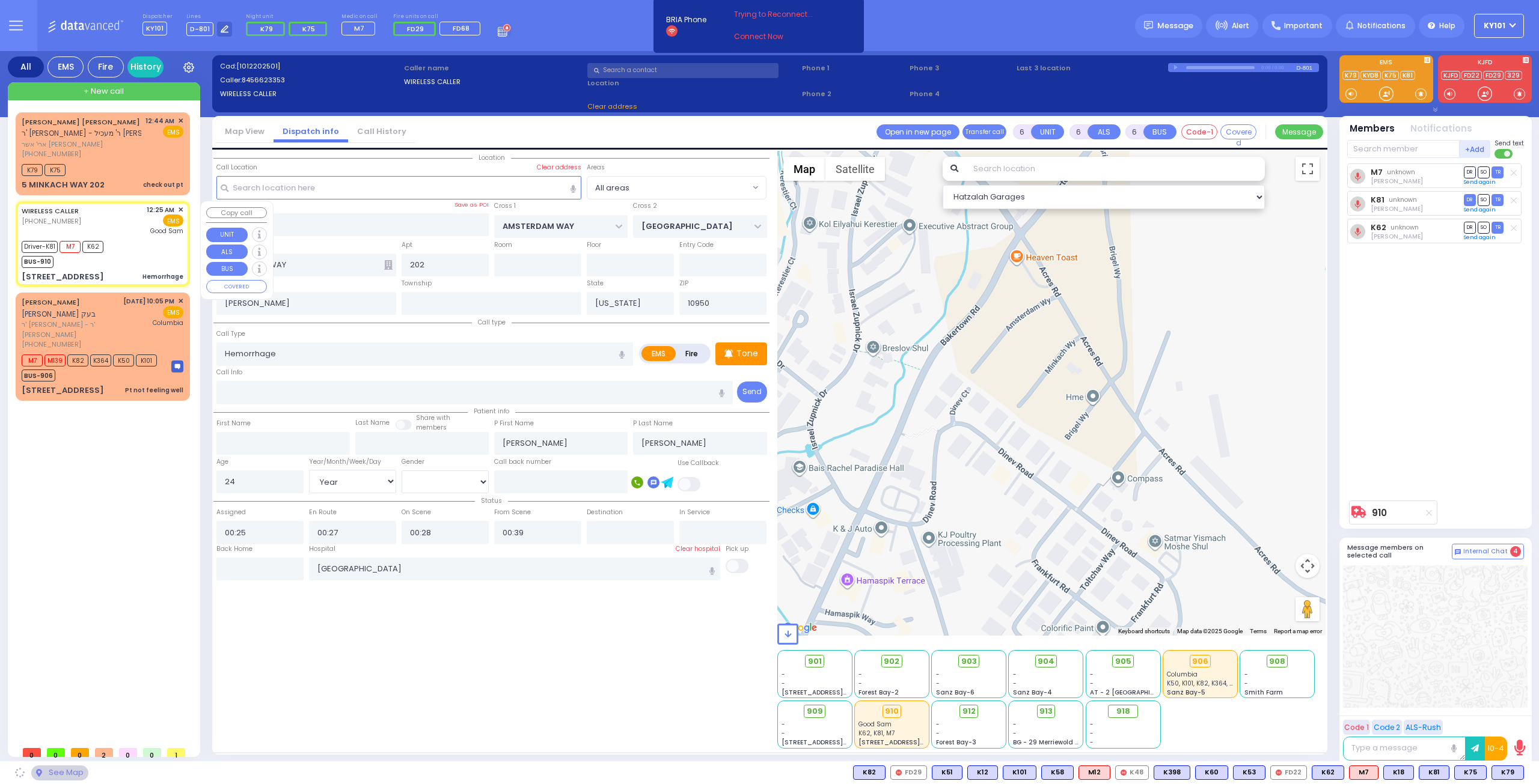
type input "S.M. ROSMER RD"
type input "PILNUA RD"
type input "1 Maglenitz St"
type input "102"
type input "Monroe"
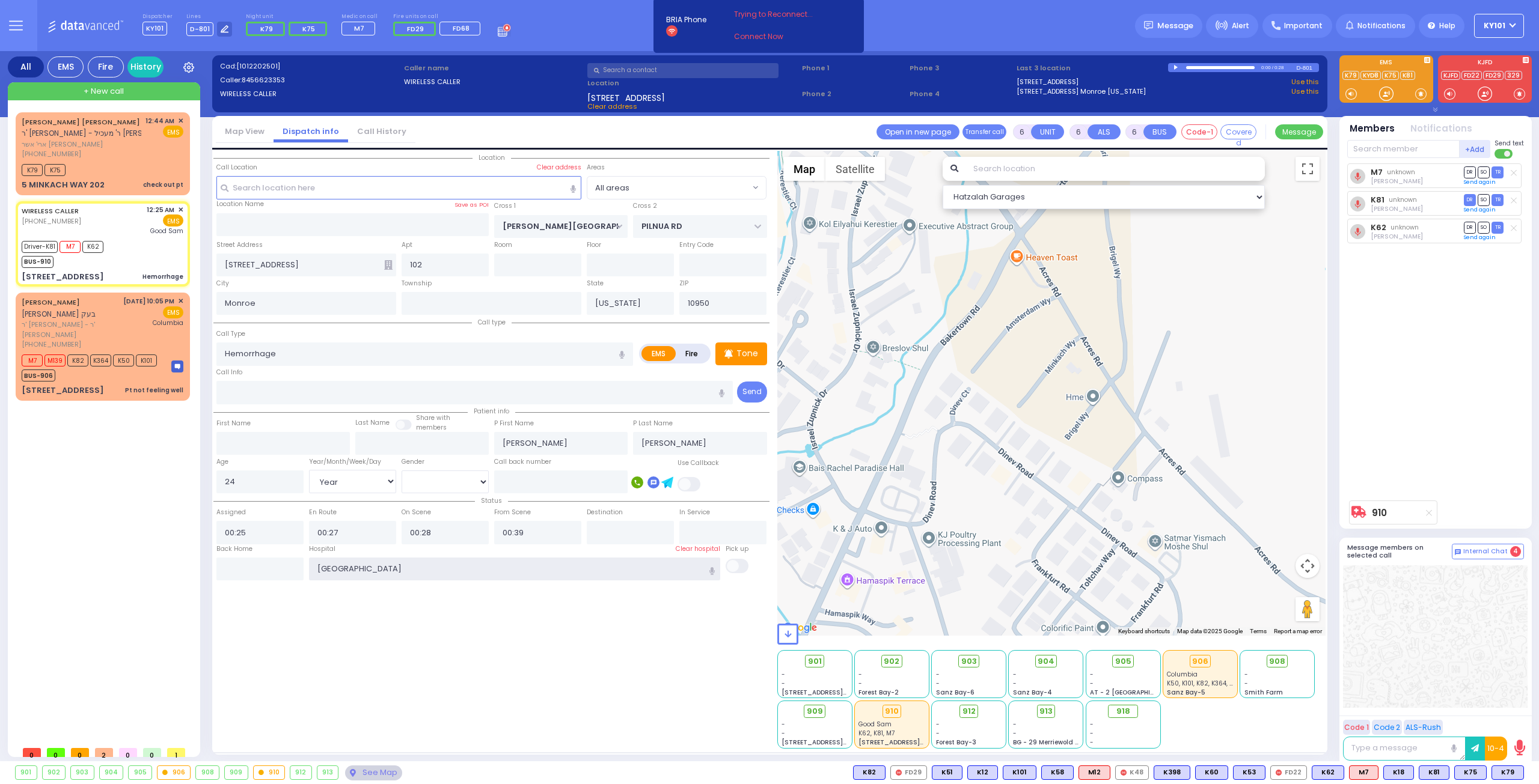
drag, startPoint x: 410, startPoint y: 568, endPoint x: 306, endPoint y: 568, distance: 104.0
click at [306, 568] on div "Hospital Clear hospital Good Samaritan Hospital Good Sam" at bounding box center [514, 562] width 417 height 37
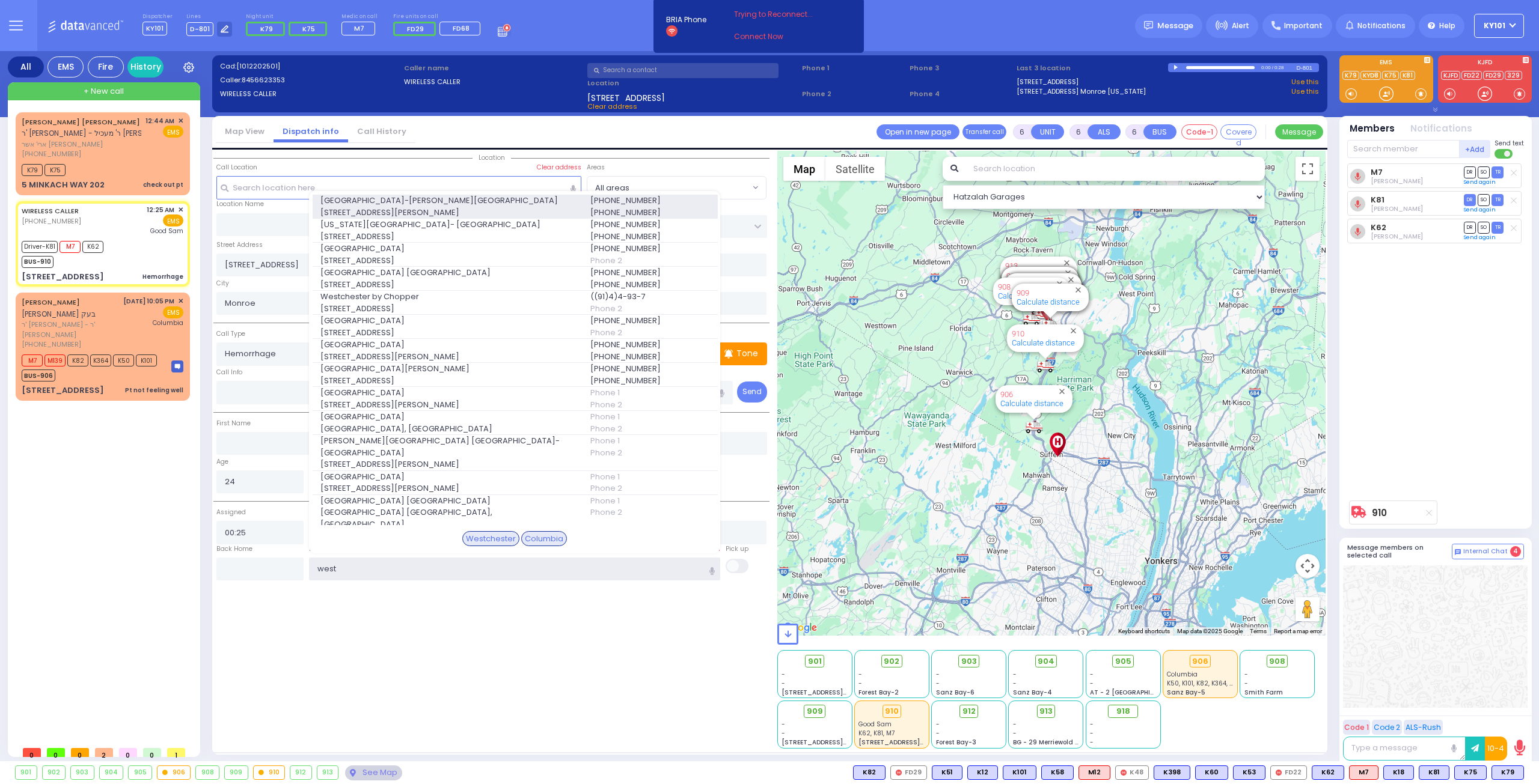
type input "west"
click at [481, 197] on span "Westchester Medical Center-Woods Road" at bounding box center [448, 201] width 255 height 12
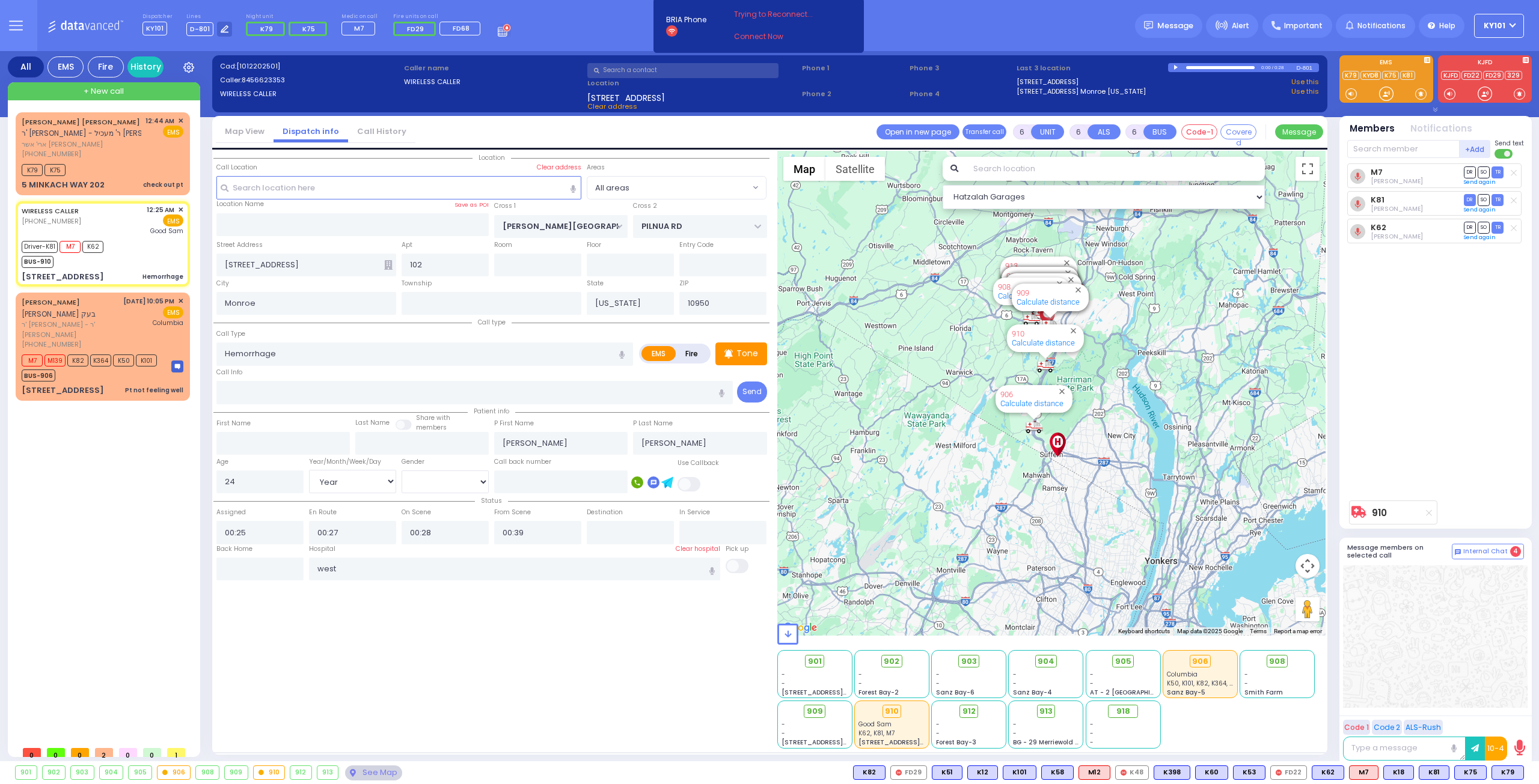
select select
radio input "true"
select select "Year"
select select "[DEMOGRAPHIC_DATA]"
type input "Westchester Medical Center-Woods Road"
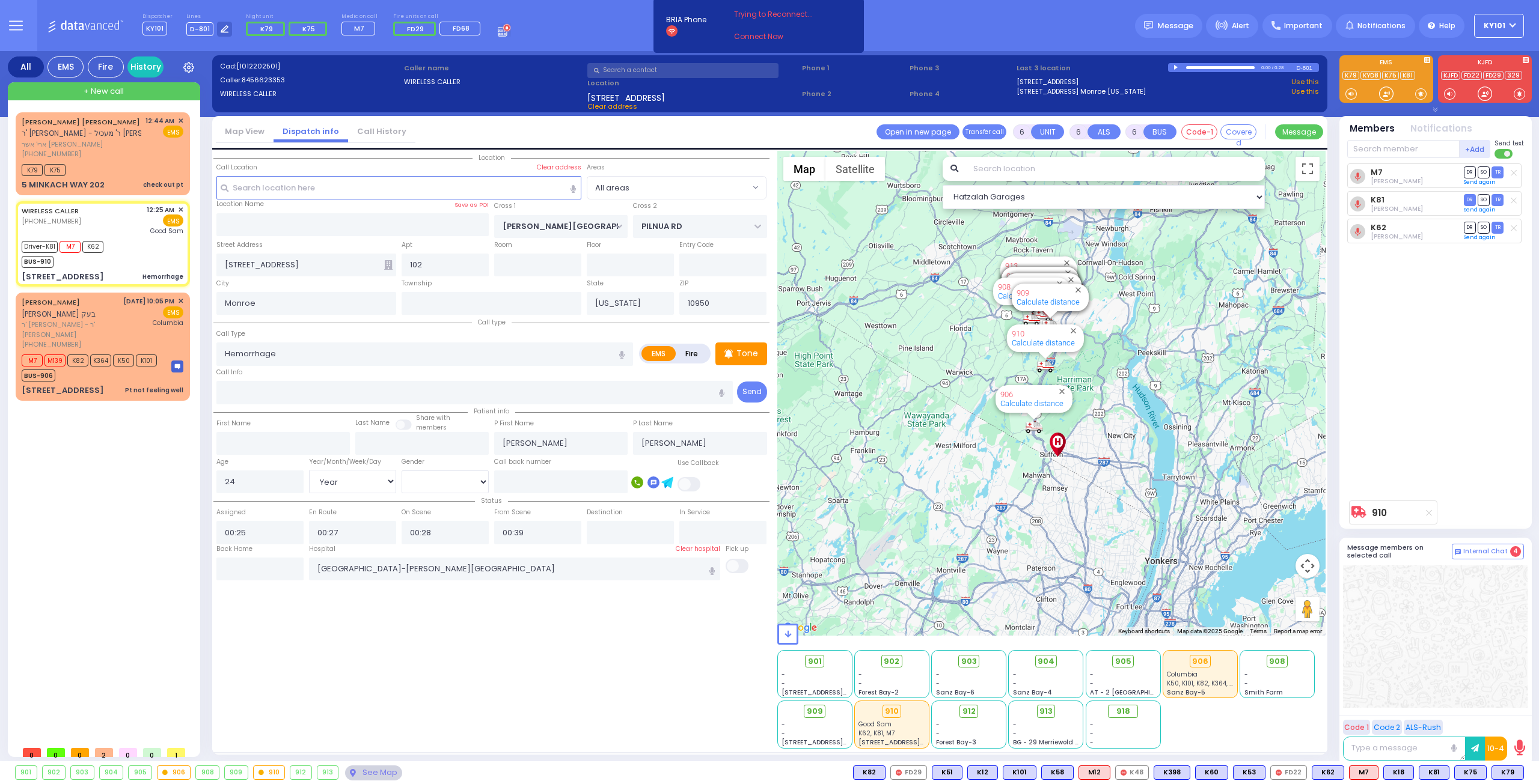
select select "Hatzalah Garages"
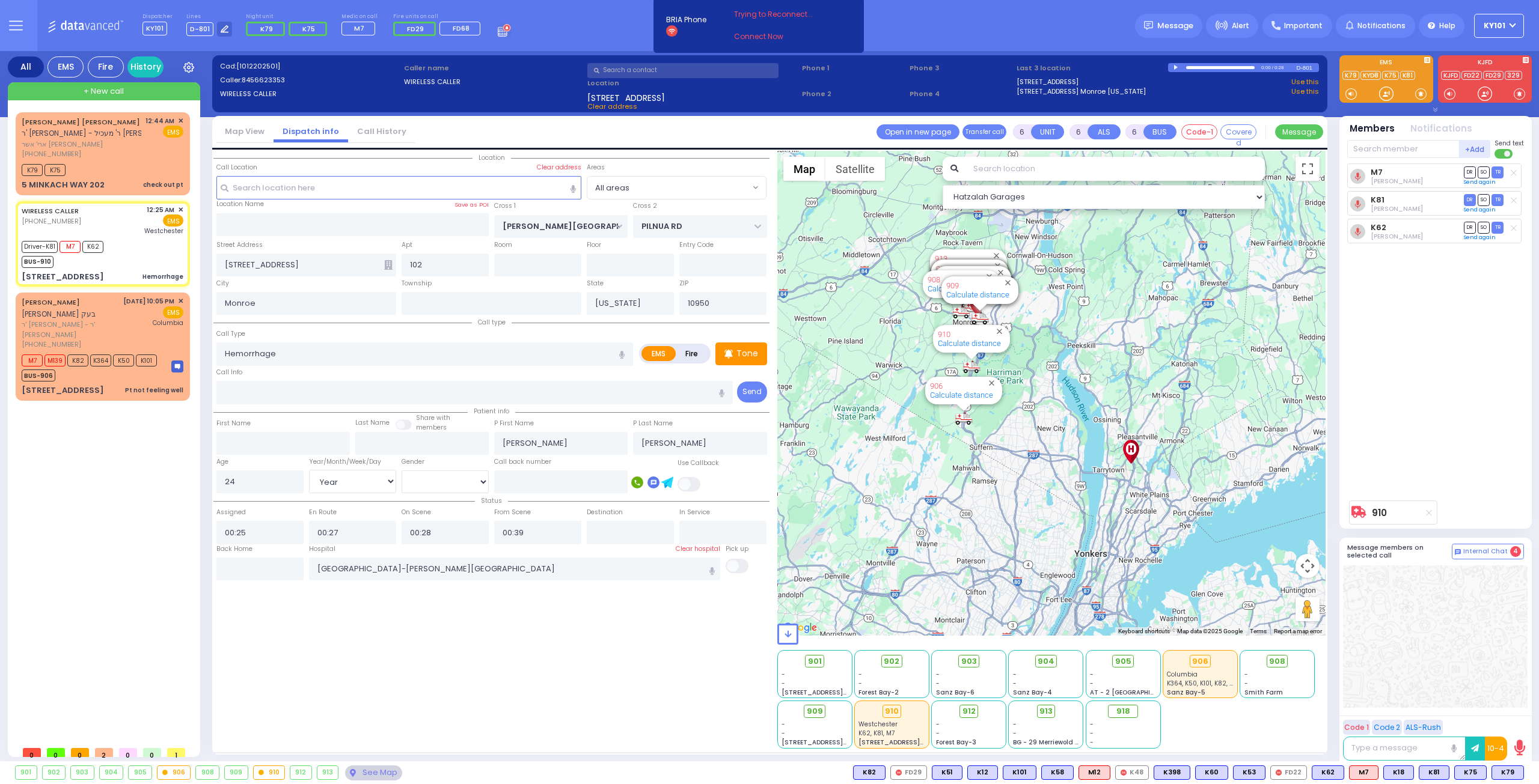
select select
radio input "true"
select select "Year"
select select "[DEMOGRAPHIC_DATA]"
select select "Hatzalah Garages"
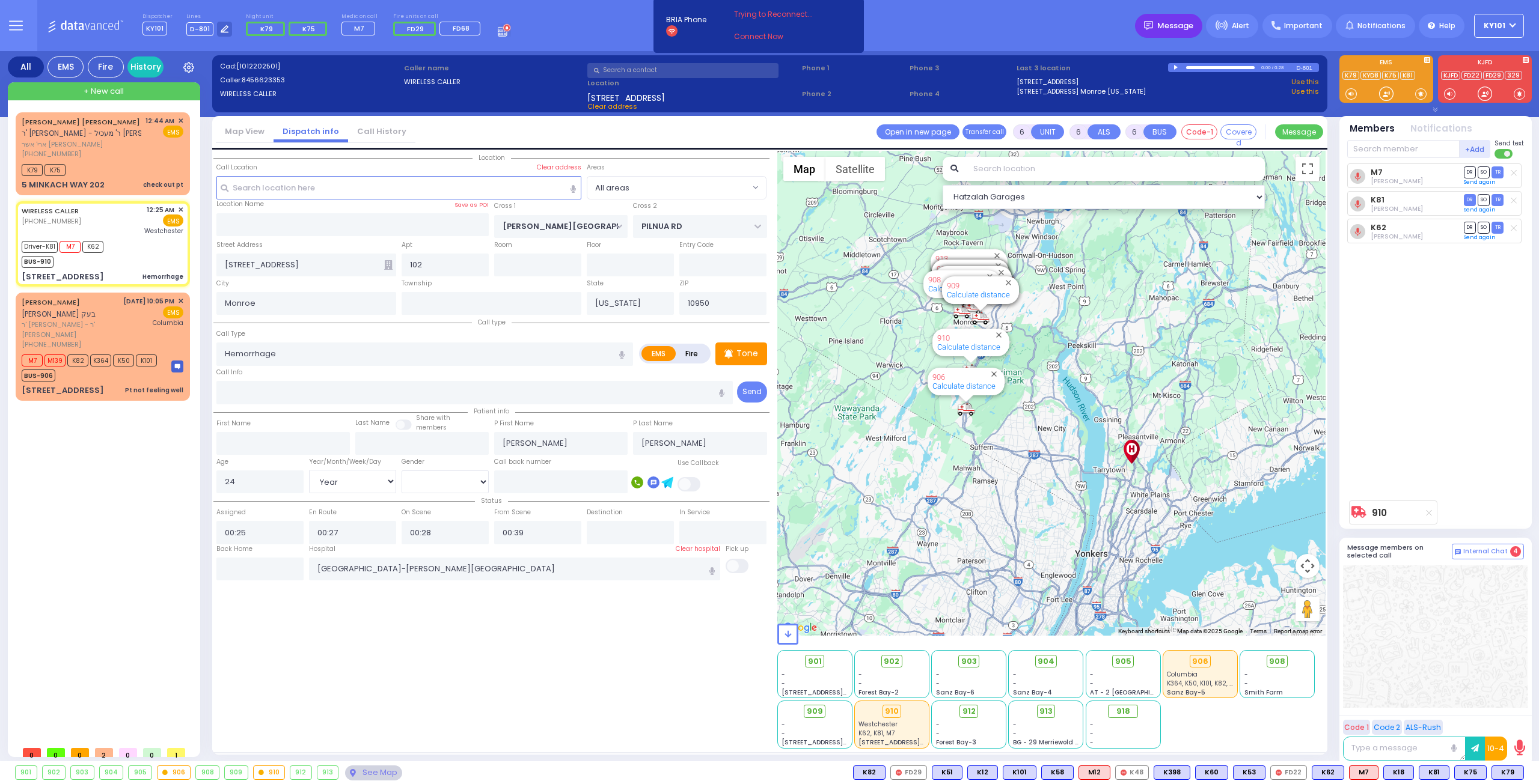
click at [1185, 31] on div "Message" at bounding box center [1168, 26] width 68 height 24
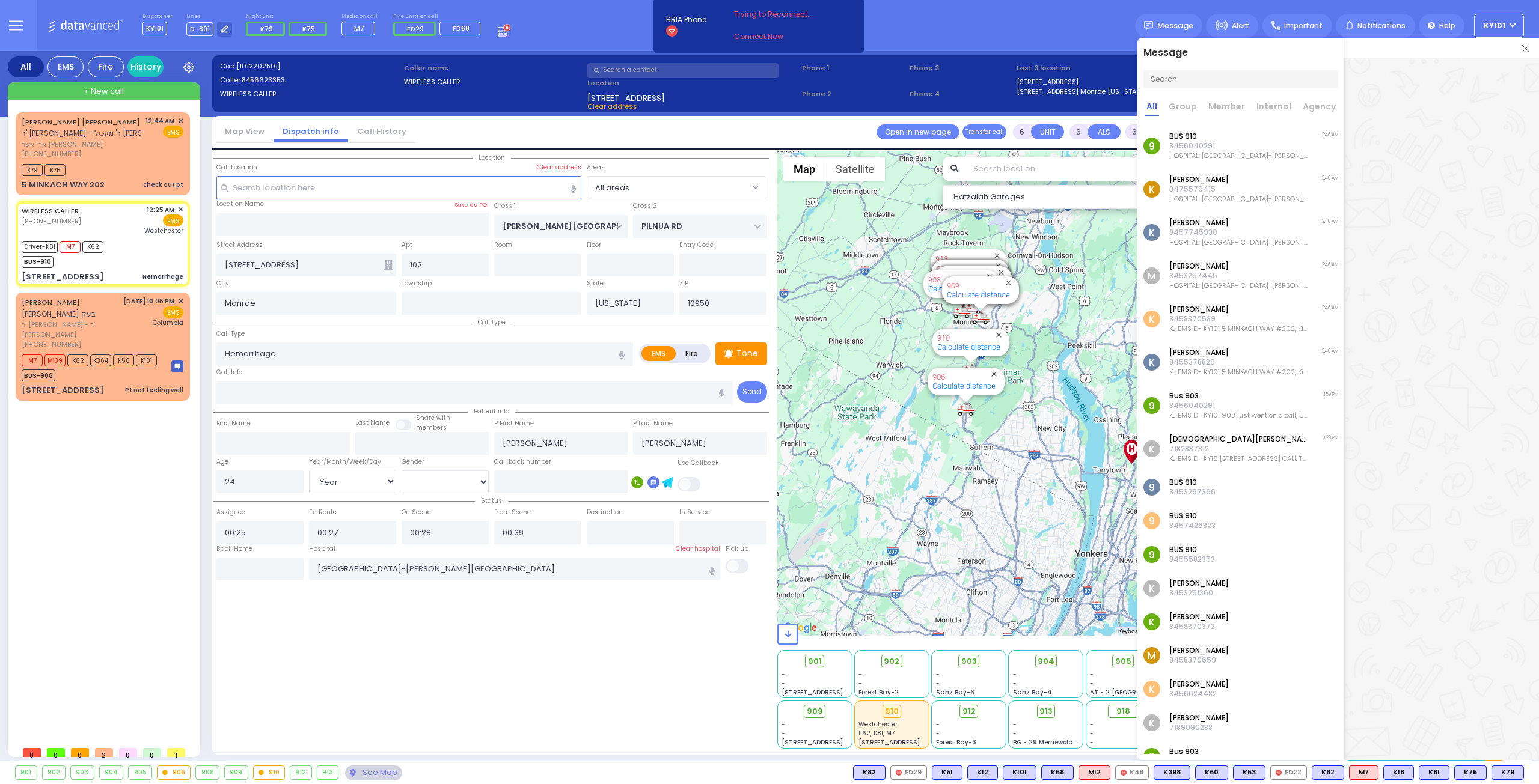
click at [1523, 49] on img at bounding box center [1526, 49] width 8 height 8
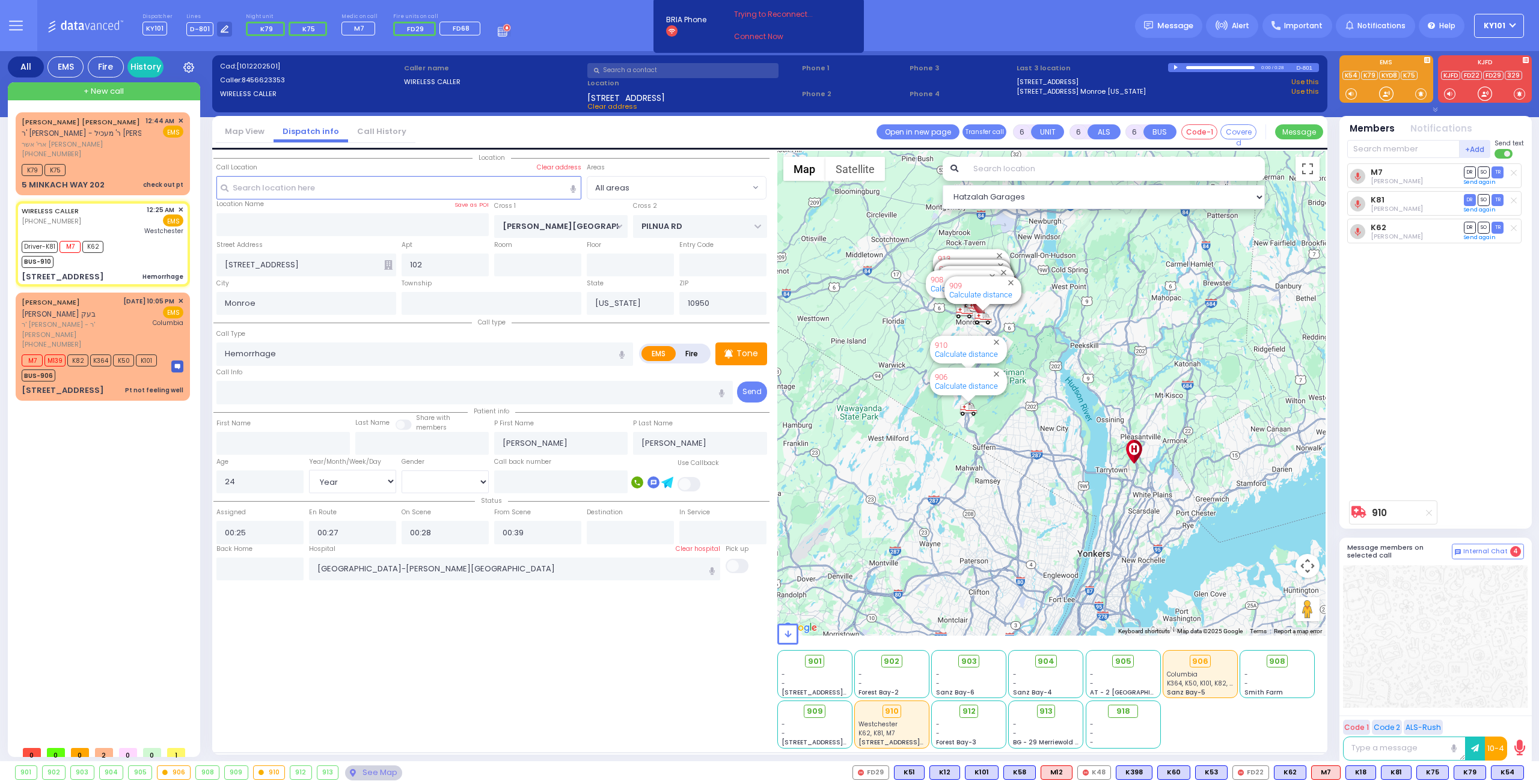
select select
radio input "true"
select select "Year"
select select "[DEMOGRAPHIC_DATA]"
select select "Hatzalah Garages"
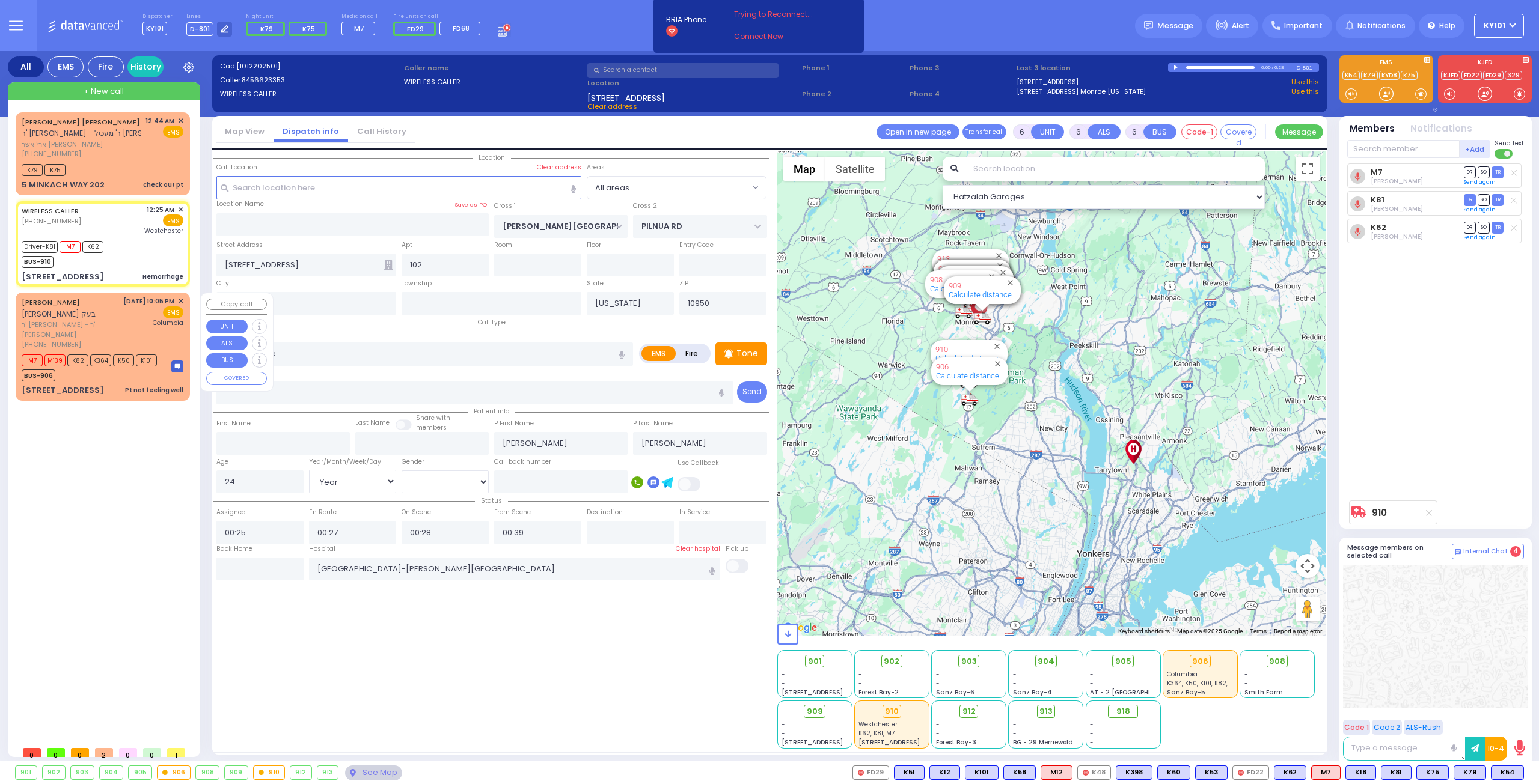
click at [68, 327] on span "ר' [PERSON_NAME] - ר' [PERSON_NAME]" at bounding box center [70, 329] width 97 height 20
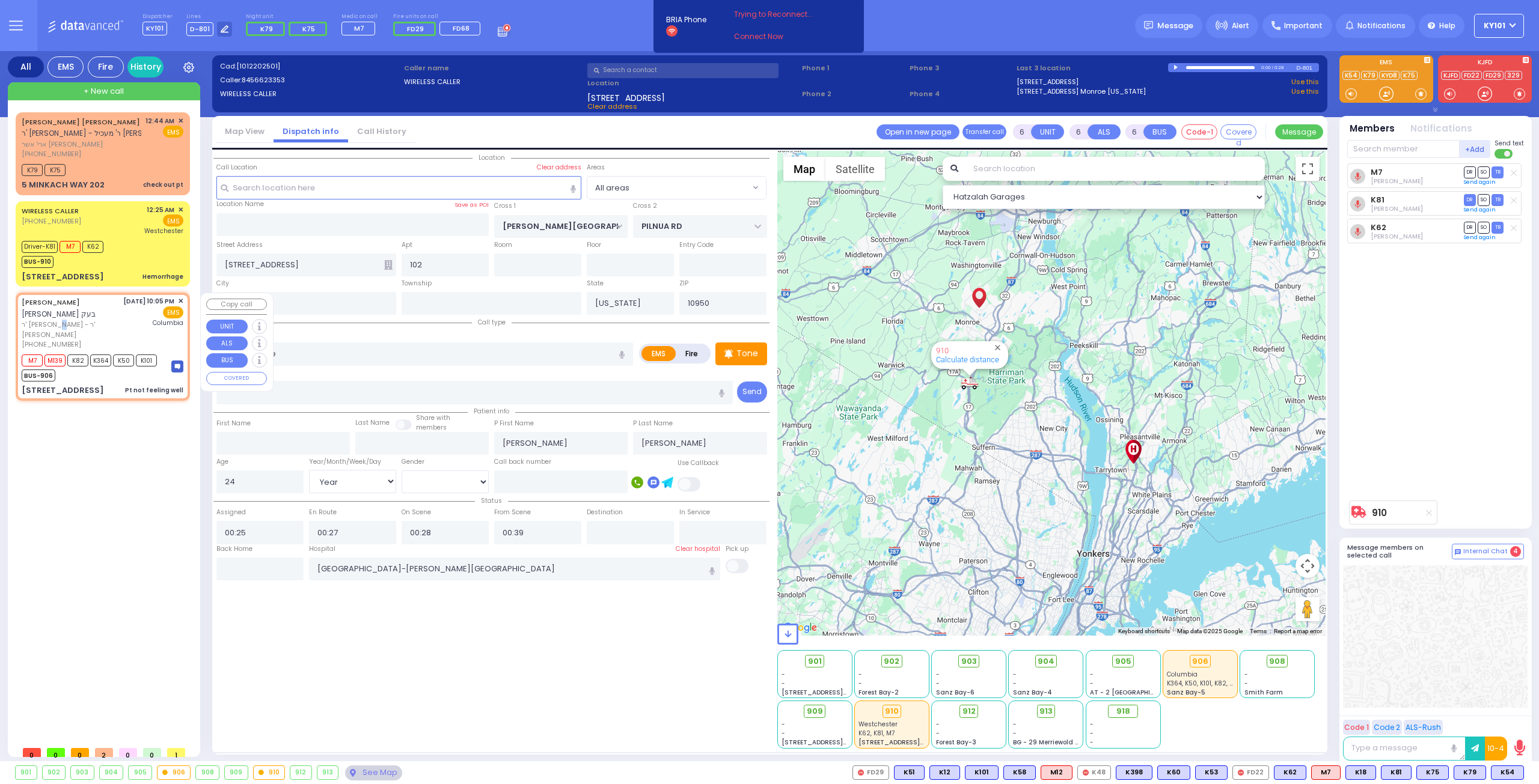
select select
type input "Pt not feeling well"
radio input "true"
type input "[PERSON_NAME]"
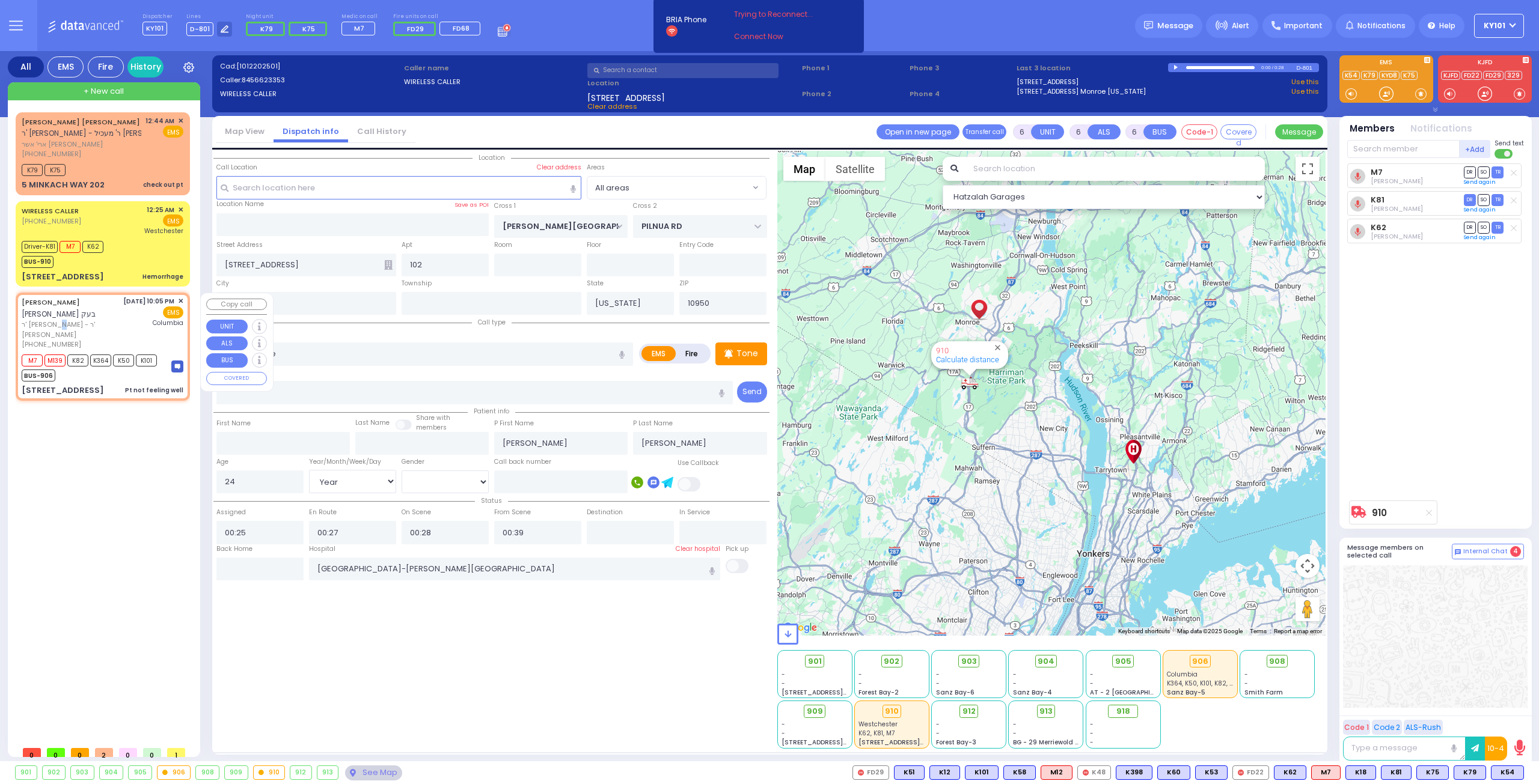
type input "Moshe"
type input "[PERSON_NAME]"
type input "43"
select select "Year"
select select "[DEMOGRAPHIC_DATA]"
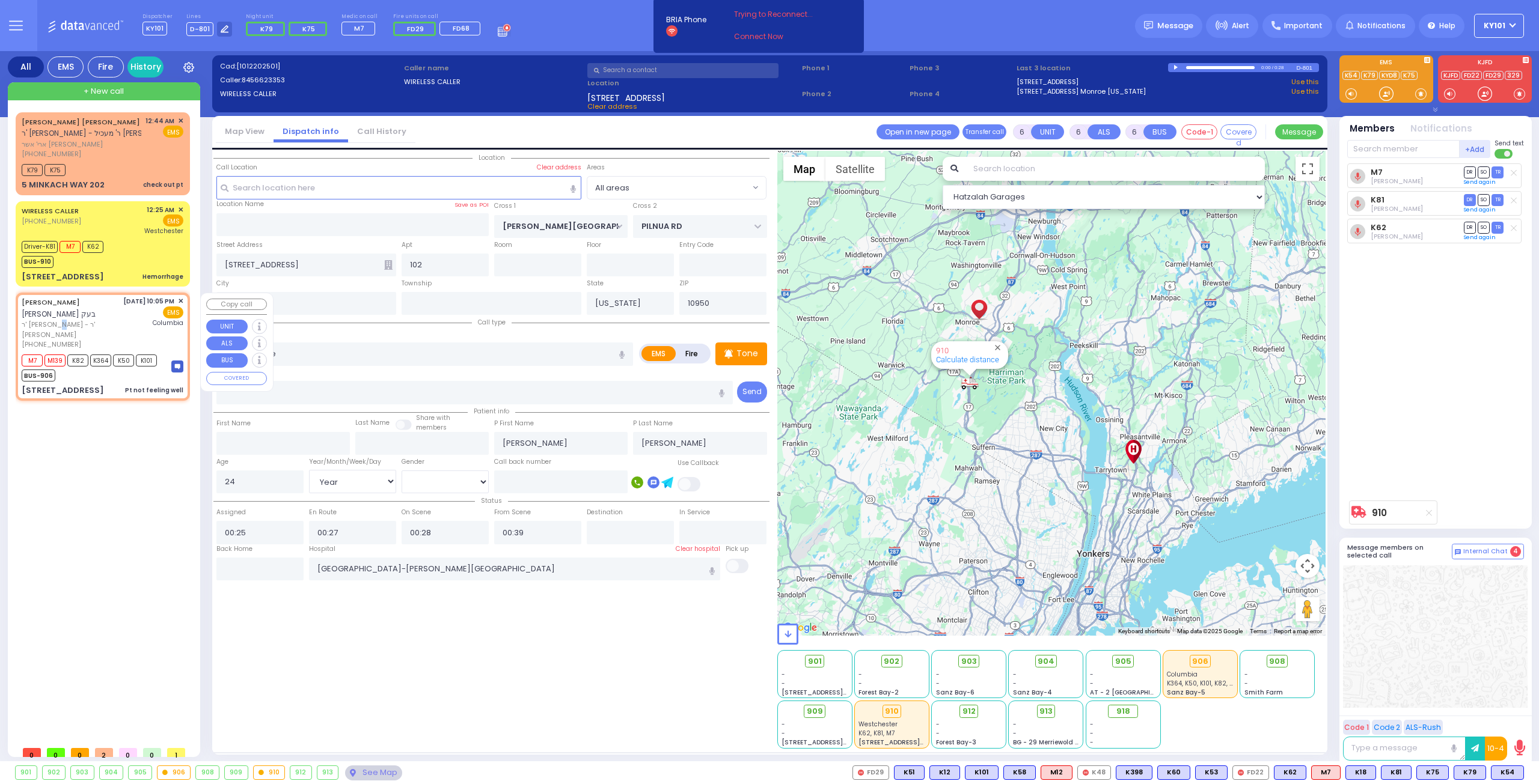
type input "22:05"
type input "22:07"
type input "[US_STATE][GEOGRAPHIC_DATA]- [GEOGRAPHIC_DATA]"
select select "Hatzalah Garages"
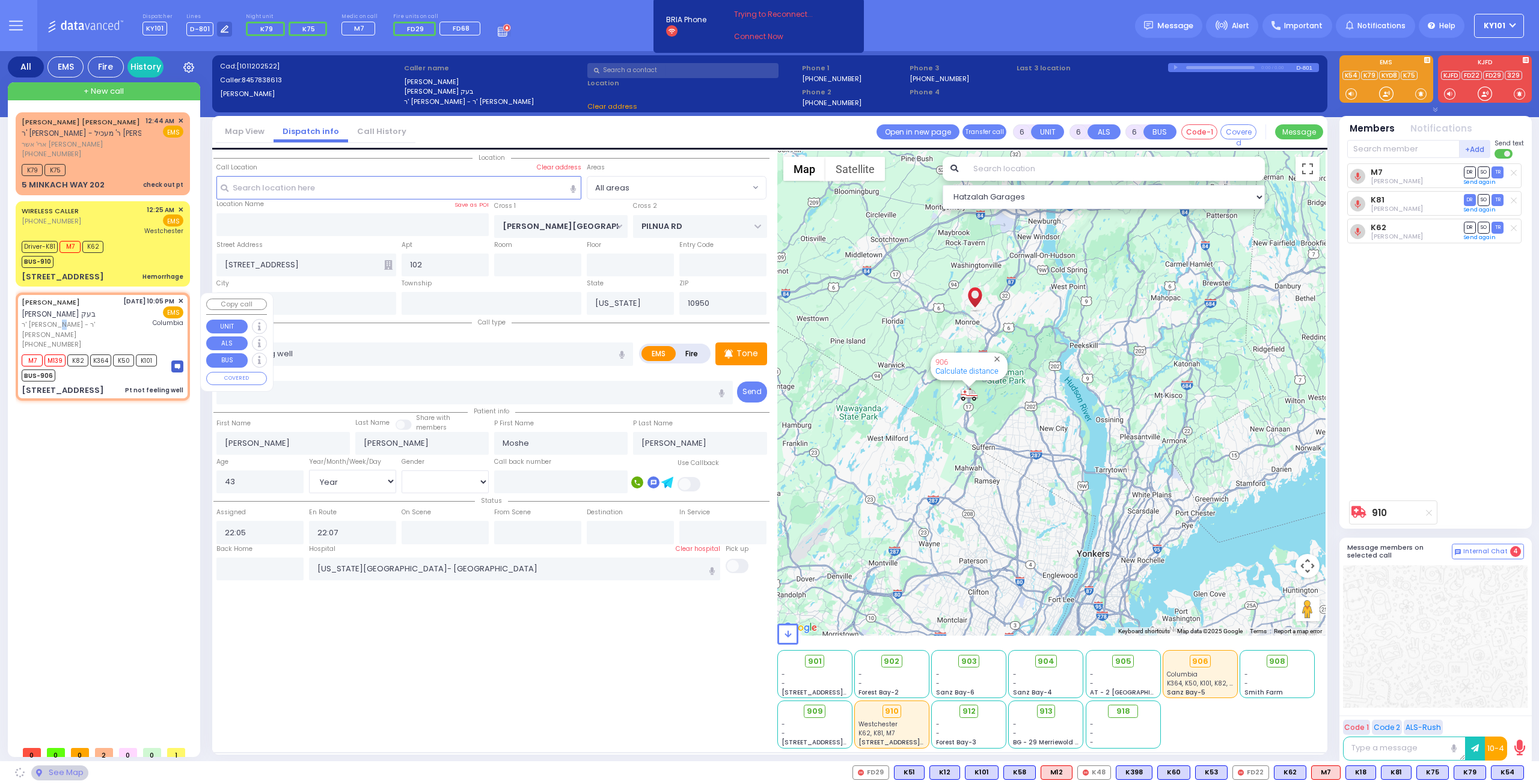
type input "GORLITZ COURT"
type input "SCHUNNEMUNK RD"
type input "[STREET_ADDRESS]"
type input "112"
type input "[PERSON_NAME]"
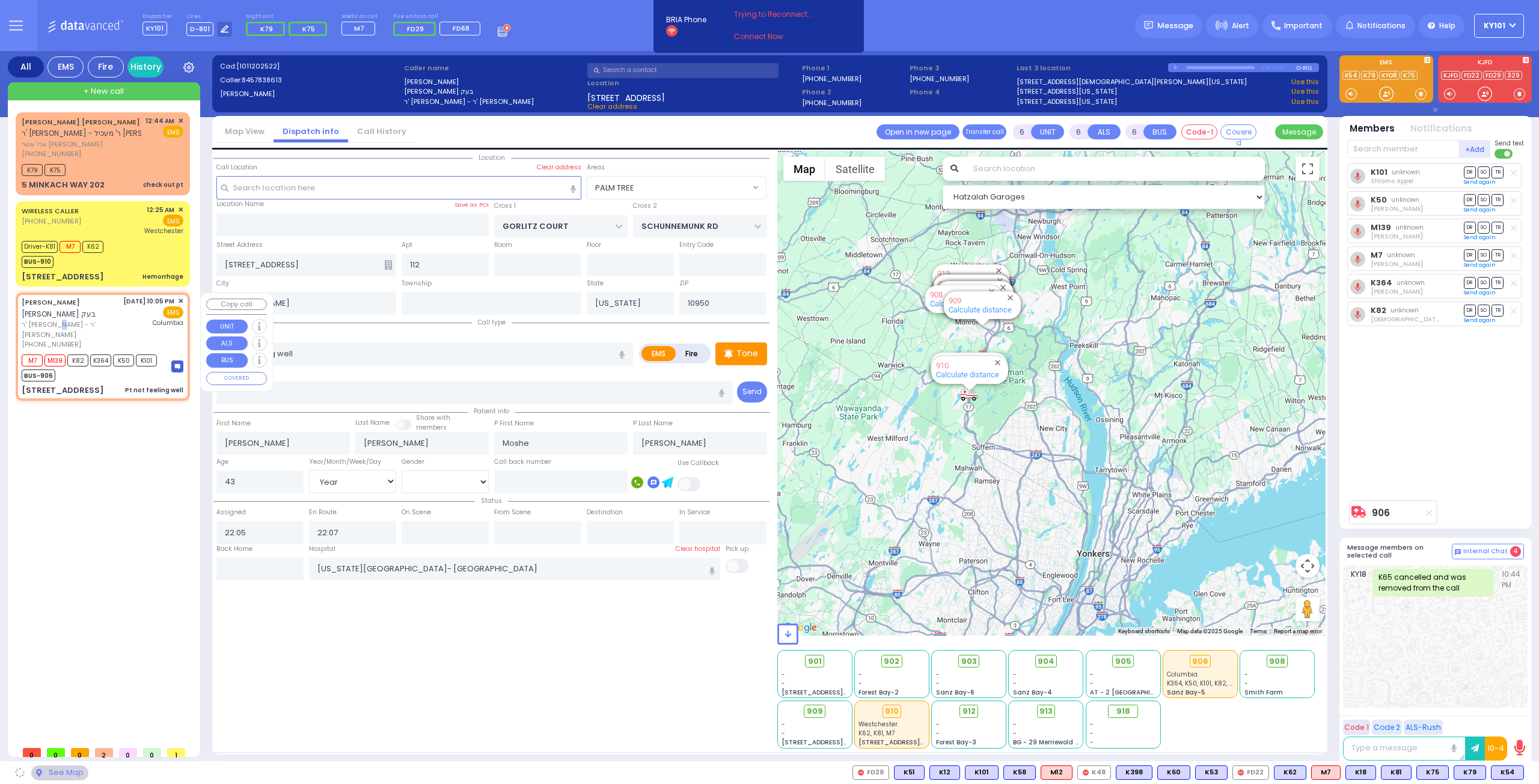
select select "PALM TREE"
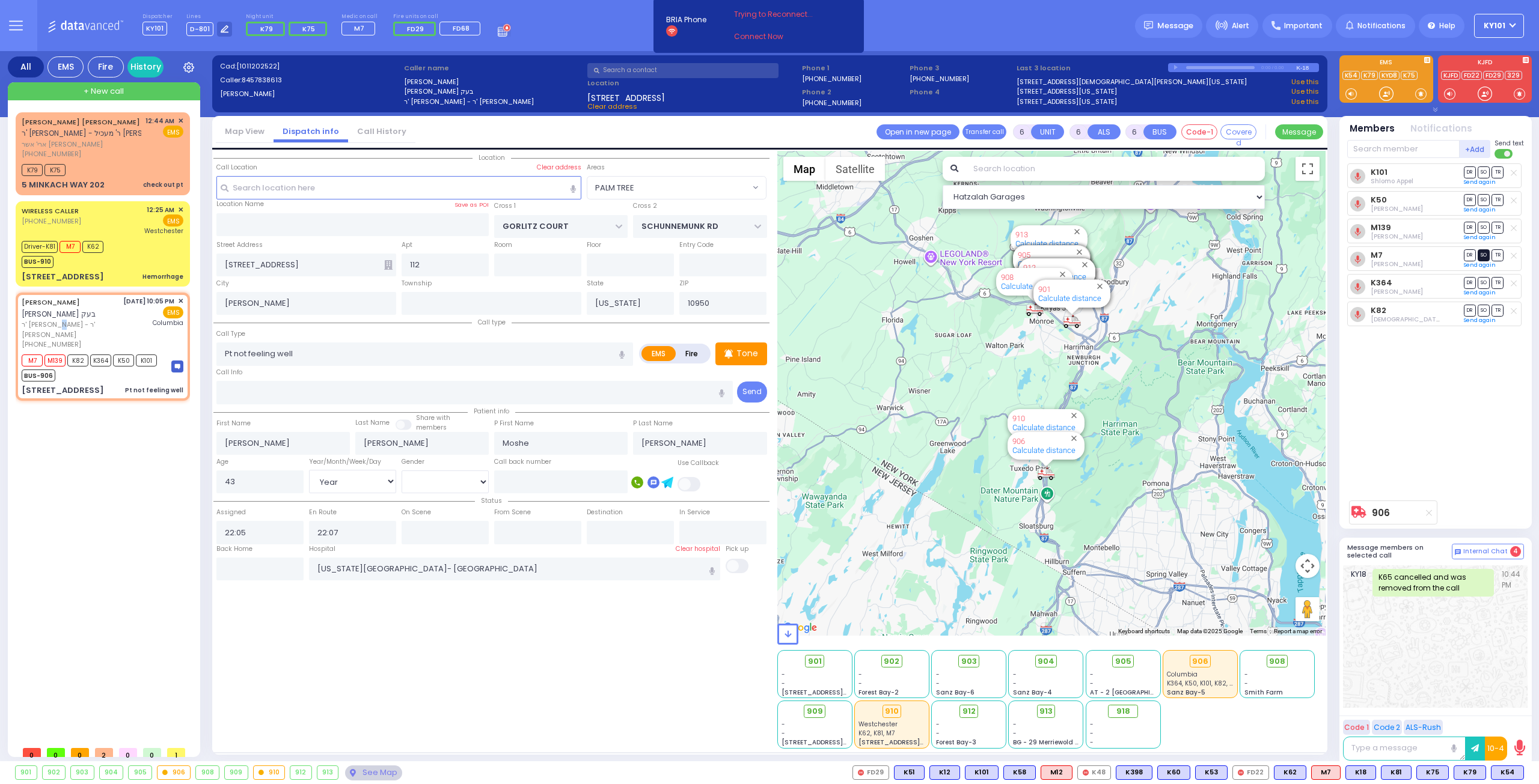
click at [1481, 252] on span "SO" at bounding box center [1483, 255] width 12 height 11
click at [1482, 281] on span "SO" at bounding box center [1483, 283] width 12 height 11
select select
radio input "true"
select select "Year"
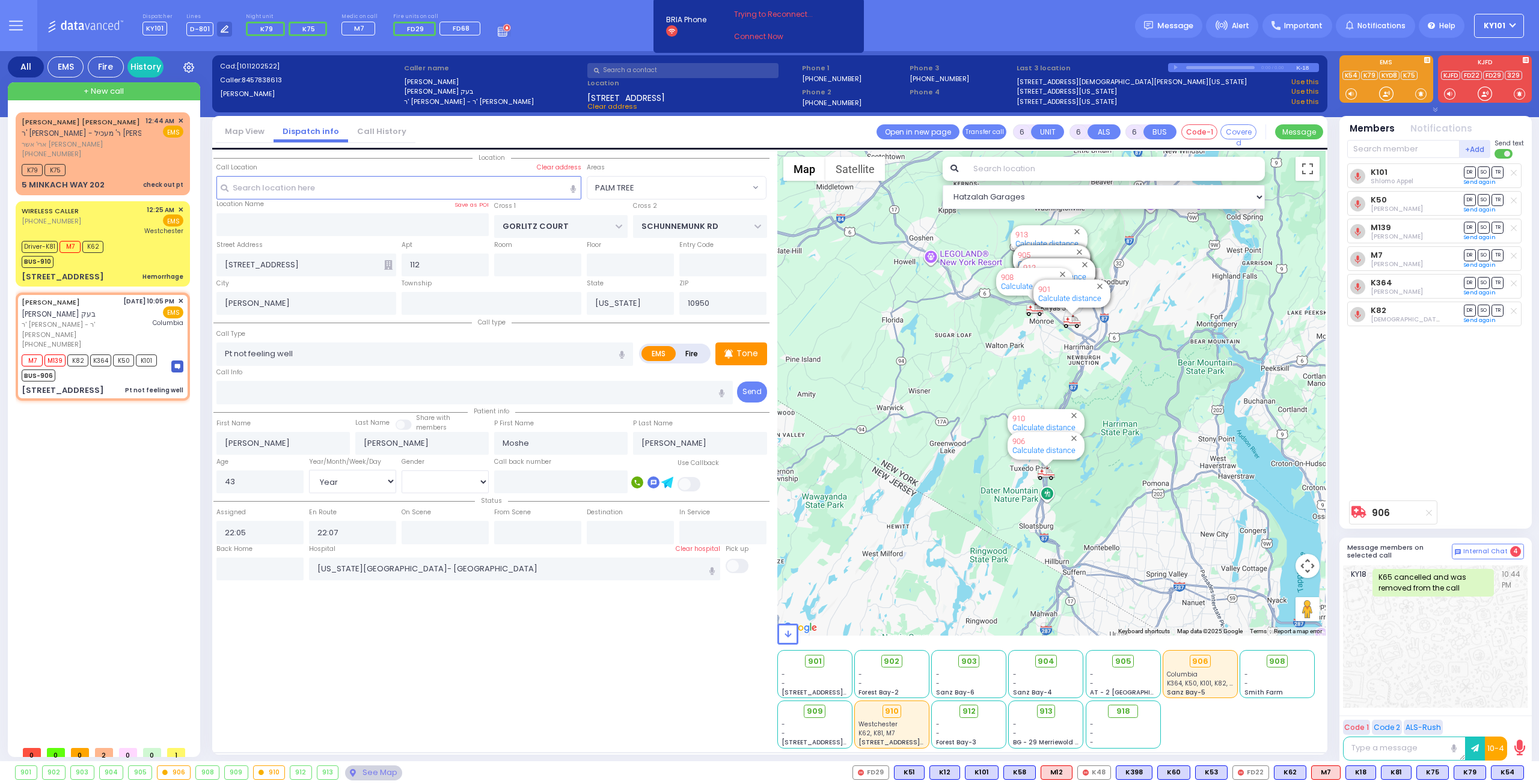
select select "[DEMOGRAPHIC_DATA]"
select select "Hatzalah Garages"
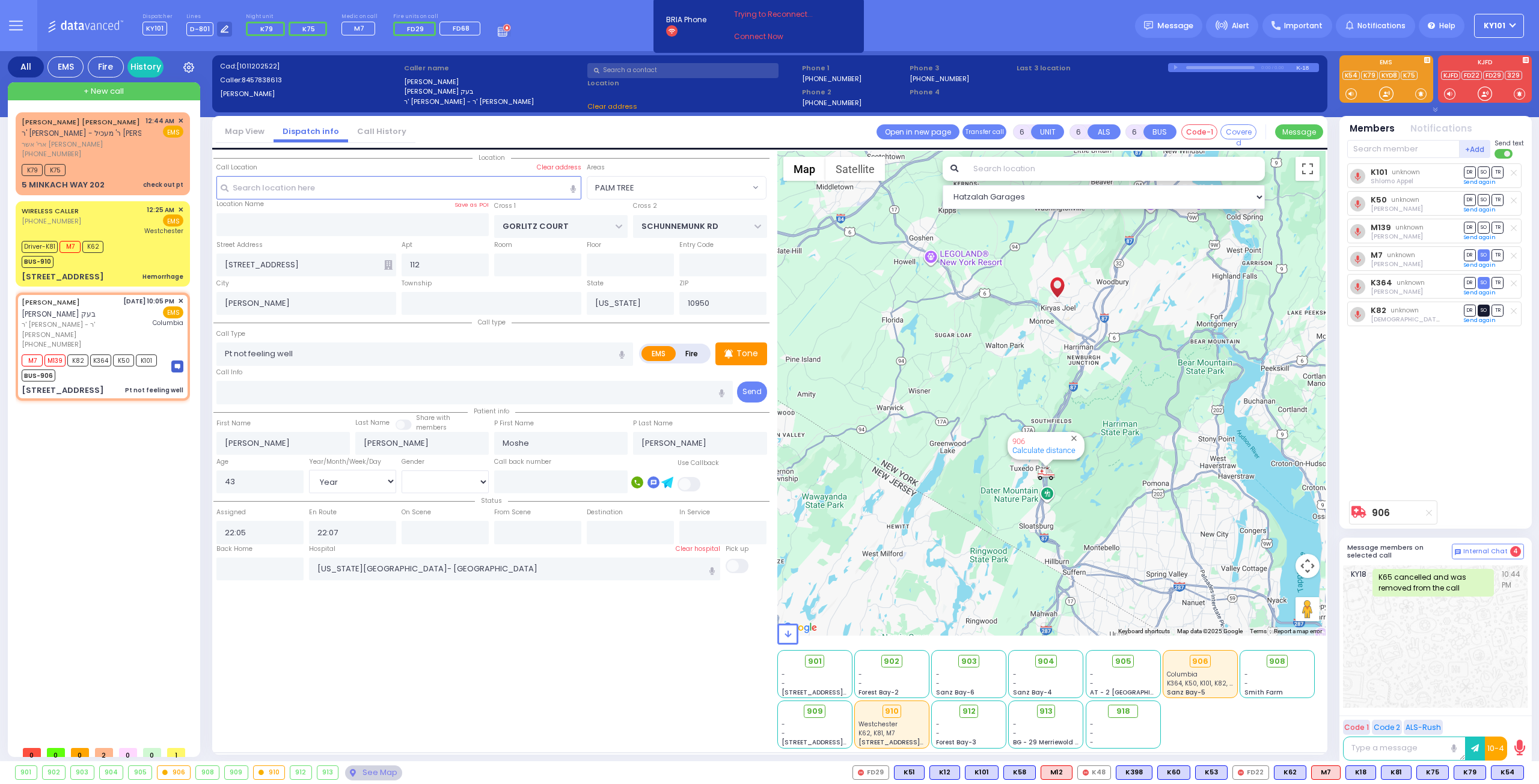
click at [1480, 307] on span "SO" at bounding box center [1483, 310] width 12 height 11
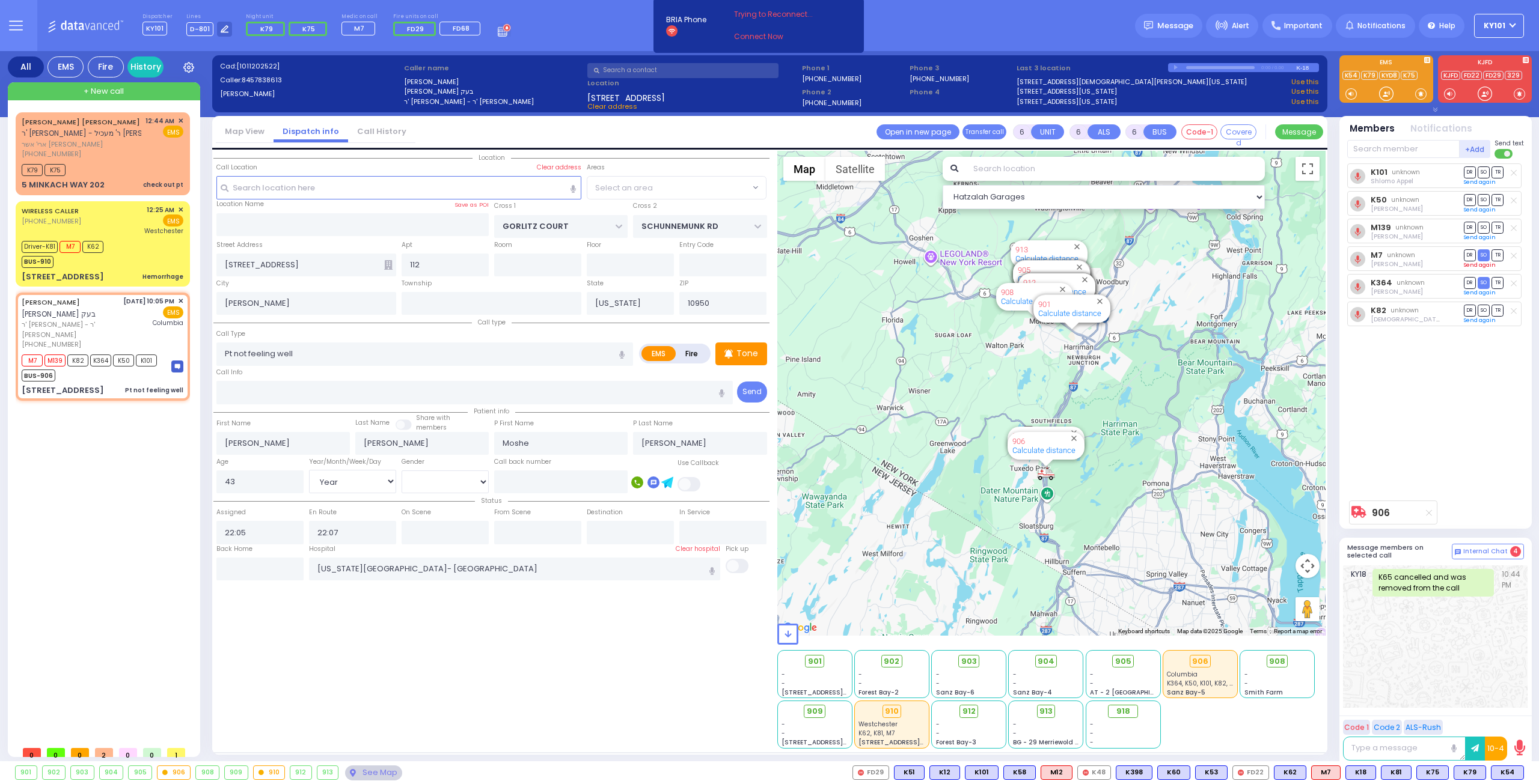
select select "PALM TREE"
select select
radio input "true"
select select "Year"
select select "[DEMOGRAPHIC_DATA]"
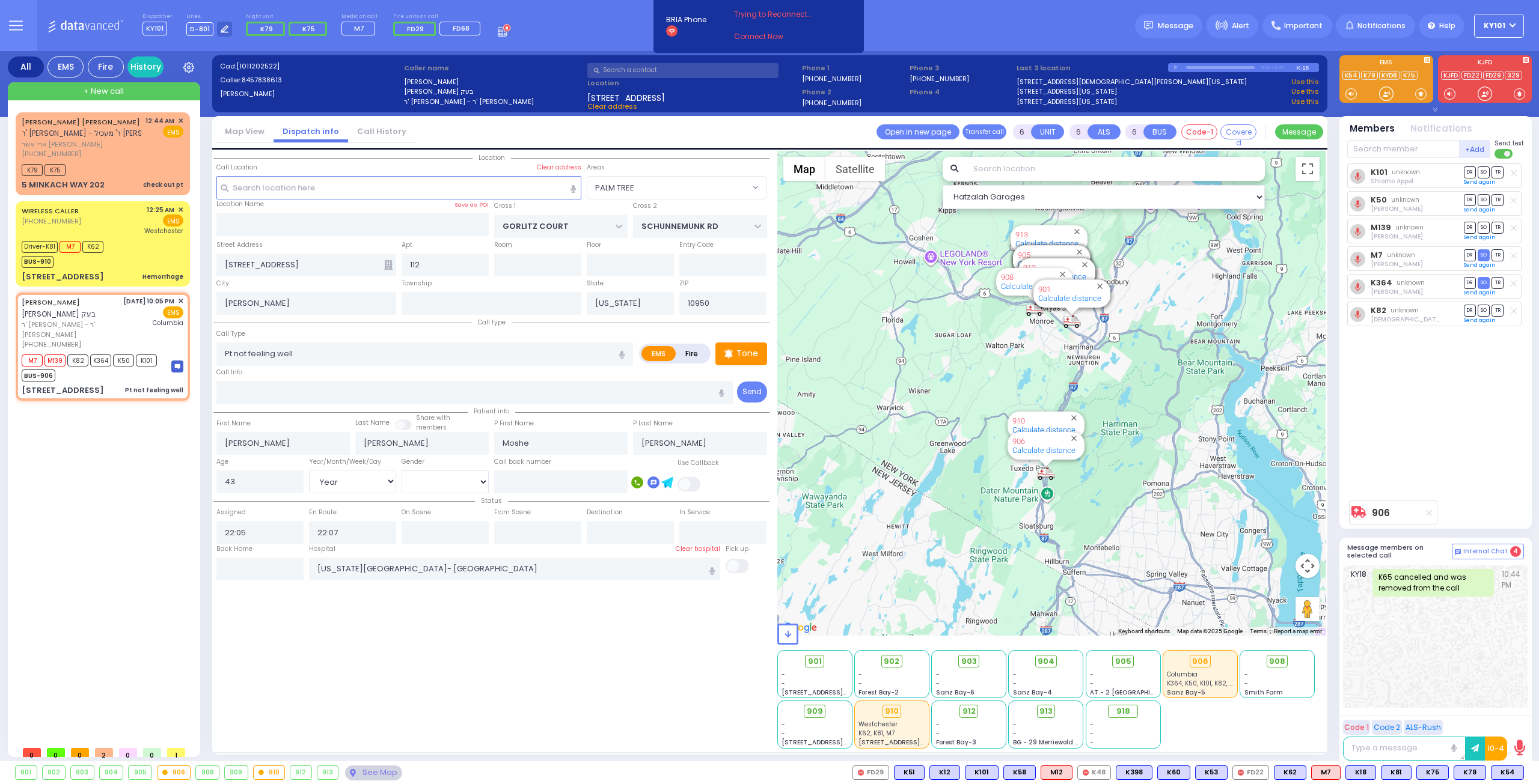
select select "Hatzalah Garages"
click at [1499, 225] on span "TR" at bounding box center [1497, 227] width 12 height 11
select select "PALM TREE"
select select
radio input "true"
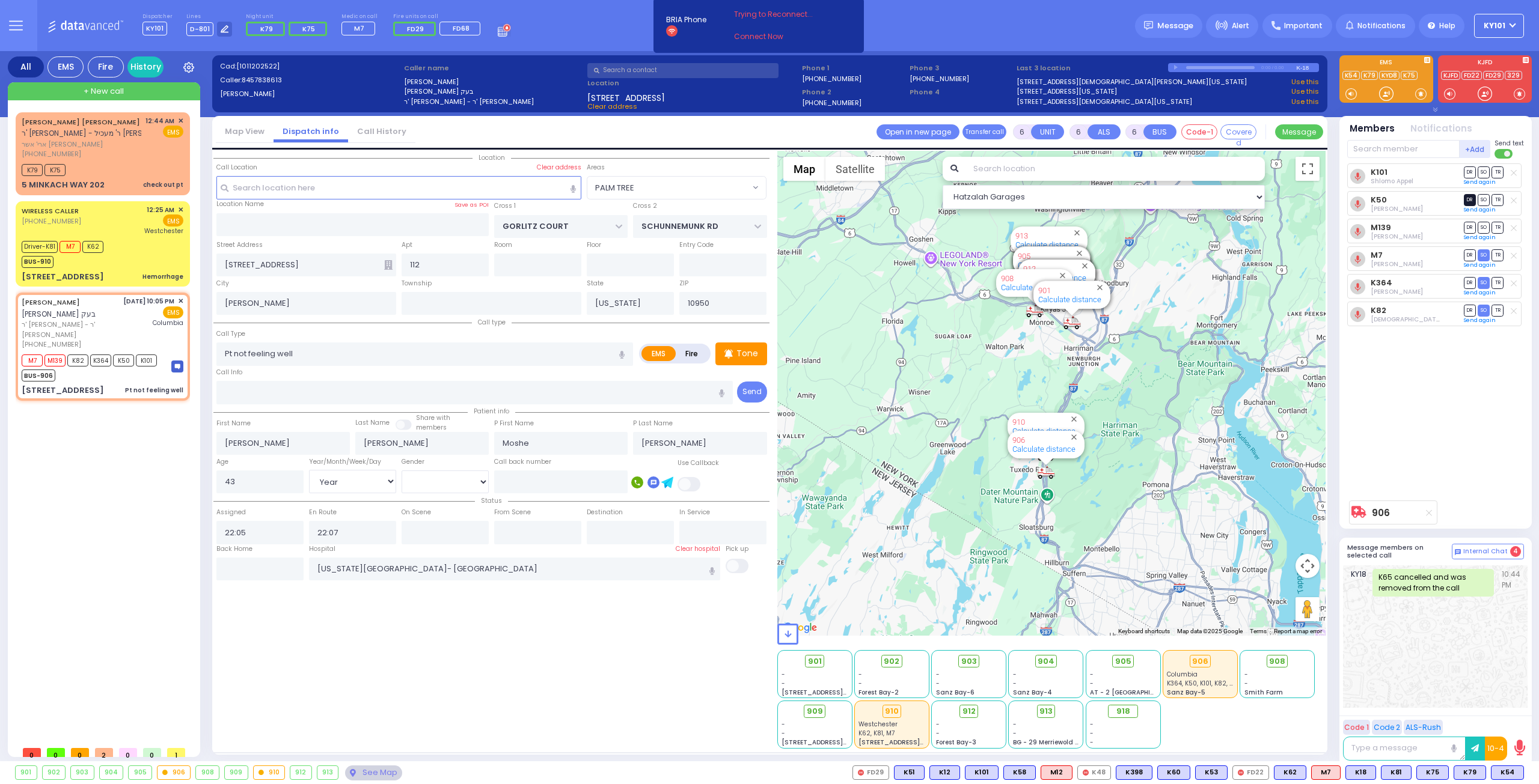
select select "Year"
select select "[DEMOGRAPHIC_DATA]"
type input "00:48"
select select "Hatzalah Garages"
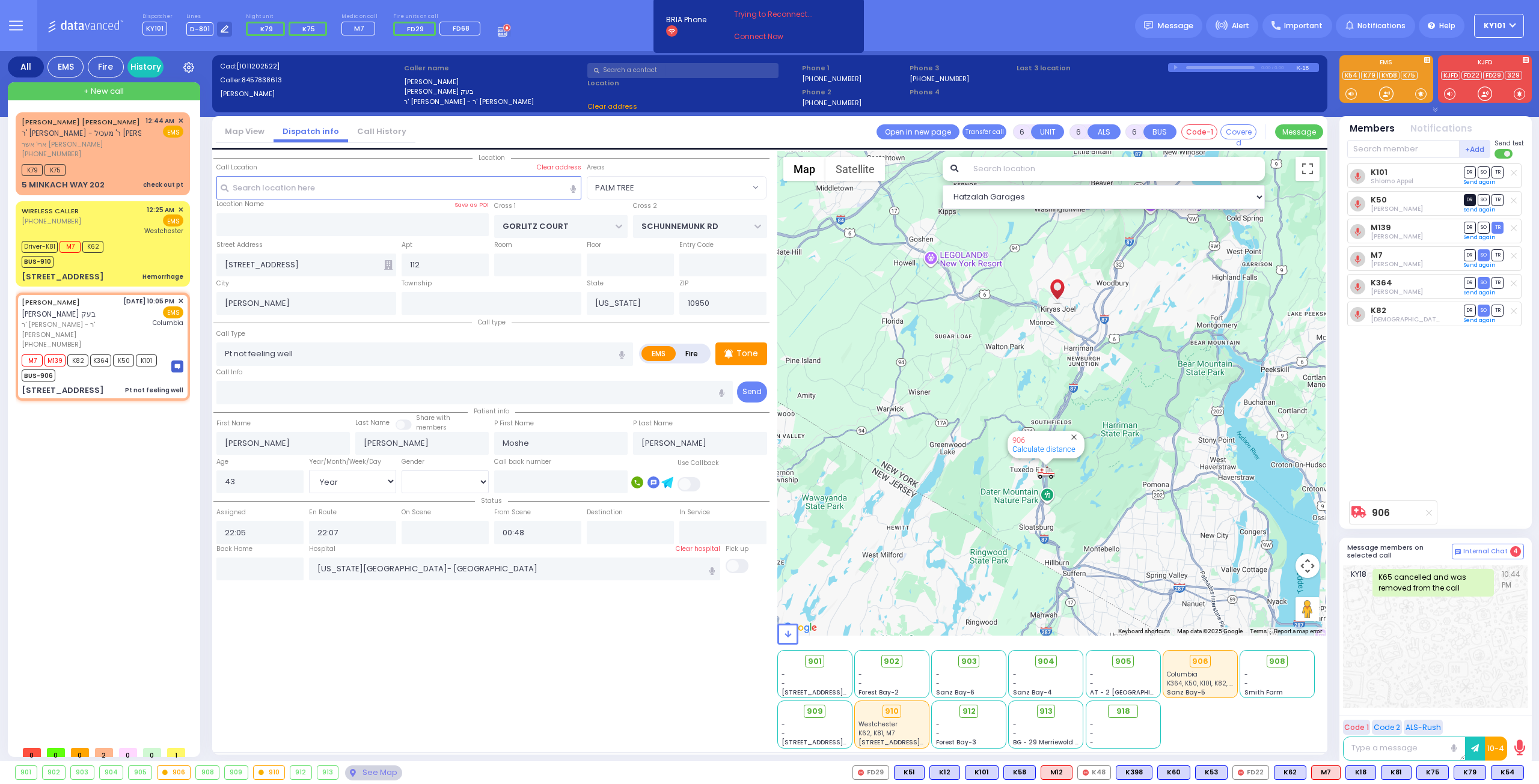
click at [1467, 201] on span "DR" at bounding box center [1470, 200] width 12 height 11
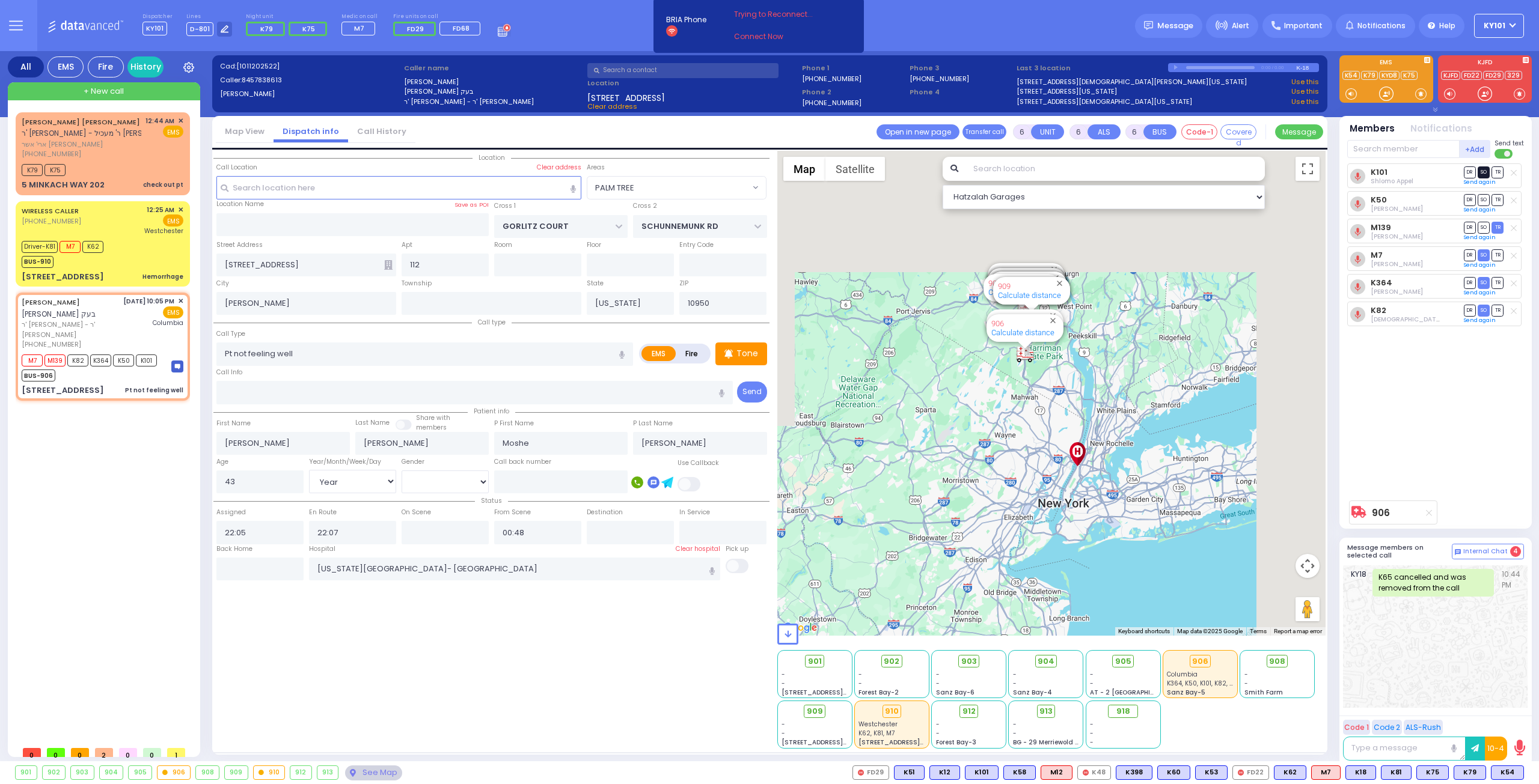
select select "PALM TREE"
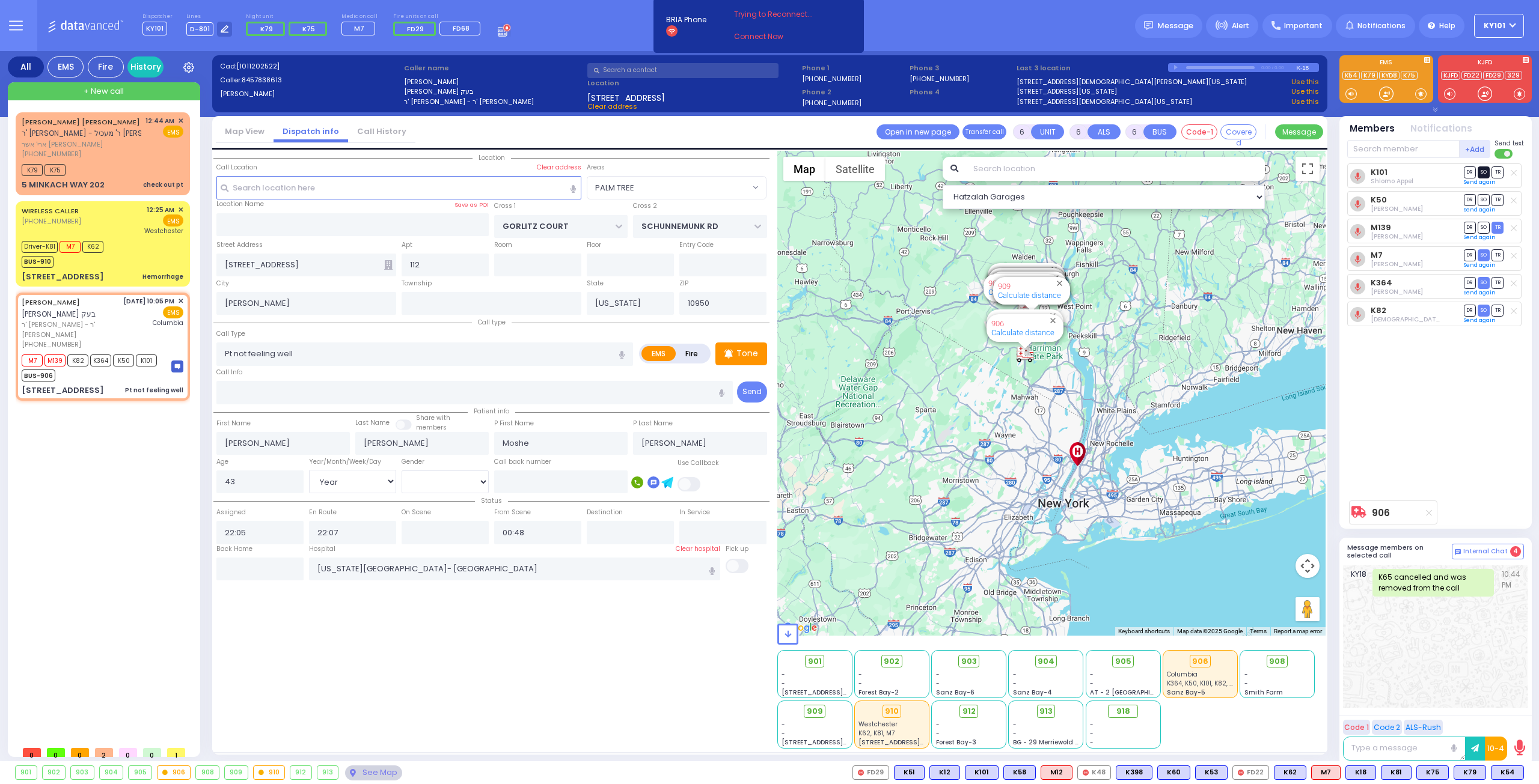
click at [1480, 171] on span "SO" at bounding box center [1483, 172] width 12 height 11
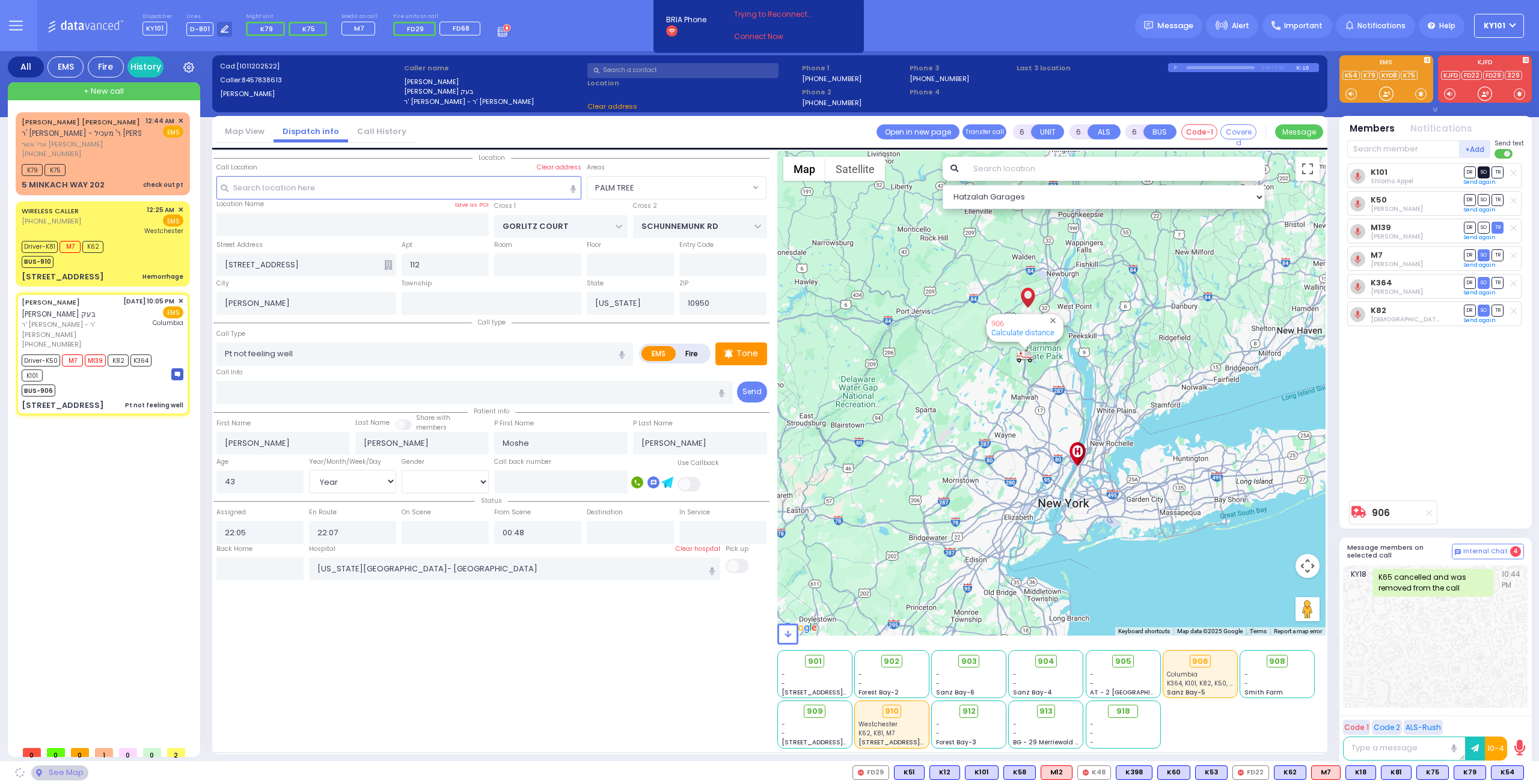
select select
radio input "true"
select select "Year"
select select "[DEMOGRAPHIC_DATA]"
select select "Hatzalah Garages"
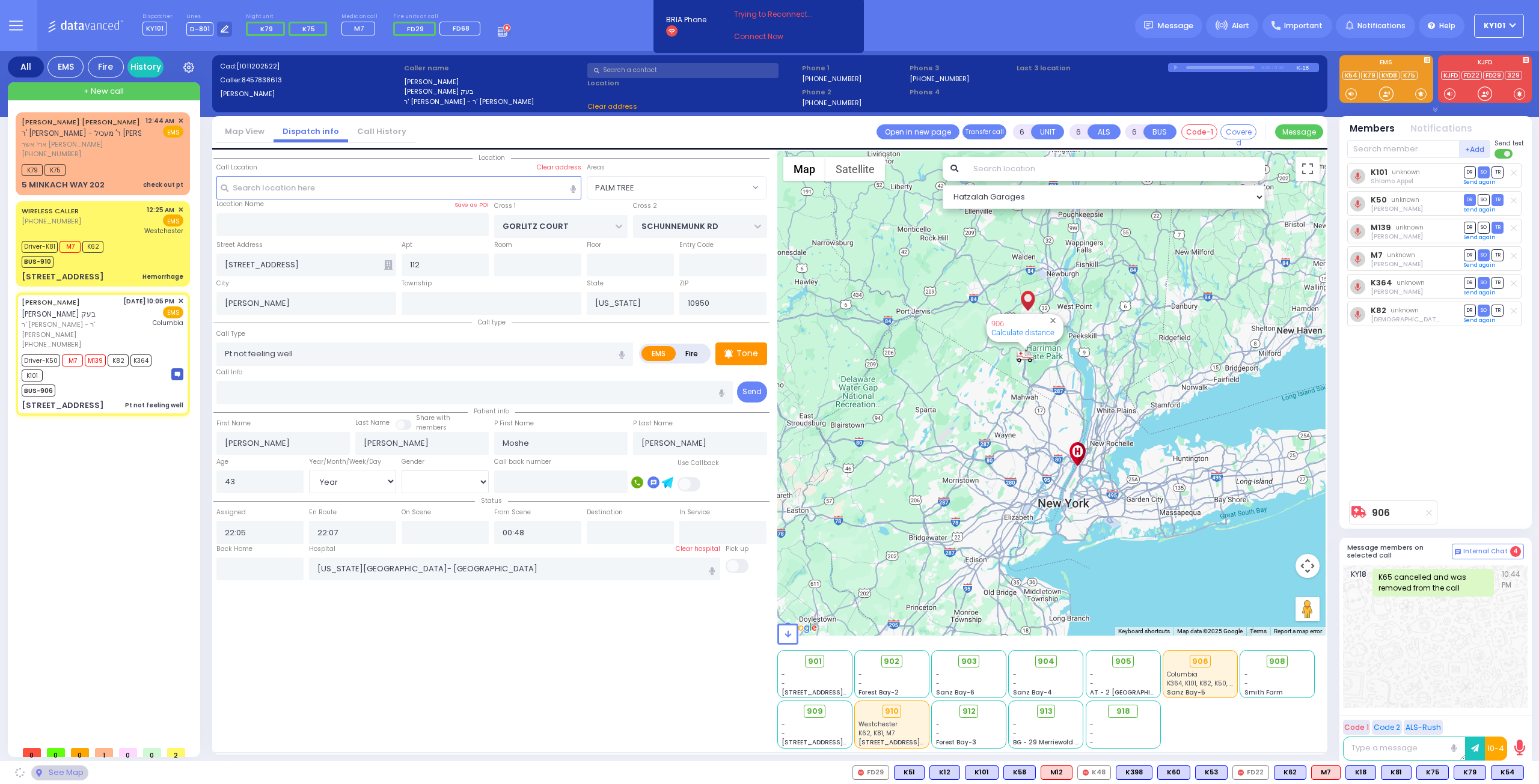
select select
radio input "true"
select select "Year"
select select "[DEMOGRAPHIC_DATA]"
select select "Hatzalah Garages"
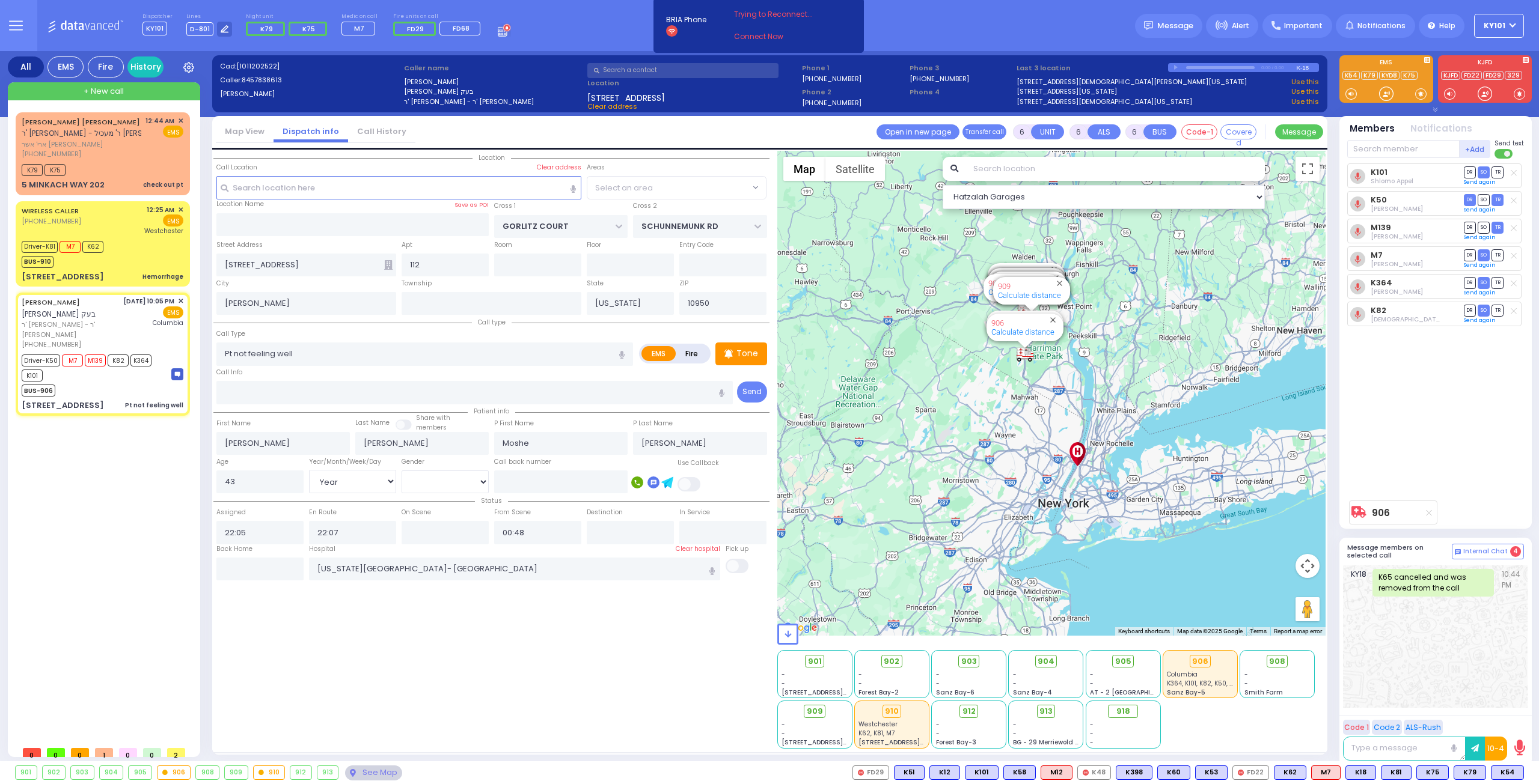
radio input "true"
select select "Year"
select select "[DEMOGRAPHIC_DATA]"
select select "PALM TREE"
select select "Hatzalah Garages"
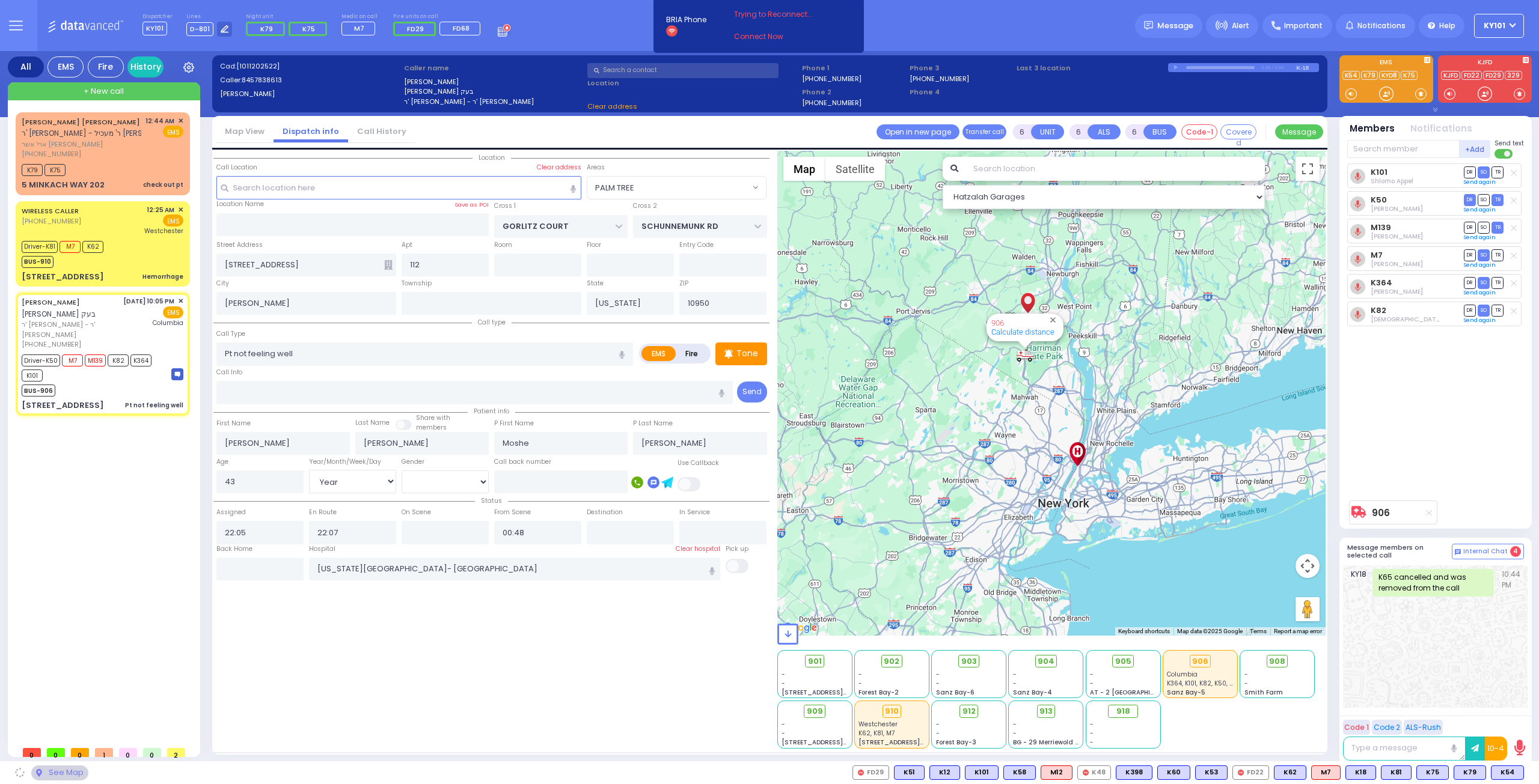
radio input "true"
select select "Year"
select select "[DEMOGRAPHIC_DATA]"
select select
select select "Hatzalah Garages"
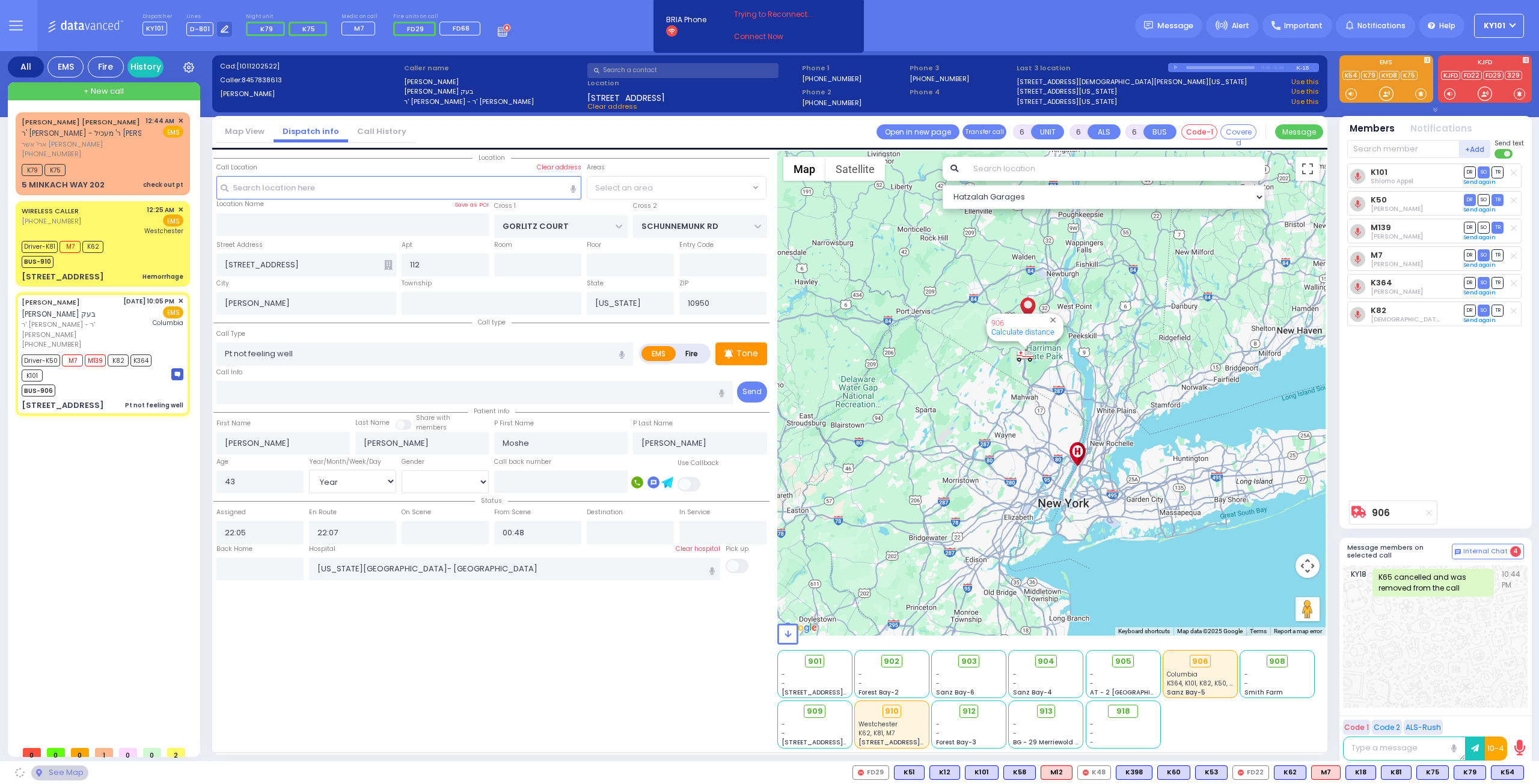
radio input "true"
select select "Year"
select select "[DEMOGRAPHIC_DATA]"
select select "Hatzalah Garages"
select select "PALM TREE"
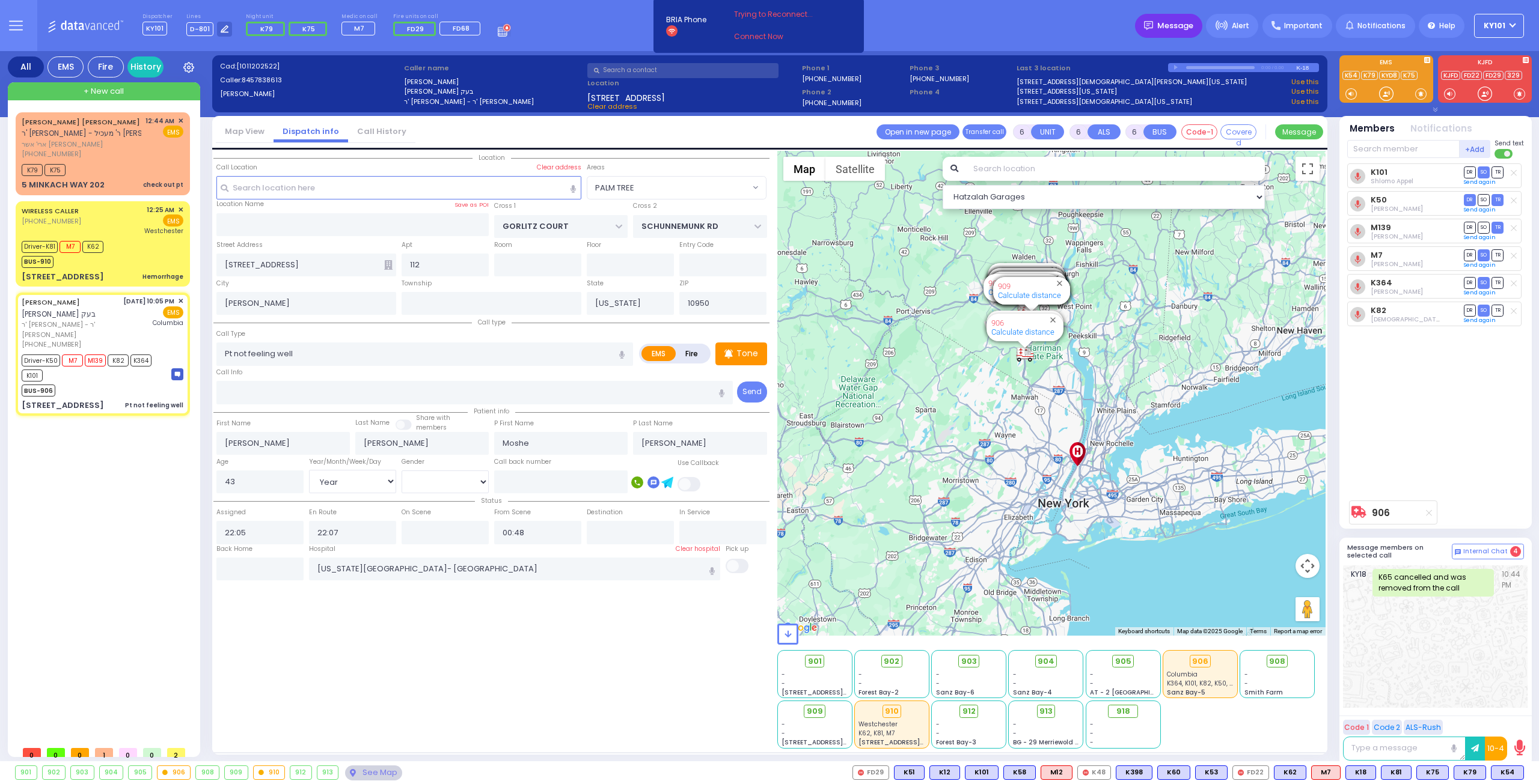
click at [1179, 19] on div "Message" at bounding box center [1168, 26] width 68 height 24
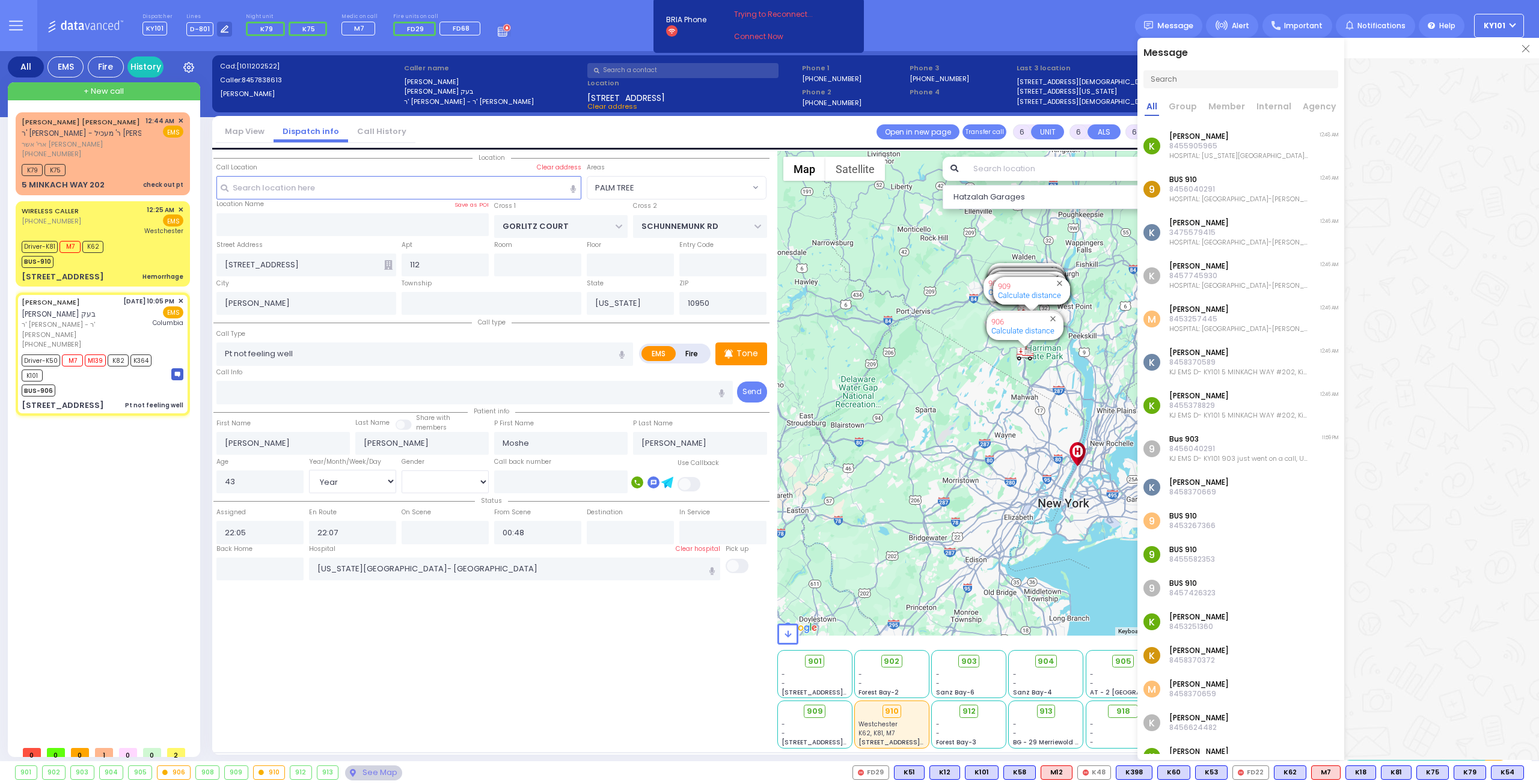
click at [1522, 45] on img at bounding box center [1526, 49] width 8 height 8
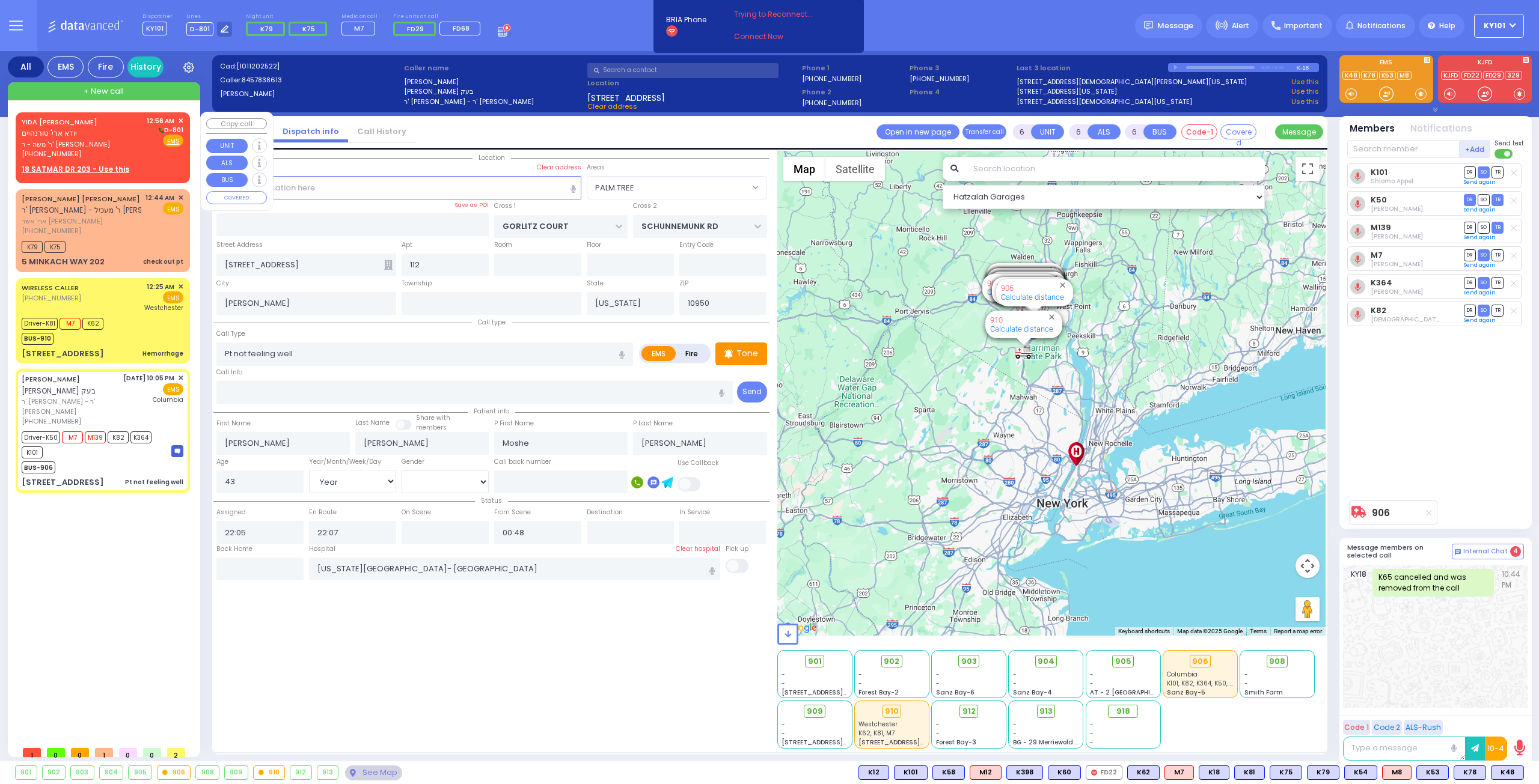
click at [103, 141] on span "ר' משה - ר' [PERSON_NAME]" at bounding box center [82, 145] width 121 height 10
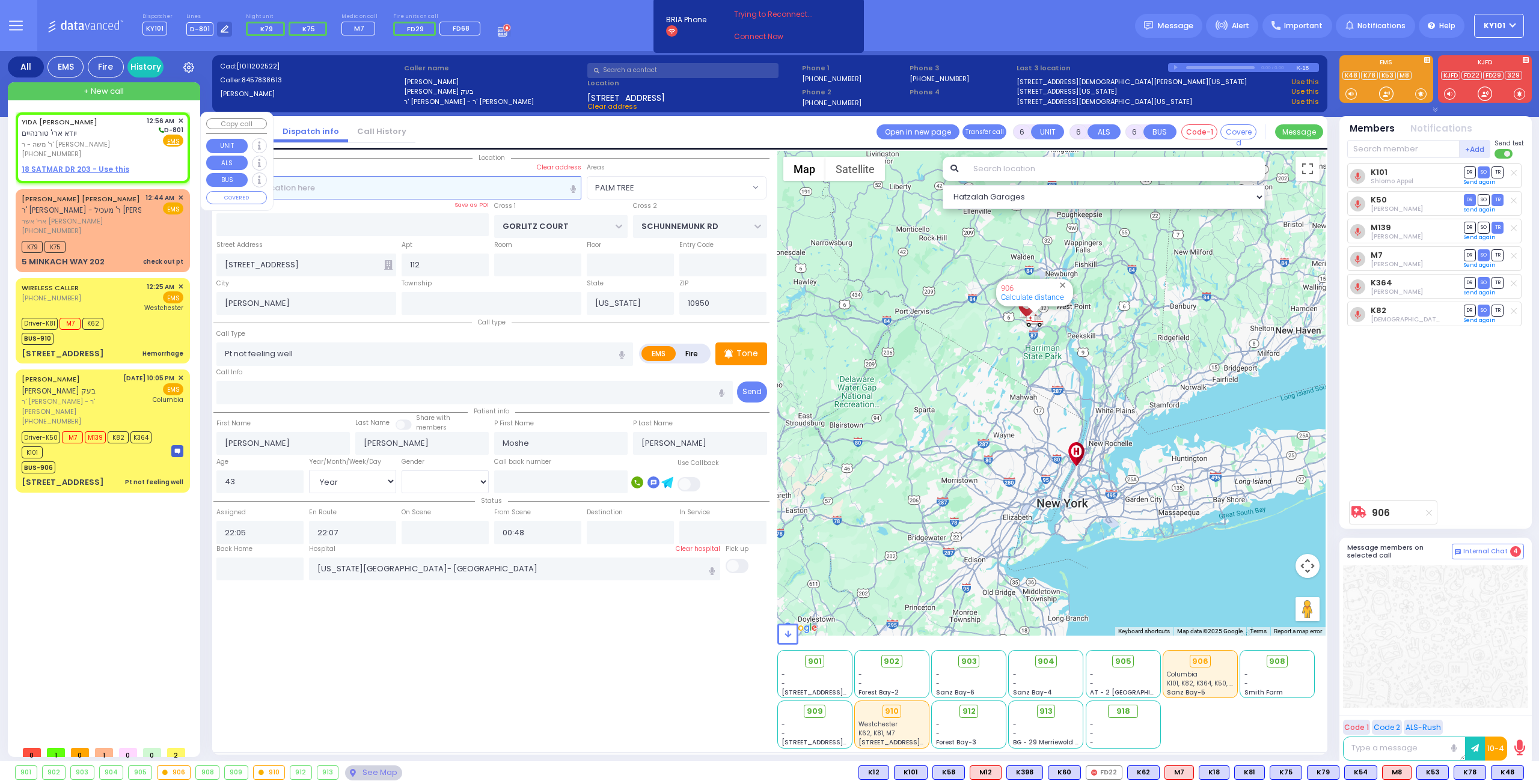
type input "2"
type input "1"
select select
radio input "true"
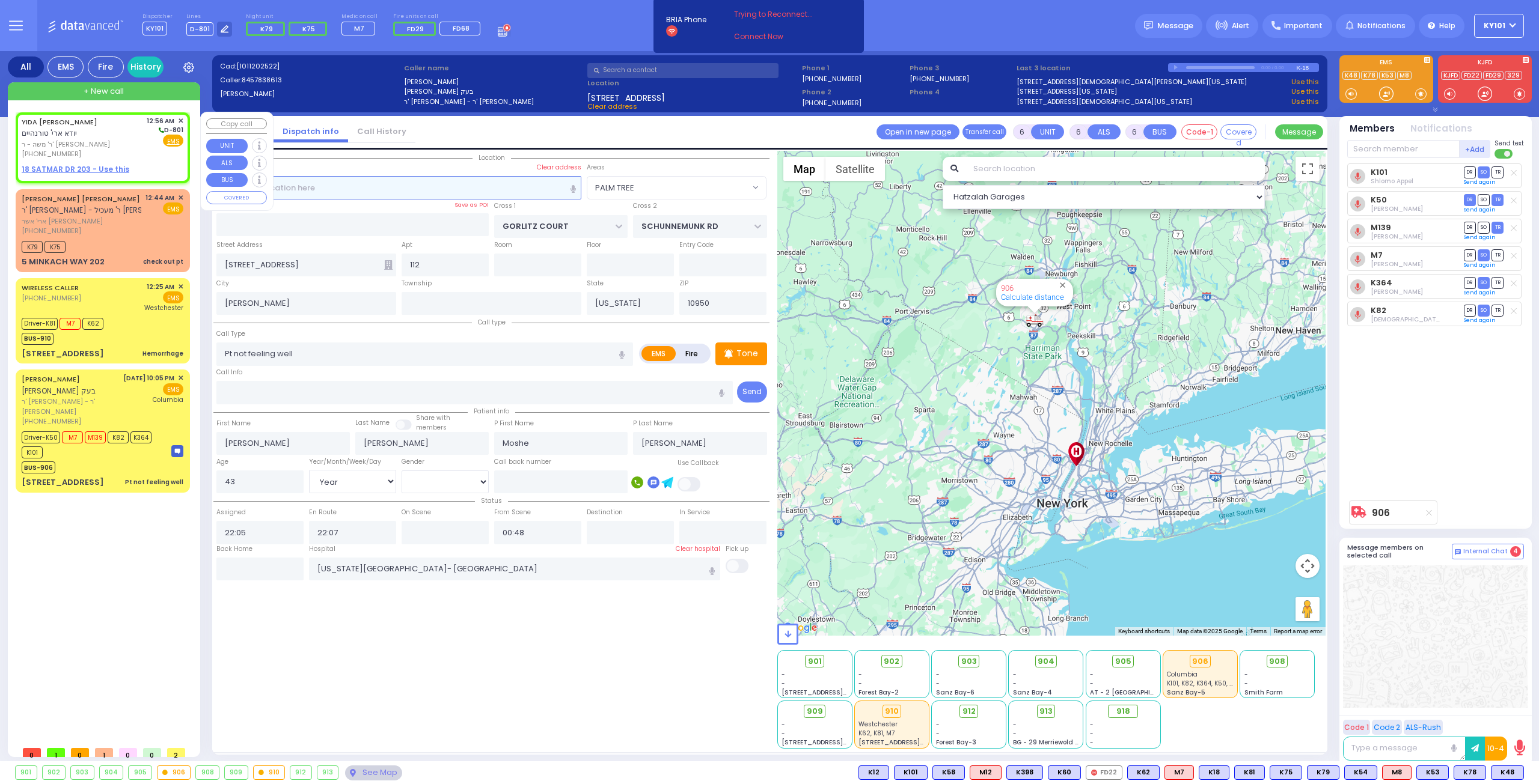
type input "YIDA ARYE"
type input "TURNHEIM"
select select
type input "00:56"
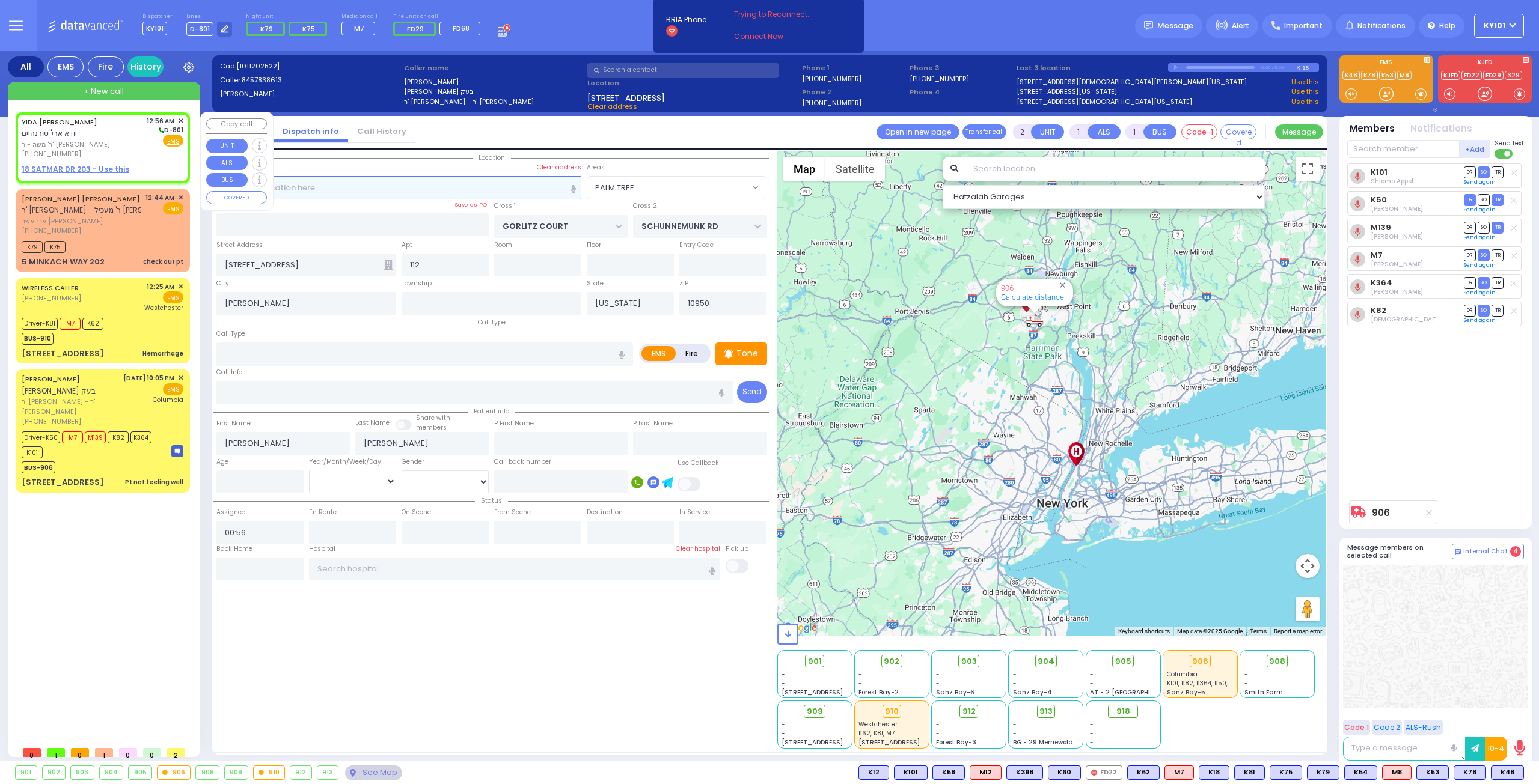
select select "Hatzalah Garages"
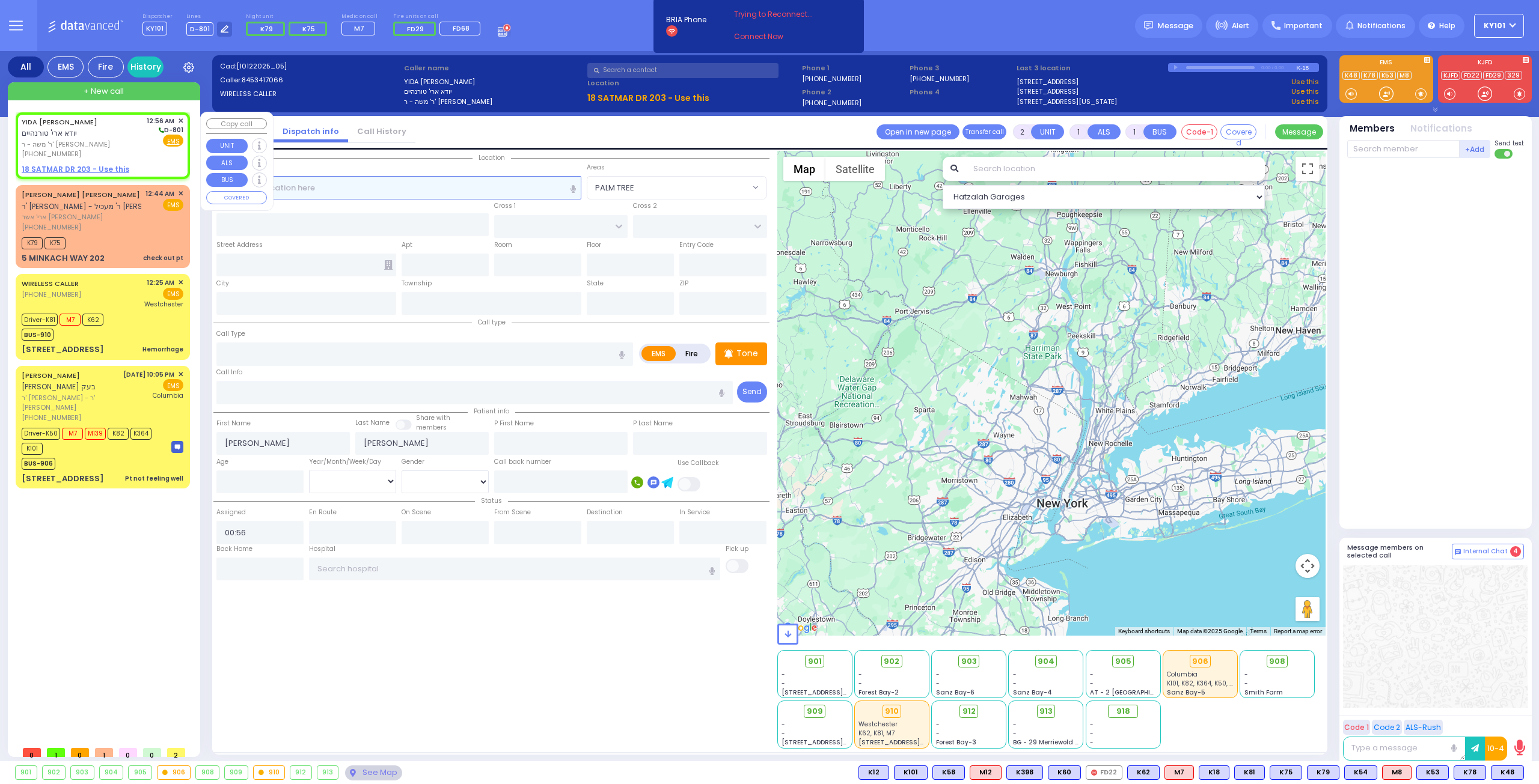
select select
radio input "true"
select select
select select "Hatzalah Garages"
click at [69, 167] on u "18 SATMAR DR 203 - Use this" at bounding box center [75, 168] width 108 height 10
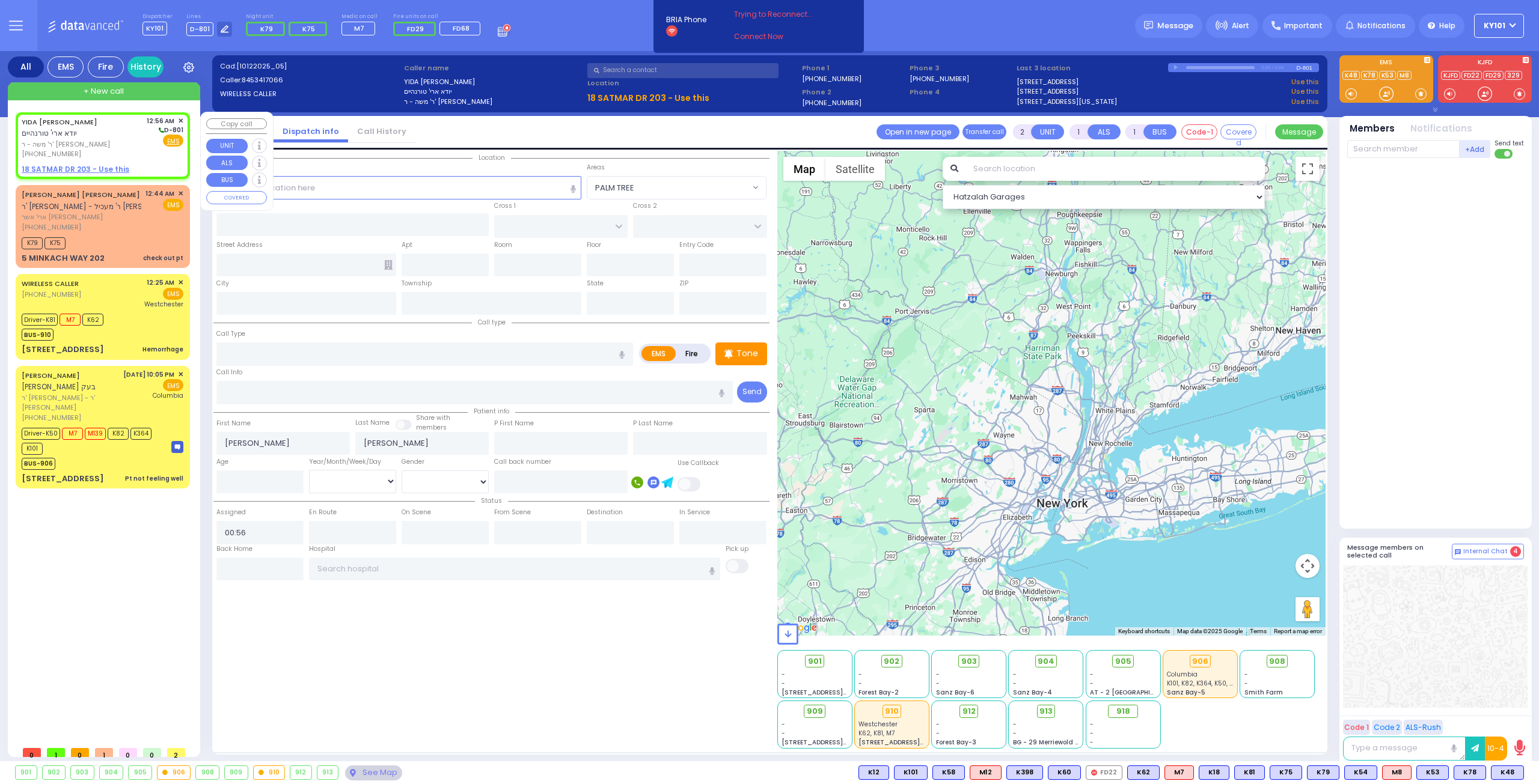
select select
radio input "true"
select select
select select "Hatzalah Garages"
select select
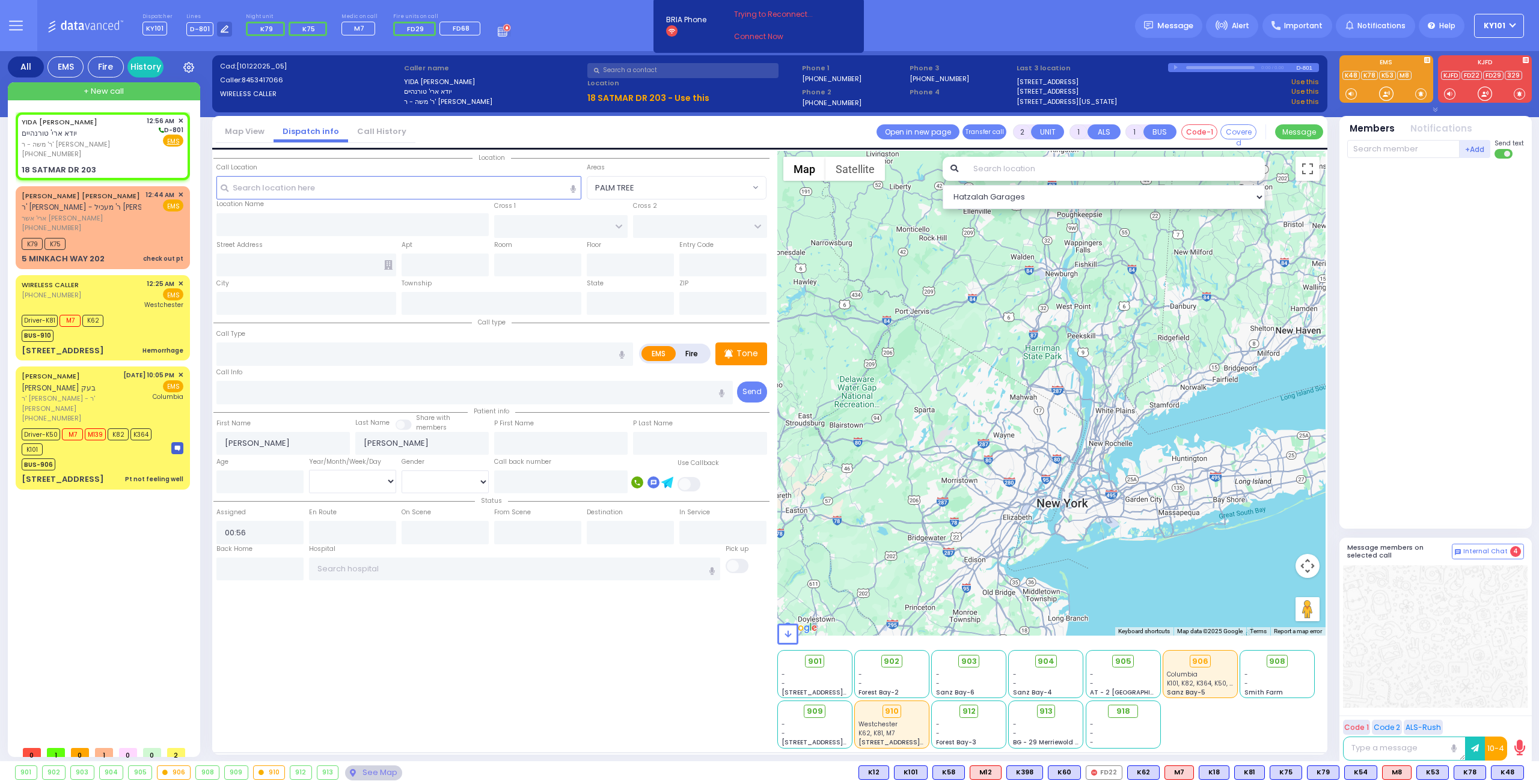
radio input "true"
select select
select select "Hatzalah Garages"
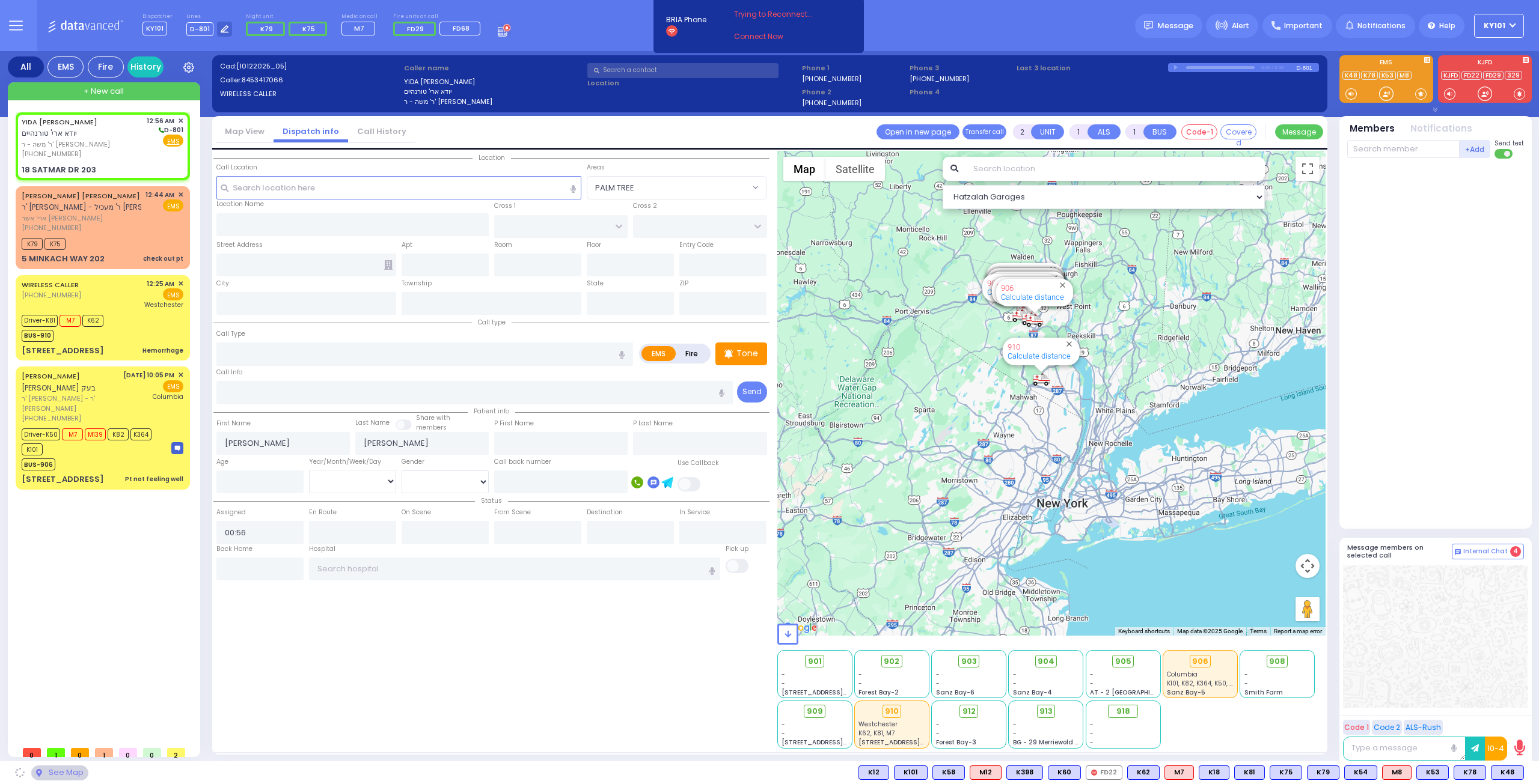
type input "SIGET COURT"
type input "HAYES COURT"
type input "18 SATMAR DR"
type input "203"
type input "[PERSON_NAME]"
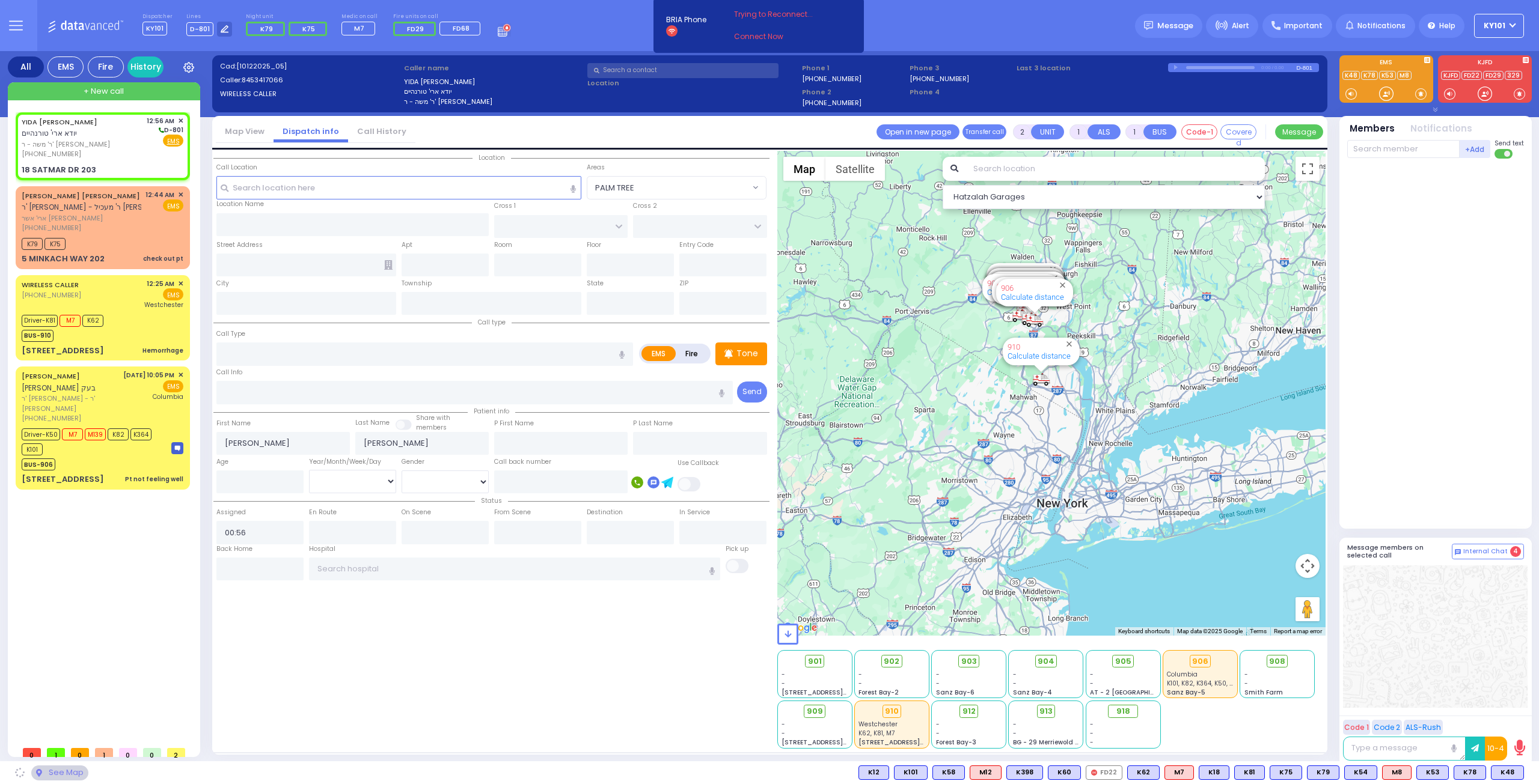
type input "[US_STATE]"
type input "10950"
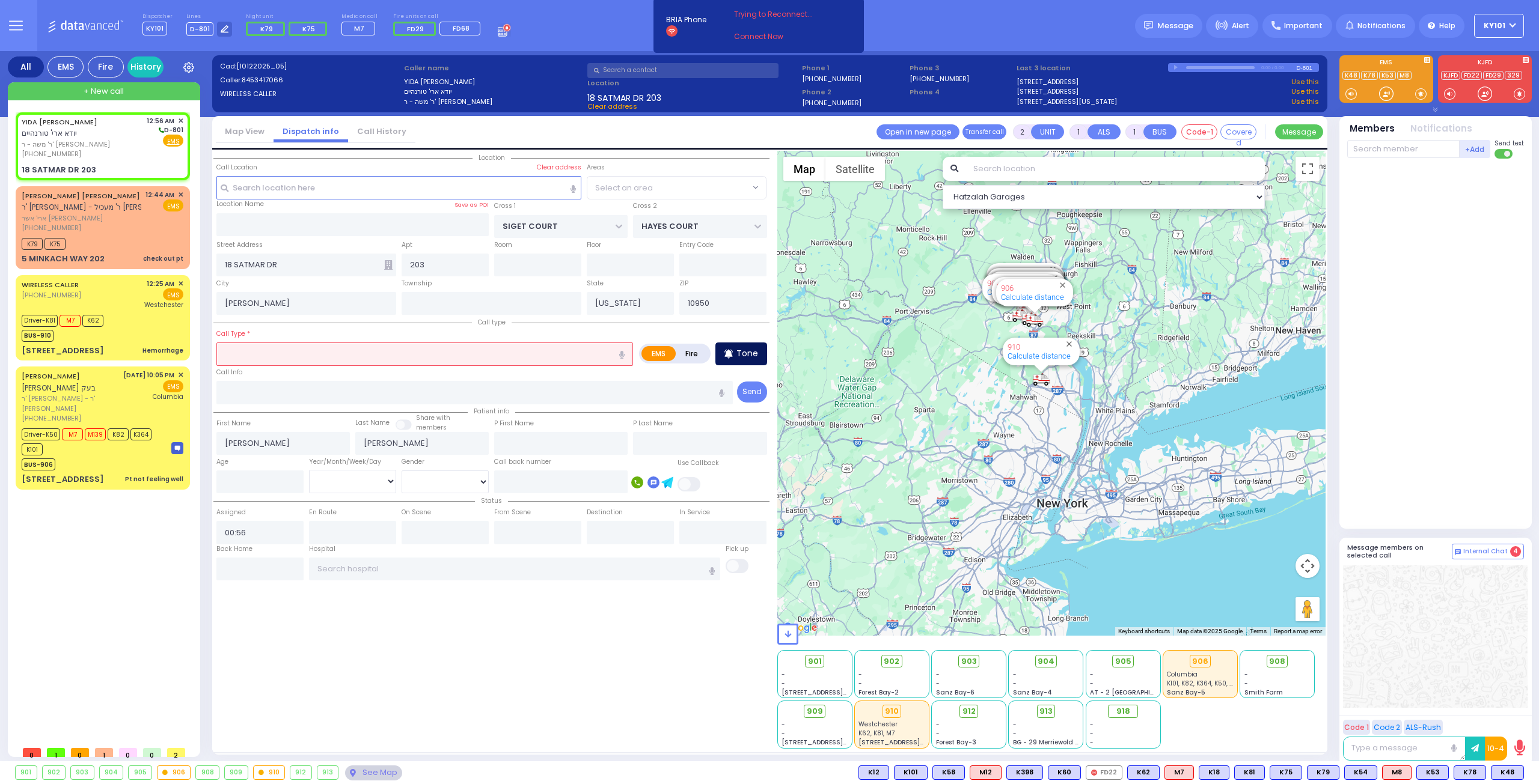
select select "SECTION 3"
click at [691, 348] on label "Fire" at bounding box center [691, 354] width 33 height 15
radio input "true"
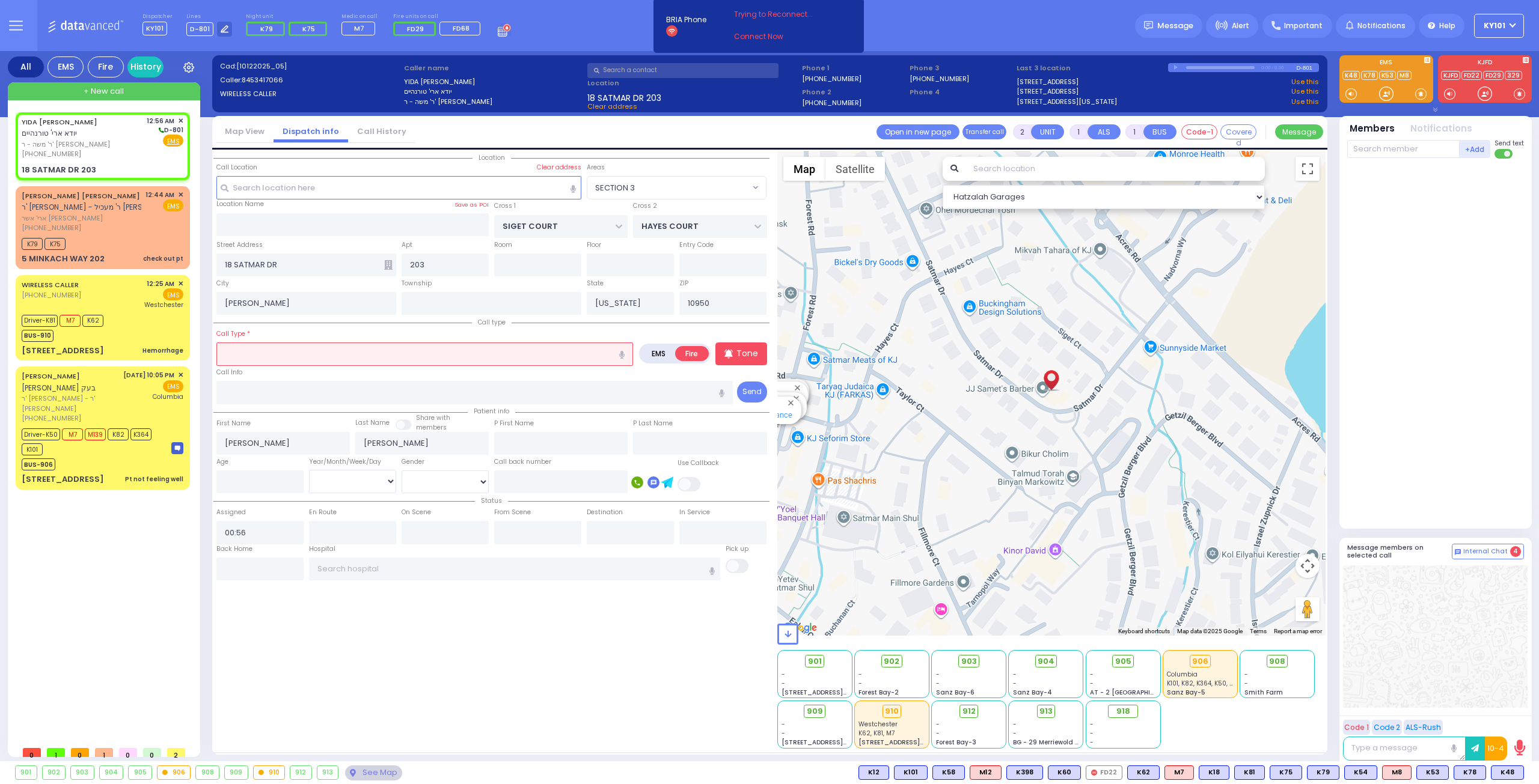
click at [540, 346] on input "text" at bounding box center [424, 354] width 417 height 23
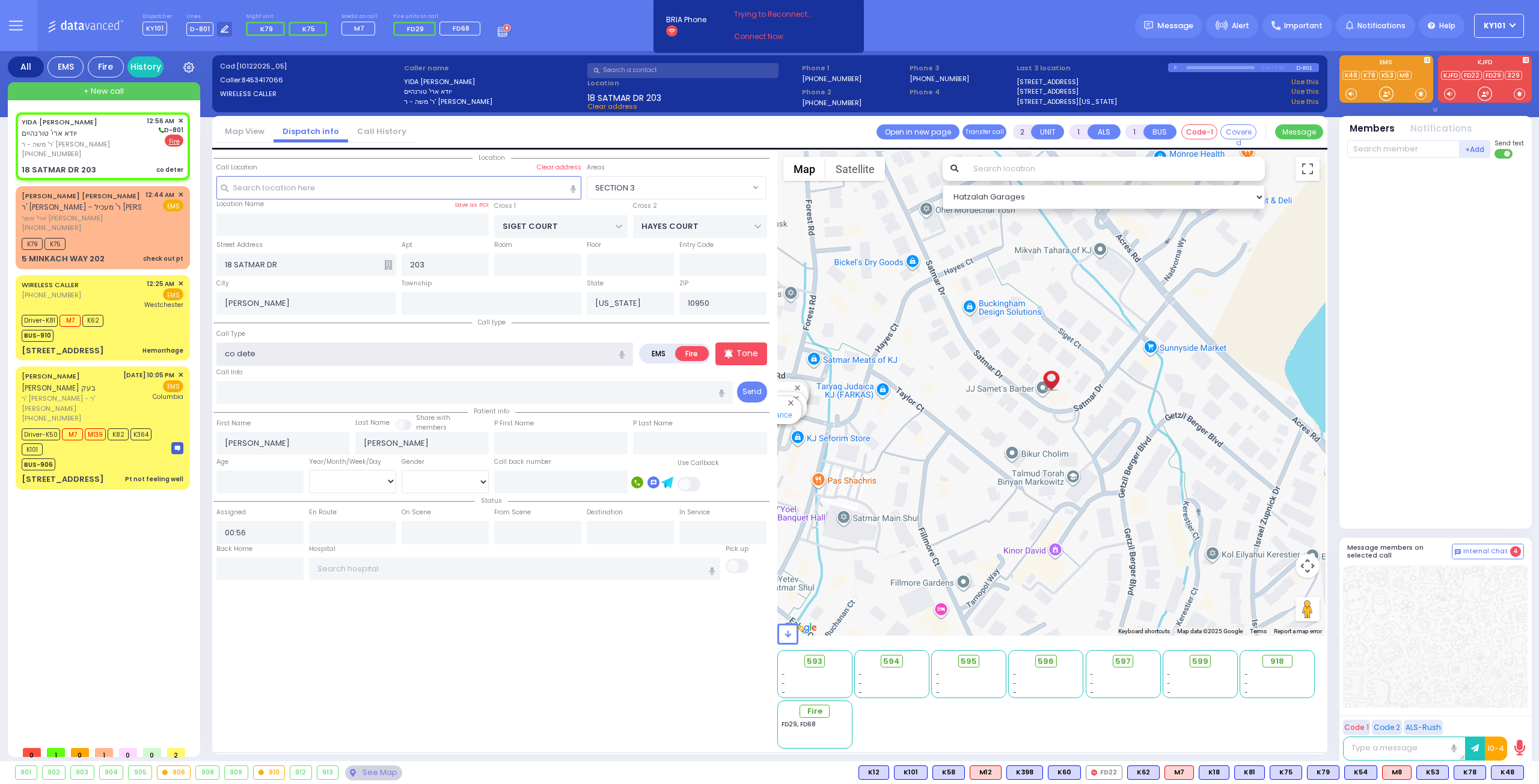
type input "co detec"
select select
radio input "true"
select select
select select "Hatzalah Garages"
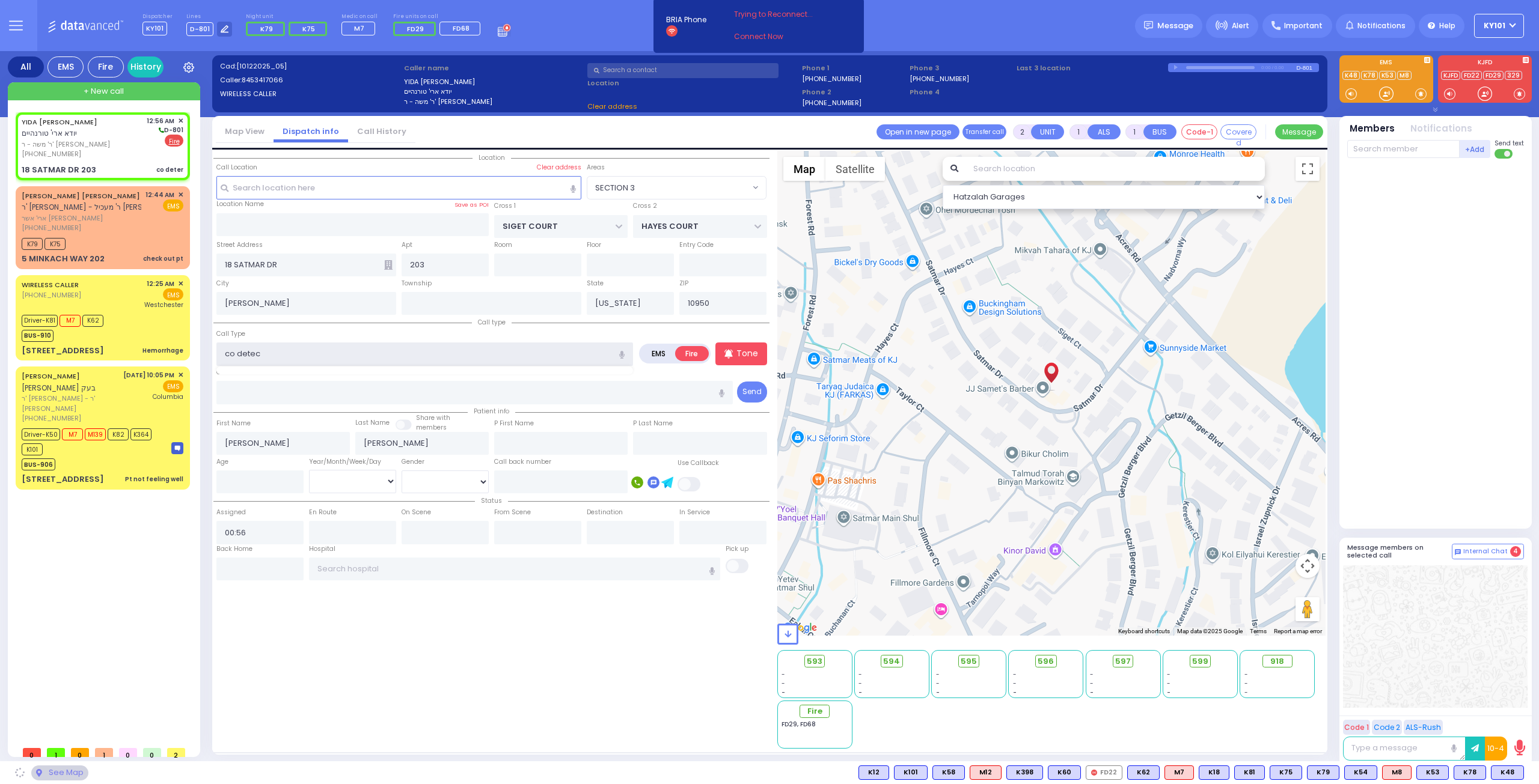
type input "co detect"
select select "SECTION 3"
type input "co detector"
click at [296, 325] on div "Call type Call Type co detector EMS Fire Tone" at bounding box center [491, 361] width 556 height 89
select select
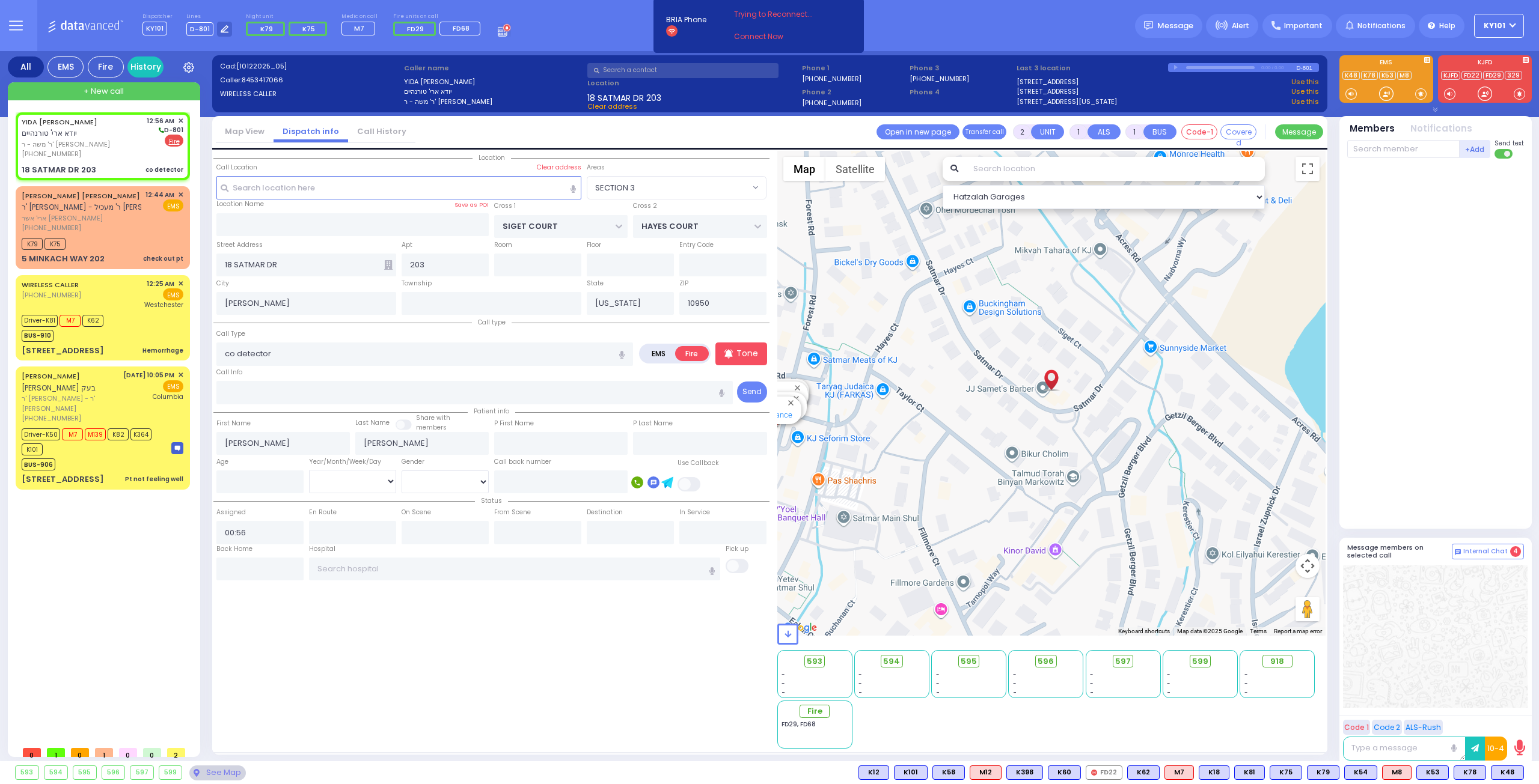
radio input "true"
select select
select select "Hatzalah Garages"
select select "SECTION 3"
select select
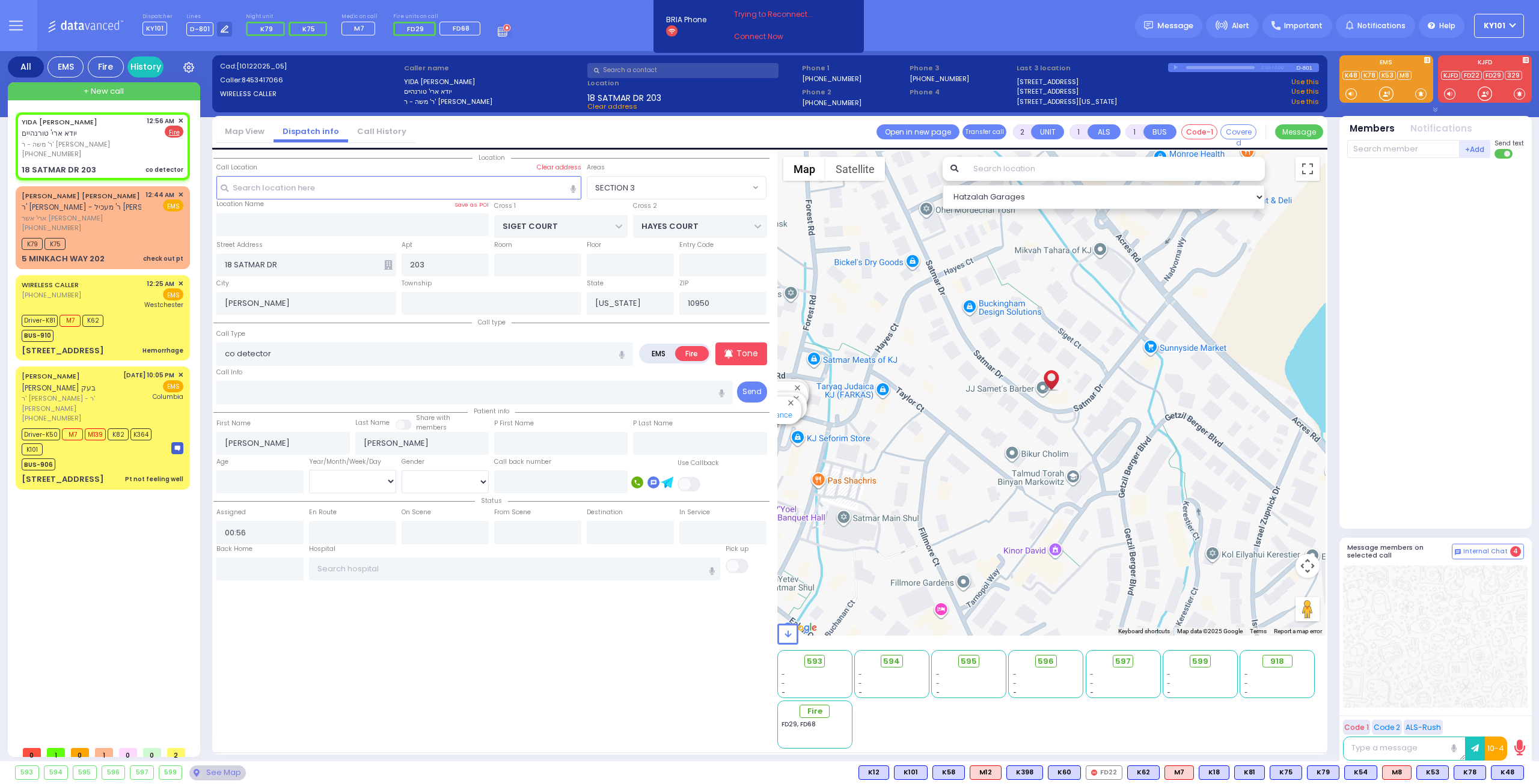
radio input "true"
select select
select select "Hatzalah Garages"
select select "SECTION 3"
click at [1404, 148] on input "text" at bounding box center [1403, 148] width 112 height 18
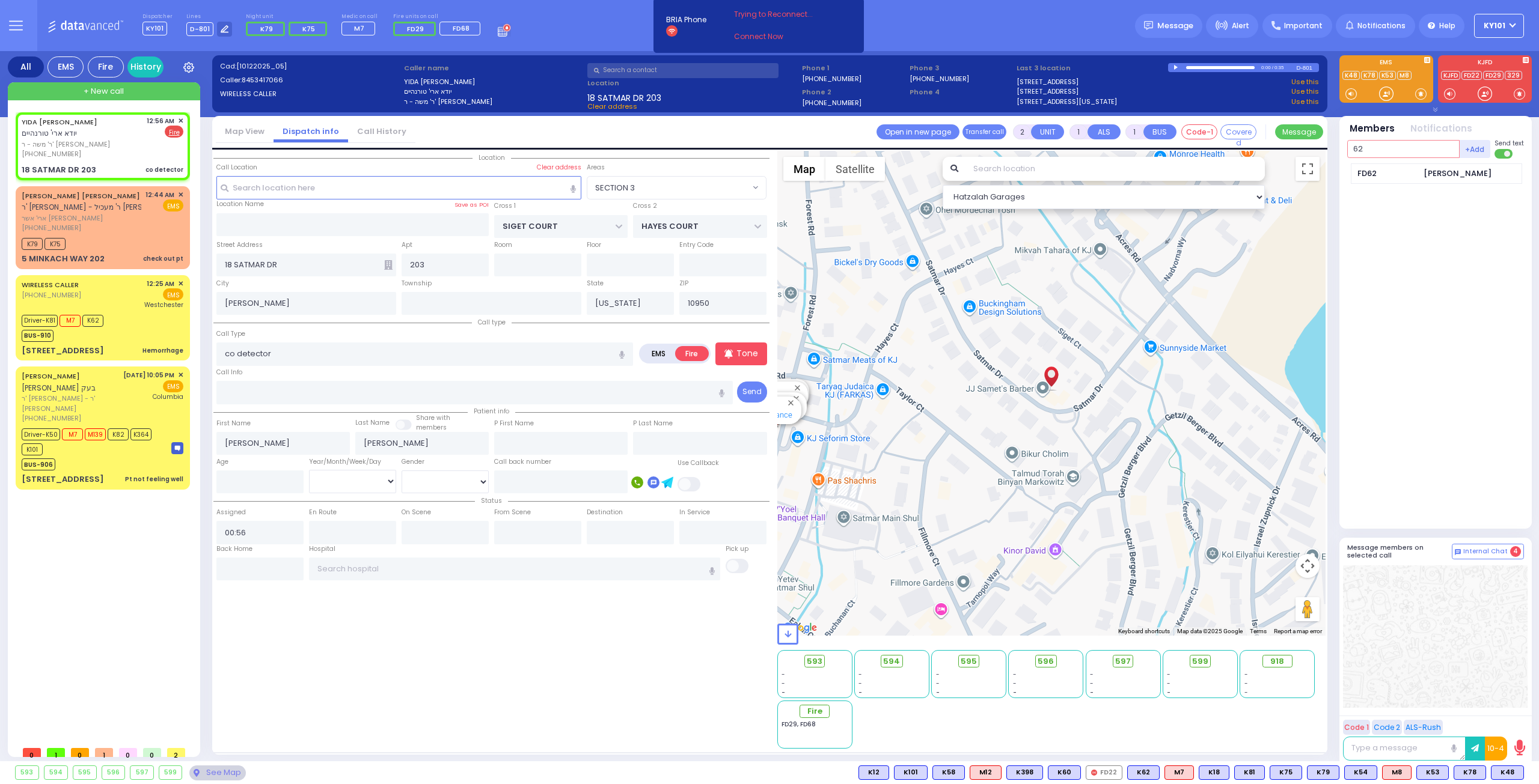
type input "62"
type input "29"
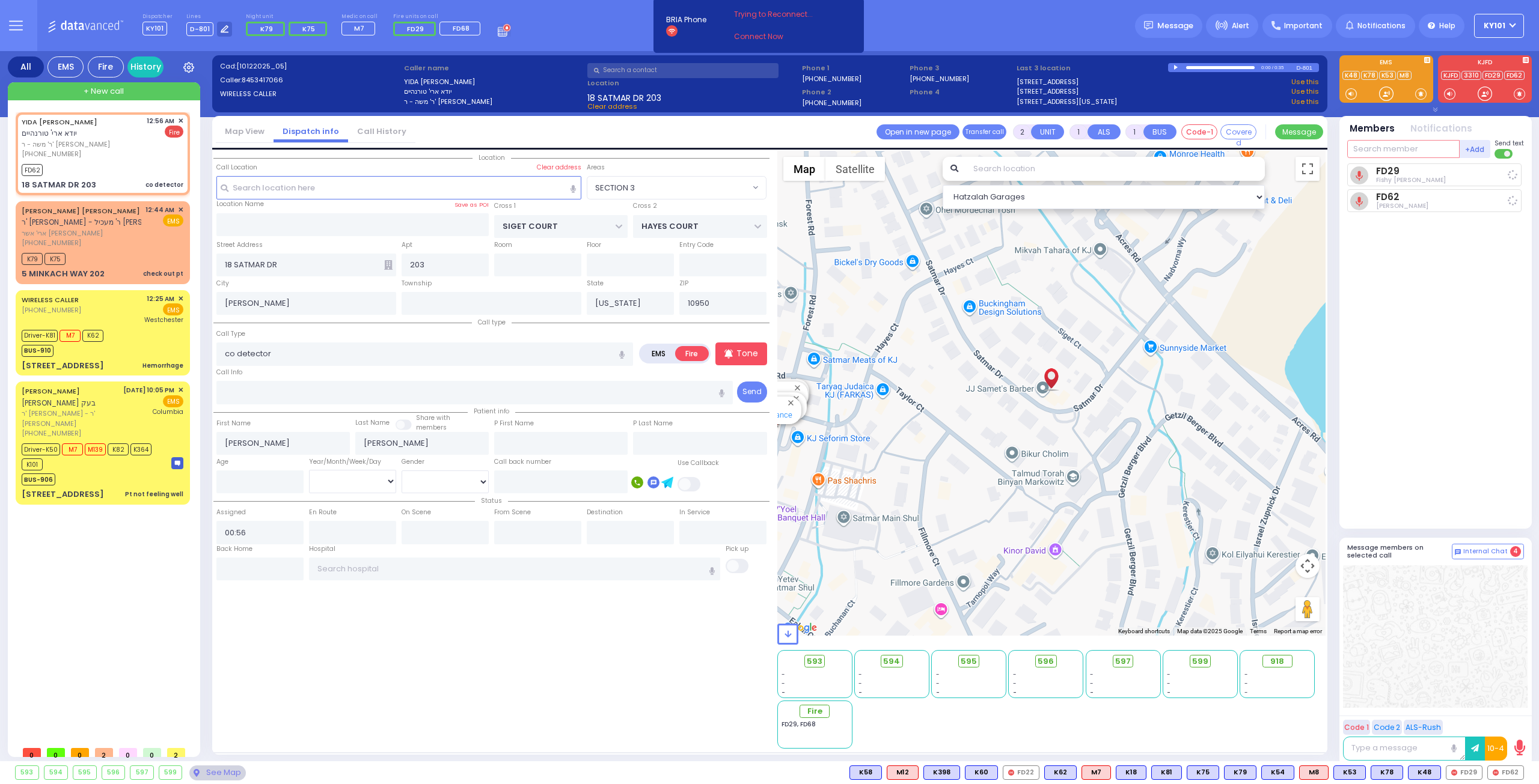
select select
radio input "true"
select select
type input "00:56"
select select "Hatzalah Garages"
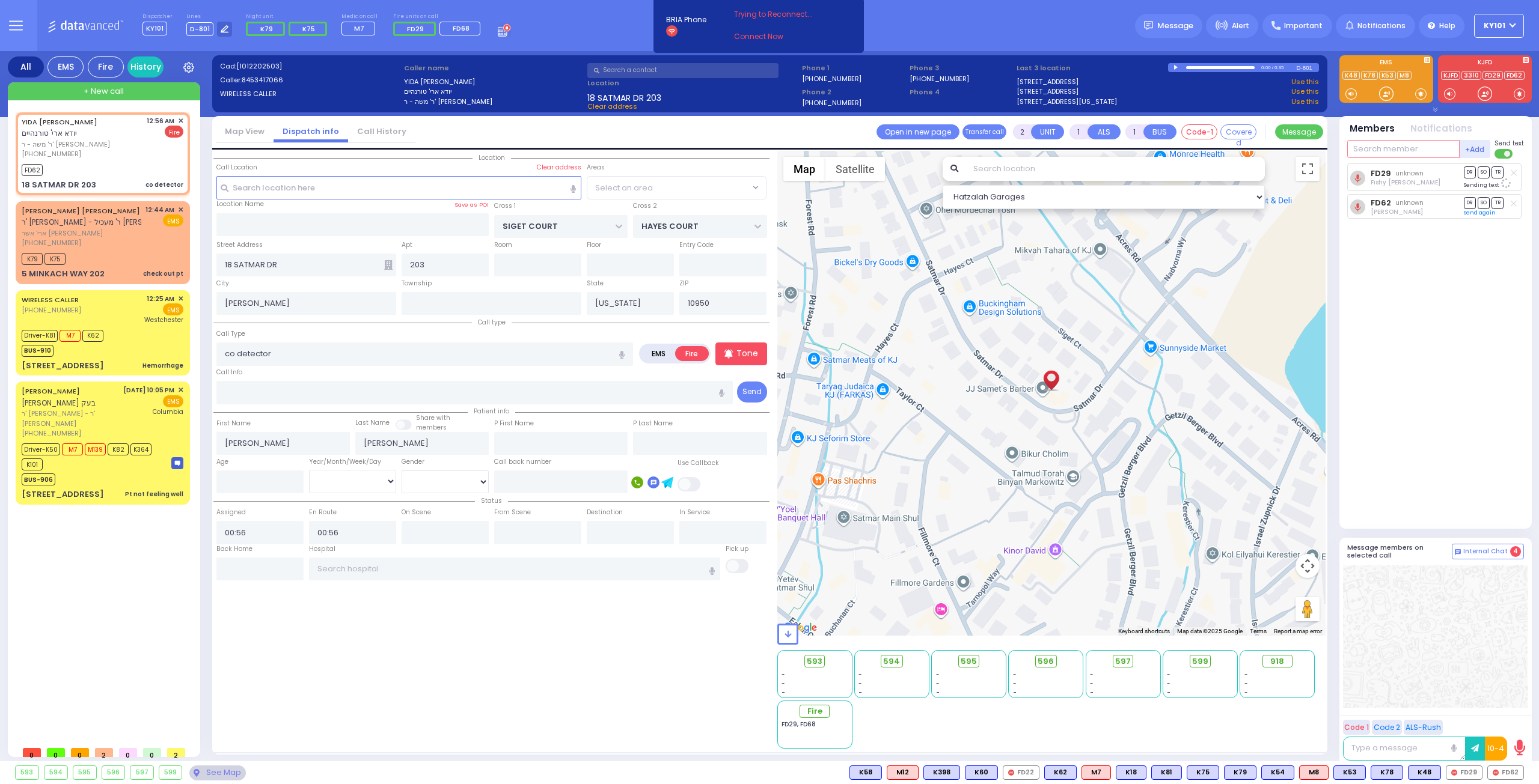
select select "SECTION 3"
select select
radio input "true"
select select
select select "Hatzalah Garages"
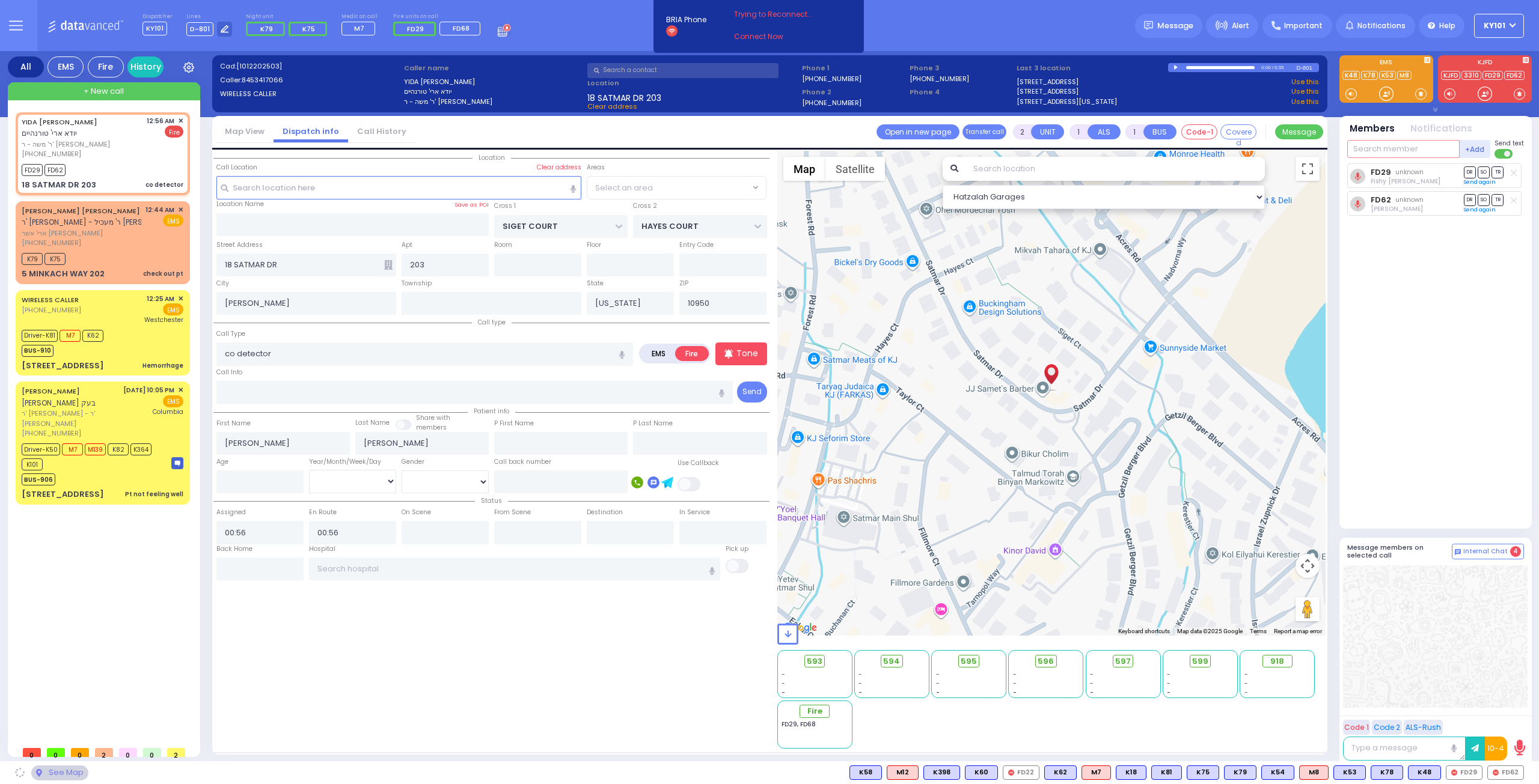
select select "SECTION 3"
type input "car6"
select select
radio input "true"
select select
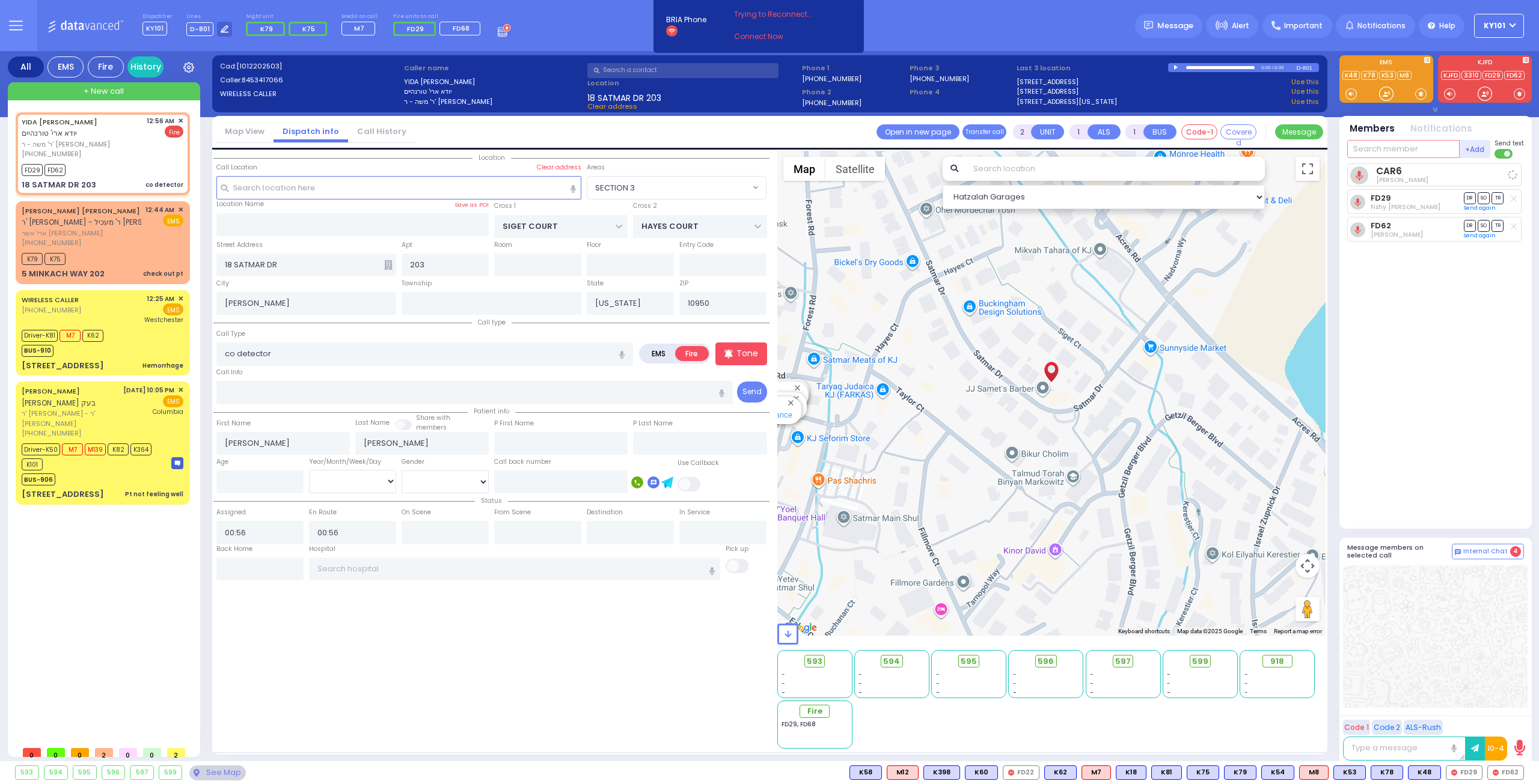
select select "Hatzalah Garages"
select select "SECTION 3"
type input "327"
select select
radio input "true"
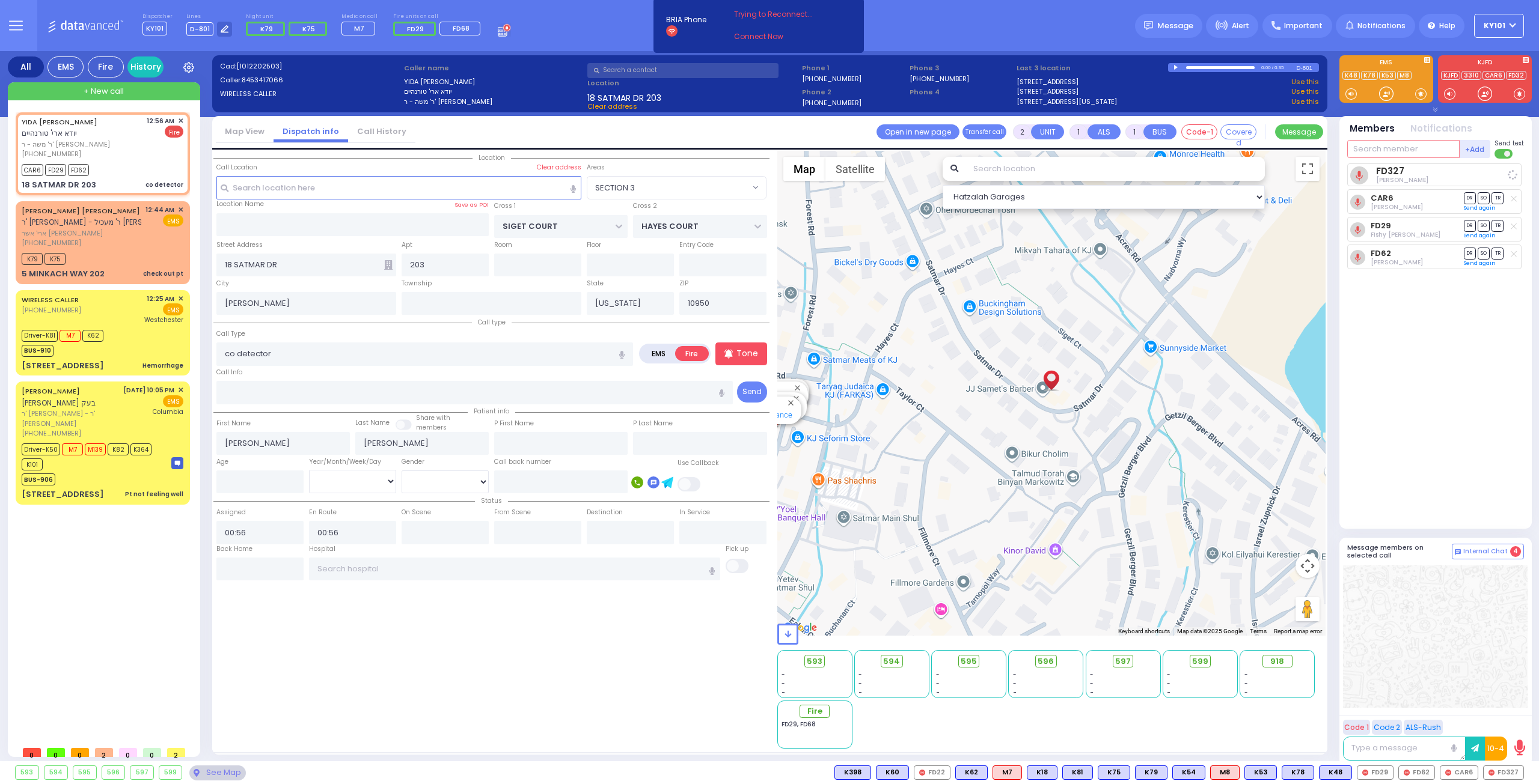
select select
select select "Hatzalah Garages"
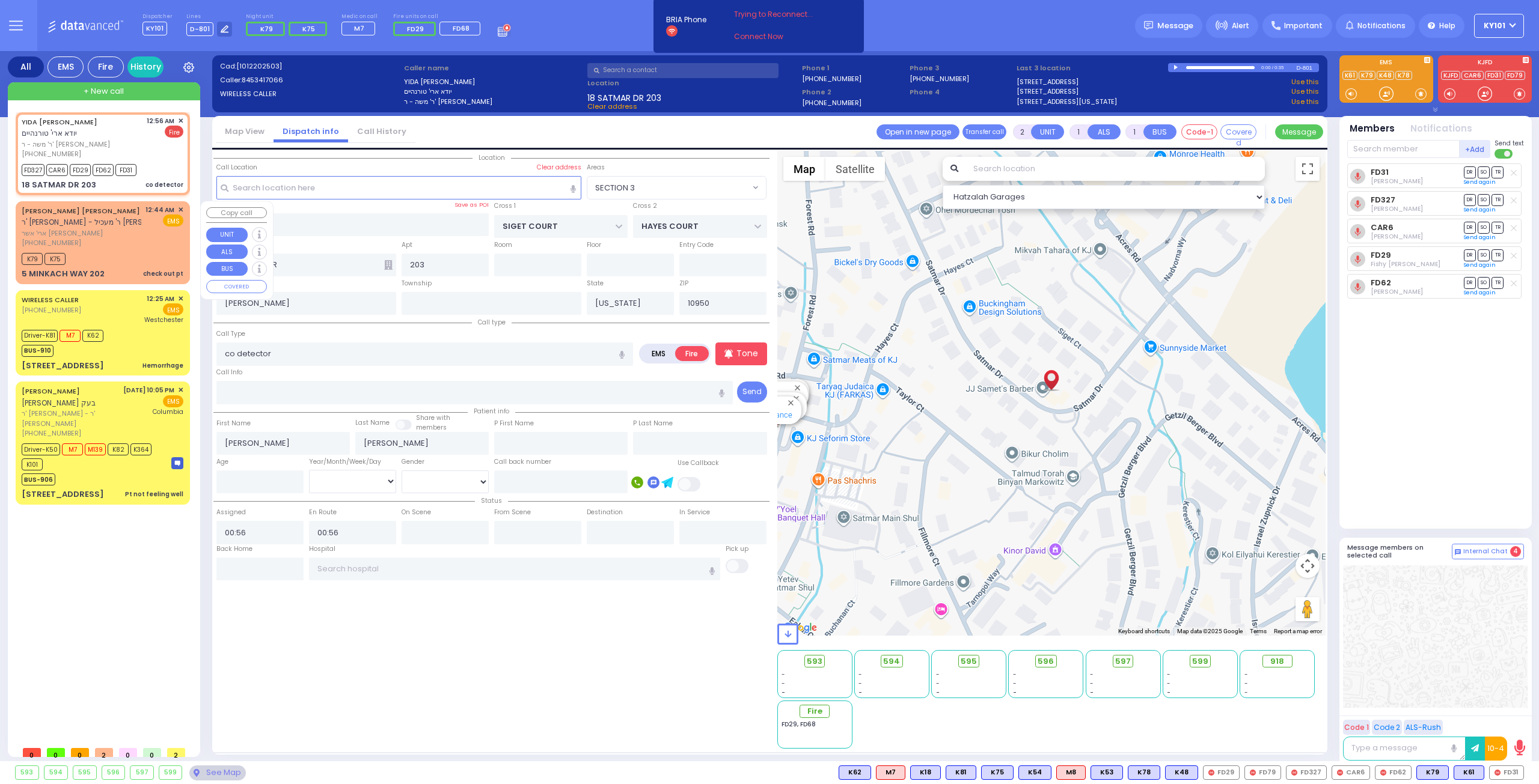
click at [118, 228] on span "ארי' אשר [PERSON_NAME]" at bounding box center [82, 233] width 120 height 10
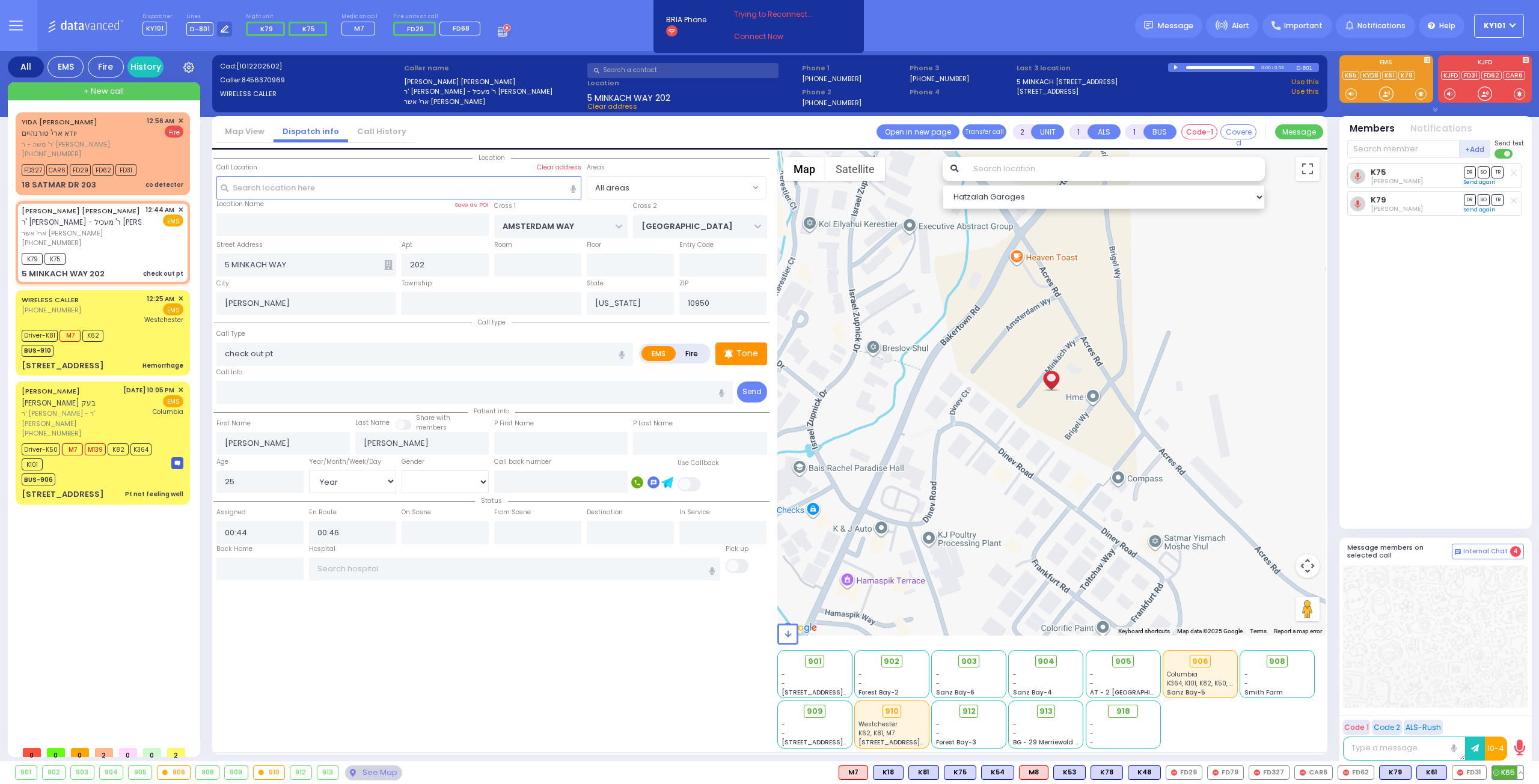
click at [1505, 769] on span "K65" at bounding box center [1508, 773] width 31 height 13
click at [1506, 770] on span "K89" at bounding box center [1508, 773] width 31 height 13
click at [1498, 773] on icon at bounding box center [1496, 773] width 6 height 6
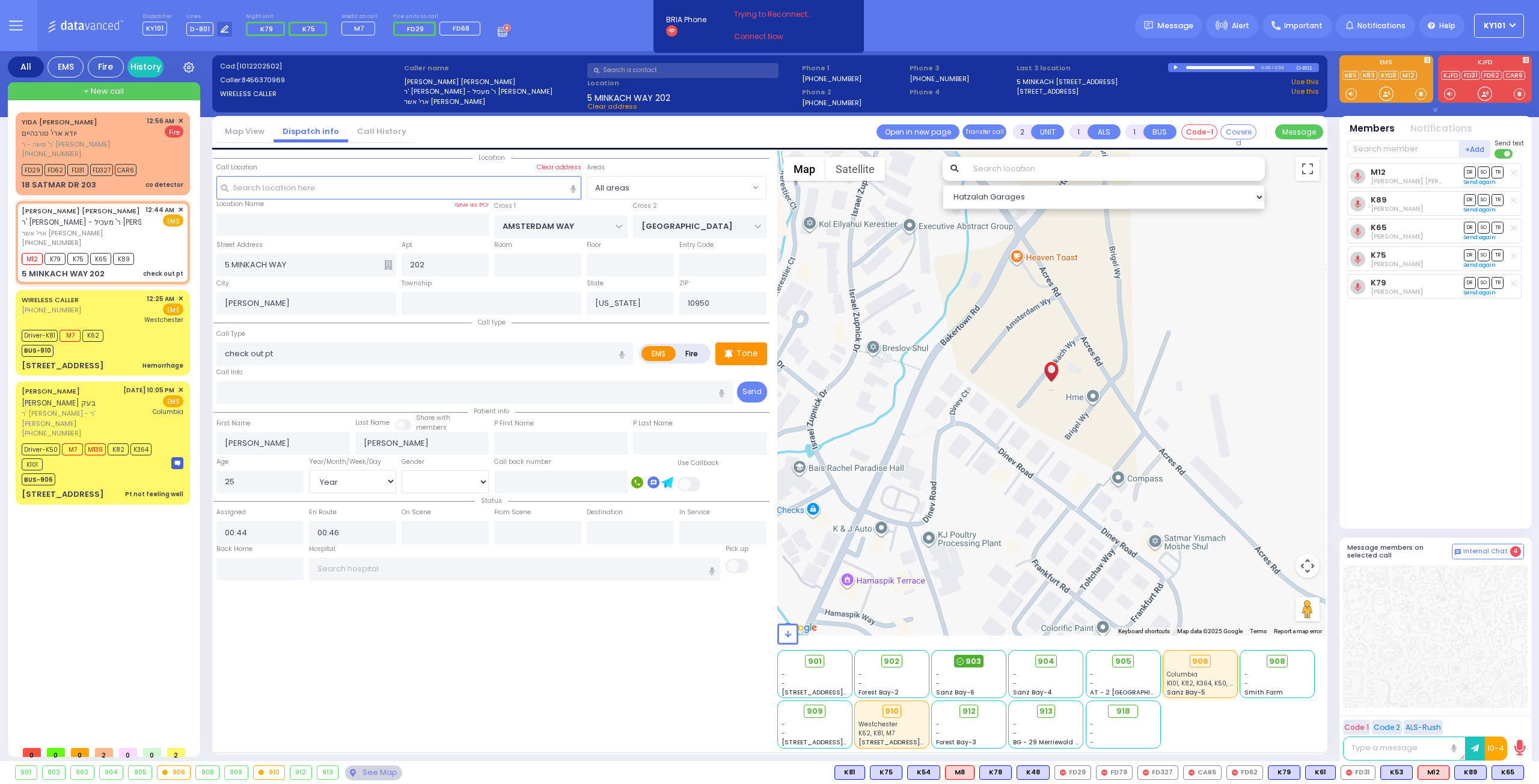
click at [970, 657] on span "903" at bounding box center [973, 661] width 15 height 12
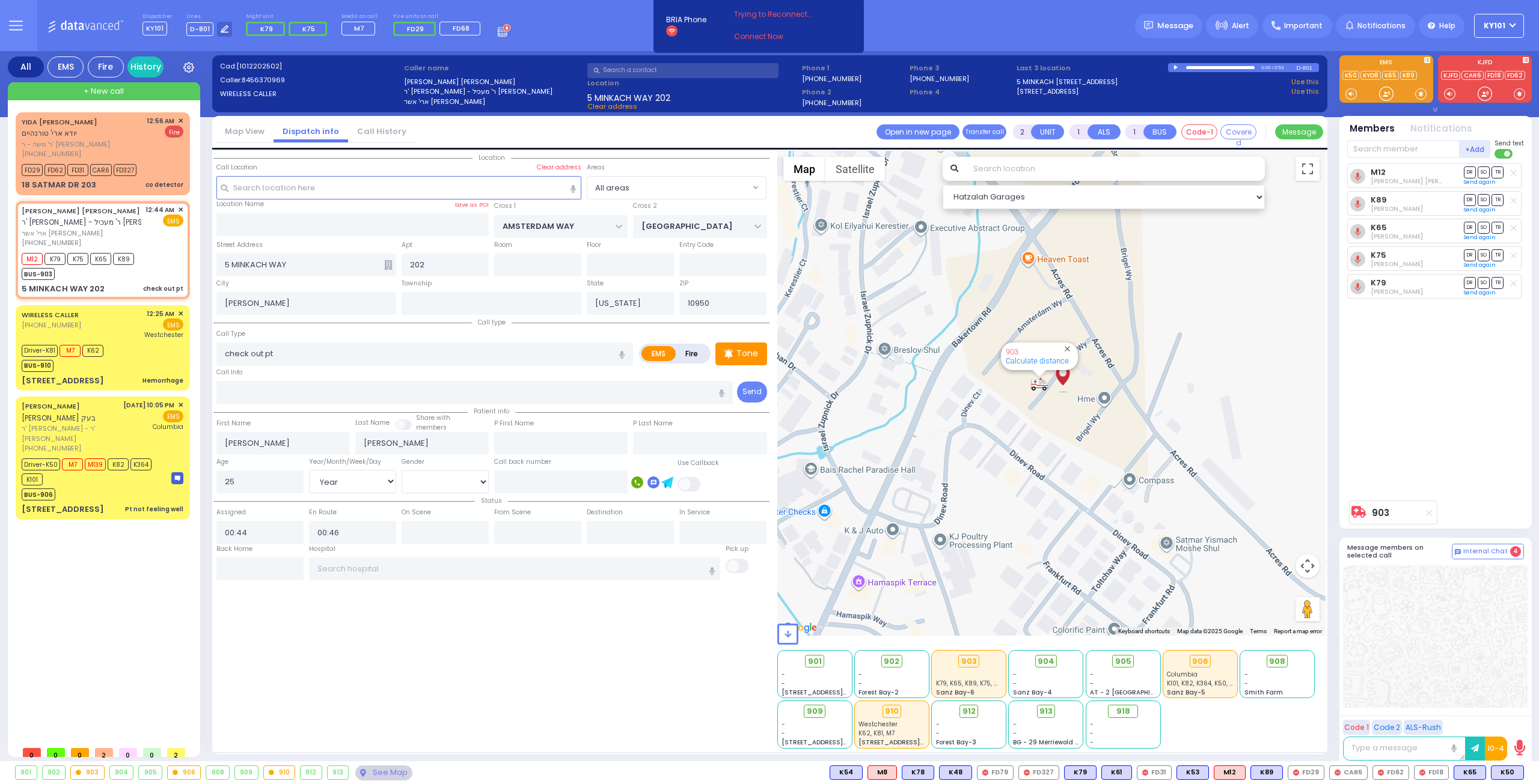
select select "Year"
select select "[DEMOGRAPHIC_DATA]"
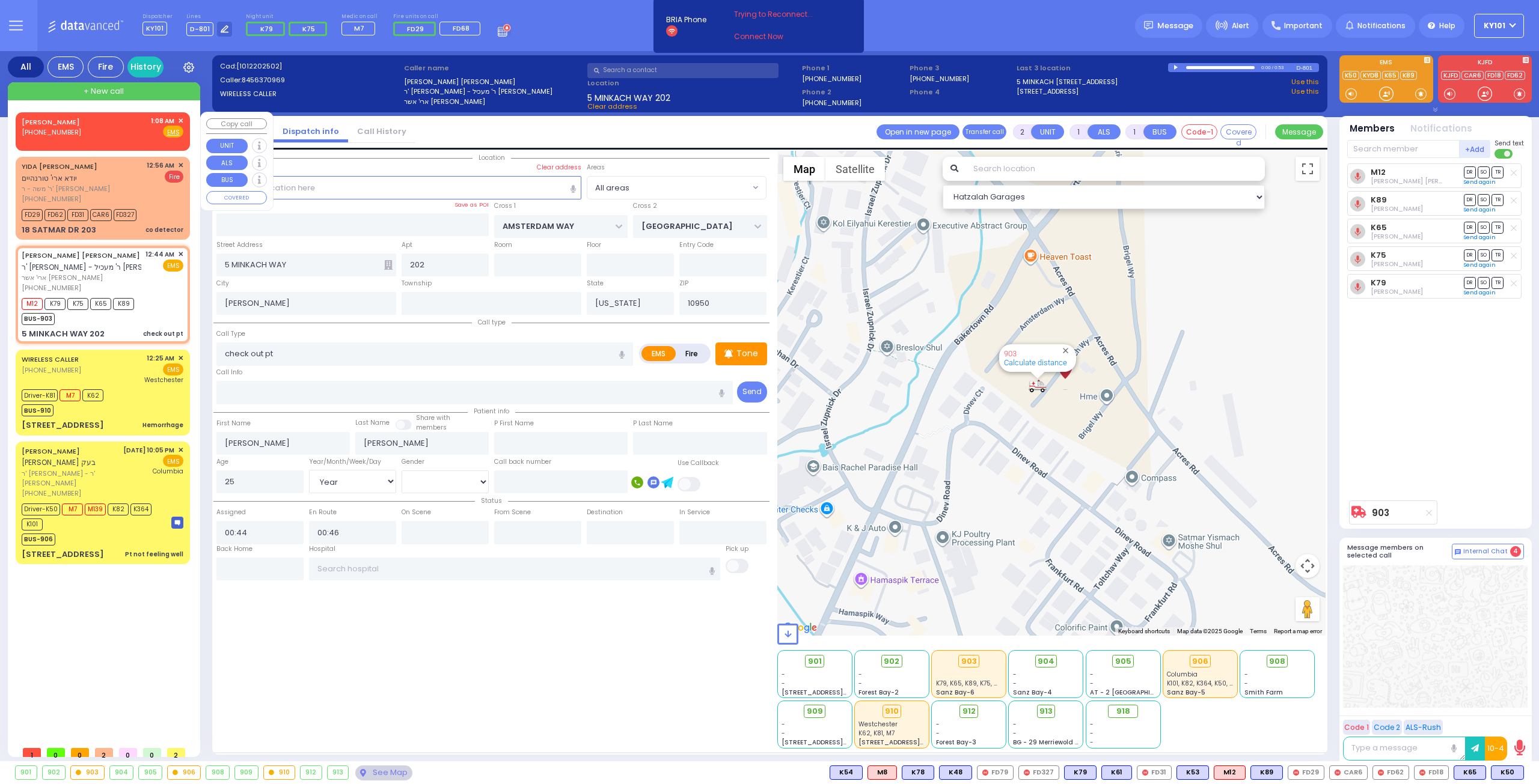
click at [97, 127] on div "[PERSON_NAME] [PHONE_NUMBER] 1:08 AM ✕ Fire EMS" at bounding box center [103, 127] width 162 height 22
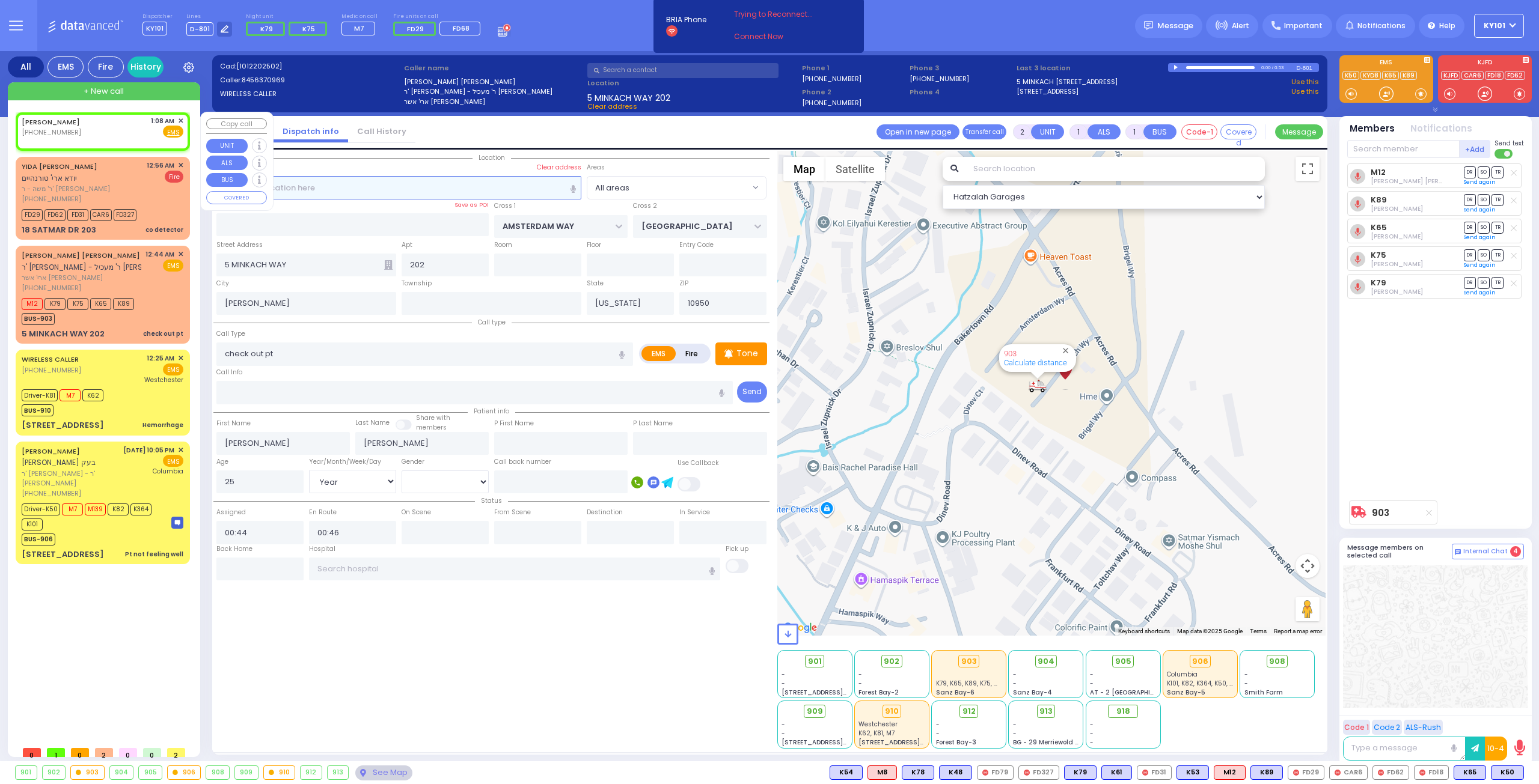
select select
radio input "true"
select select
type input "01:08"
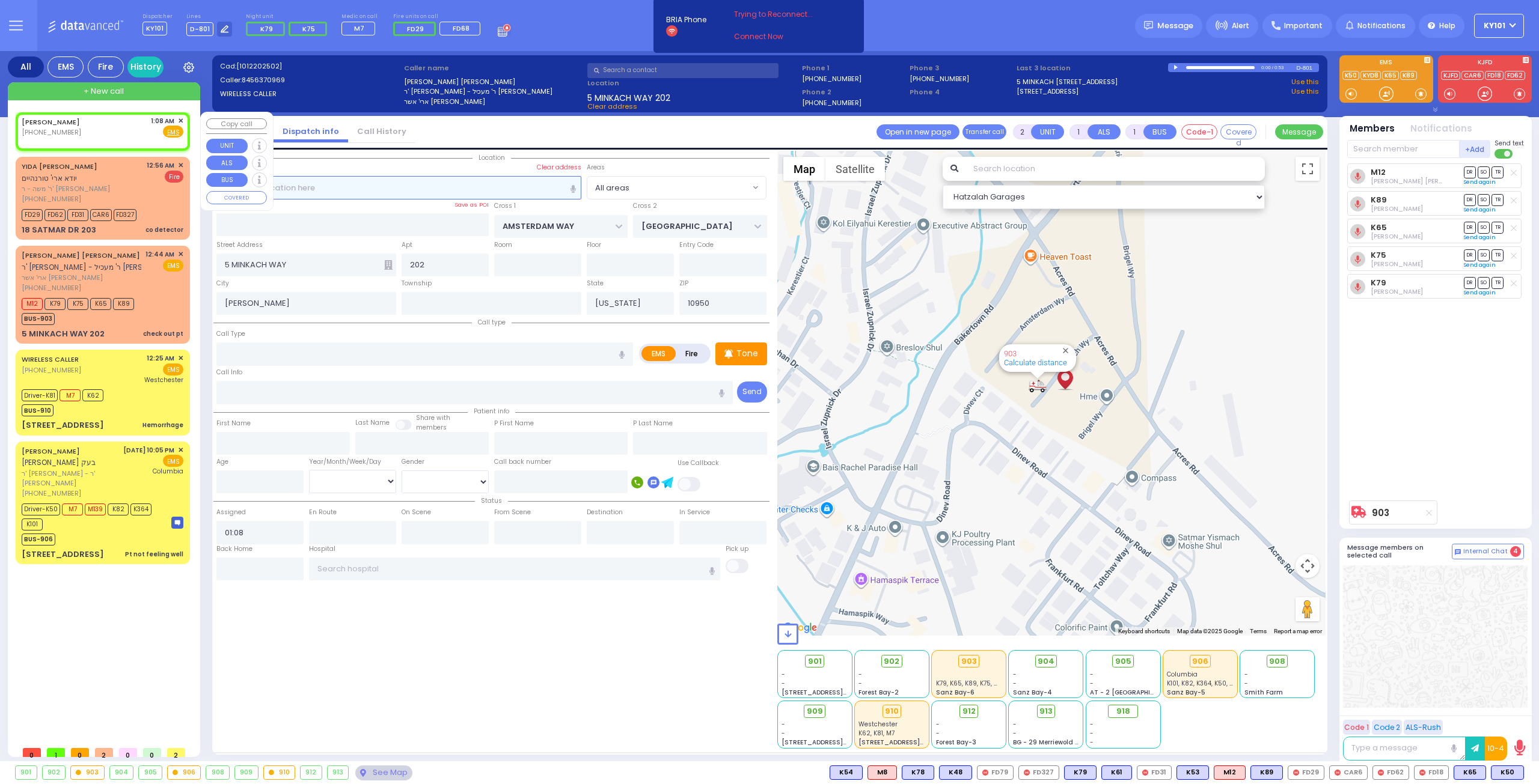
select select "Hatzalah Garages"
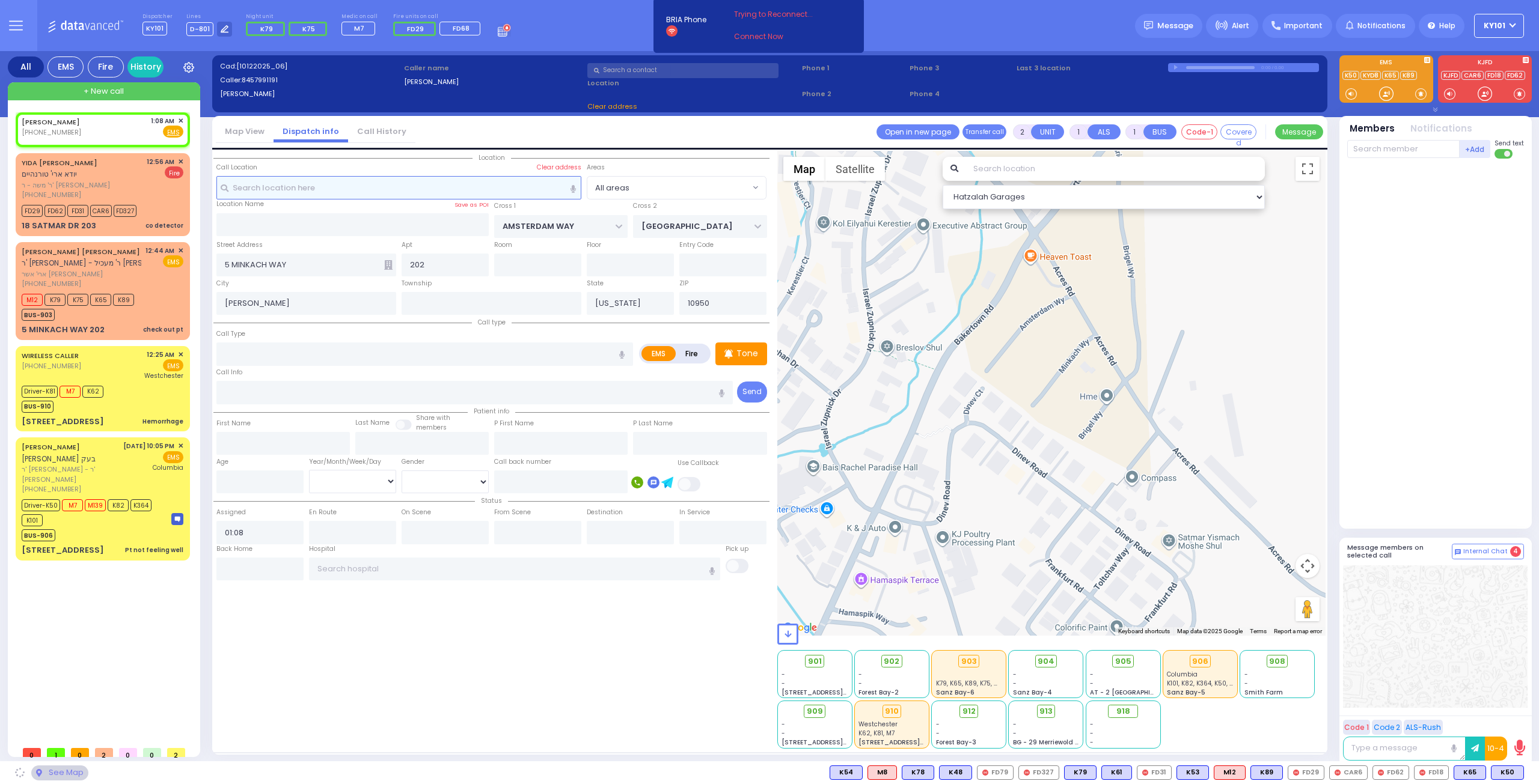
select select
radio input "true"
select select
select select "Hatzalah Garages"
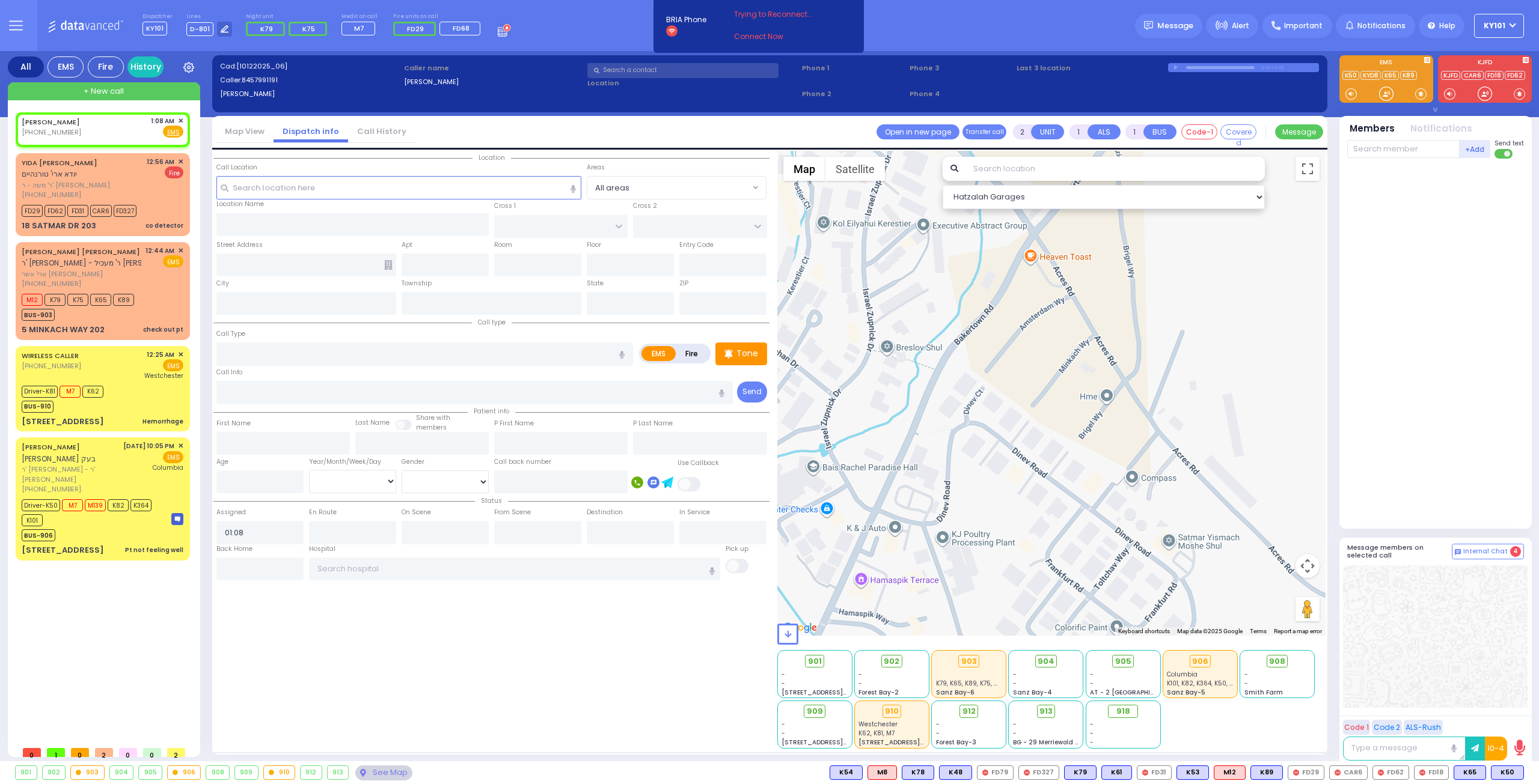
click at [394, 132] on link "Call History" at bounding box center [382, 131] width 68 height 11
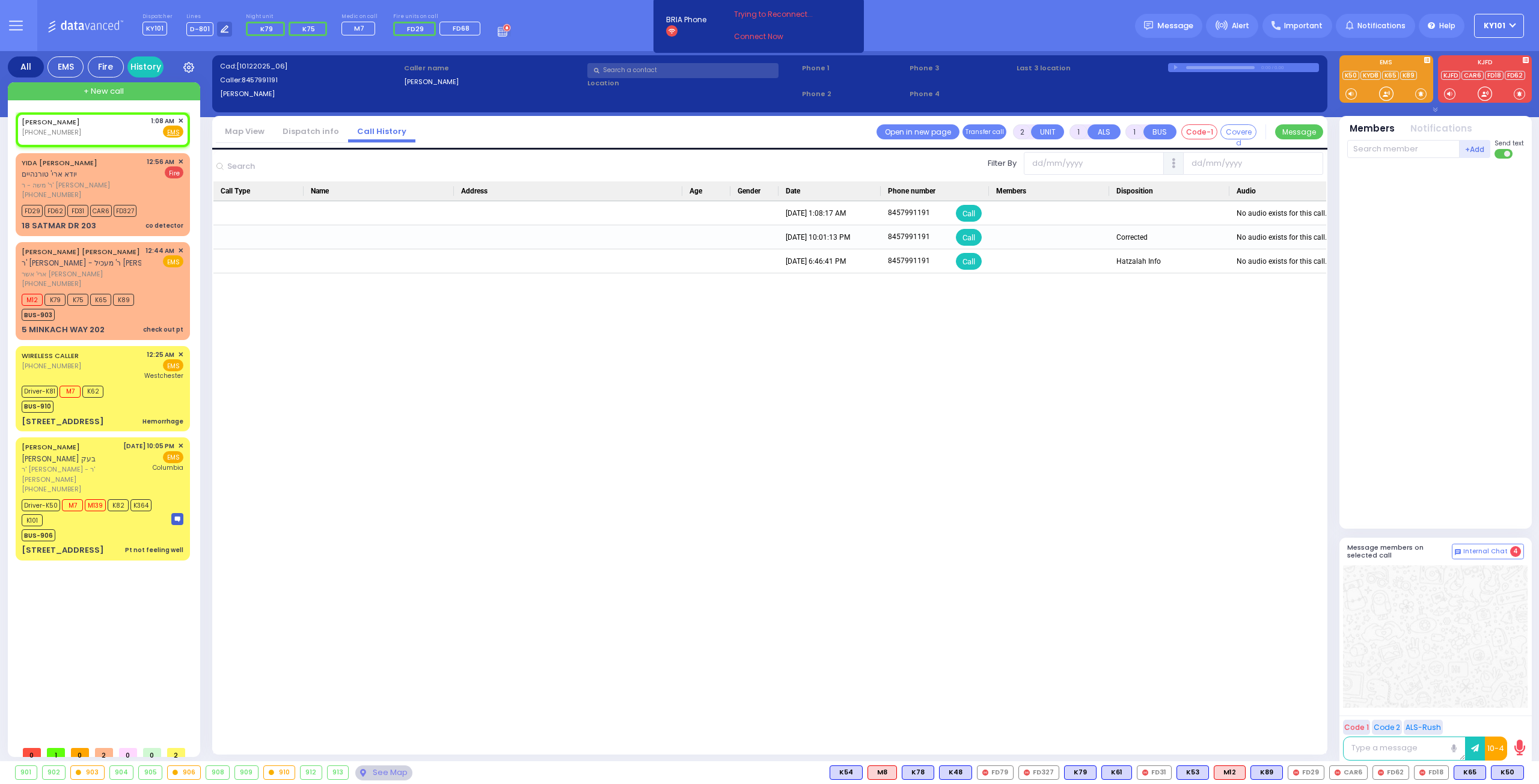
click at [312, 136] on link "Dispatch info" at bounding box center [310, 131] width 74 height 11
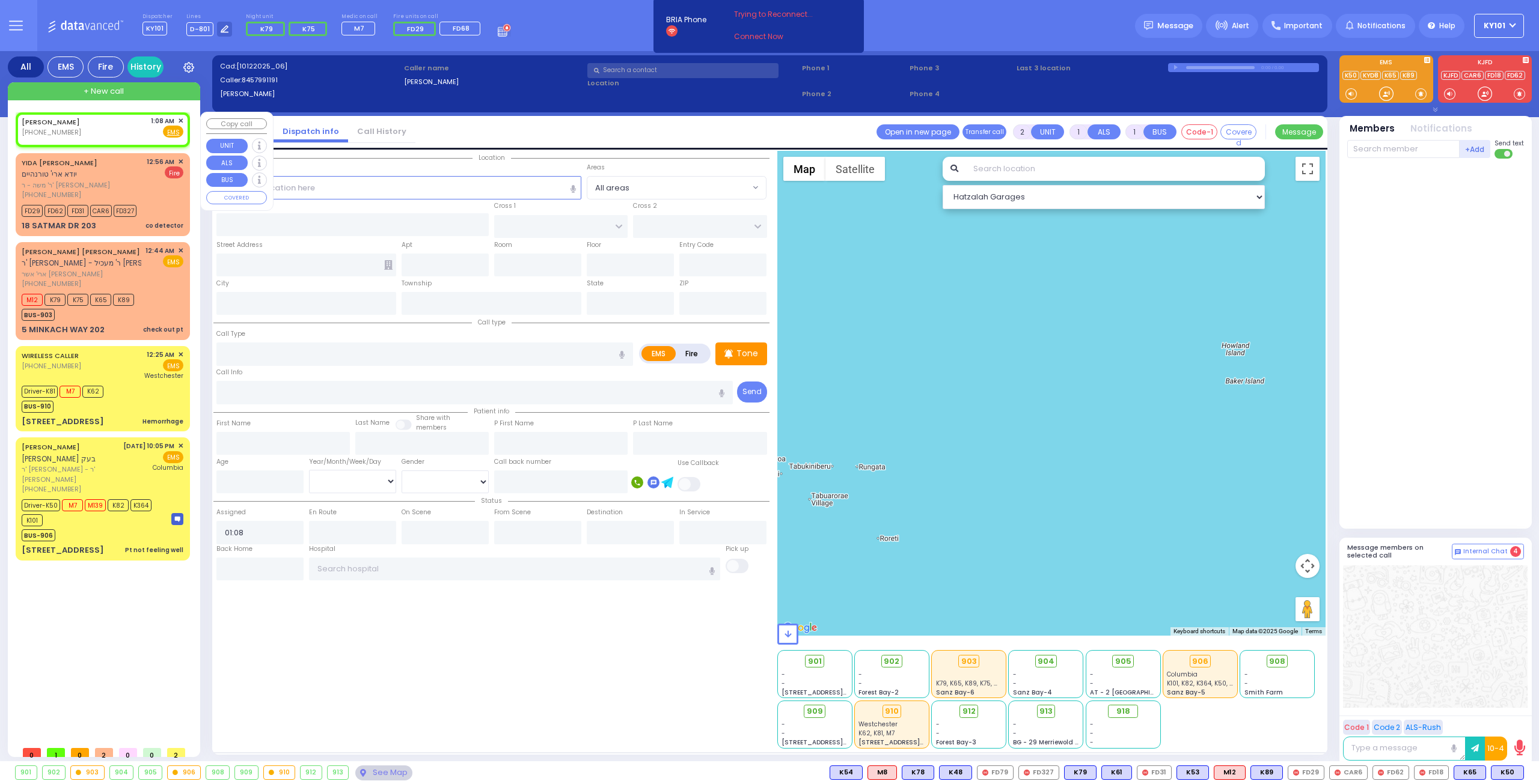
click at [180, 120] on span "✕" at bounding box center [181, 121] width 6 height 10
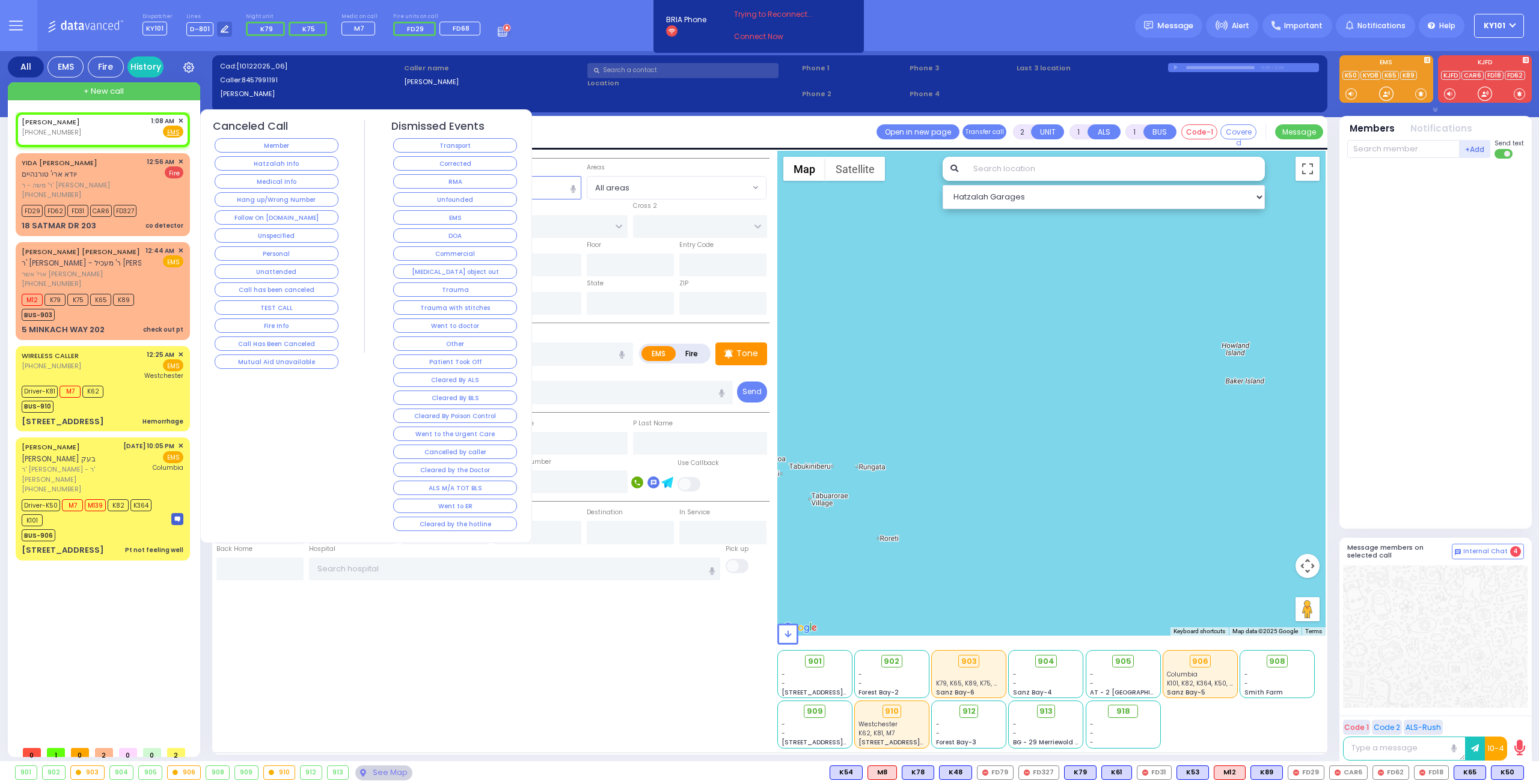
click at [266, 195] on button "Hang up/Wrong Number" at bounding box center [276, 199] width 124 height 14
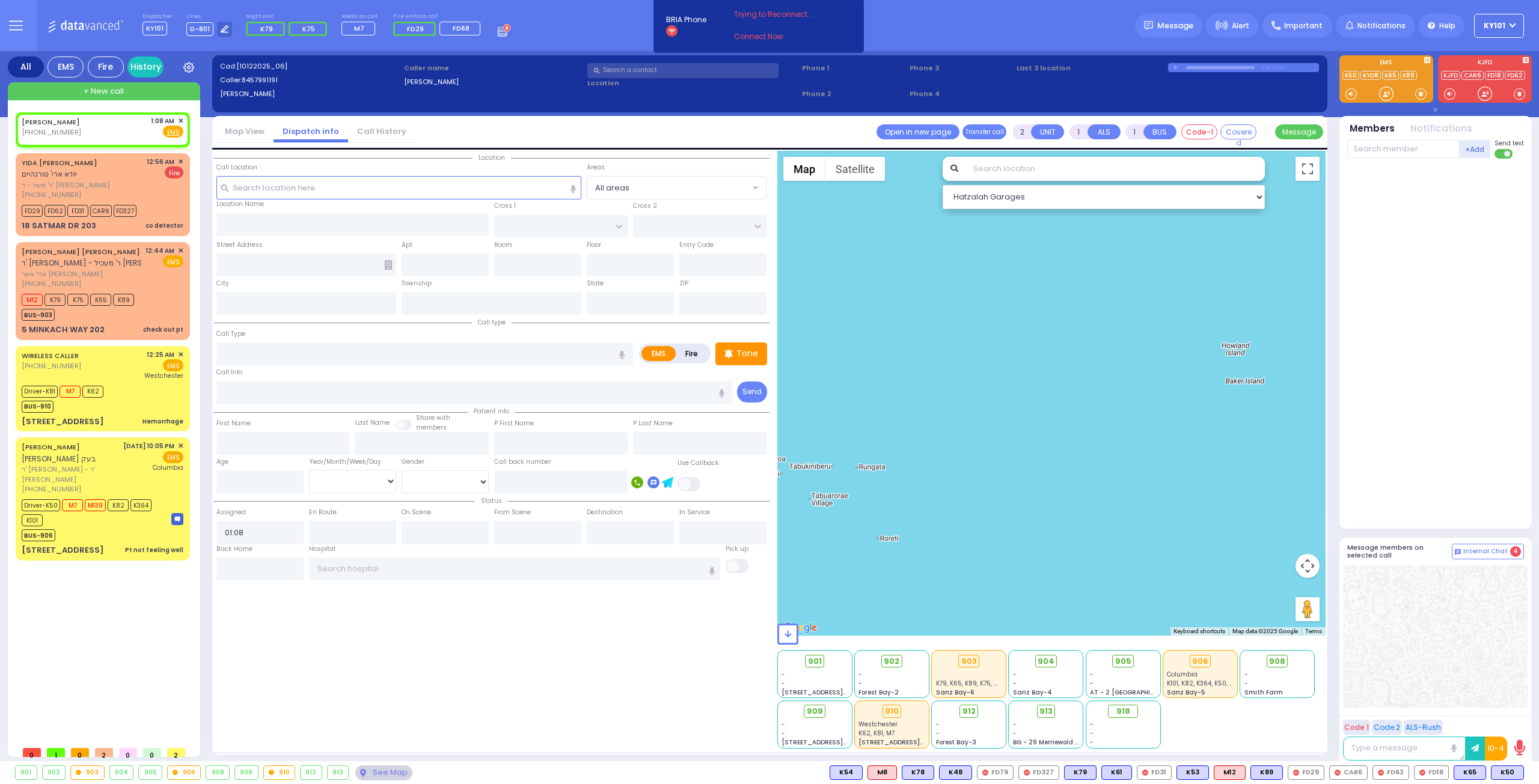
select select
radio input "true"
select select
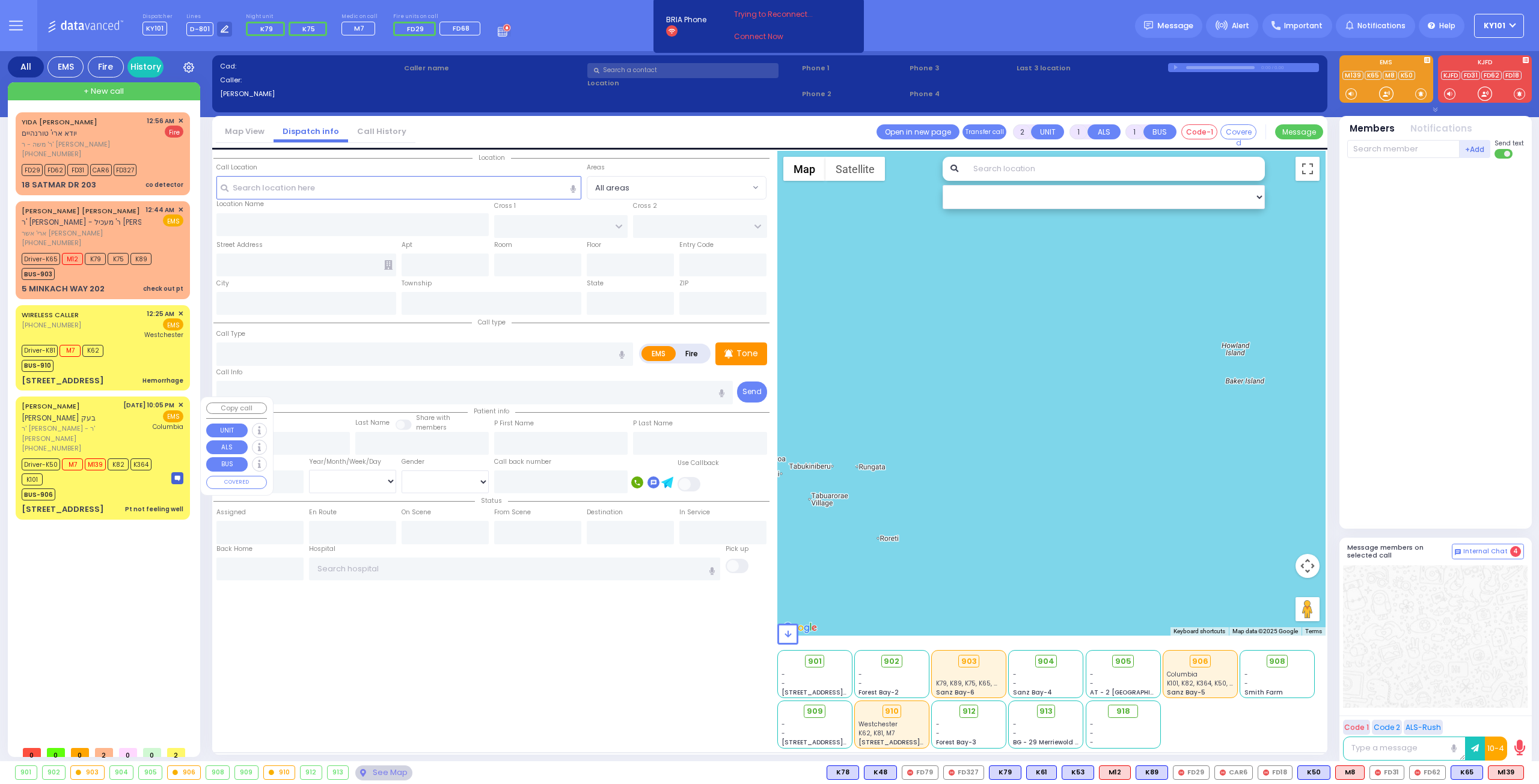
click at [103, 437] on span "ר' [PERSON_NAME] - ר' [PERSON_NAME]" at bounding box center [70, 433] width 97 height 20
type input "6"
select select
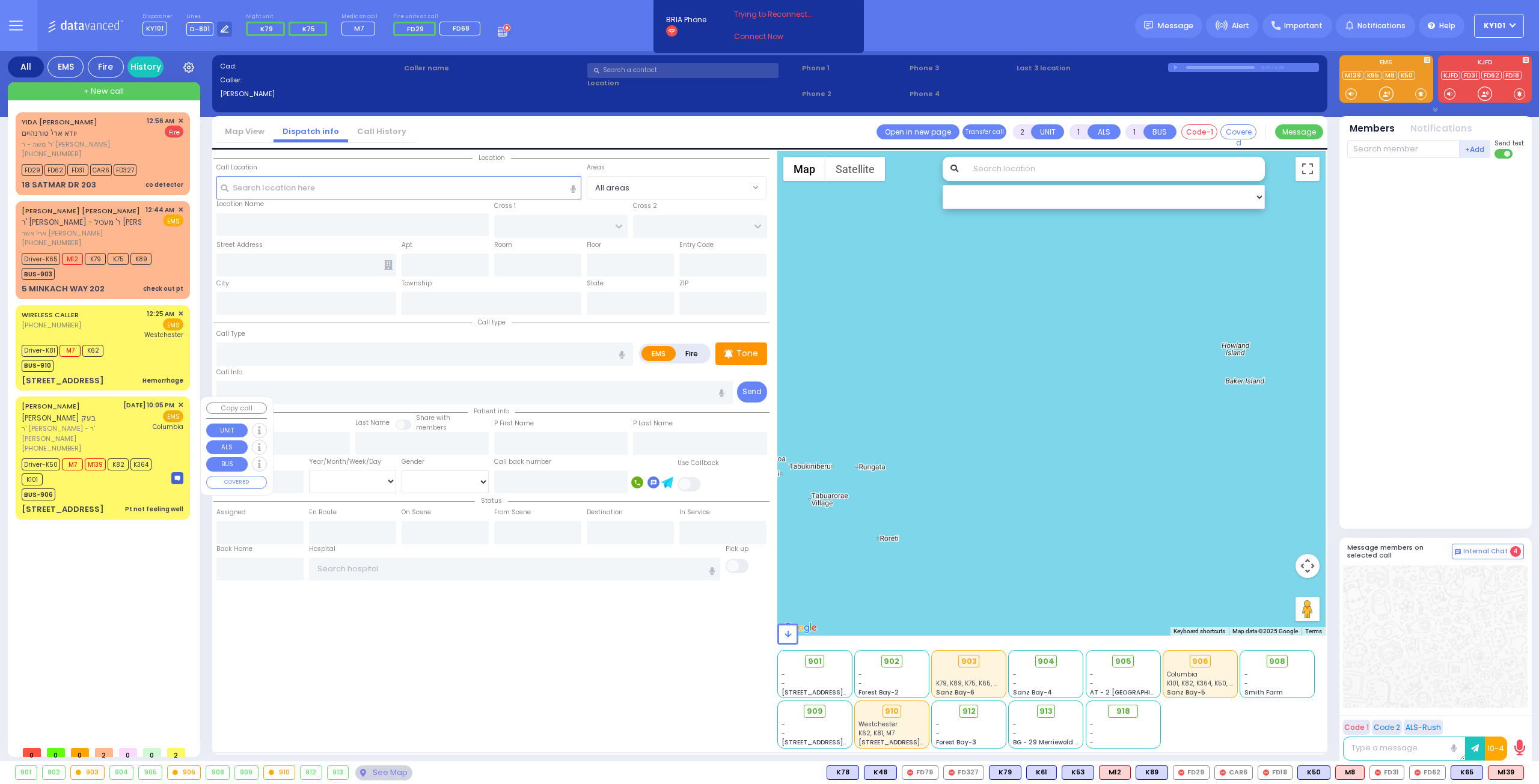
type input "Pt not feeling well"
radio input "true"
type input "[PERSON_NAME]"
type input "Moshe"
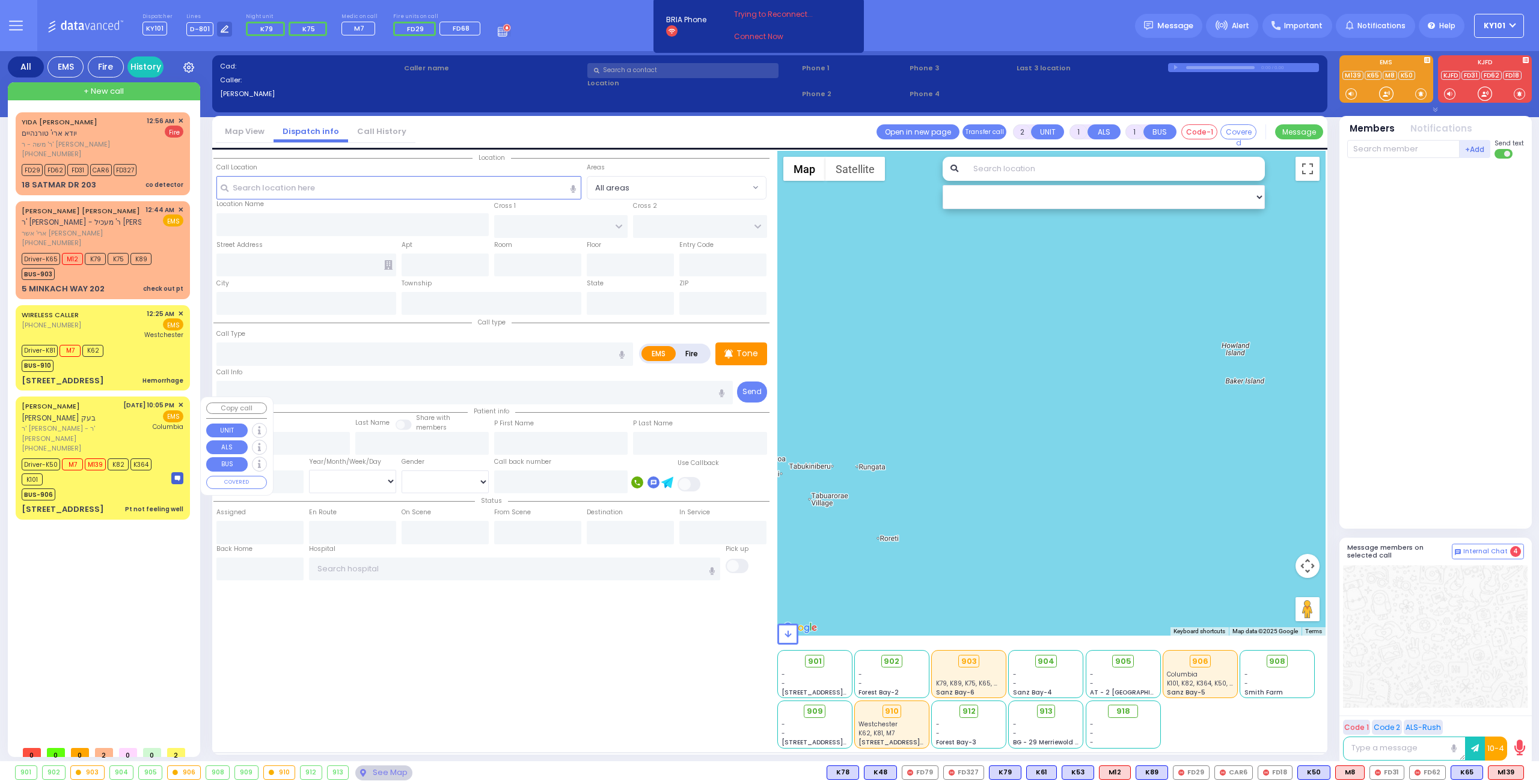
type input "[PERSON_NAME]"
type input "43"
select select "Year"
select select "[DEMOGRAPHIC_DATA]"
type input "22:05"
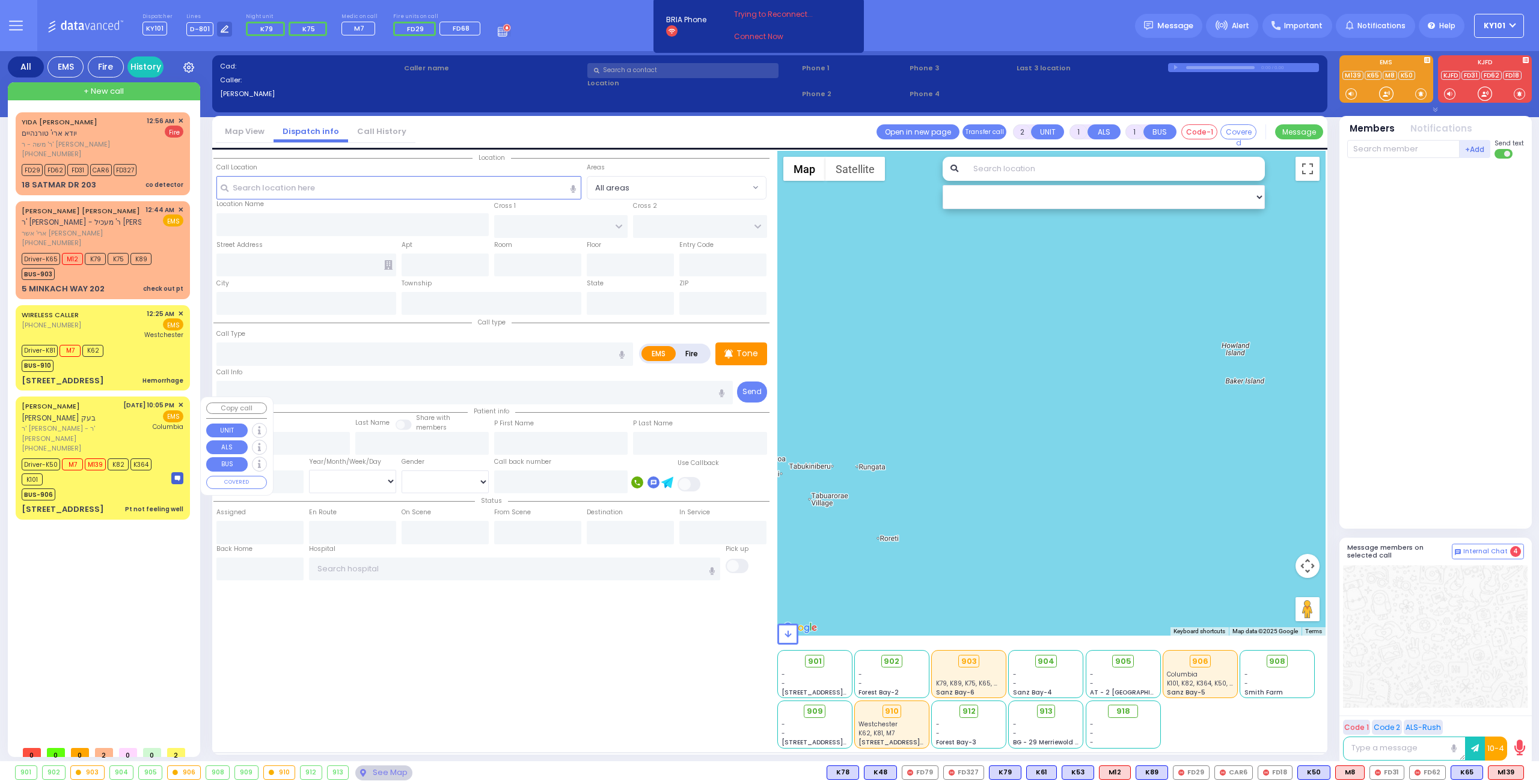
type input "22:07"
type input "00:48"
type input "[US_STATE][GEOGRAPHIC_DATA]- [GEOGRAPHIC_DATA]"
select select "Hatzalah Garages"
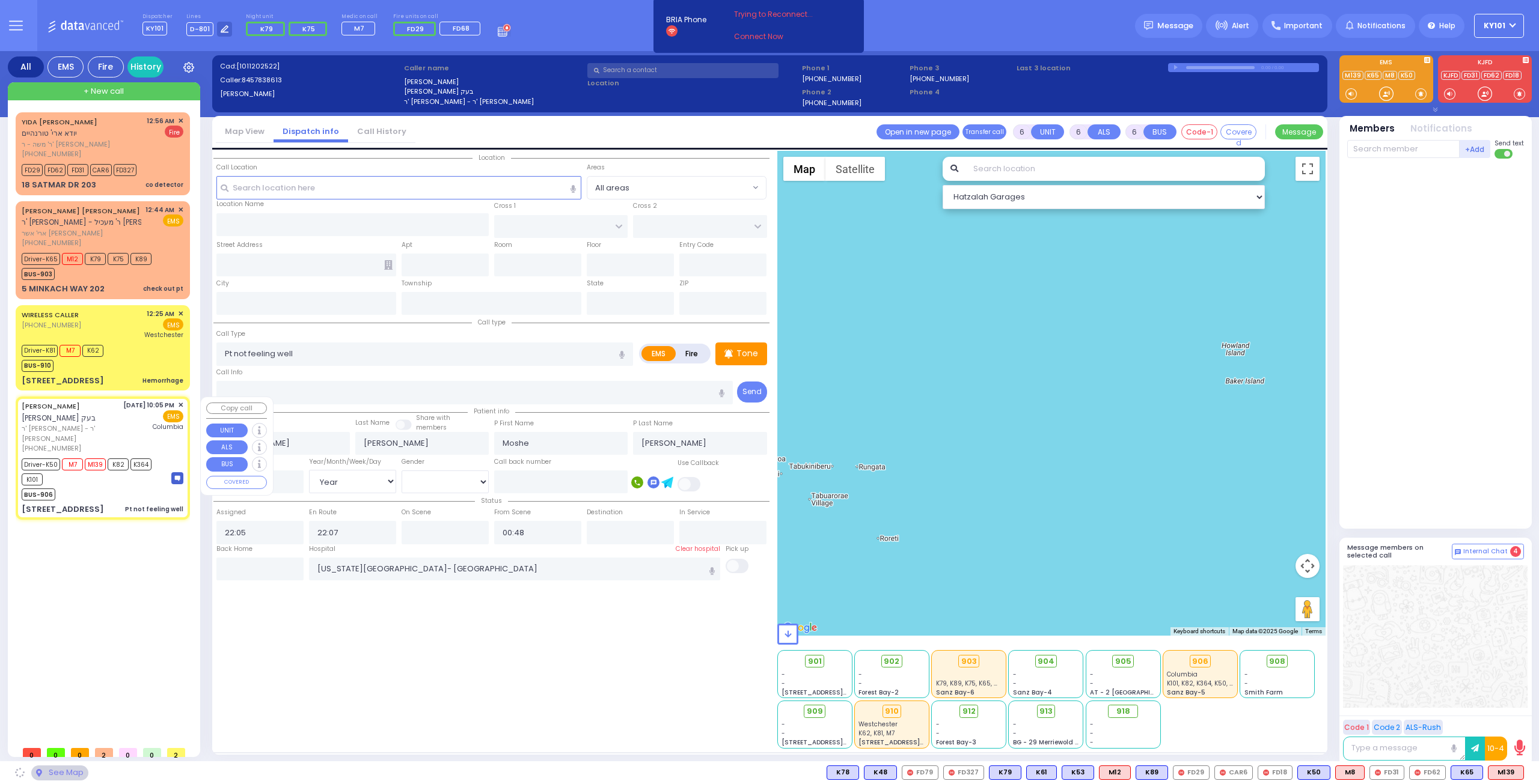
type input "GORLITZ COURT"
type input "SCHUNNEMUNK RD"
type input "[STREET_ADDRESS]"
type input "112"
type input "[PERSON_NAME]"
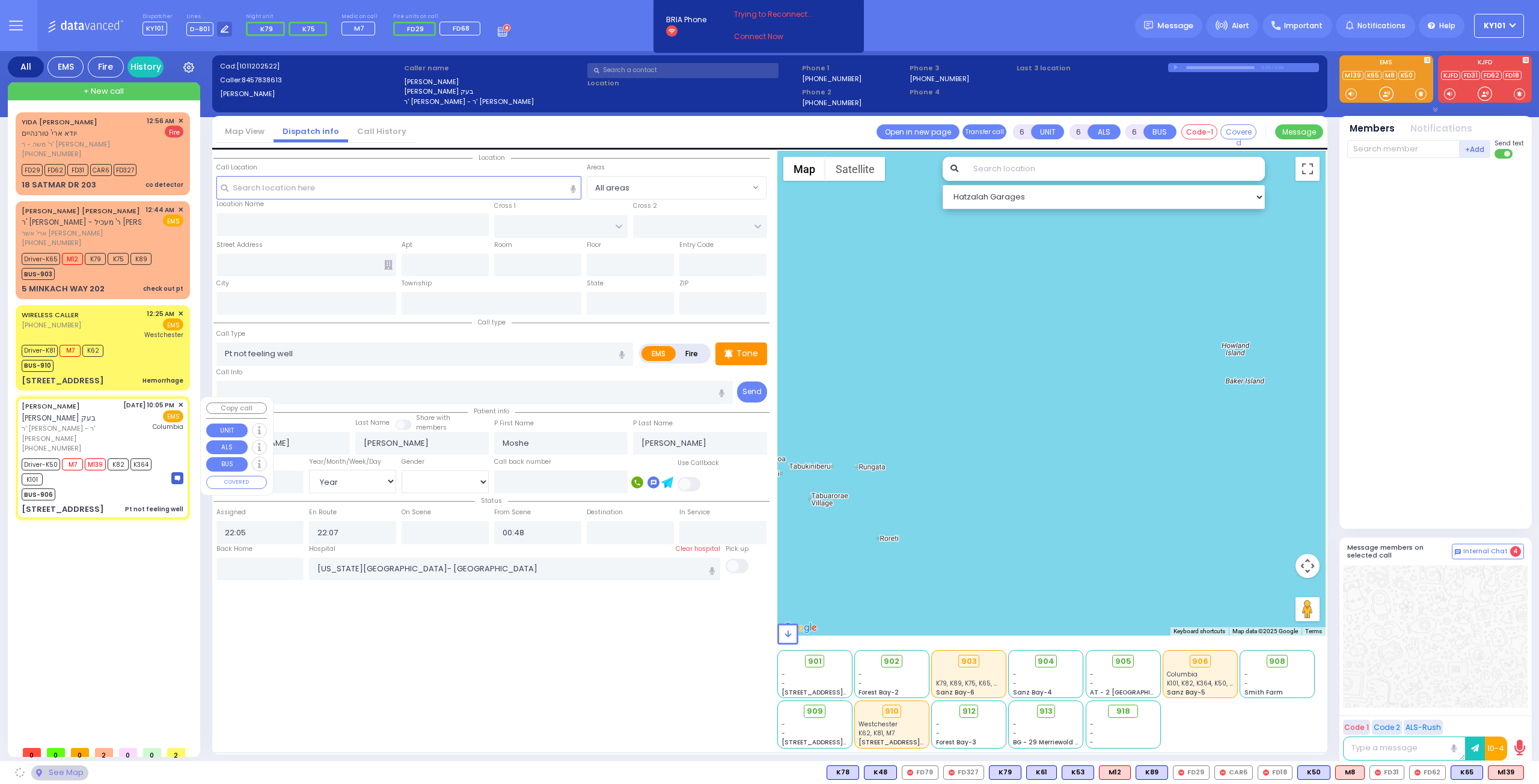
type input "[US_STATE]"
type input "10950"
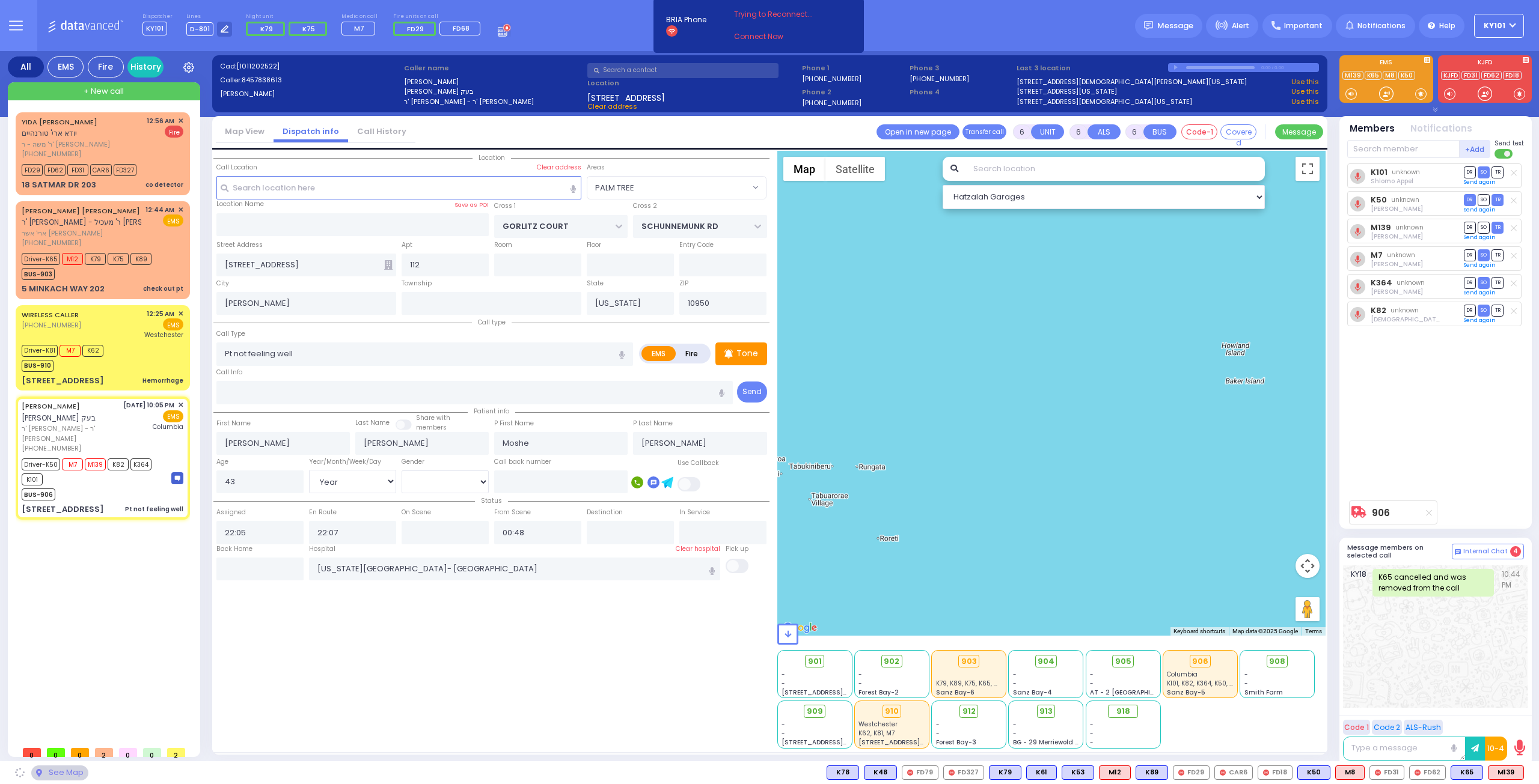
select select "PALM TREE"
click at [283, 562] on input "text" at bounding box center [260, 569] width 88 height 23
type input "01:19"
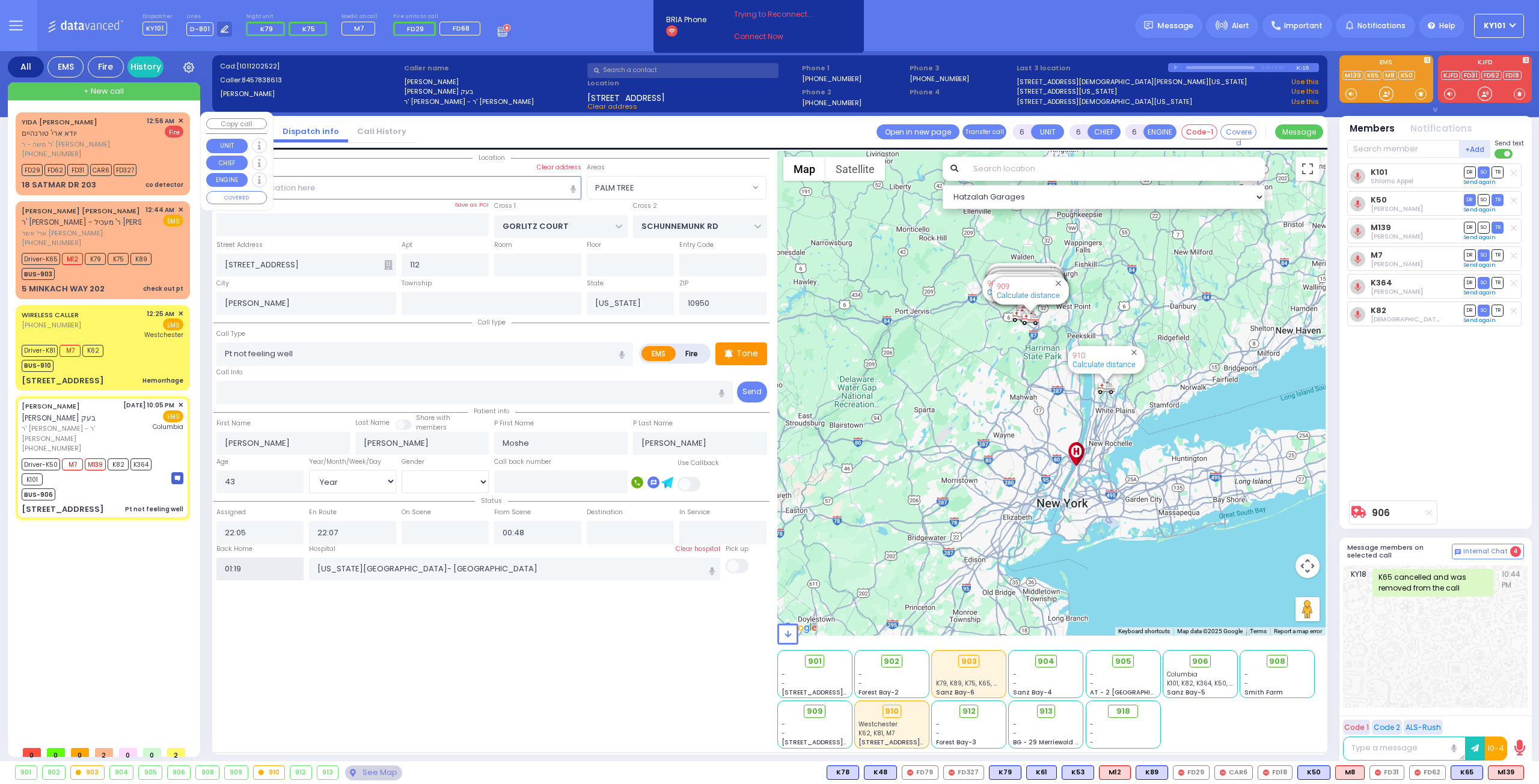
select select
radio input "true"
select select
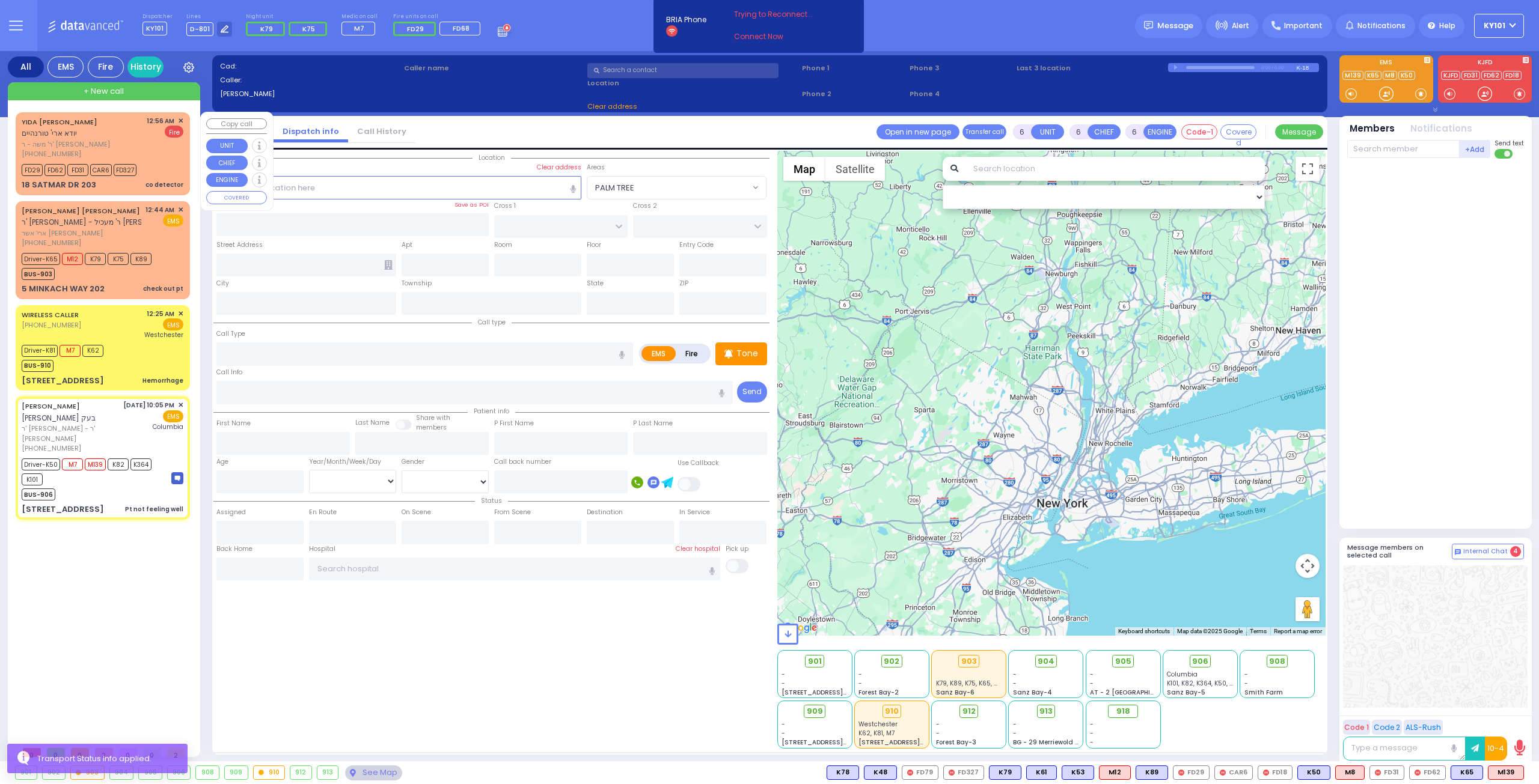
click at [179, 119] on span "✕" at bounding box center [181, 121] width 6 height 10
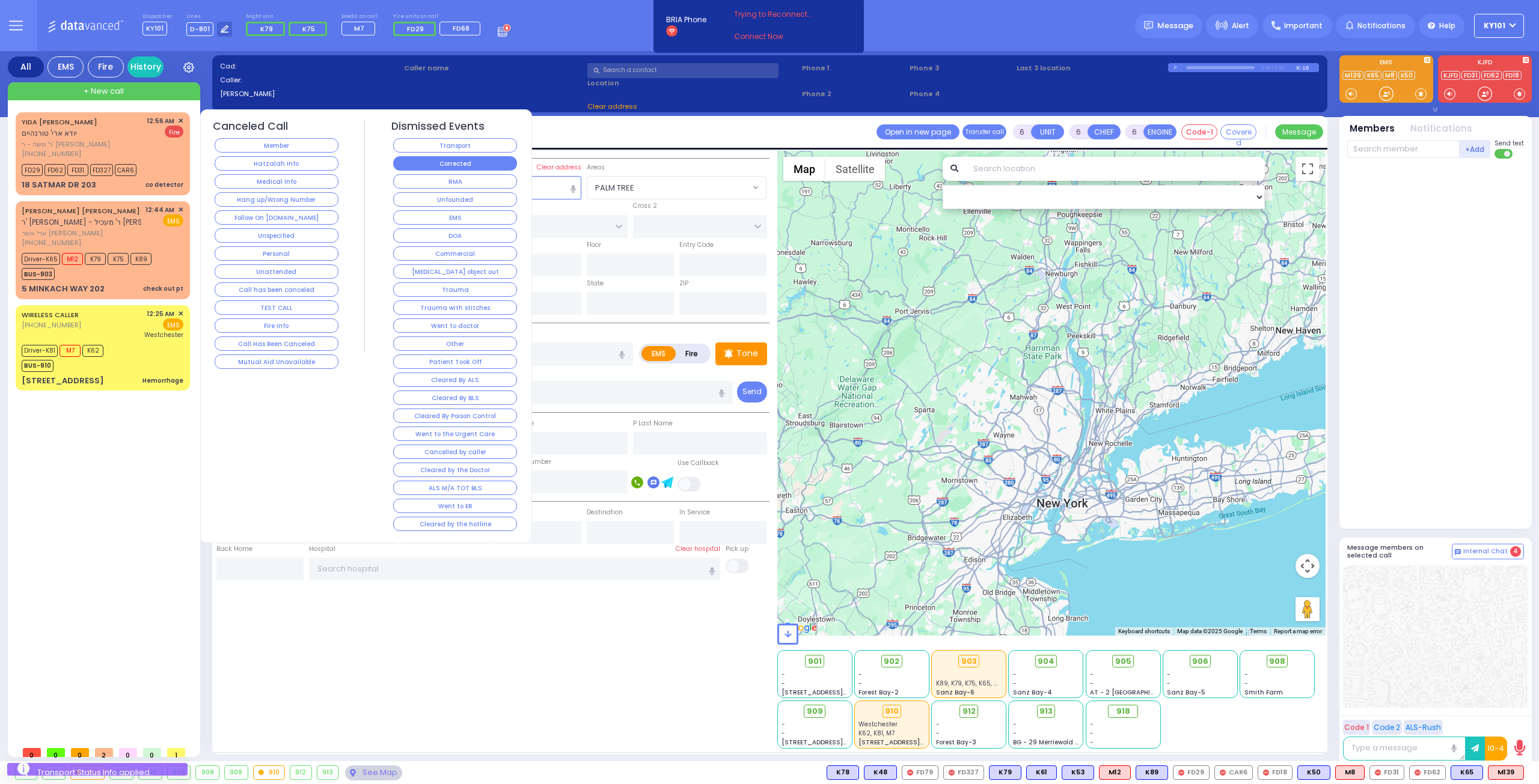
click at [457, 159] on button "Corrected" at bounding box center [455, 163] width 124 height 14
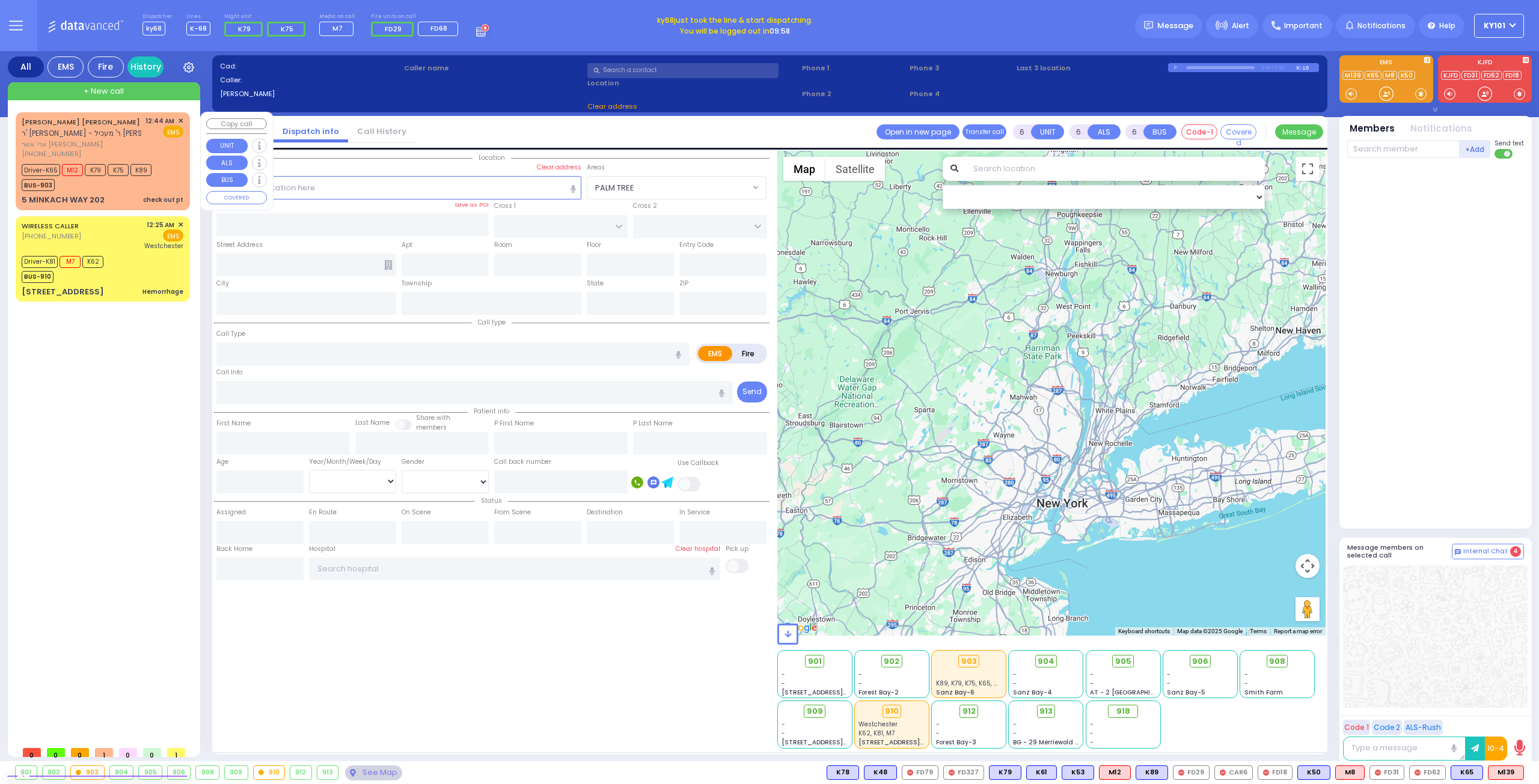
click at [108, 190] on div "BUS-903" at bounding box center [87, 184] width 129 height 15
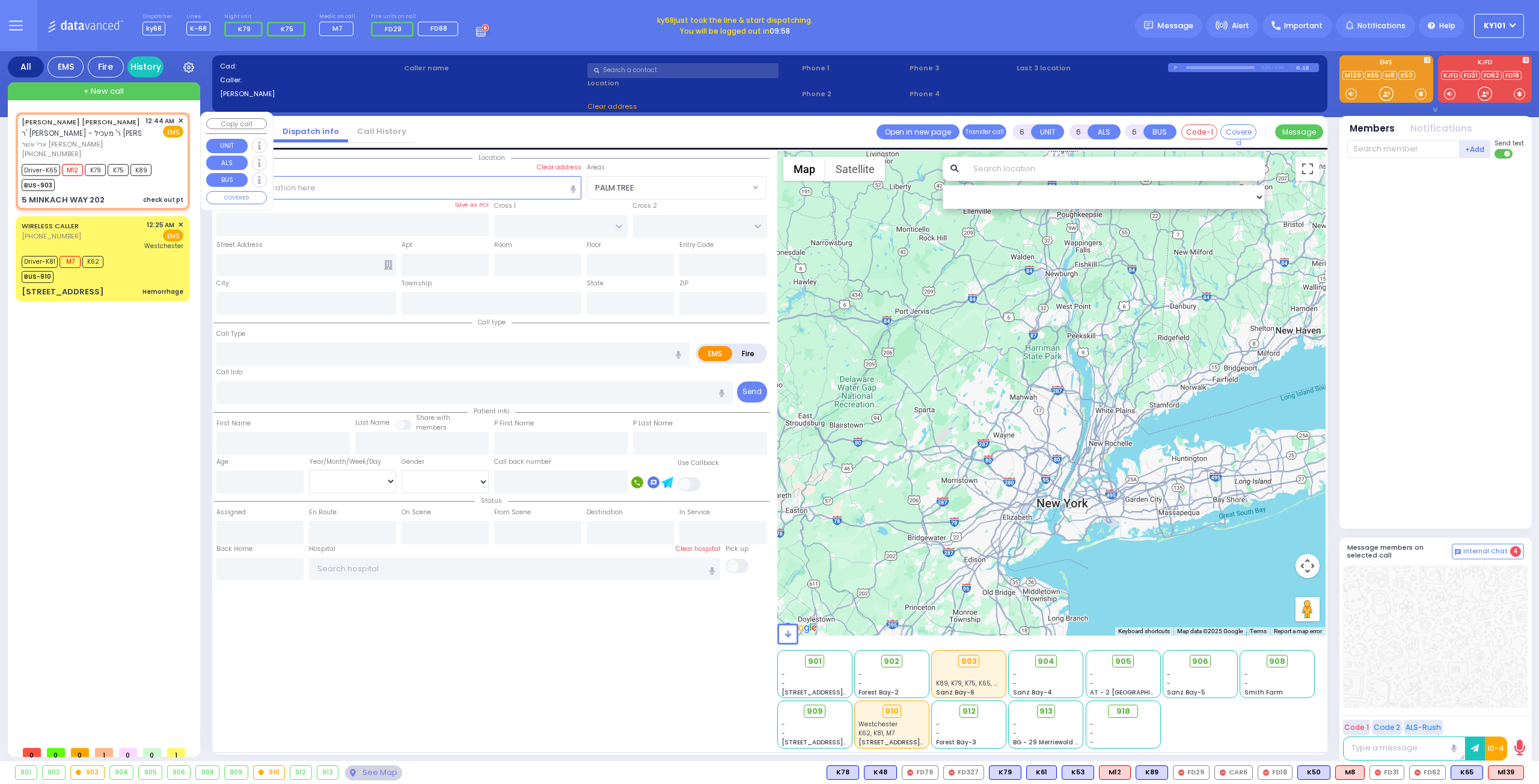
select select
type input "check out pt"
radio input "true"
type input "[PERSON_NAME]"
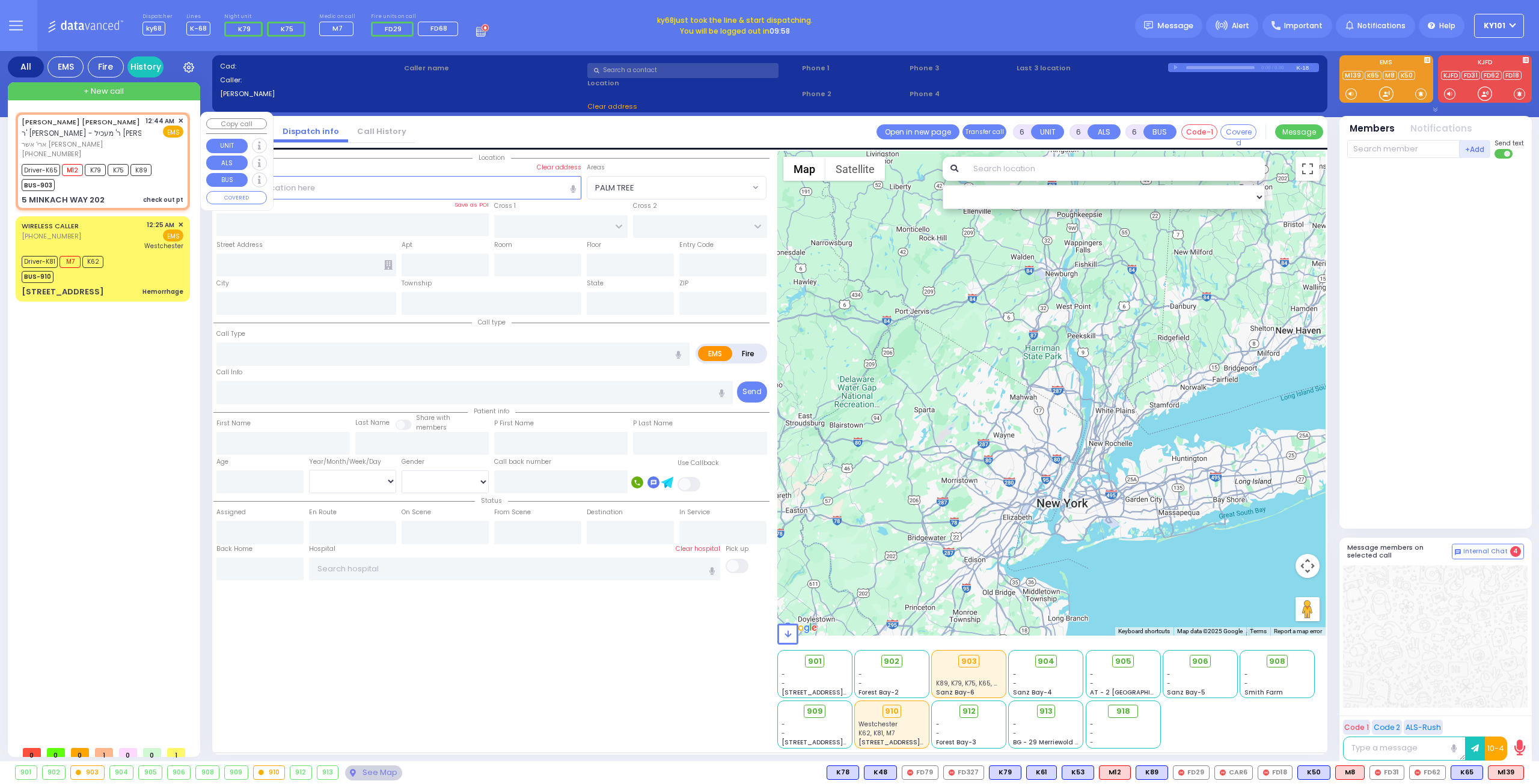
type input "Unknown"
type input "25"
select select "Year"
select select "[DEMOGRAPHIC_DATA]"
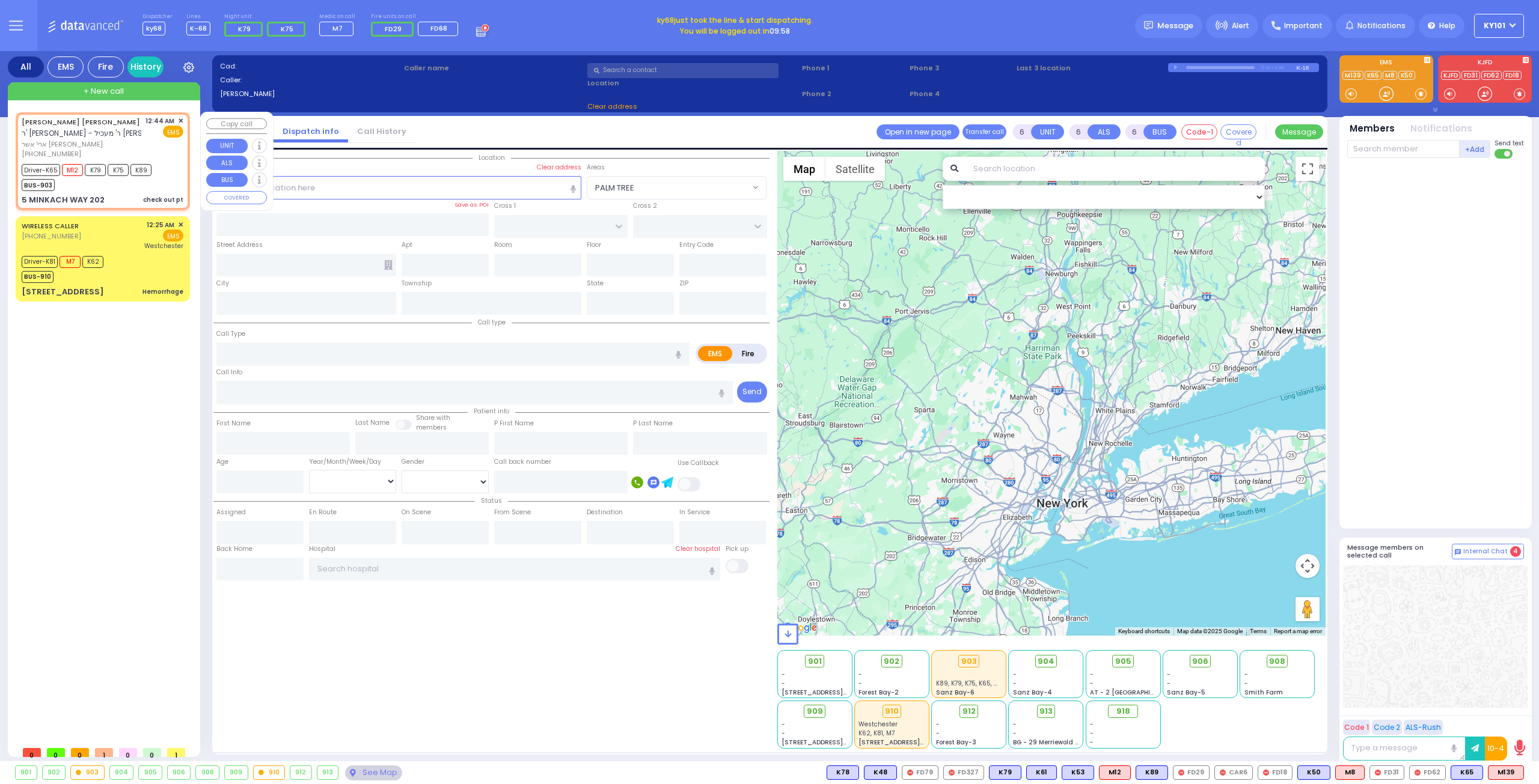
type input "00:44"
type input "00:46"
select select "Hatzalah Garages"
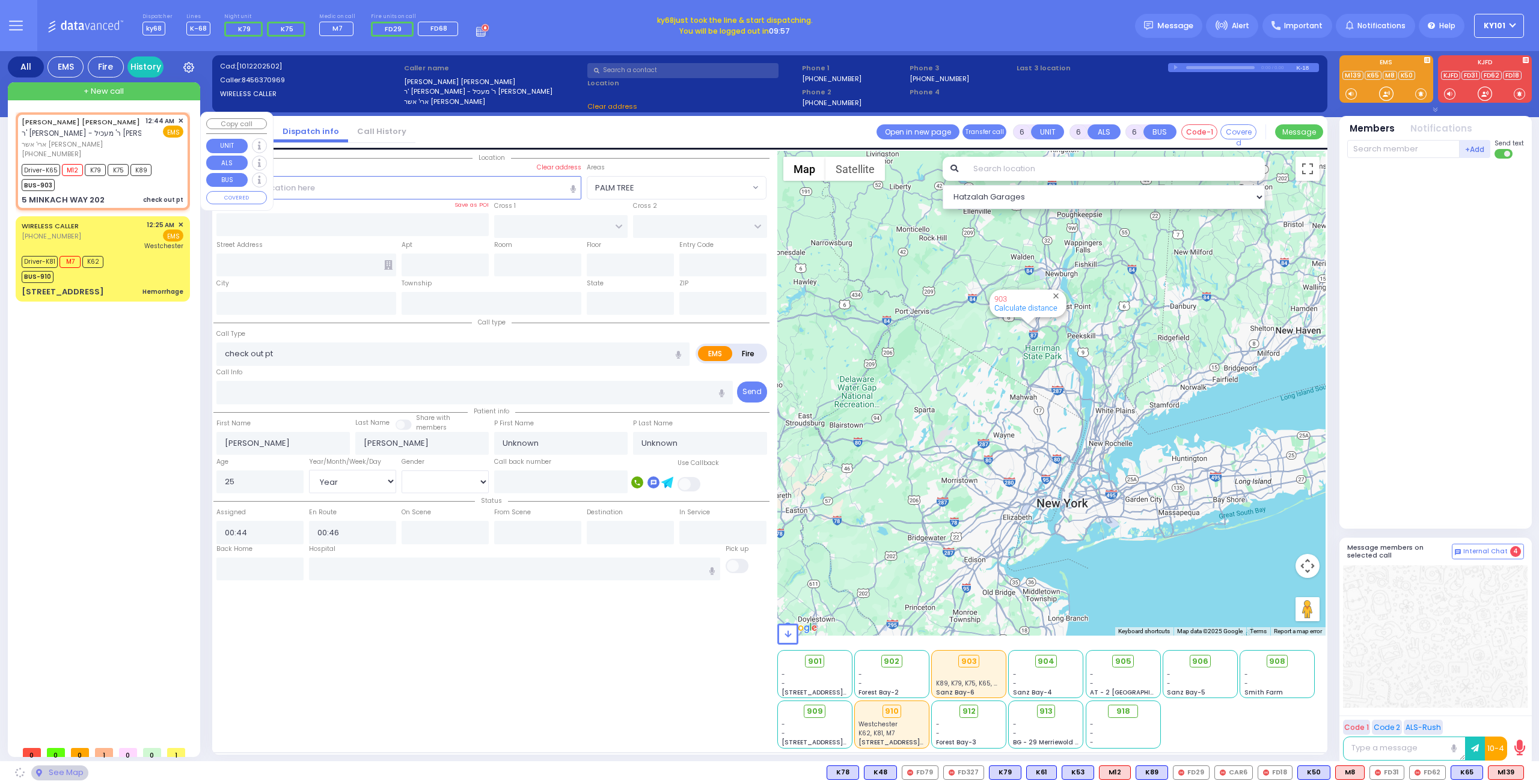
type input "AMSTERDAM WAY"
type input "[GEOGRAPHIC_DATA]"
type input "5 MINKACH WAY"
type input "202"
type input "[PERSON_NAME]"
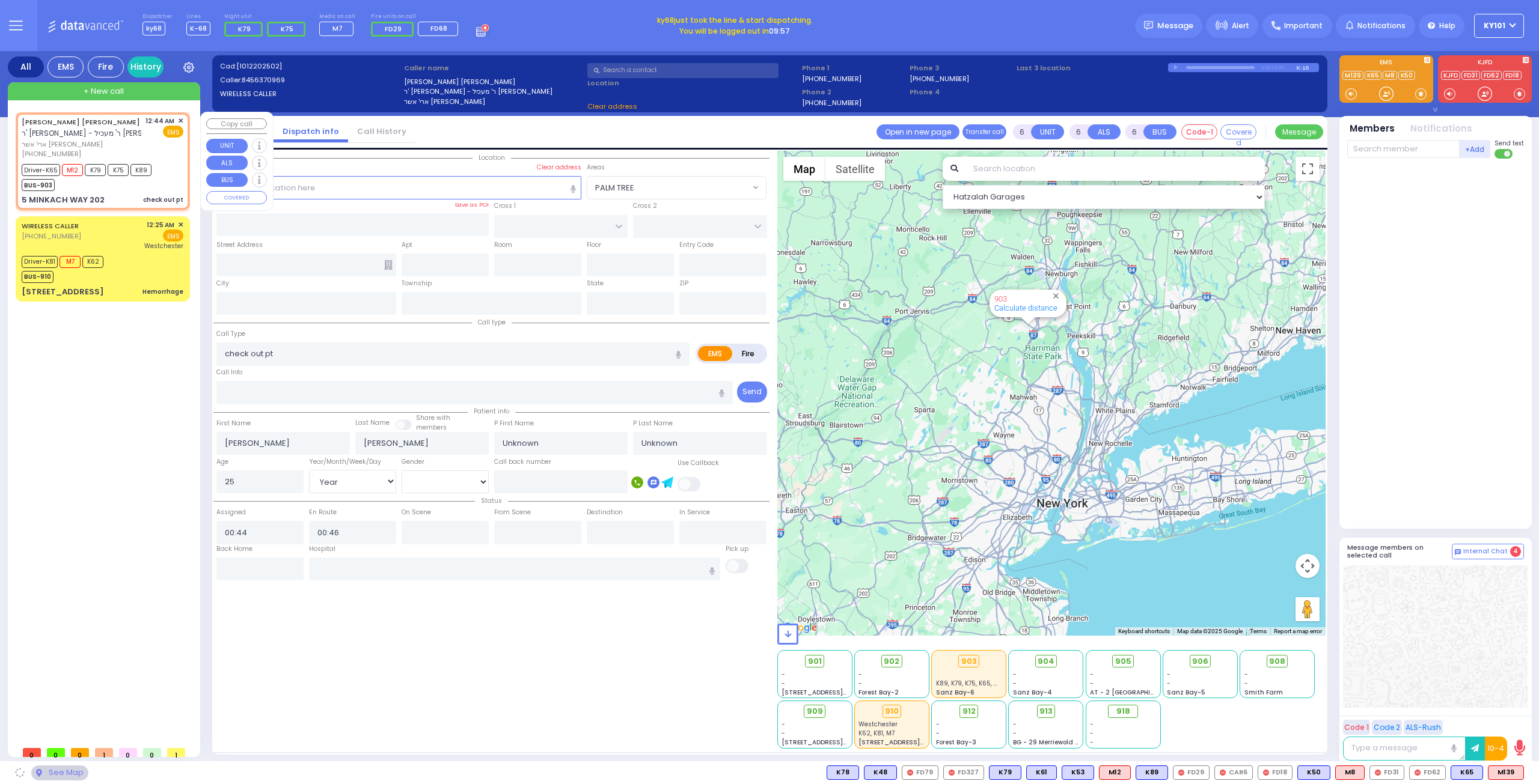
type input "[US_STATE]"
type input "10950"
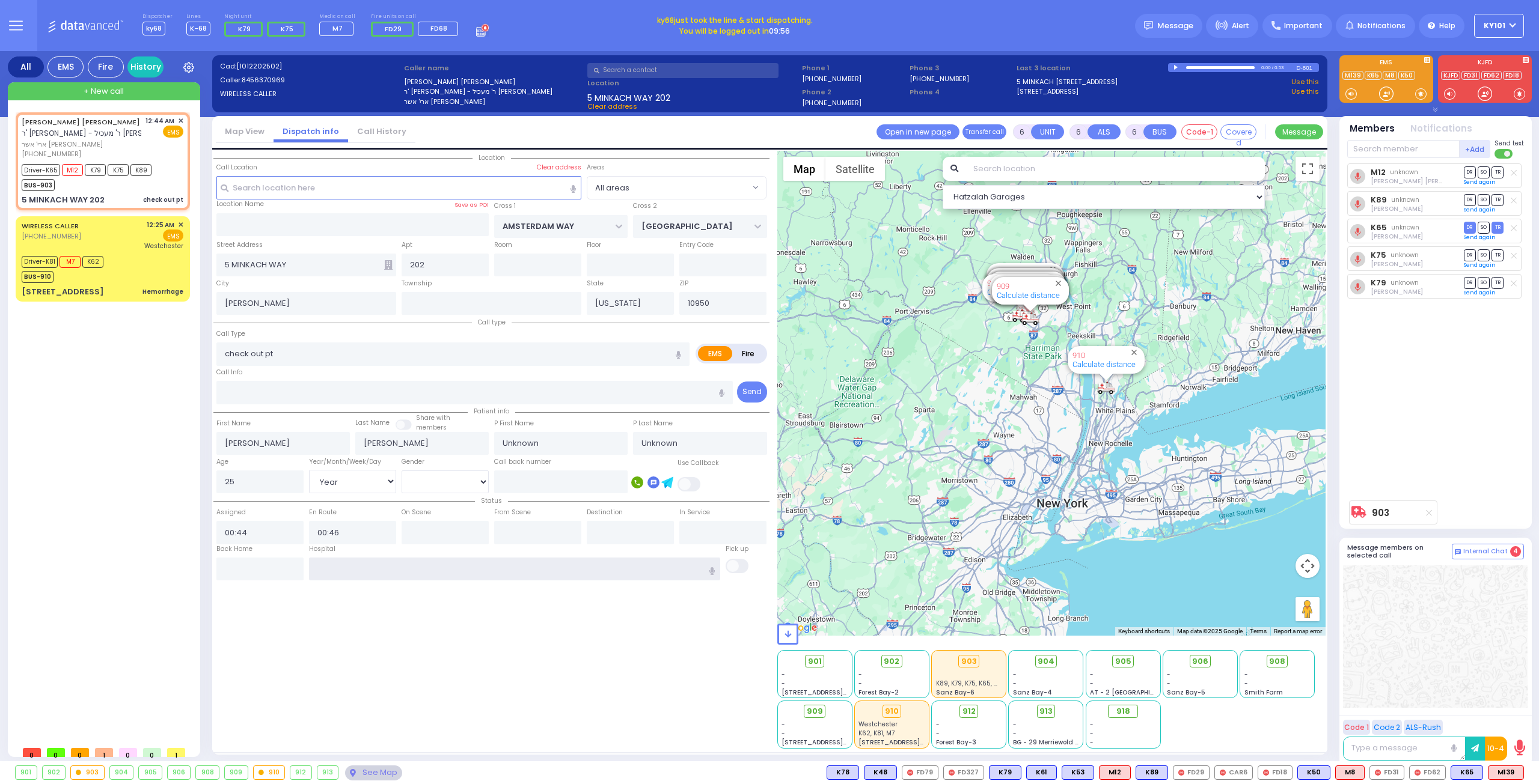
click at [378, 566] on input "text" at bounding box center [515, 569] width 412 height 23
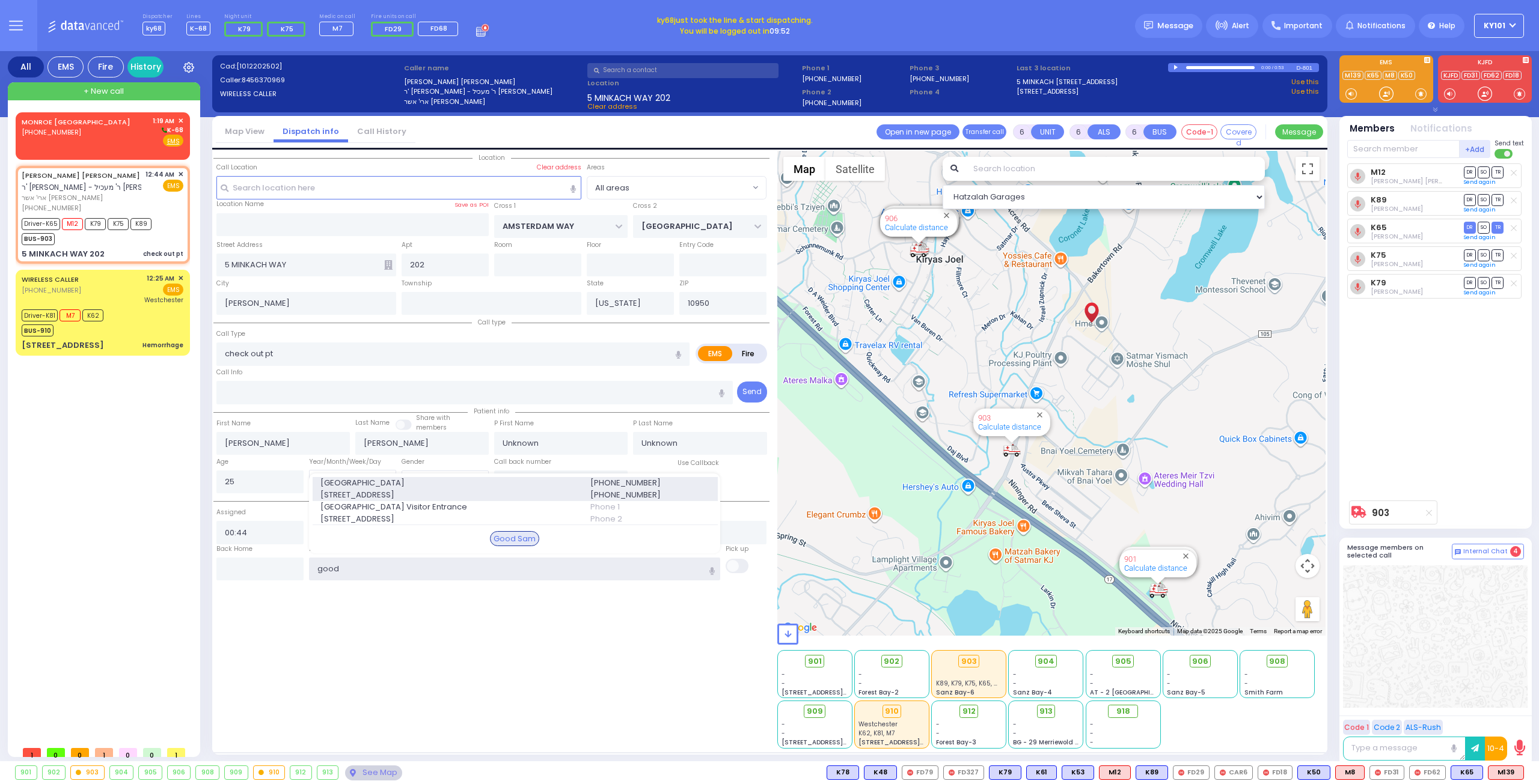
type input "good"
click at [438, 489] on span "[STREET_ADDRESS]" at bounding box center [448, 495] width 255 height 12
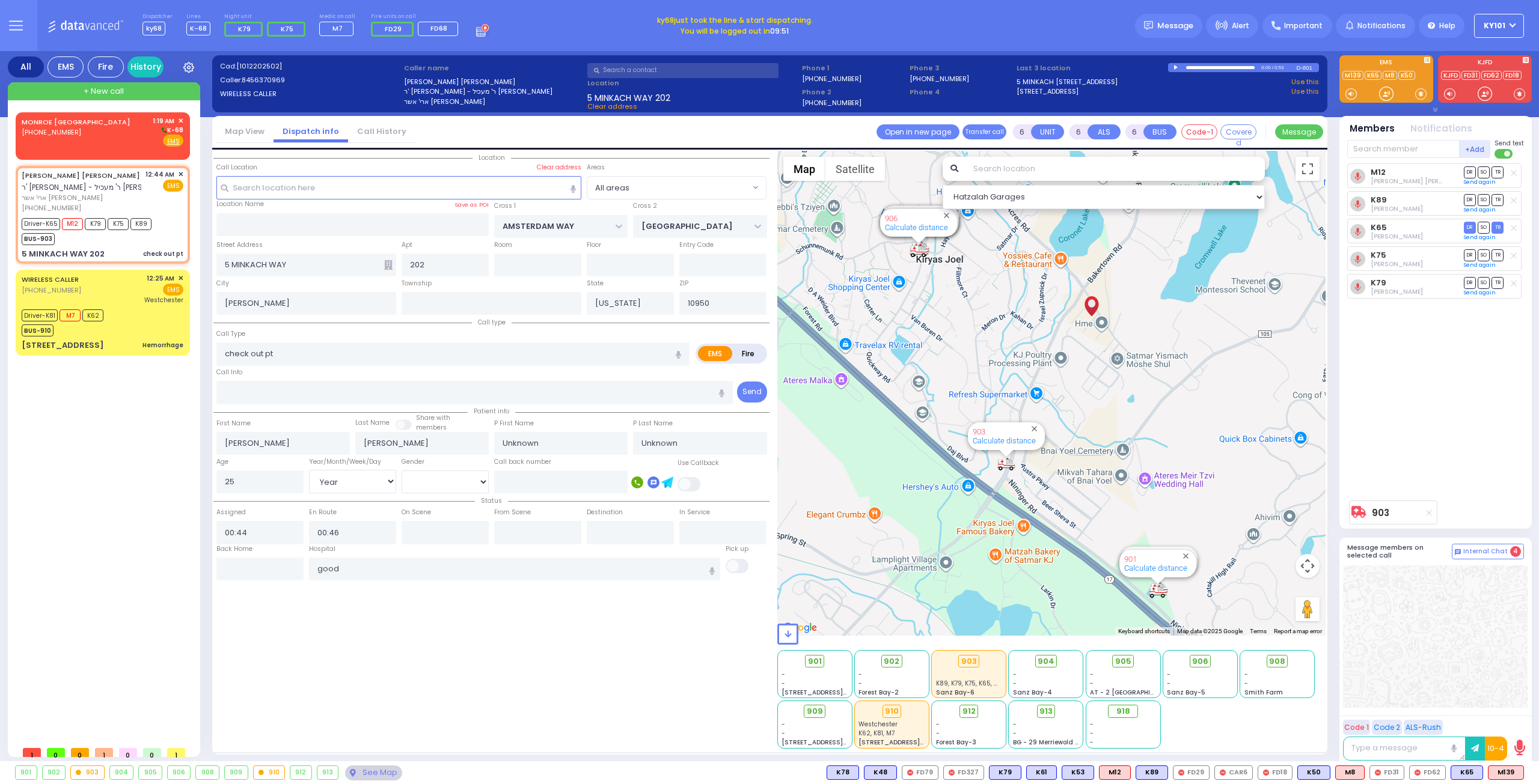
select select
radio input "true"
select select "Year"
select select "[DEMOGRAPHIC_DATA]"
type input "[GEOGRAPHIC_DATA]"
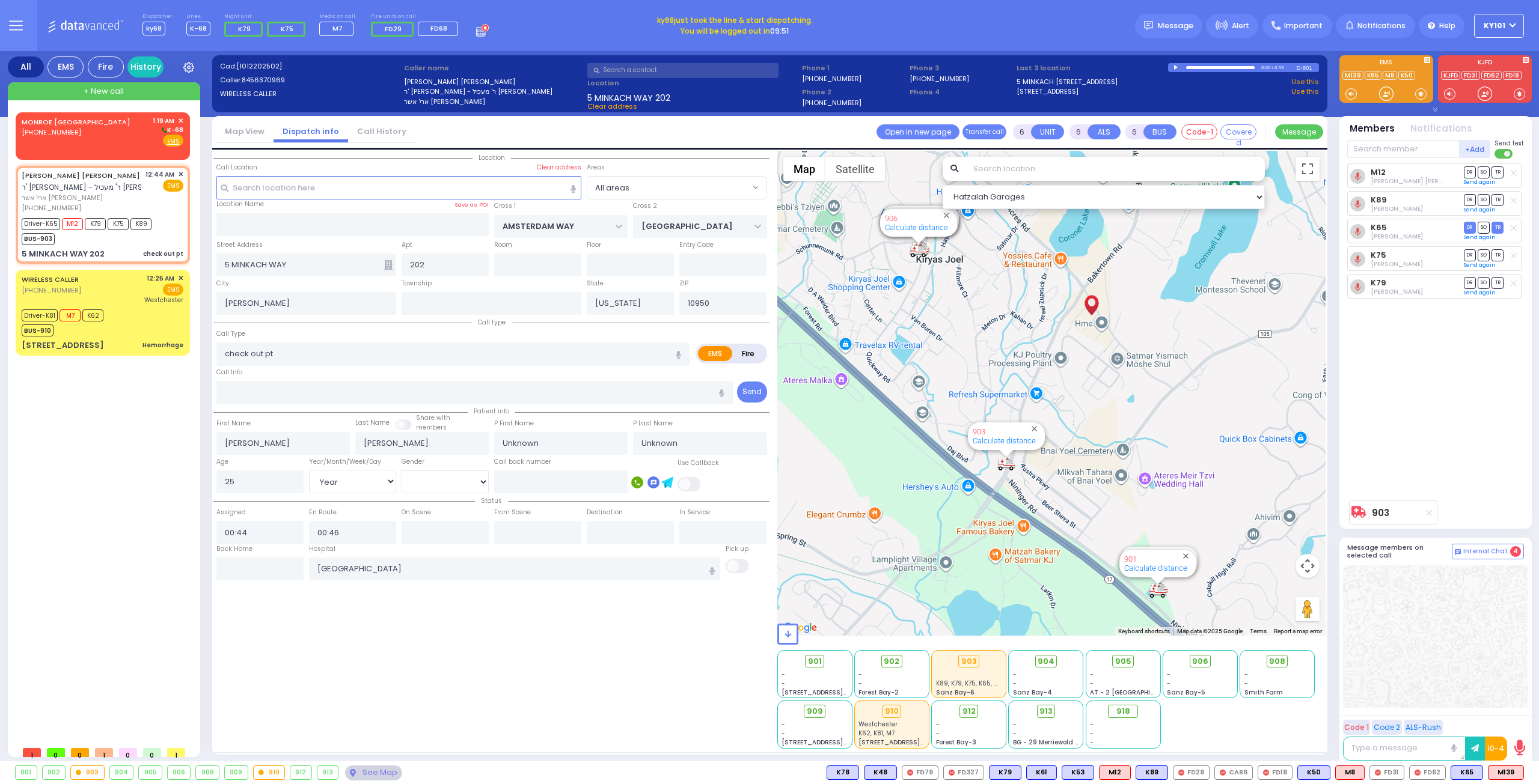
select select "Hatzalah Garages"
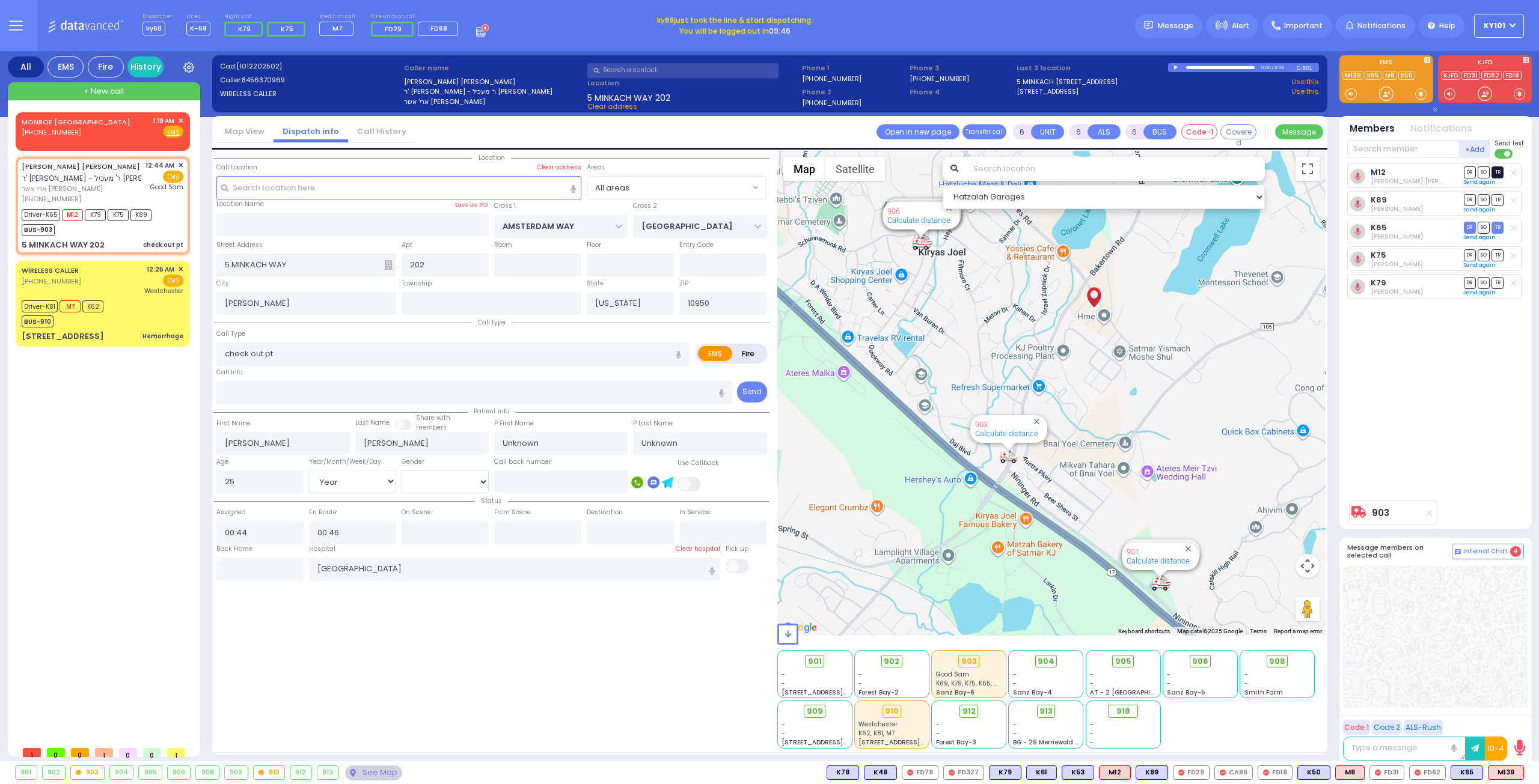
click at [1498, 174] on span "TR" at bounding box center [1497, 172] width 12 height 11
select select
radio input "true"
select select "Year"
select select "[DEMOGRAPHIC_DATA]"
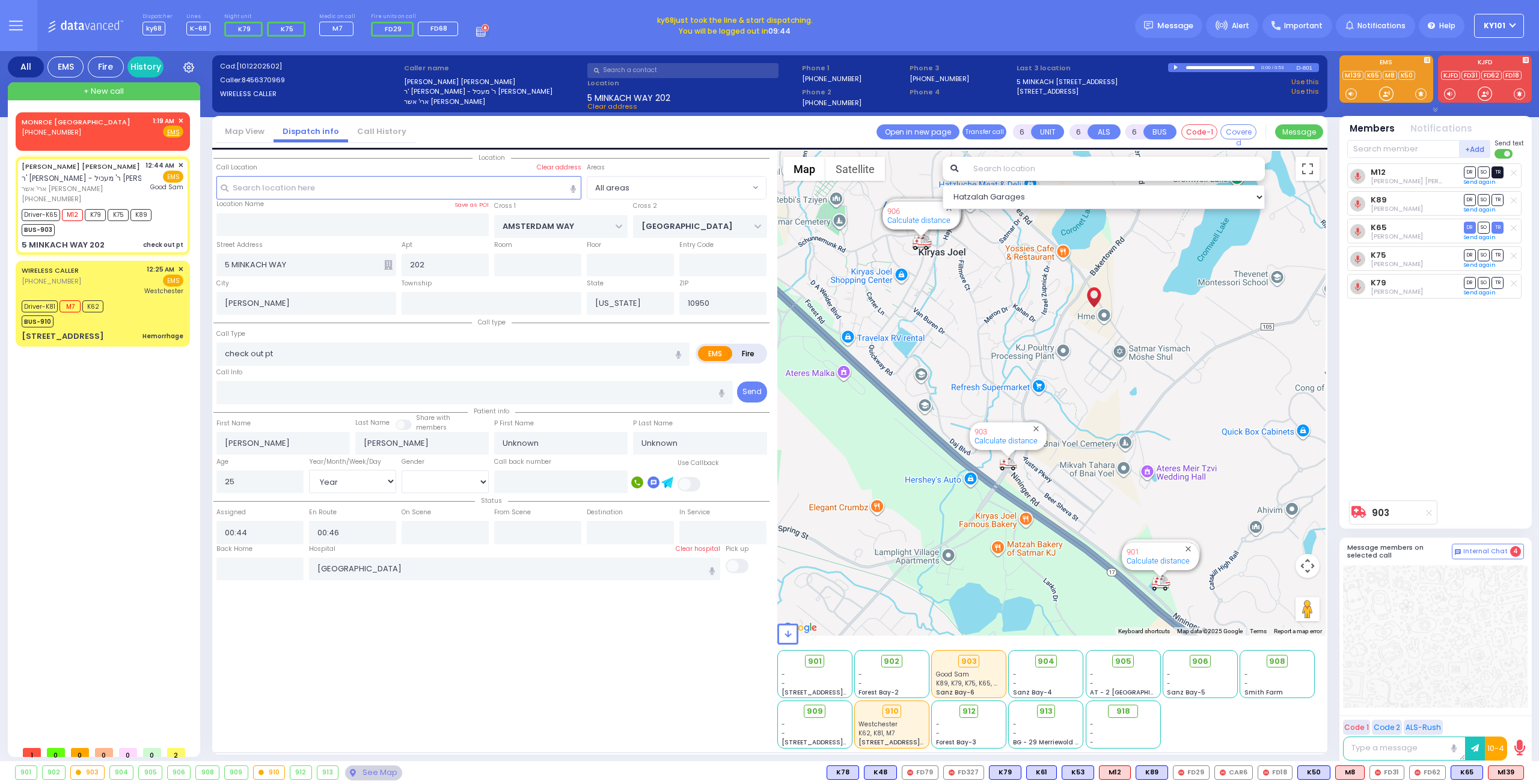
type input "01:19"
select select "Hatzalah Garages"
click at [1497, 199] on span "TR" at bounding box center [1497, 200] width 12 height 11
select select
radio input "true"
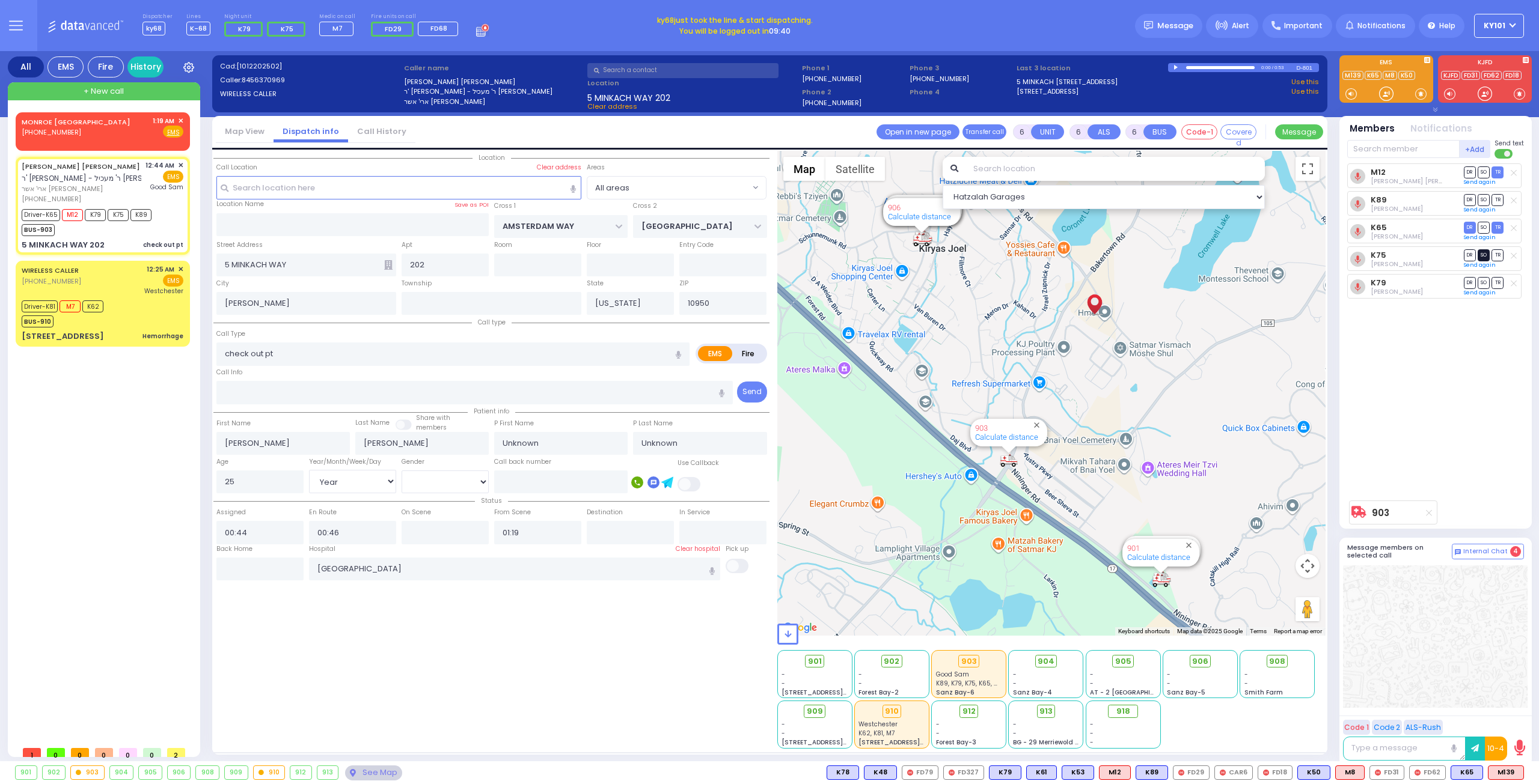
select select "Year"
select select "[DEMOGRAPHIC_DATA]"
select select "Hatzalah Garages"
click at [1480, 250] on span "SO" at bounding box center [1483, 255] width 12 height 11
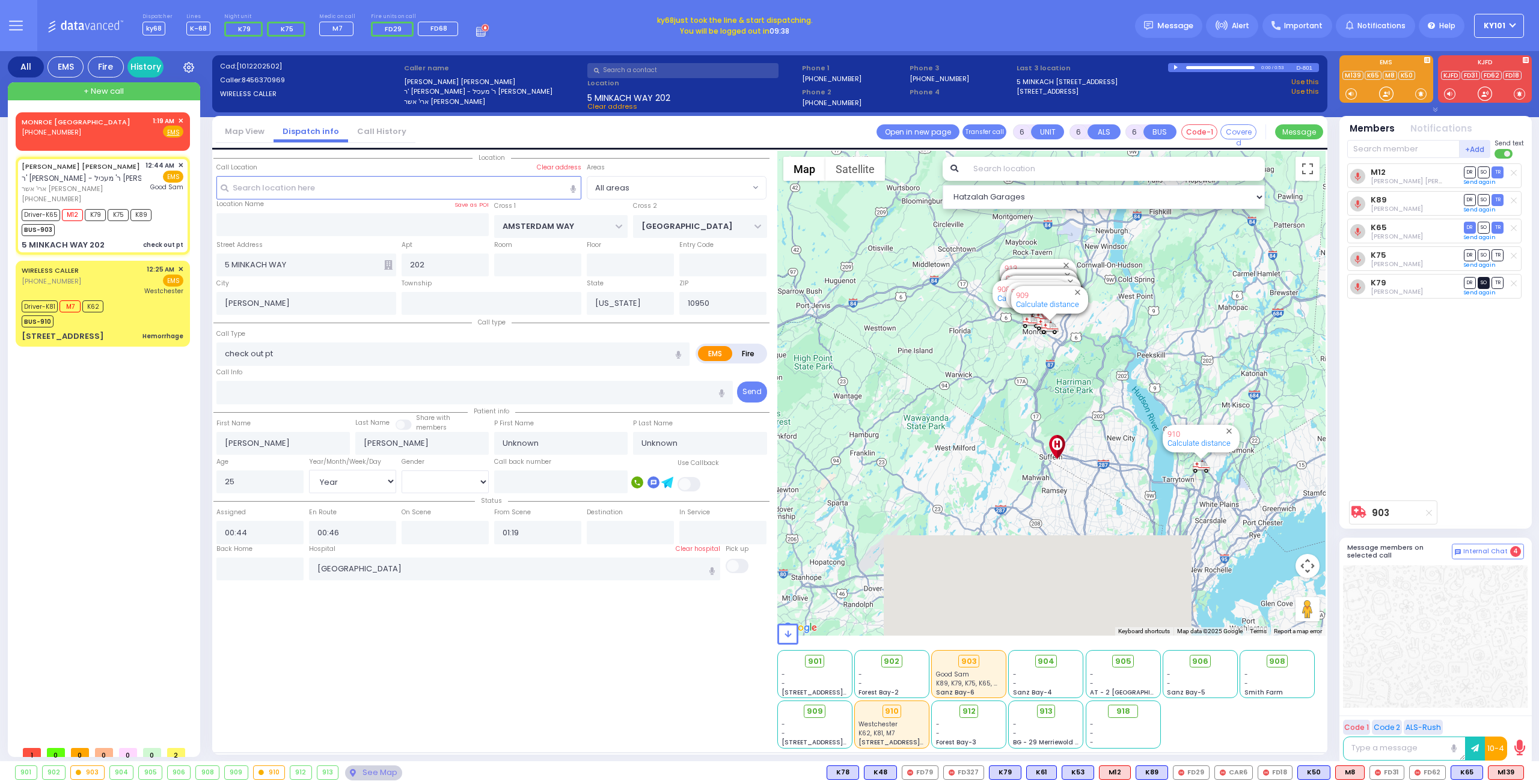
select select
radio input "true"
select select "Year"
select select "[DEMOGRAPHIC_DATA]"
select select "Hatzalah Garages"
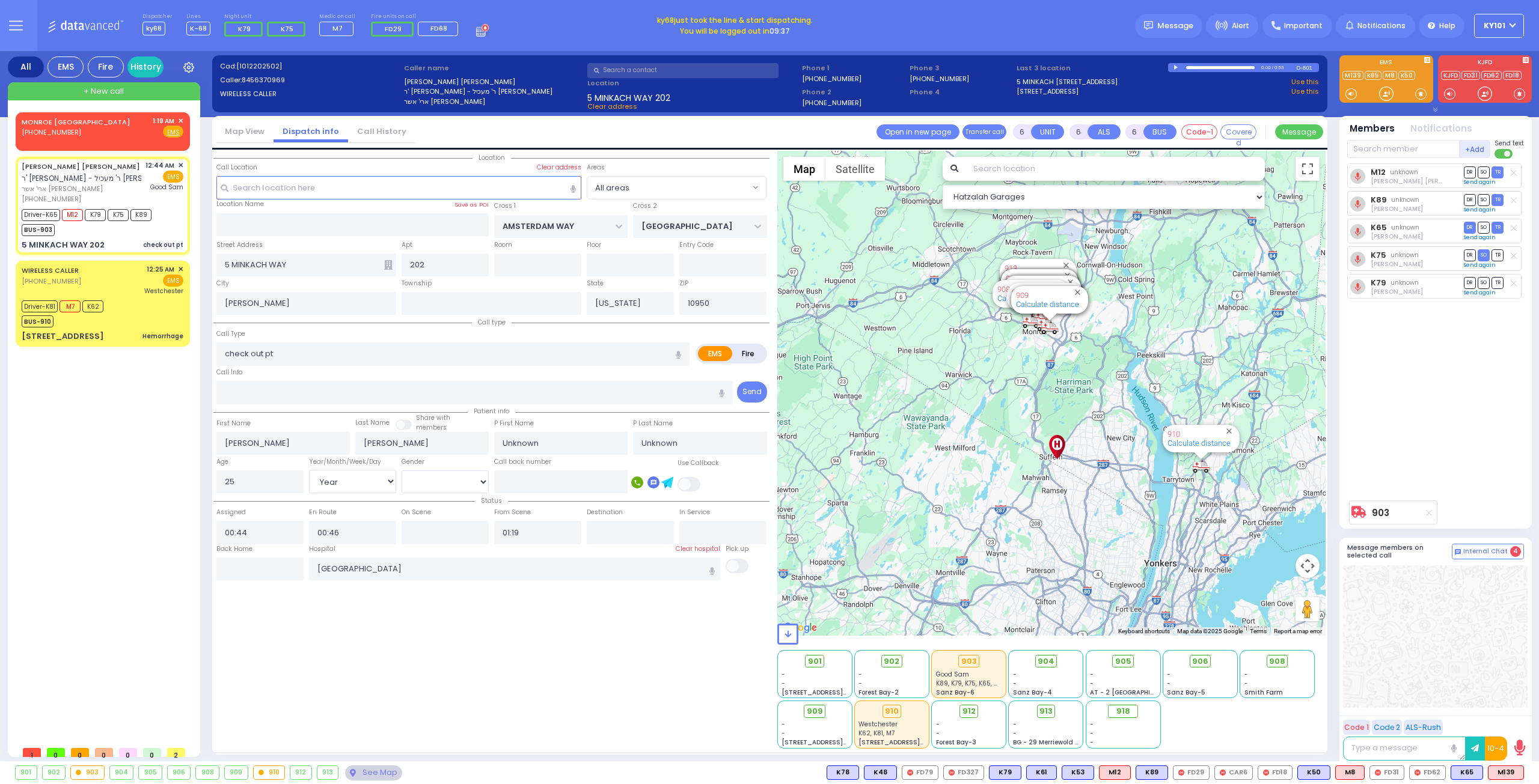
click at [1484, 278] on span "SO" at bounding box center [1483, 283] width 12 height 11
select select
radio input "true"
select select "Year"
select select "[DEMOGRAPHIC_DATA]"
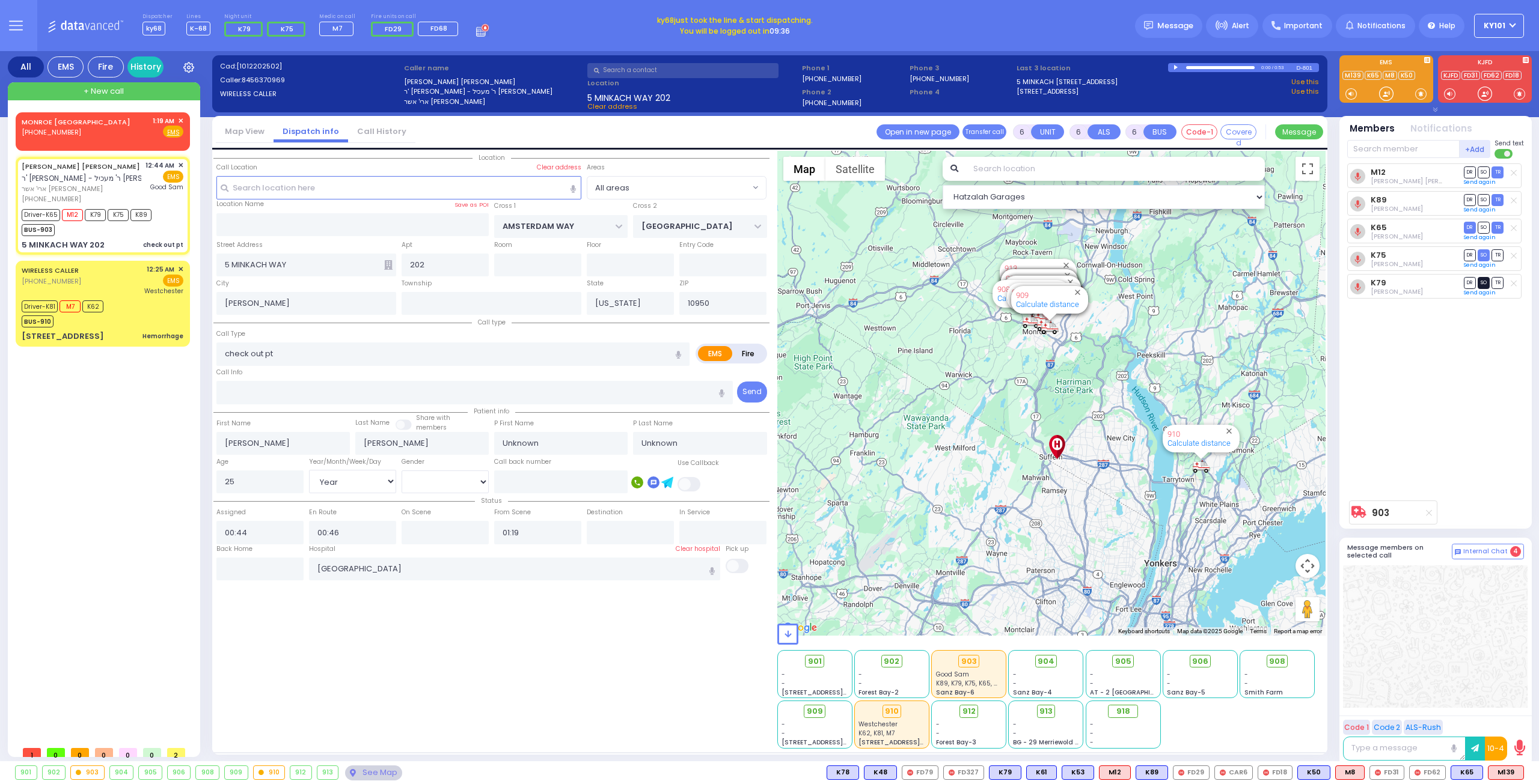
select select "Hatzalah Garages"
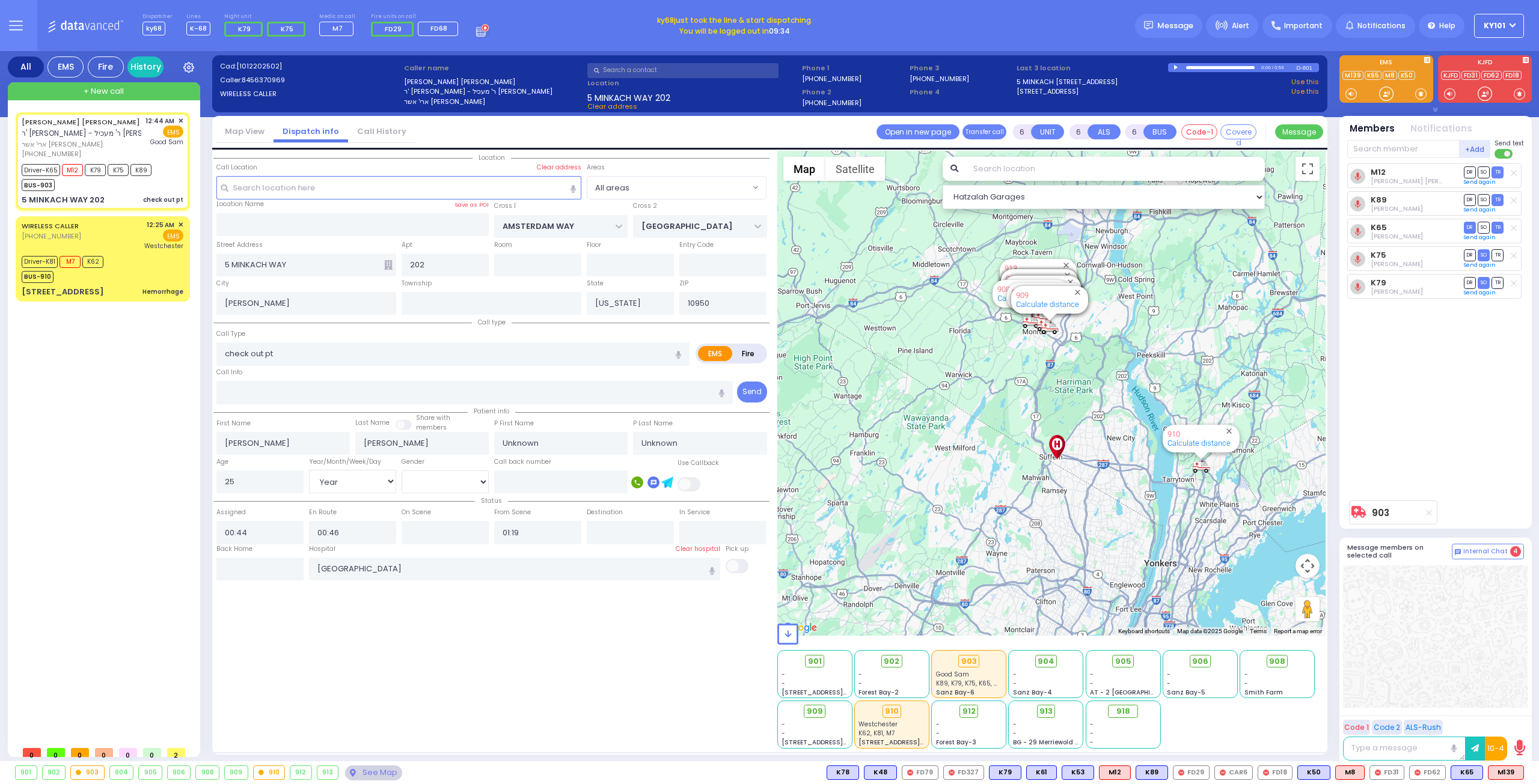
select select
radio input "true"
select select "Year"
select select "[DEMOGRAPHIC_DATA]"
select select "Hatzalah Garages"
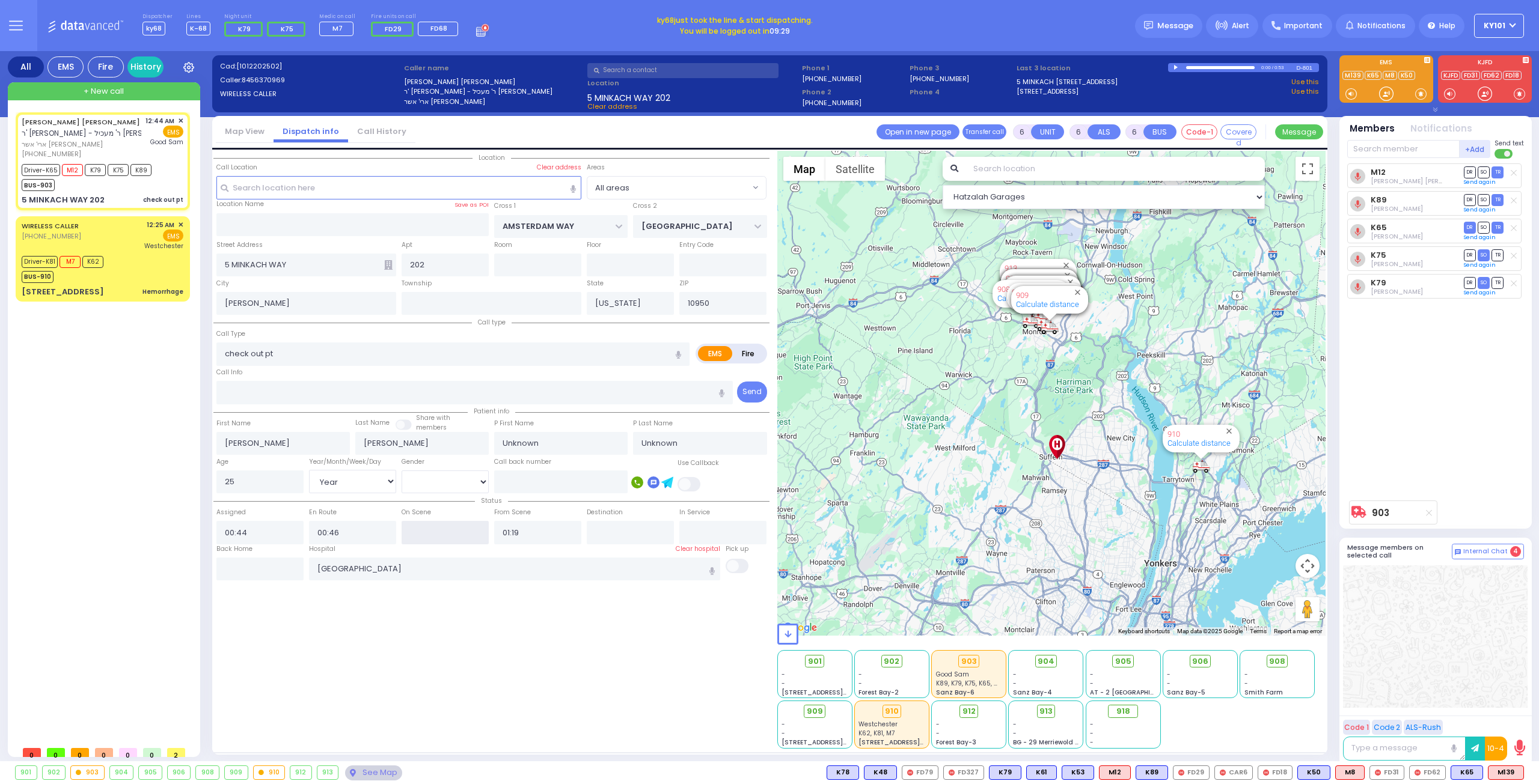
click at [424, 529] on input "text" at bounding box center [445, 533] width 88 height 23
type input "00:48"
select select
radio input "true"
select select "Year"
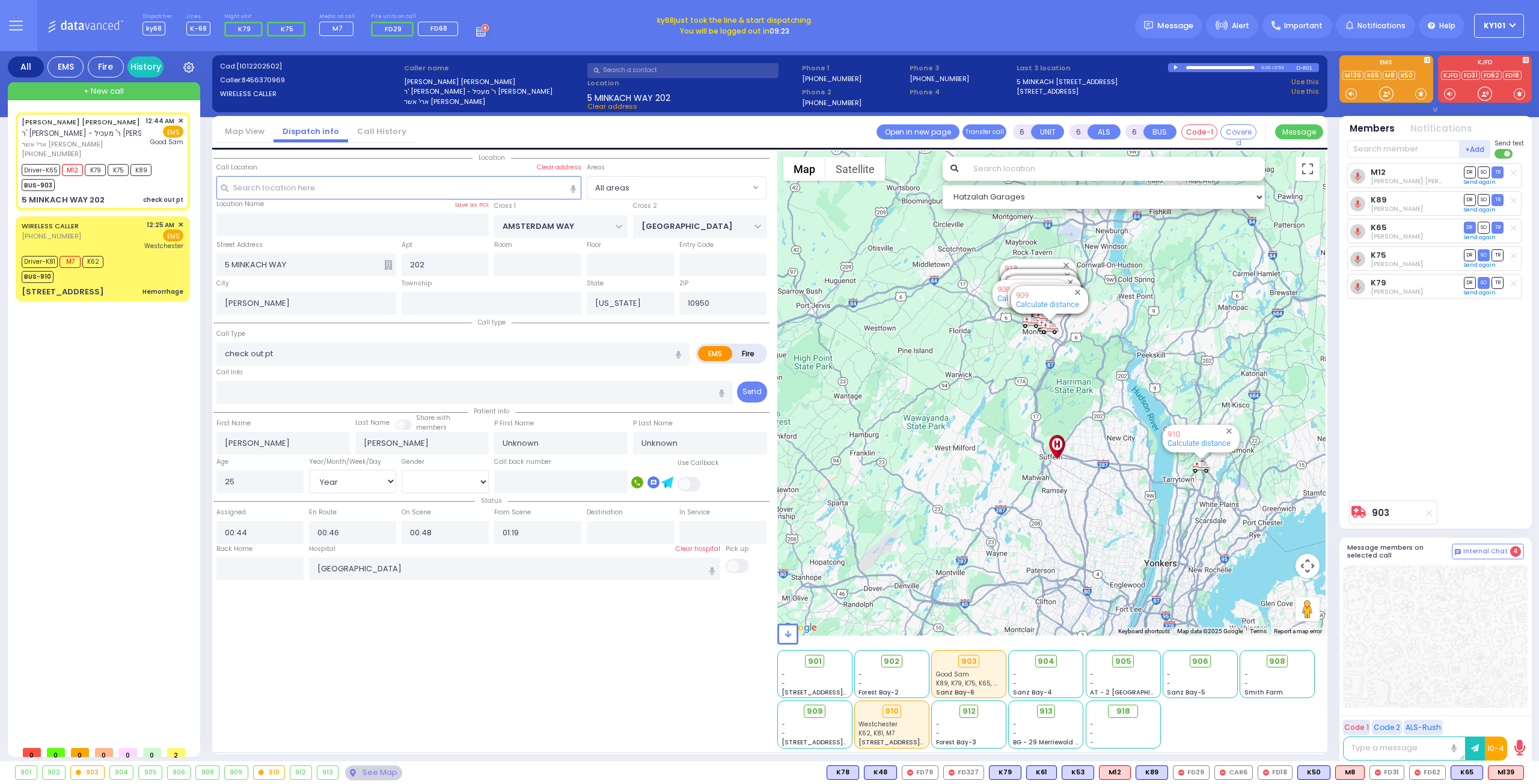
select select "[DEMOGRAPHIC_DATA]"
select select "Hatzalah Garages"
select select
radio input "true"
select select "Year"
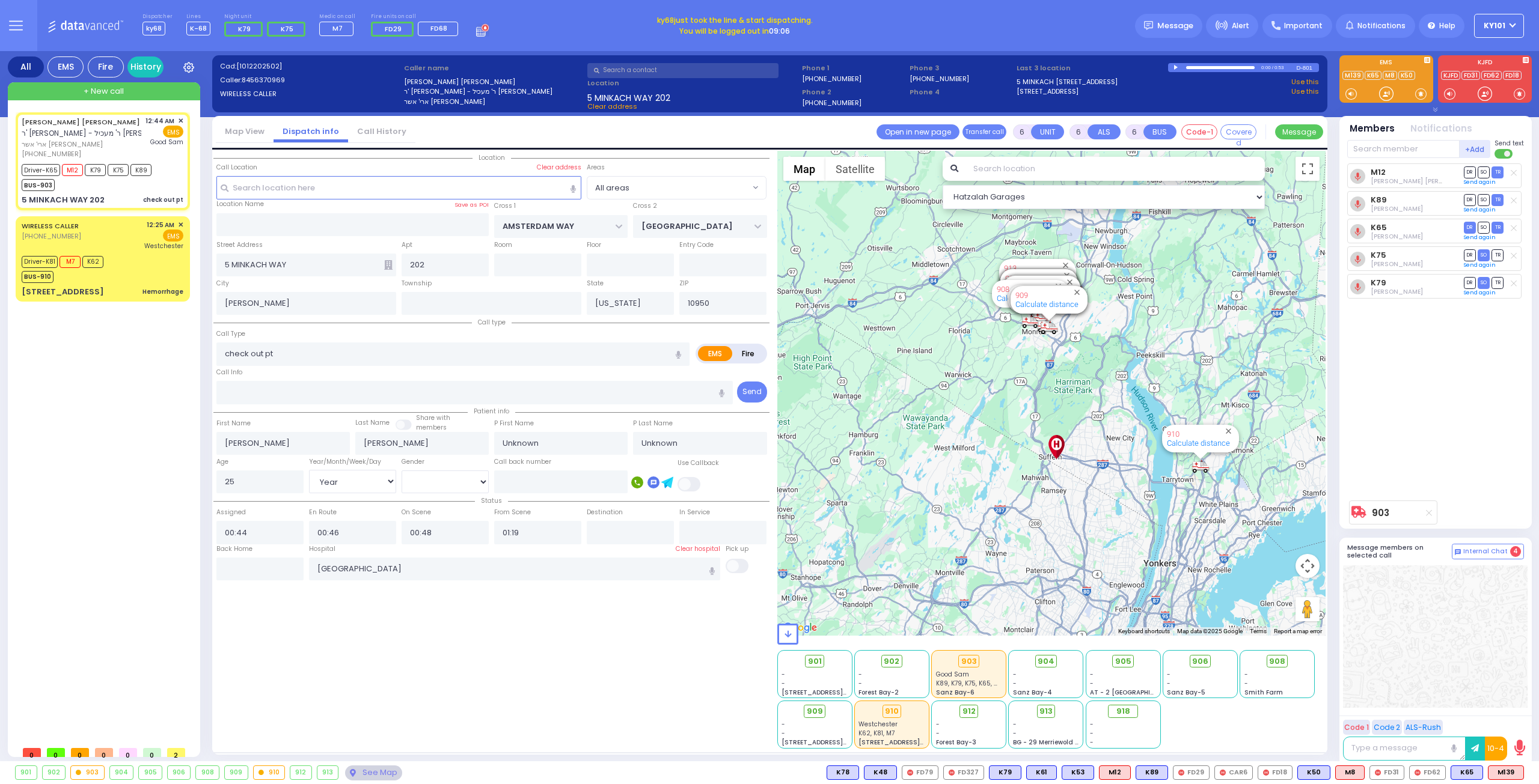
select select "[DEMOGRAPHIC_DATA]"
type input "00:50"
type input "01:15"
type input "01:40"
type input "01:50"
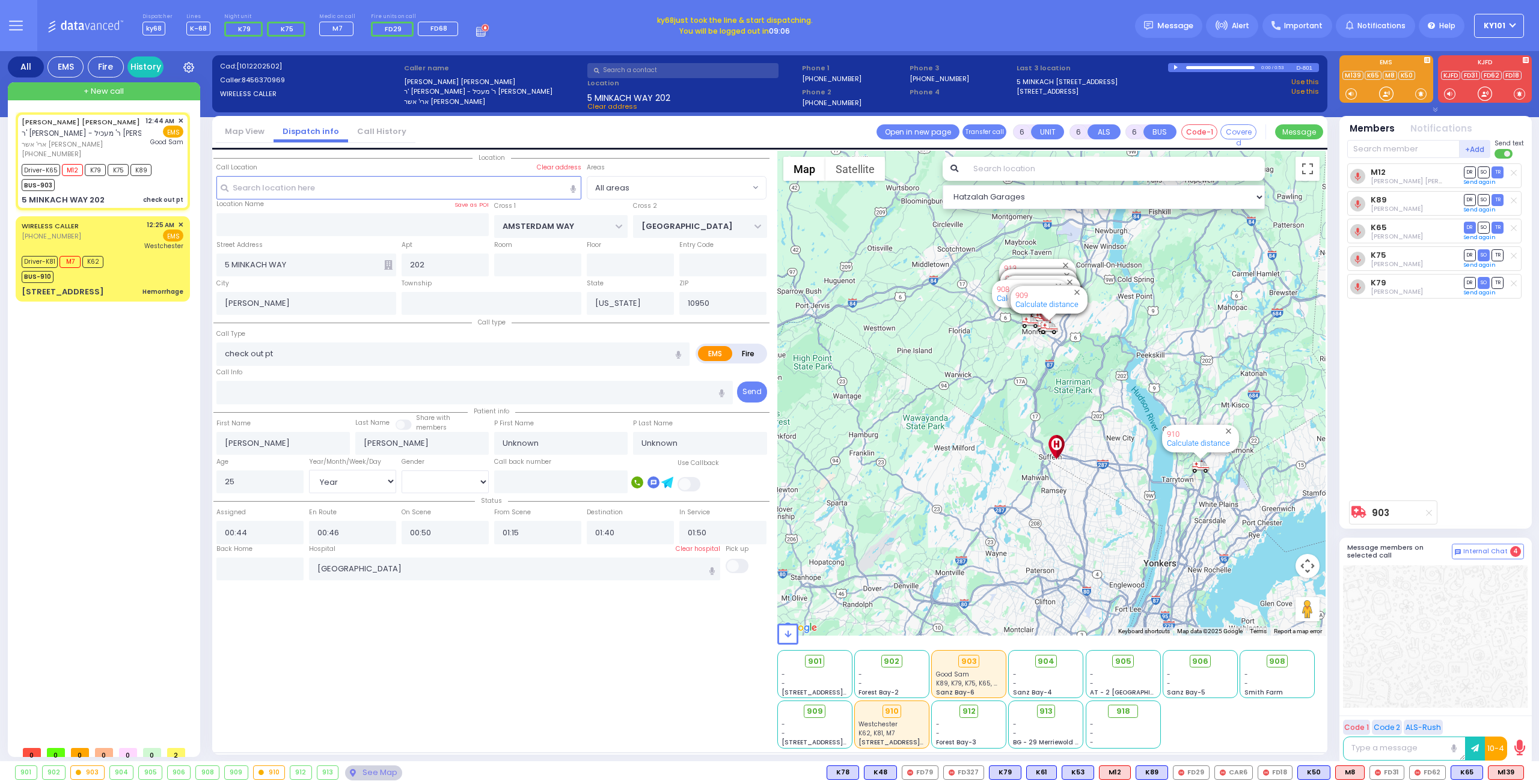
select select "Hatzalah Garages"
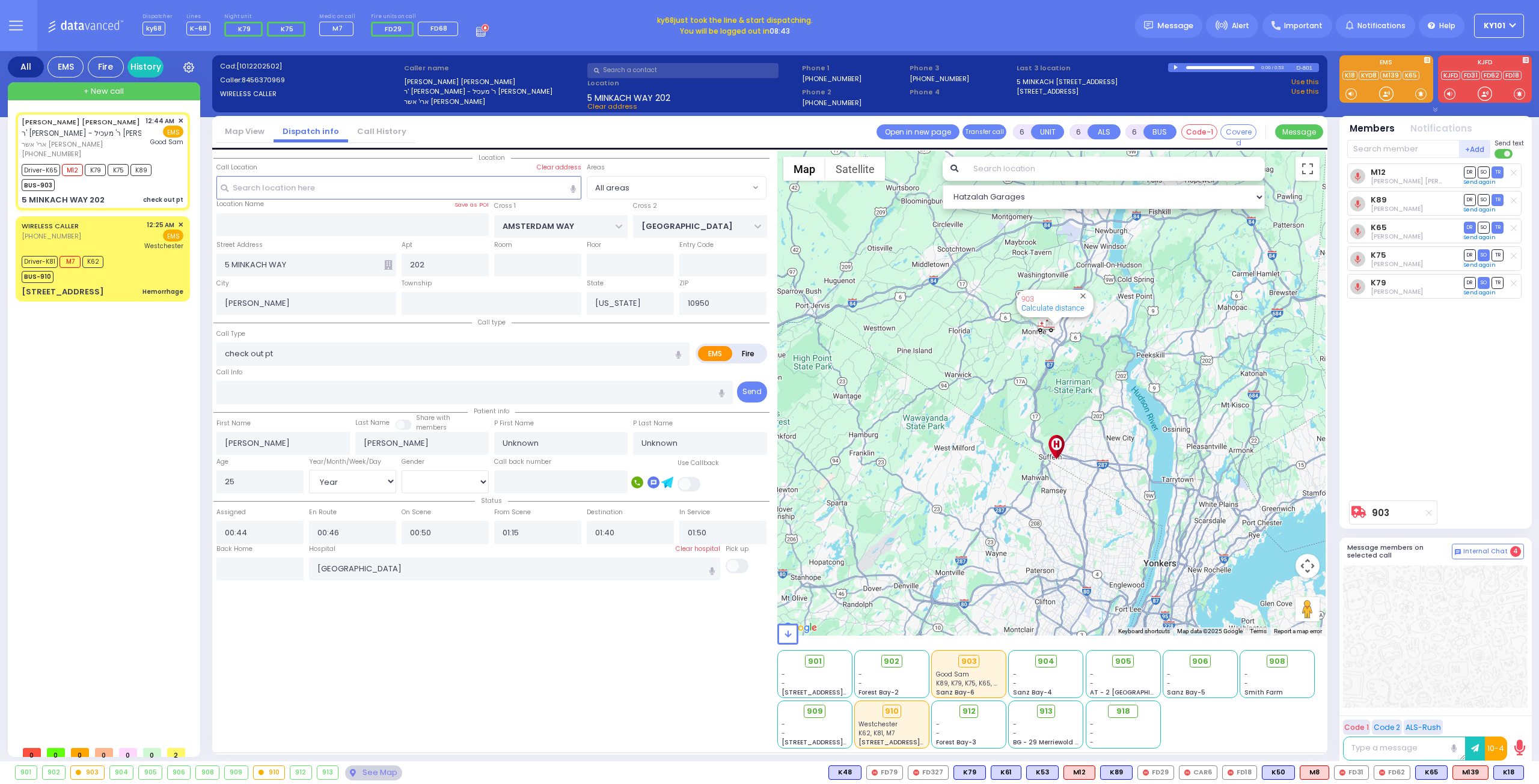
select select
radio input "true"
select select "Year"
select select "[DEMOGRAPHIC_DATA]"
select select "Hatzalah Garages"
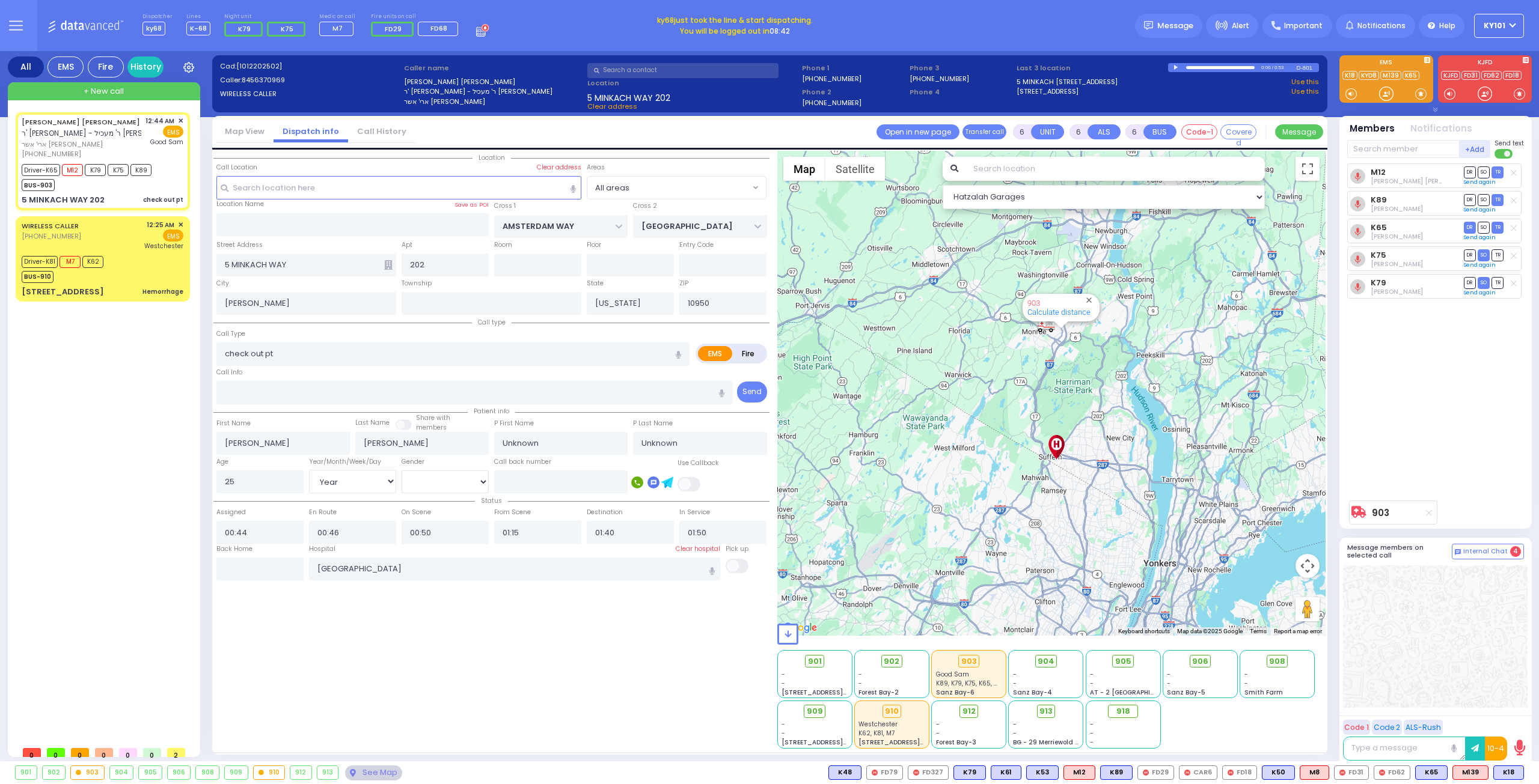
select select
radio input "true"
select select "Year"
select select "[DEMOGRAPHIC_DATA]"
radio input "true"
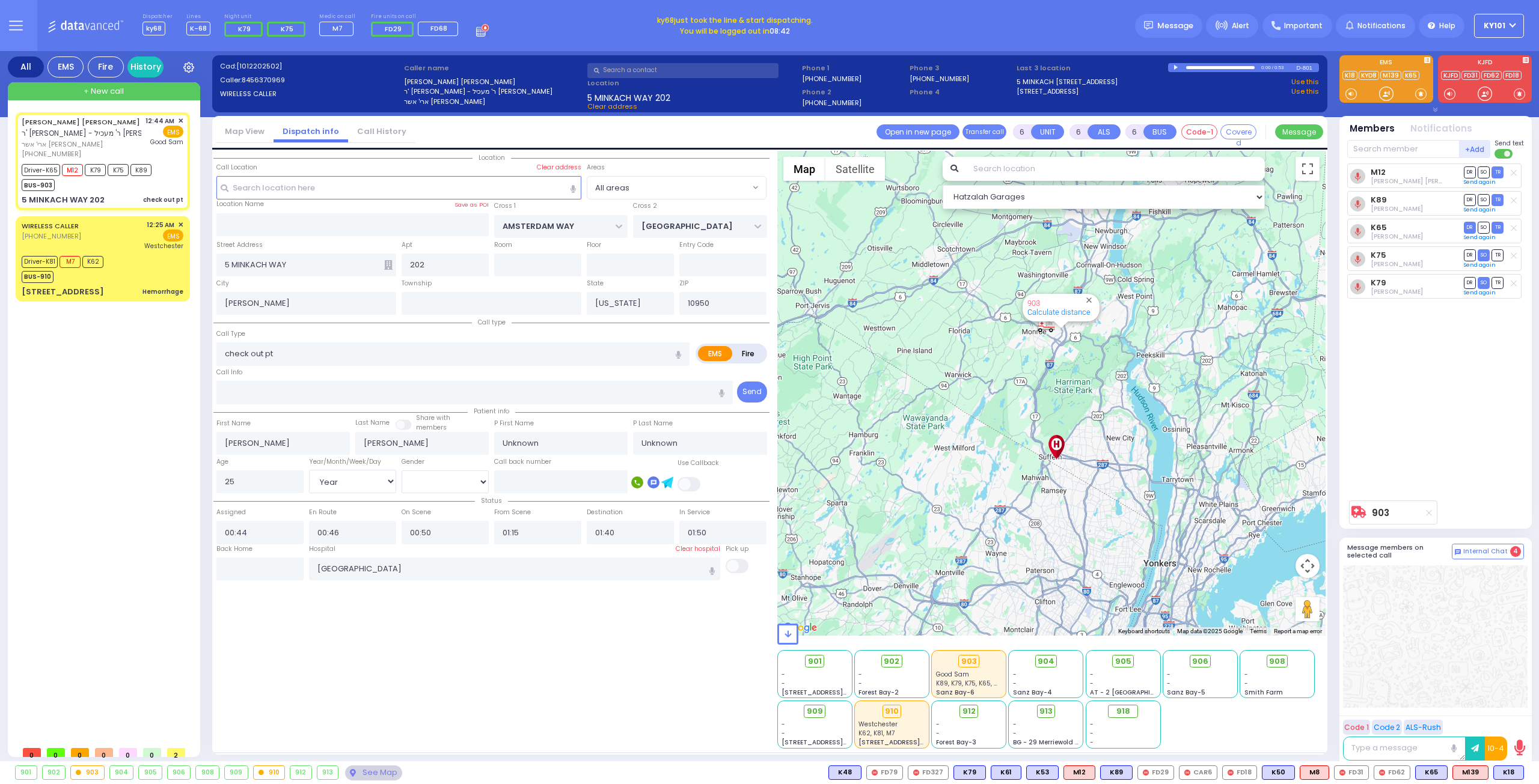
select select "Year"
select select "[DEMOGRAPHIC_DATA]"
select select "All areas"
select select "Hatzalah Garages"
select select
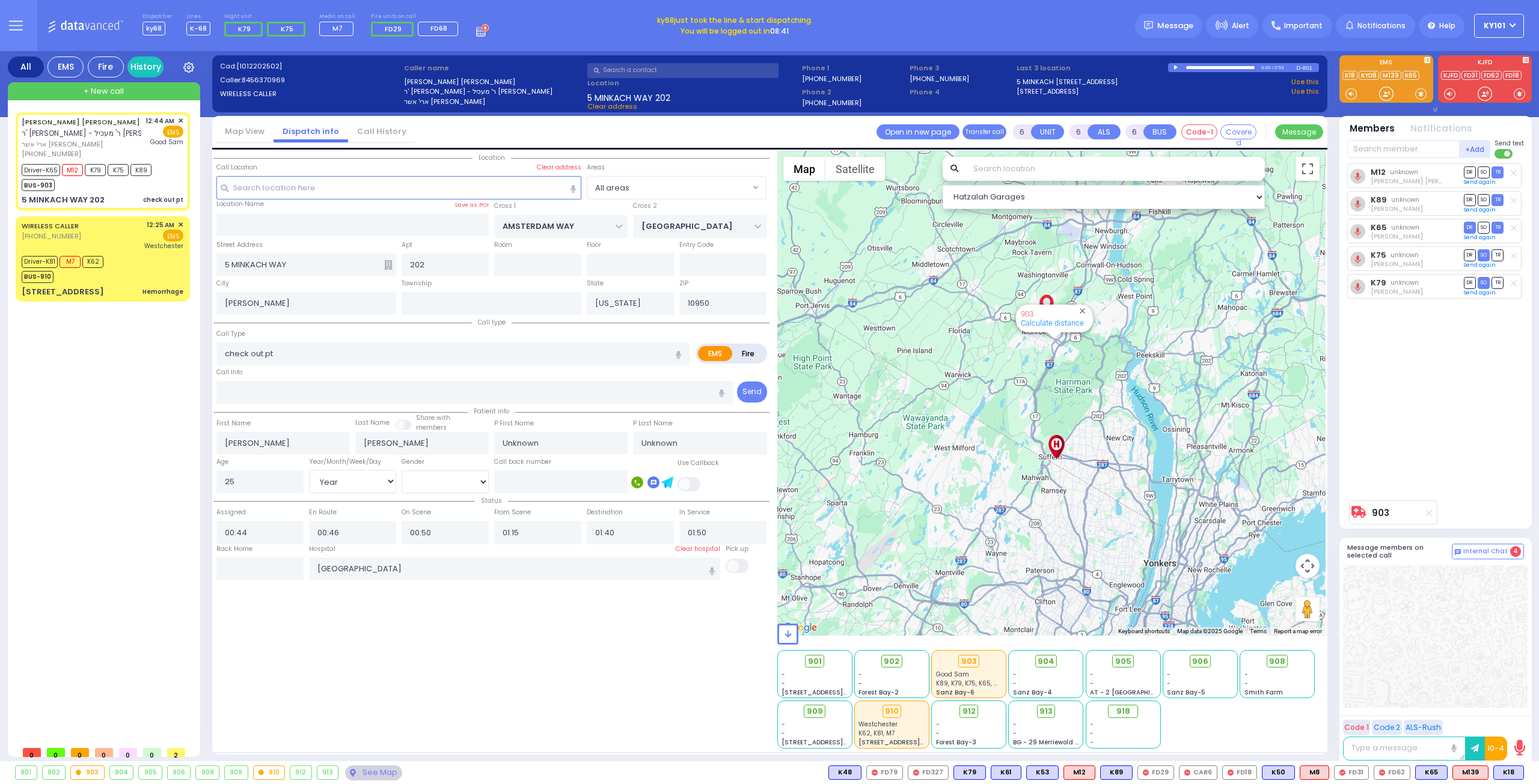
radio input "true"
type input "[PERSON_NAME]"
type input "Daskal"
type input "24"
select select "Year"
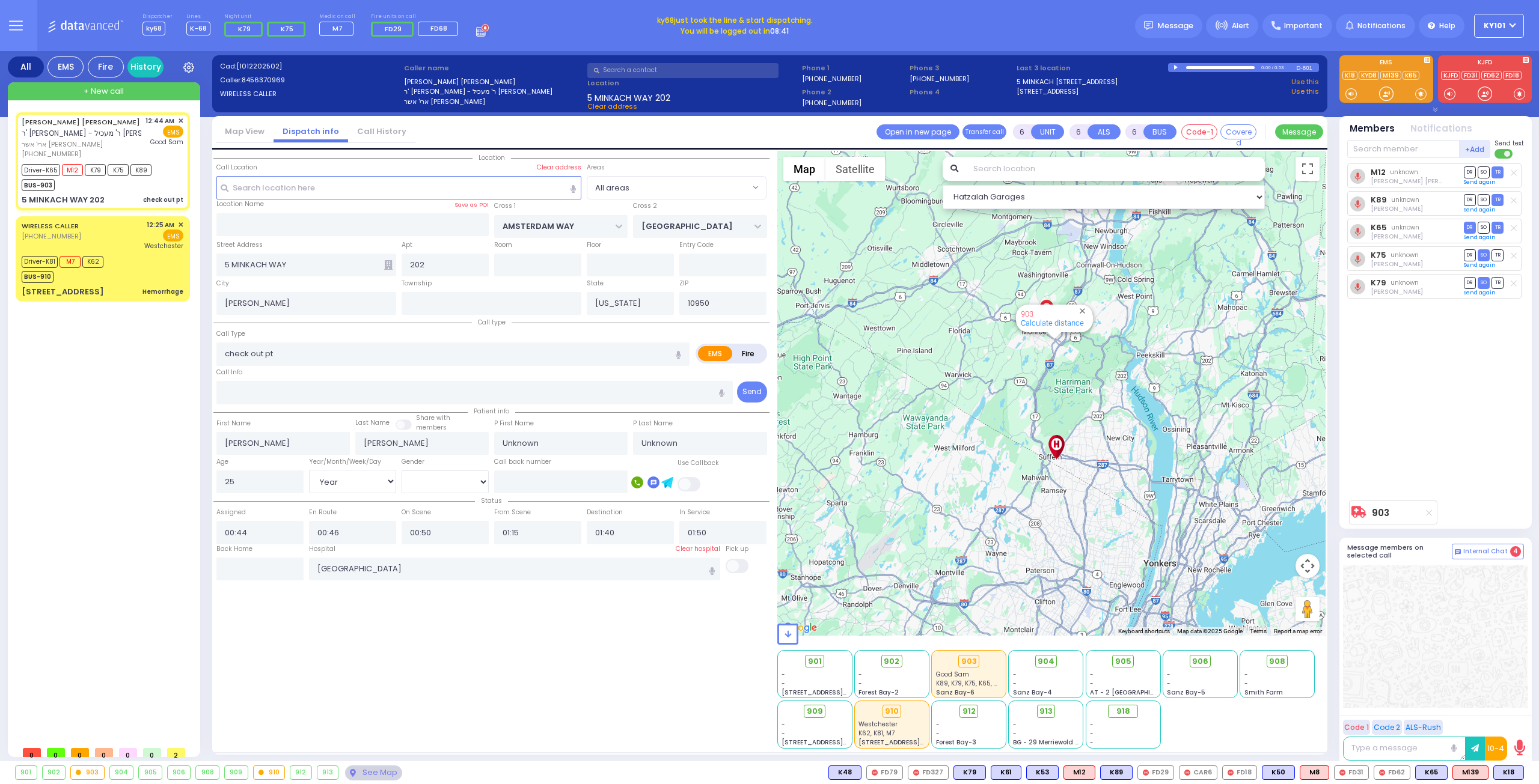
select select "[DEMOGRAPHIC_DATA]"
select select "Hatzalah Garages"
select select
radio input "true"
select select "Year"
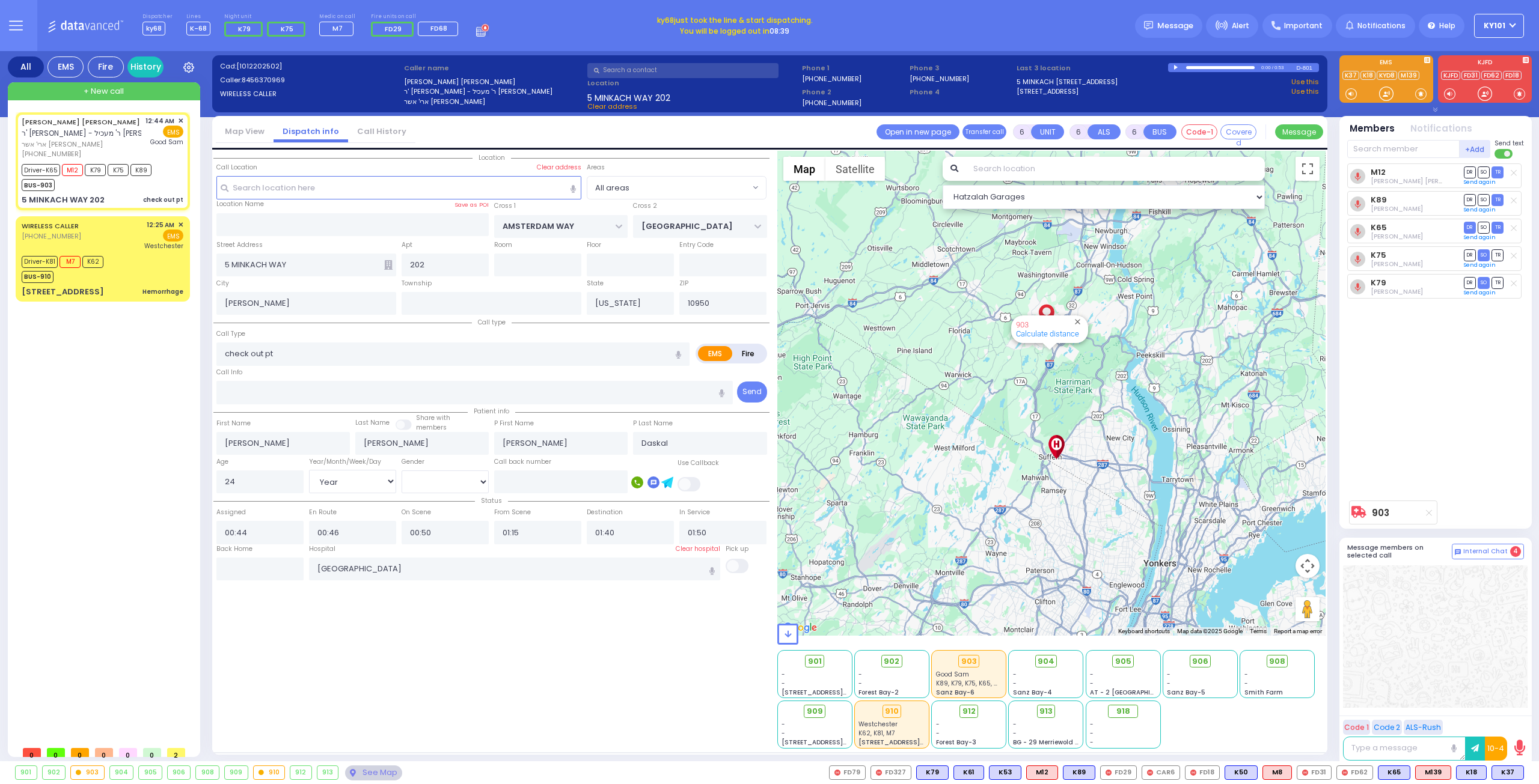
select select "[DEMOGRAPHIC_DATA]"
type input "00:48"
type input "01:19"
radio input "true"
select select "Year"
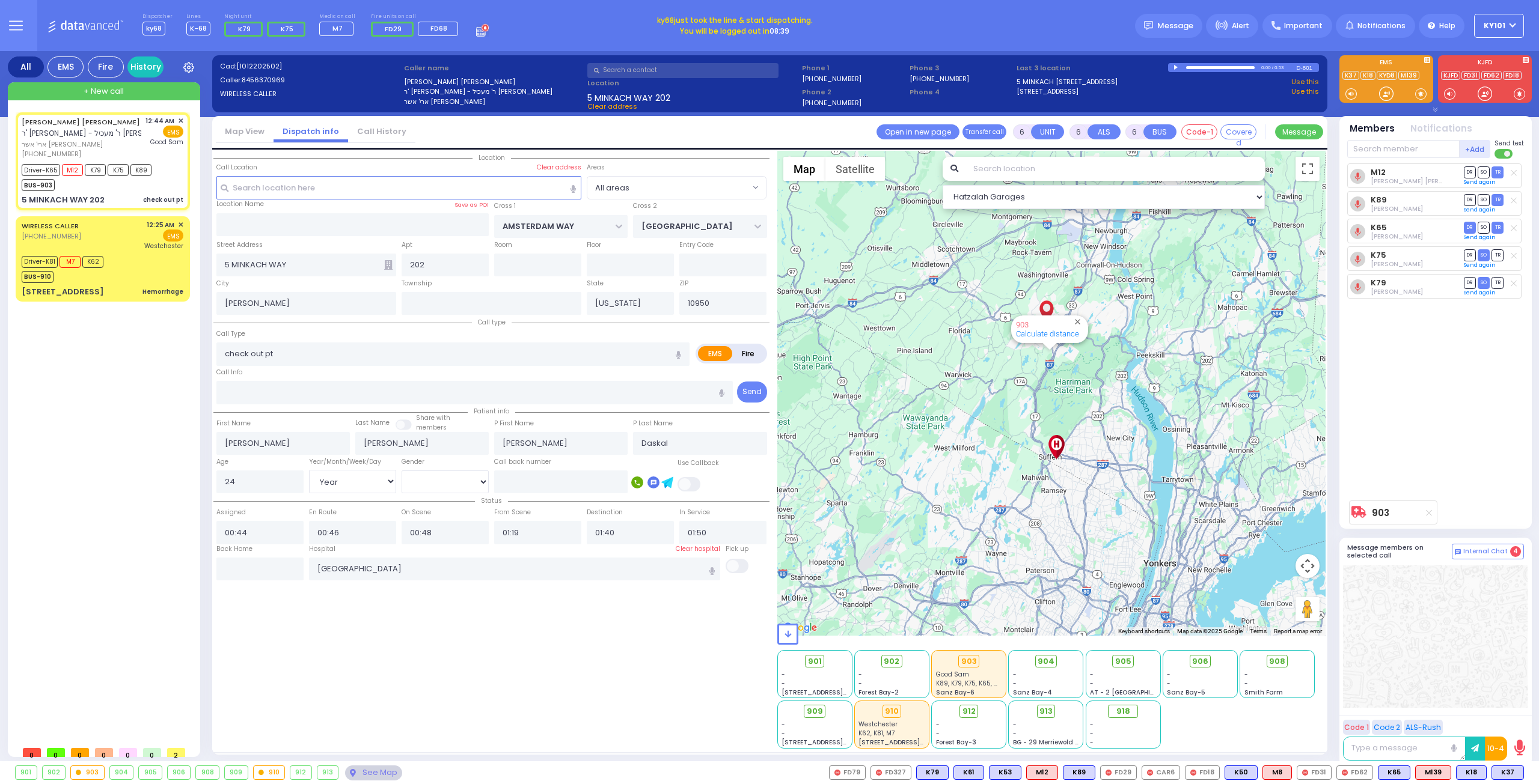
select select "[DEMOGRAPHIC_DATA]"
radio input "true"
select select "Year"
select select "[DEMOGRAPHIC_DATA]"
radio input "true"
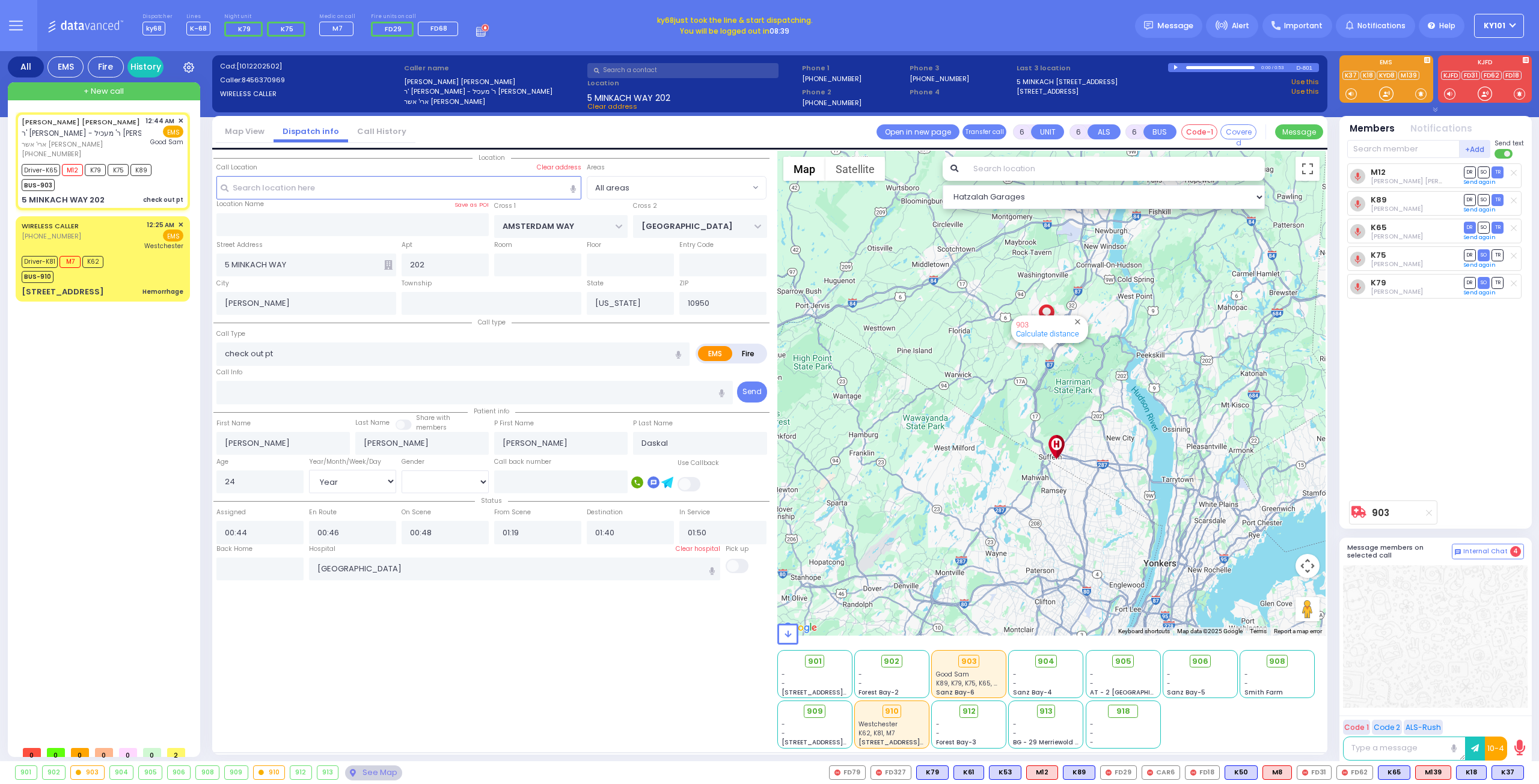
select select "Year"
select select "[DEMOGRAPHIC_DATA]"
select select "All areas"
select select "Hatzalah Garages"
select select
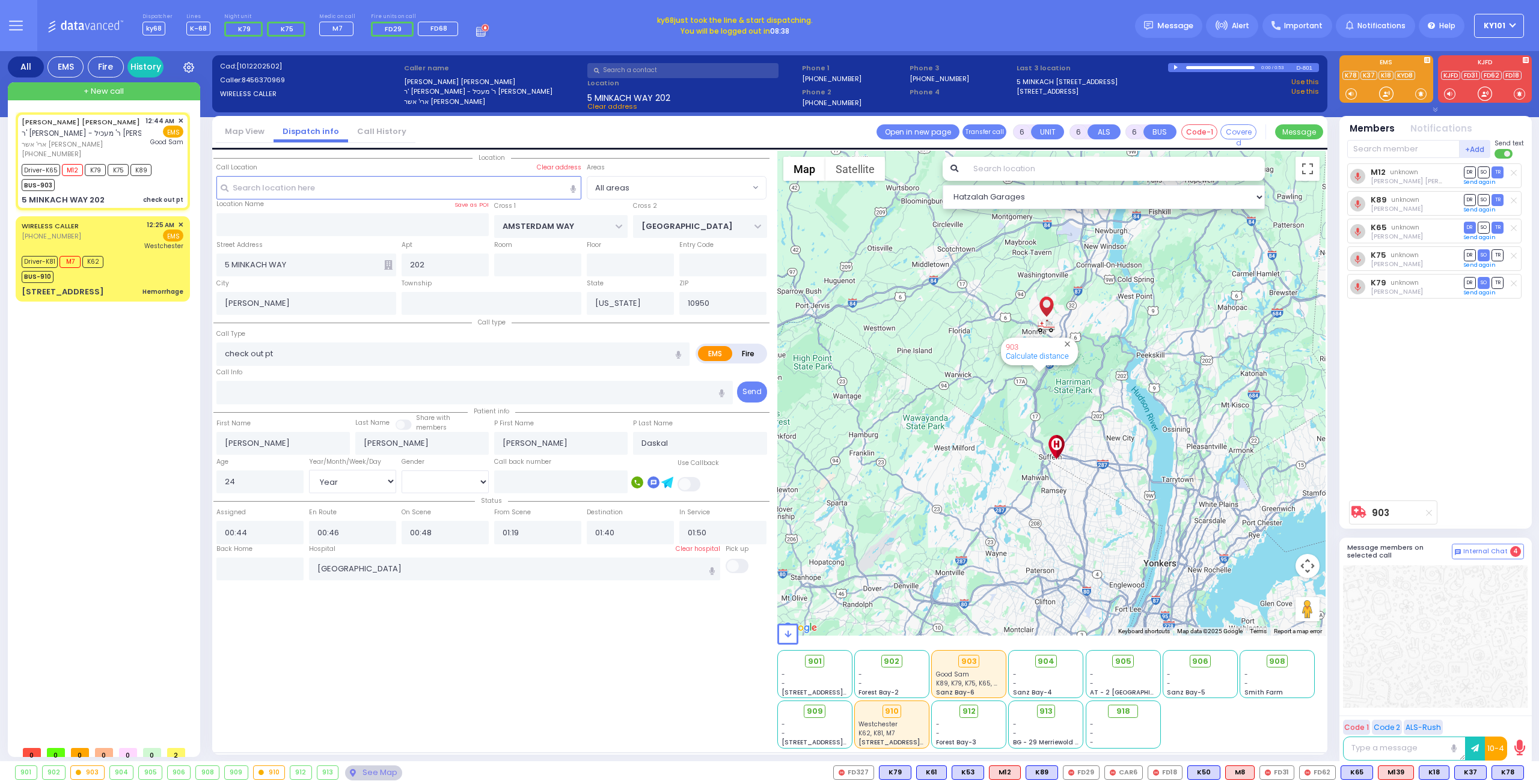
radio input "true"
select select "Year"
select select "[DEMOGRAPHIC_DATA]"
type input "00:50"
type input "01:15"
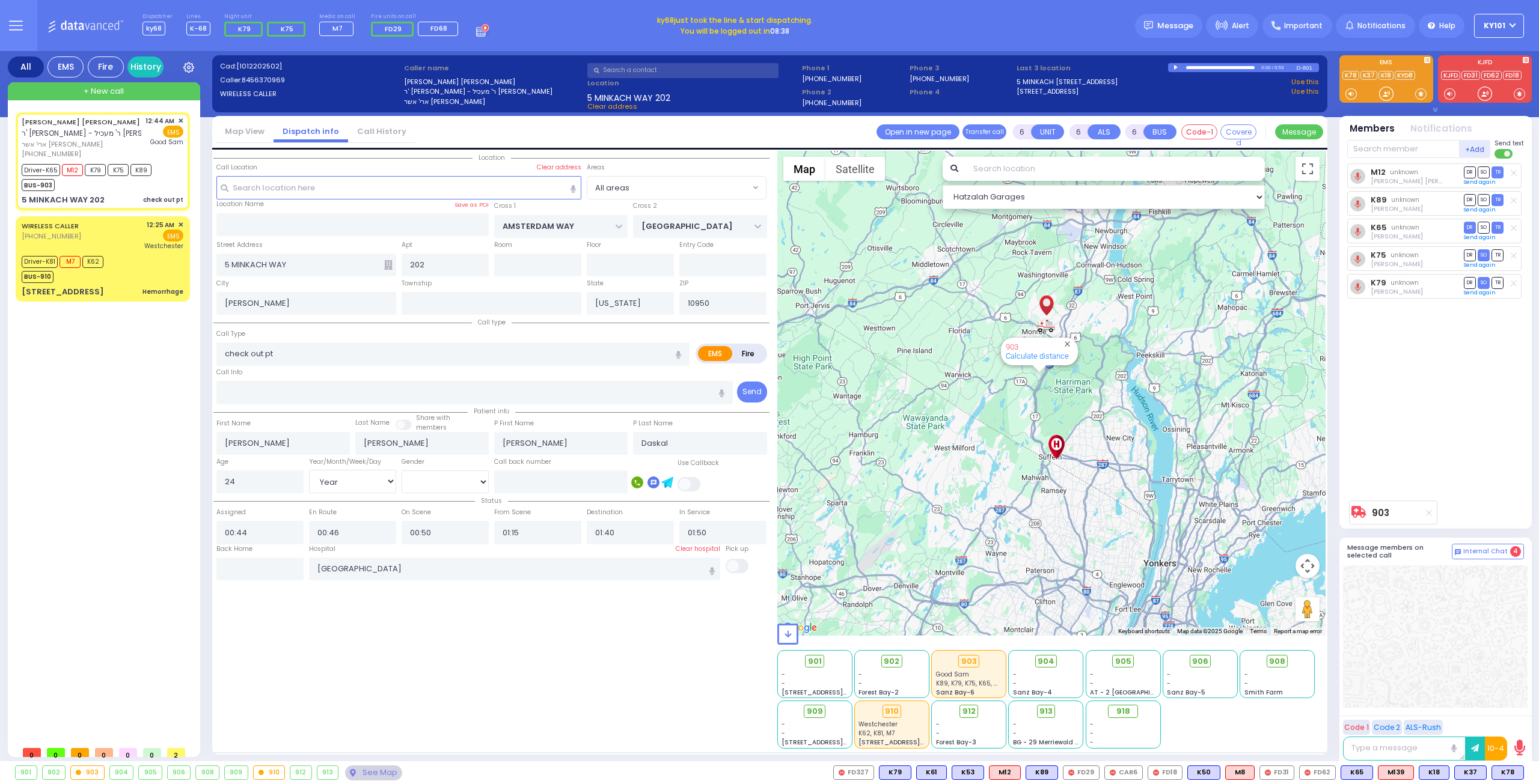
radio input "true"
select select "Year"
select select "[DEMOGRAPHIC_DATA]"
select select "All areas"
select select "Hatzalah Garages"
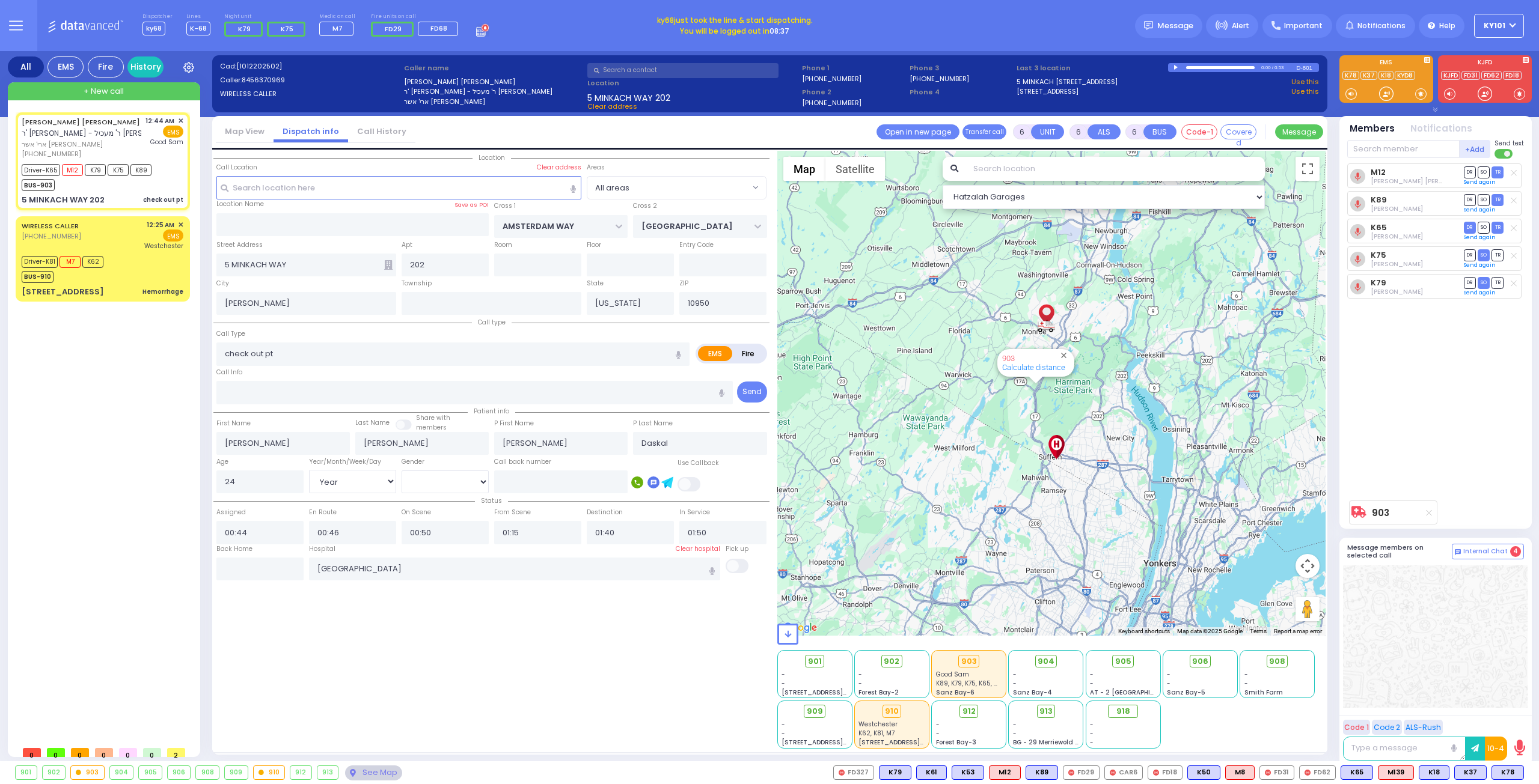
select select
radio input "true"
